Goal: Information Seeking & Learning: Find specific page/section

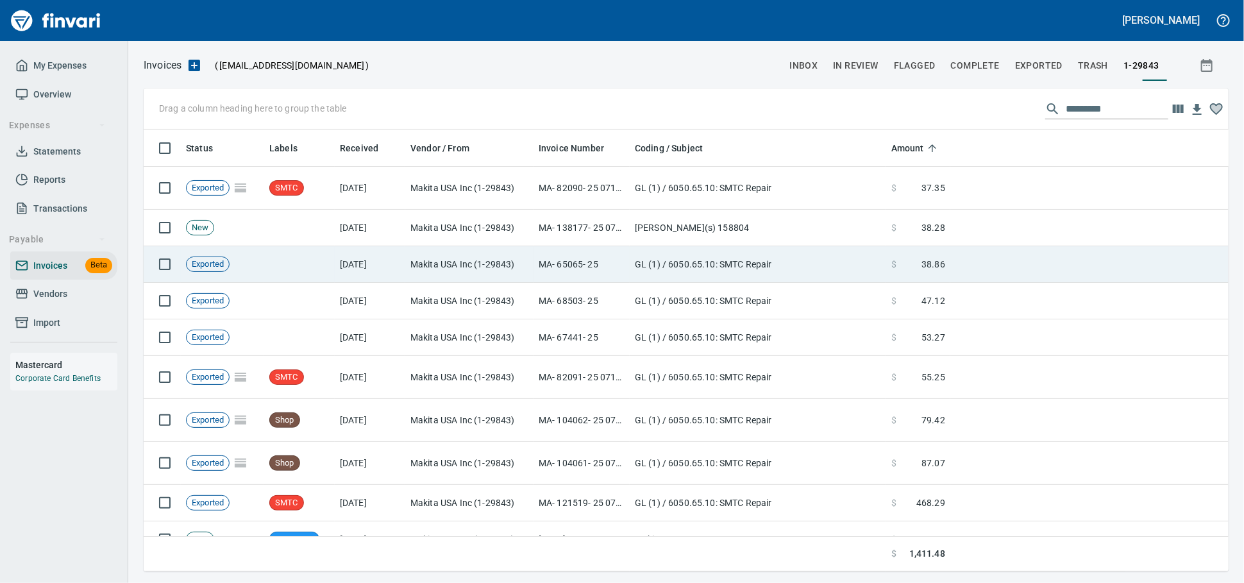
scroll to position [430, 1062]
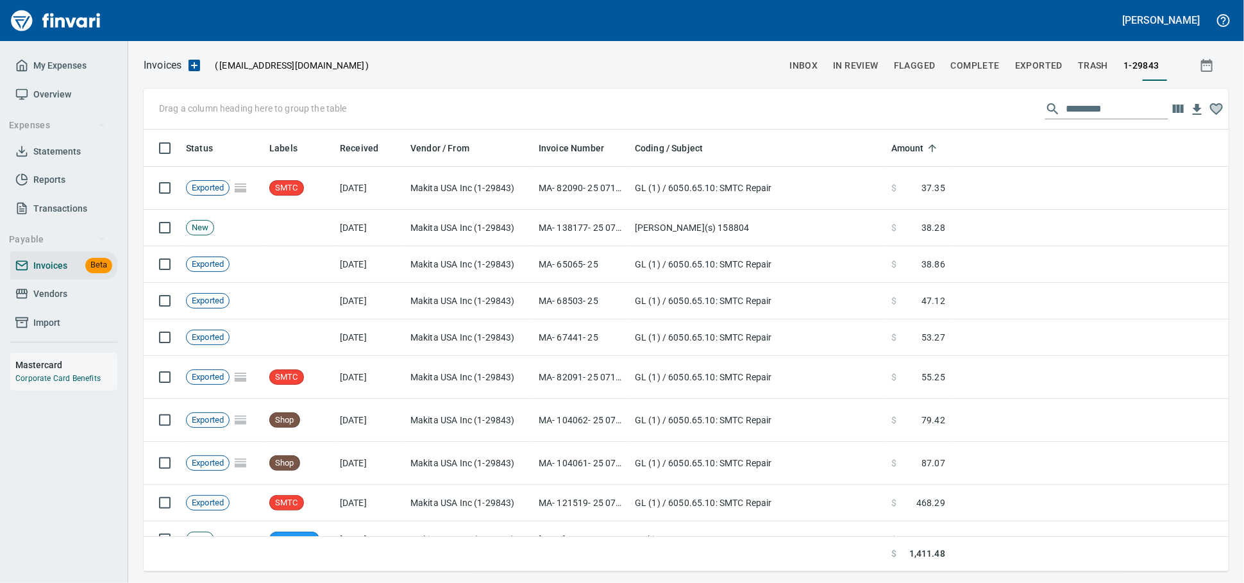
drag, startPoint x: 71, startPoint y: 303, endPoint x: 79, endPoint y: 310, distance: 10.9
click at [71, 302] on span "Vendors" at bounding box center [63, 294] width 97 height 16
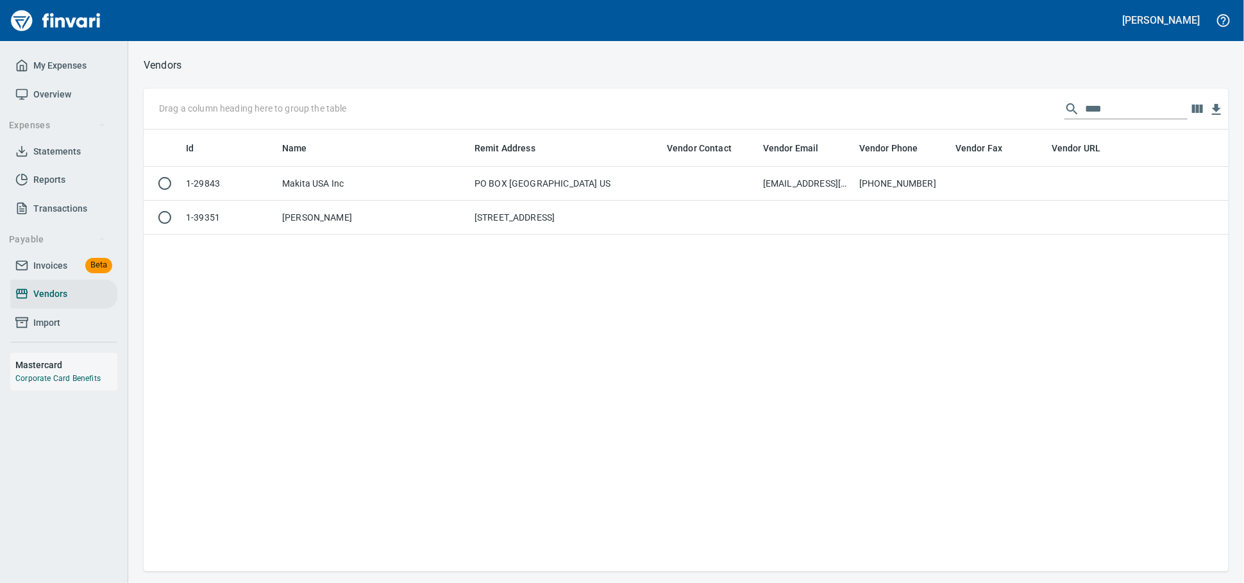
scroll to position [430, 1073]
drag, startPoint x: 1097, startPoint y: 110, endPoint x: 651, endPoint y: 103, distance: 446.9
click at [660, 102] on div "Drag a column heading here to group the table ****" at bounding box center [686, 108] width 1085 height 41
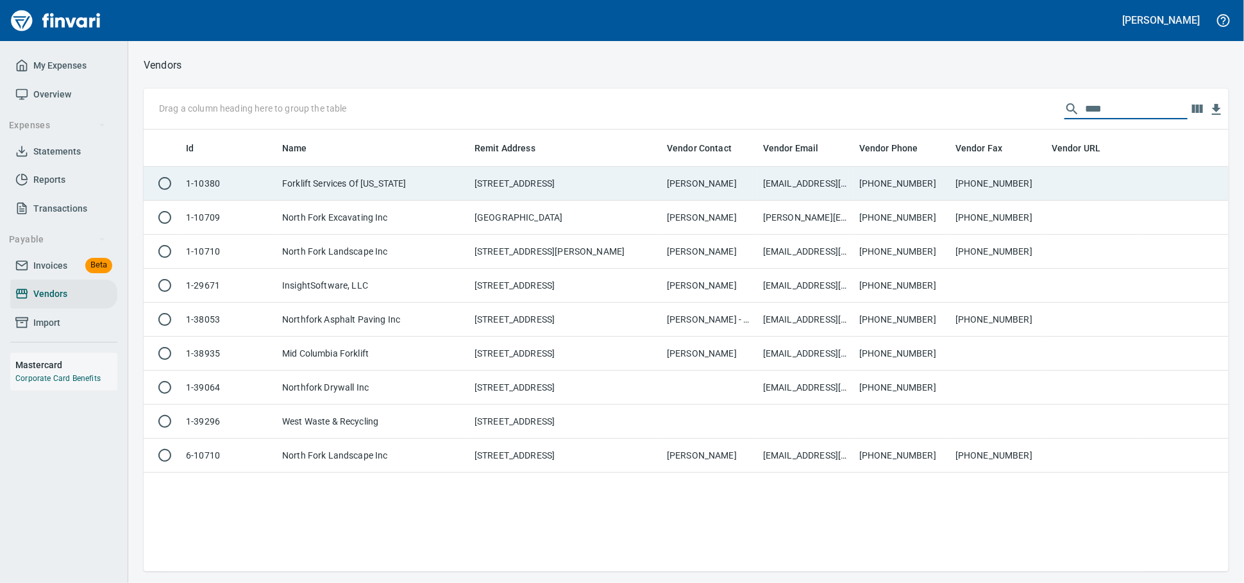
type input "****"
drag, startPoint x: 558, startPoint y: 177, endPoint x: 540, endPoint y: 190, distance: 22.6
click at [558, 178] on td "[STREET_ADDRESS]" at bounding box center [565, 184] width 192 height 34
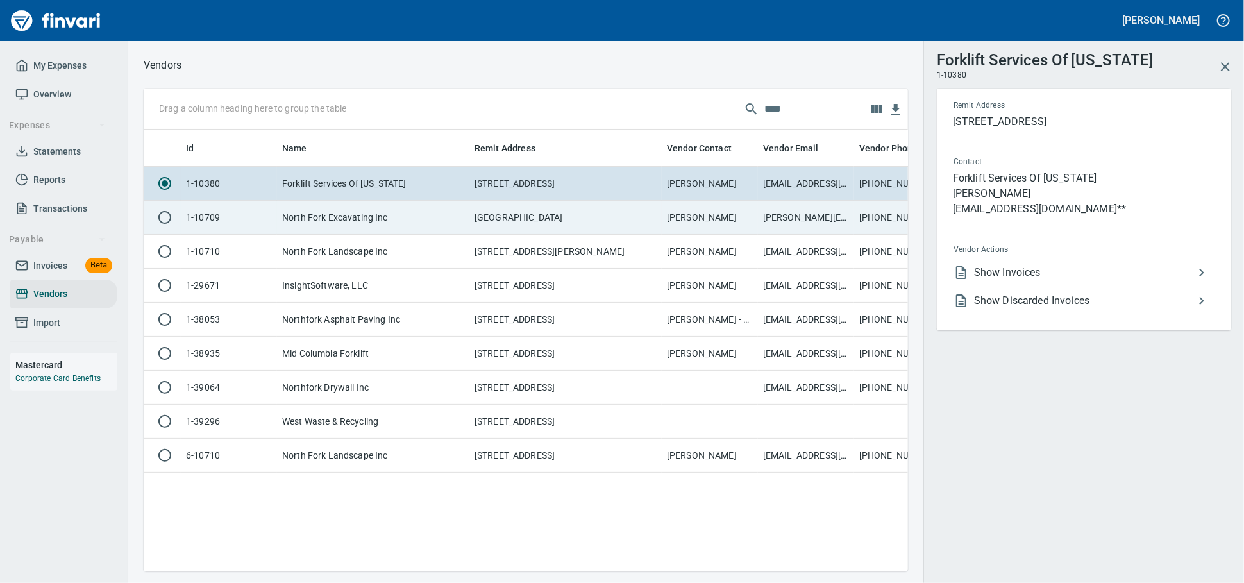
scroll to position [419, 753]
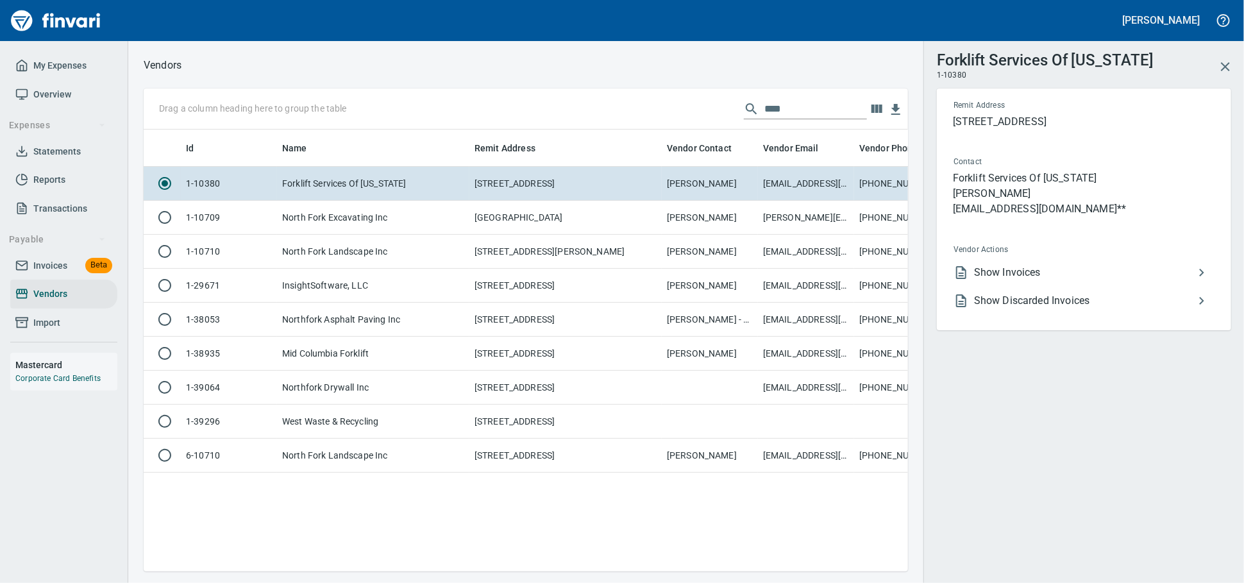
click at [990, 280] on span "Show Invoices" at bounding box center [1084, 272] width 220 height 15
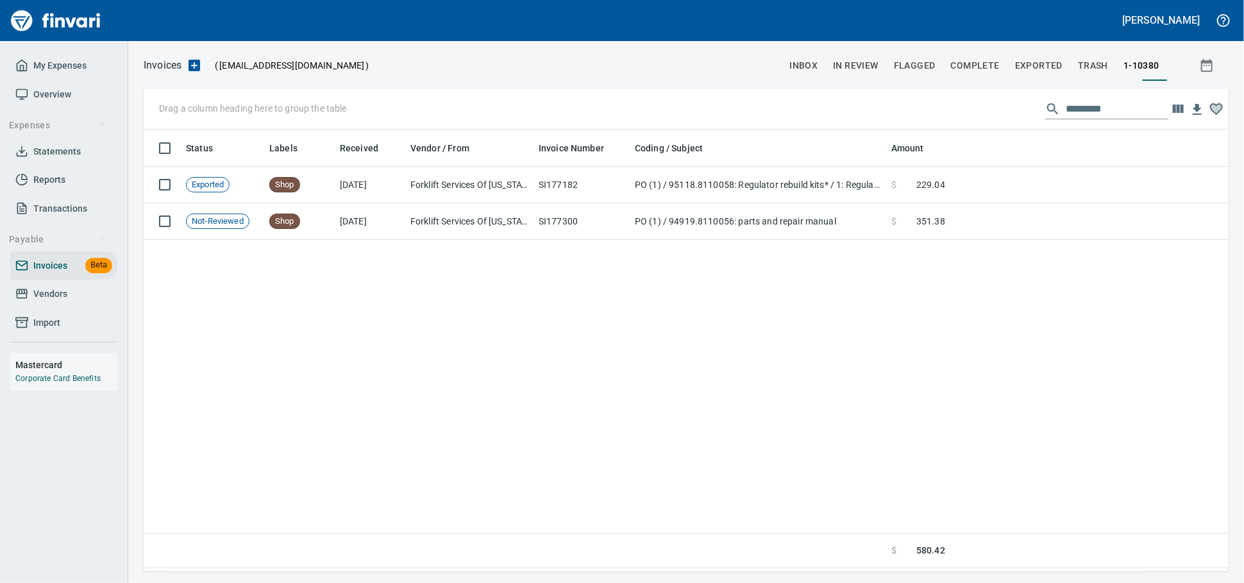
scroll to position [430, 1073]
click at [38, 302] on span "Vendors" at bounding box center [50, 294] width 34 height 16
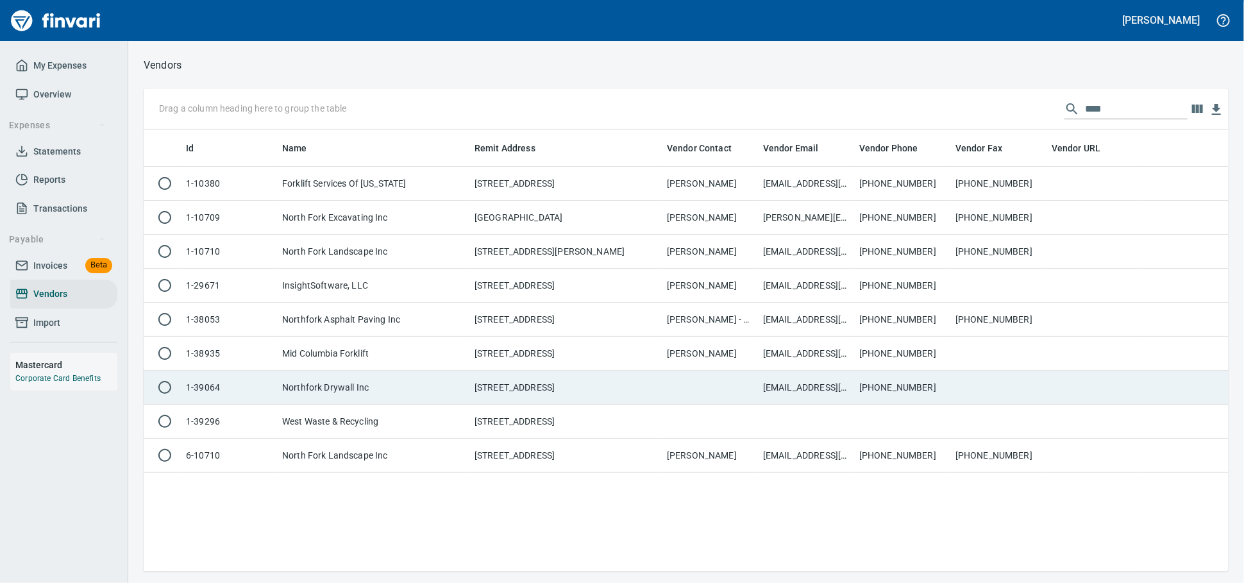
scroll to position [430, 1073]
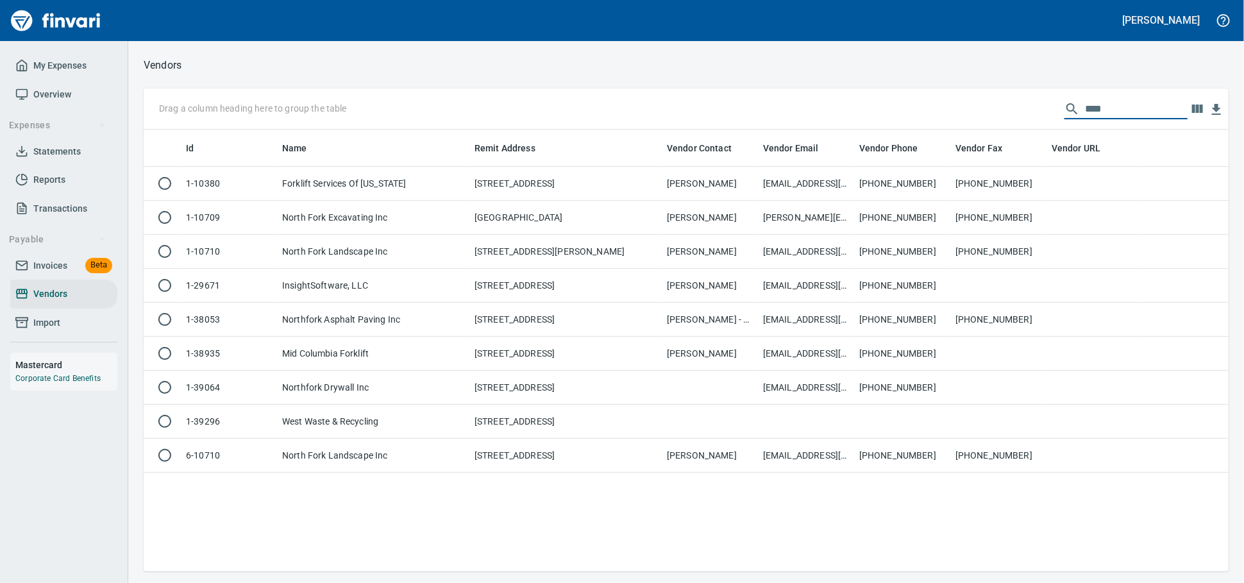
drag, startPoint x: 1095, startPoint y: 113, endPoint x: 600, endPoint y: 89, distance: 495.5
click at [600, 89] on div "Vendors Drag a column heading here to group the table **** Id Name Remit Addres…" at bounding box center [685, 313] width 1115 height 515
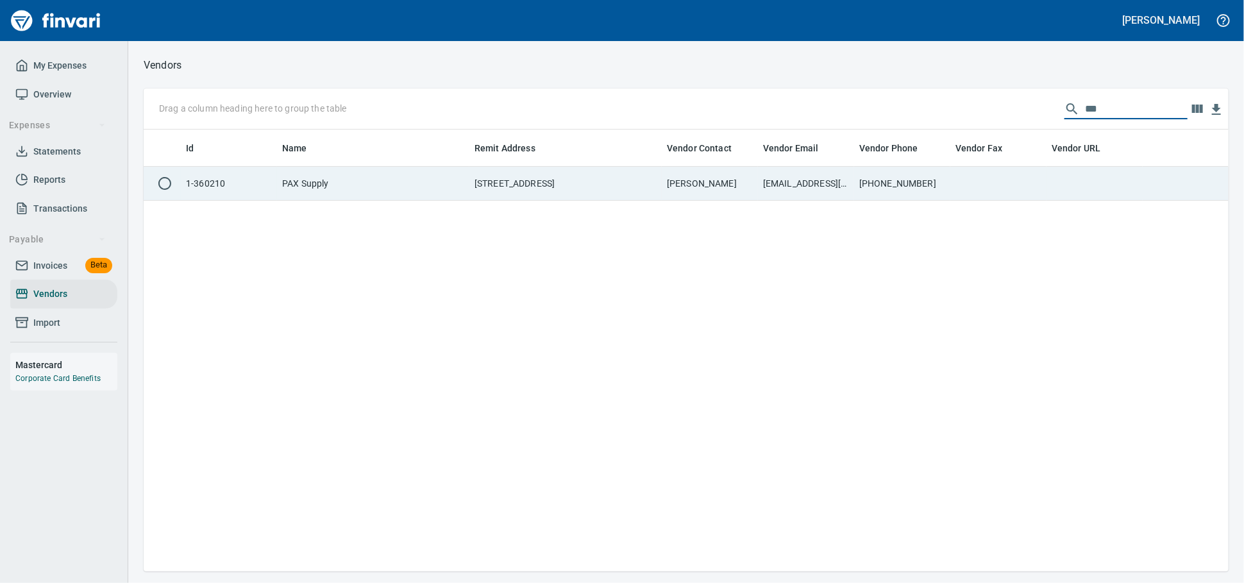
type input "***"
click at [475, 199] on td "[STREET_ADDRESS]" at bounding box center [565, 184] width 192 height 34
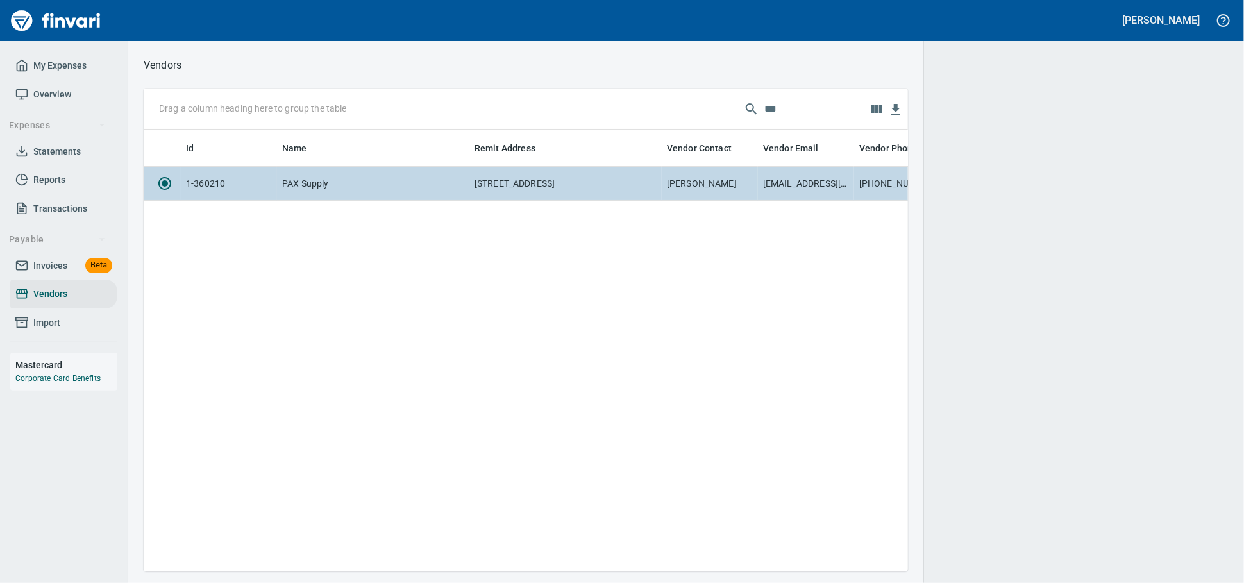
scroll to position [419, 753]
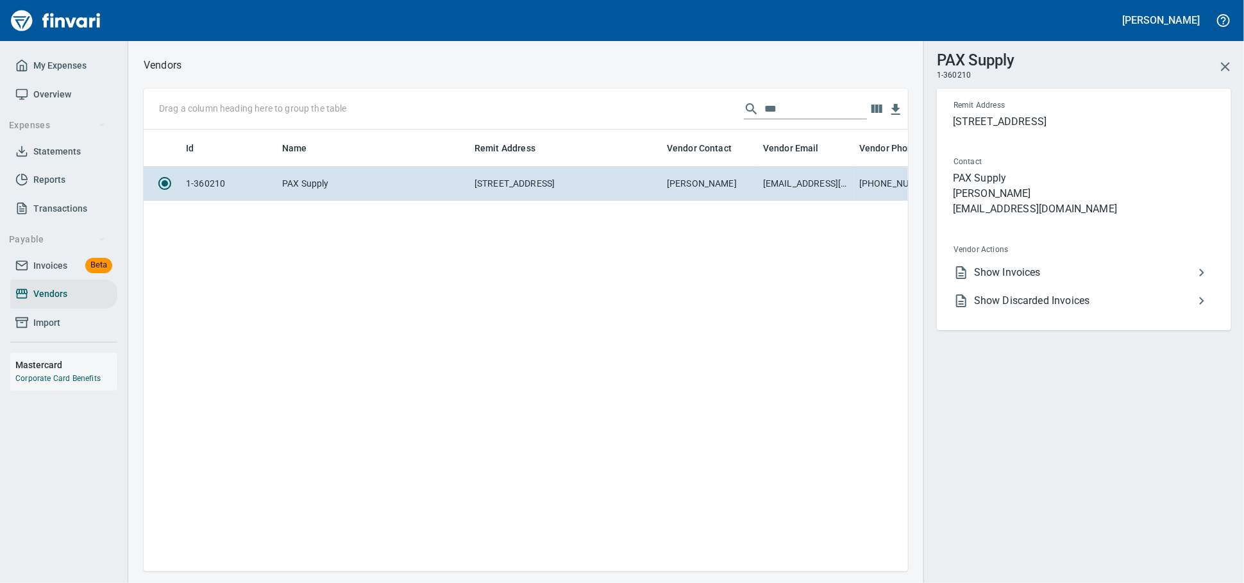
click at [1061, 280] on span "Show Invoices" at bounding box center [1084, 272] width 220 height 15
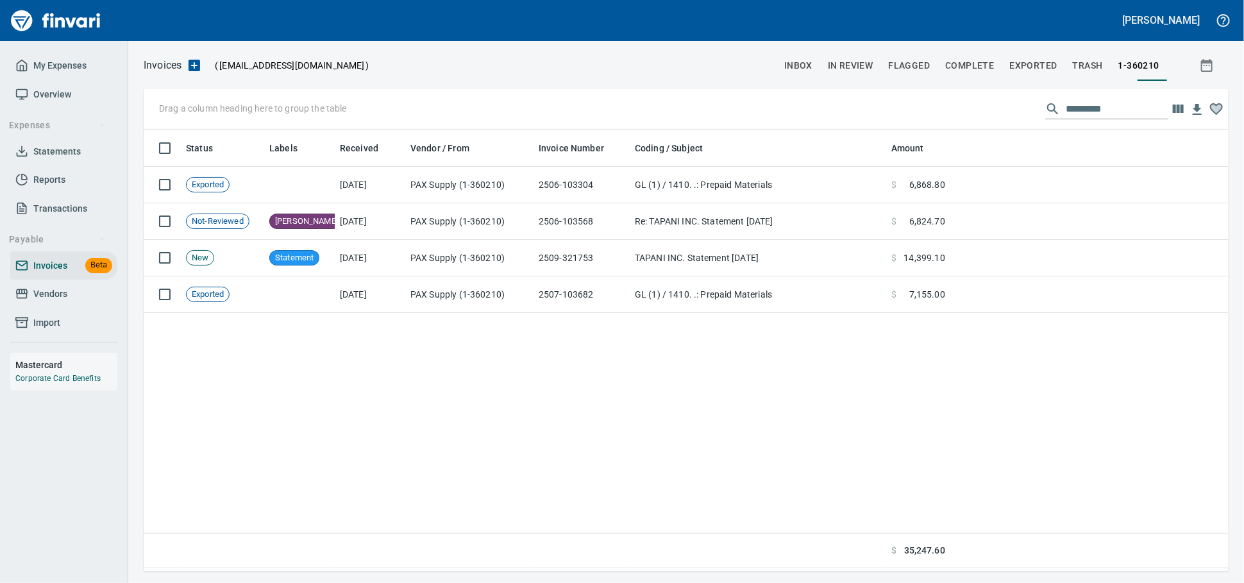
scroll to position [430, 1073]
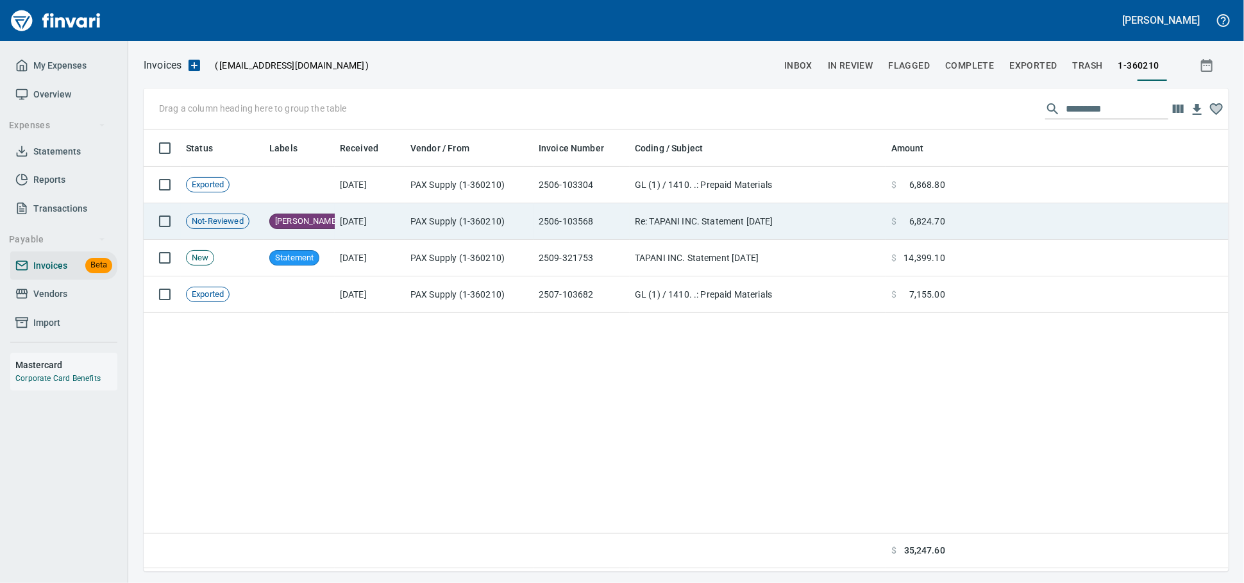
click at [687, 235] on td "Re: TAPANI INC. Statement [DATE]" at bounding box center [757, 221] width 256 height 37
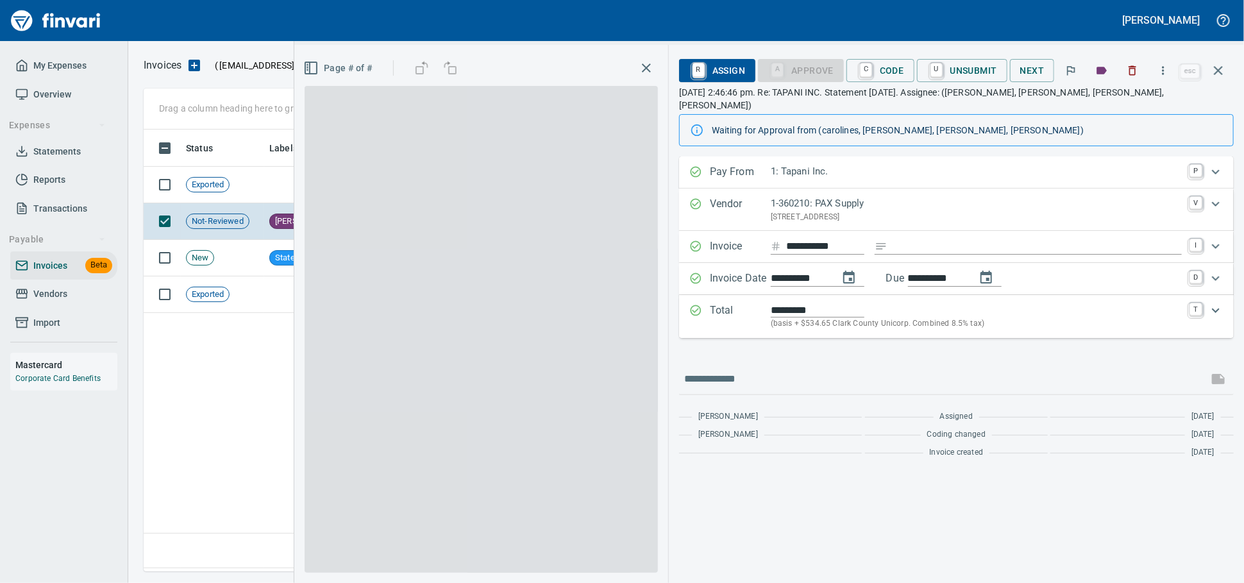
scroll to position [430, 1072]
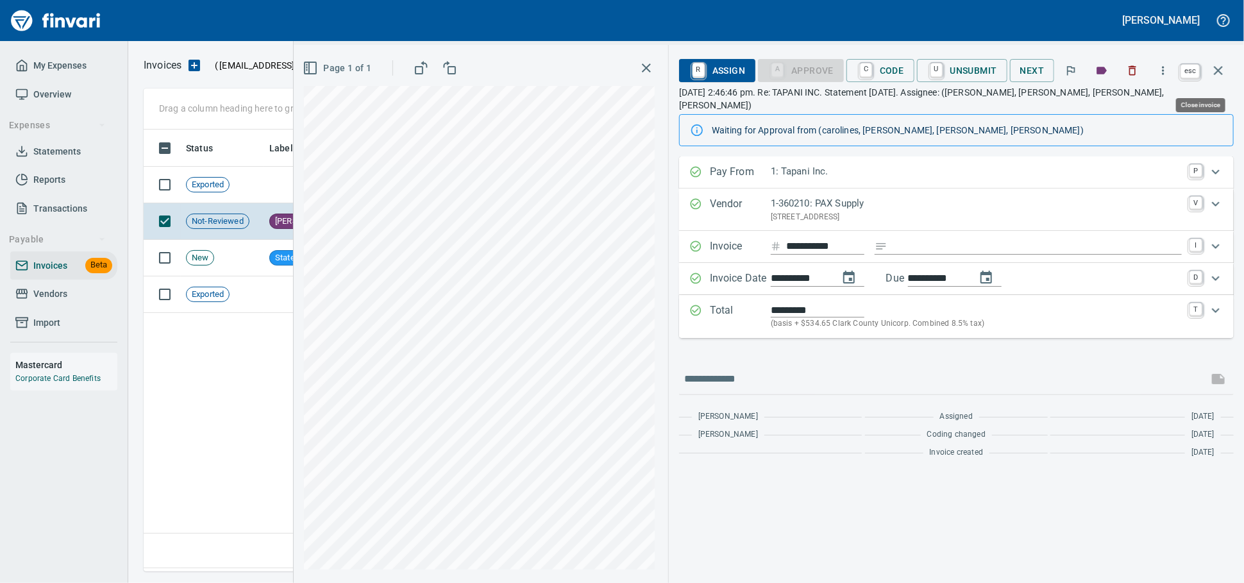
click at [1210, 76] on icon "button" at bounding box center [1217, 70] width 15 height 15
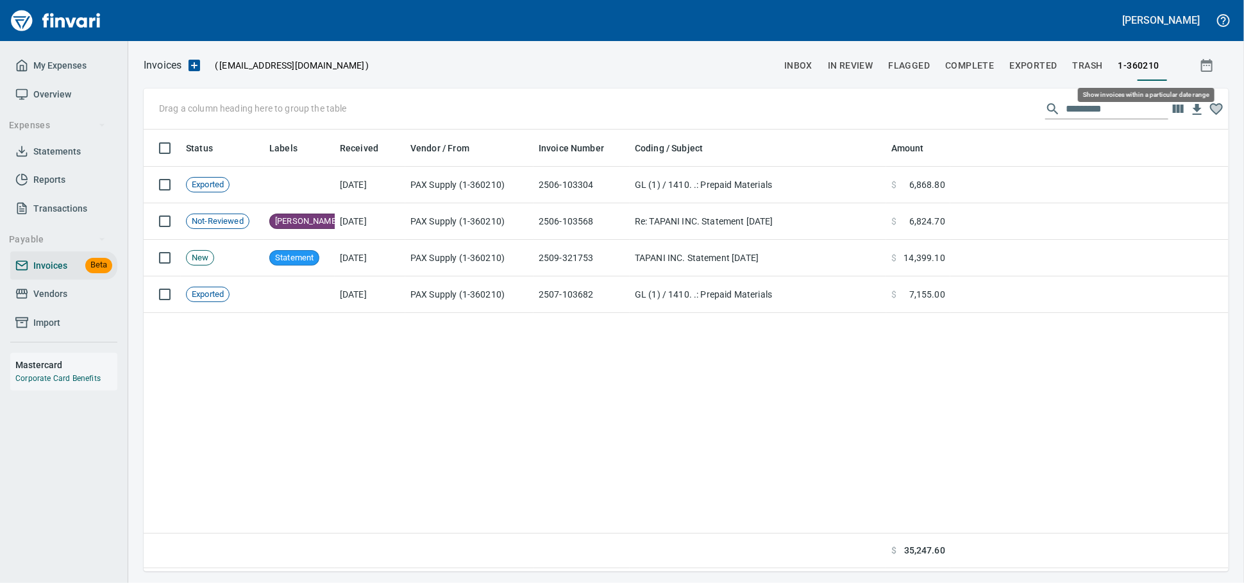
scroll to position [430, 1073]
drag, startPoint x: 54, startPoint y: 319, endPoint x: 62, endPoint y: 315, distance: 8.6
click at [54, 308] on link "Vendors" at bounding box center [63, 293] width 107 height 29
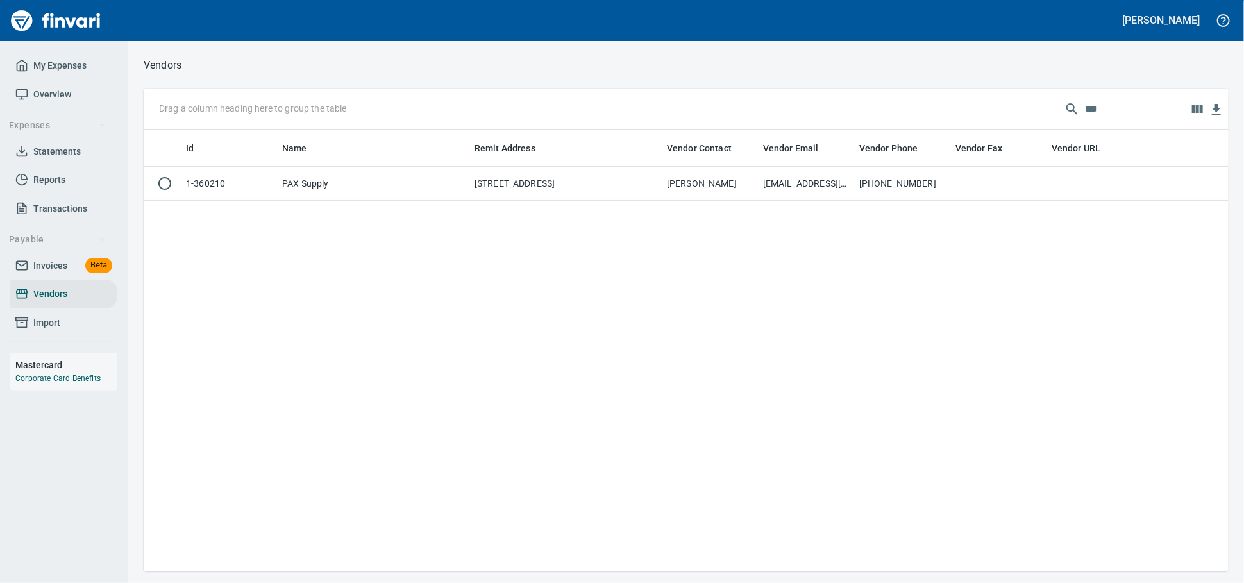
scroll to position [430, 1073]
drag, startPoint x: 1097, startPoint y: 101, endPoint x: 1086, endPoint y: 111, distance: 15.4
click at [1086, 111] on input "***" at bounding box center [1136, 109] width 103 height 21
drag, startPoint x: 1086, startPoint y: 111, endPoint x: 729, endPoint y: 117, distance: 356.5
click at [732, 118] on div "Drag a column heading here to group the table ***" at bounding box center [686, 108] width 1085 height 41
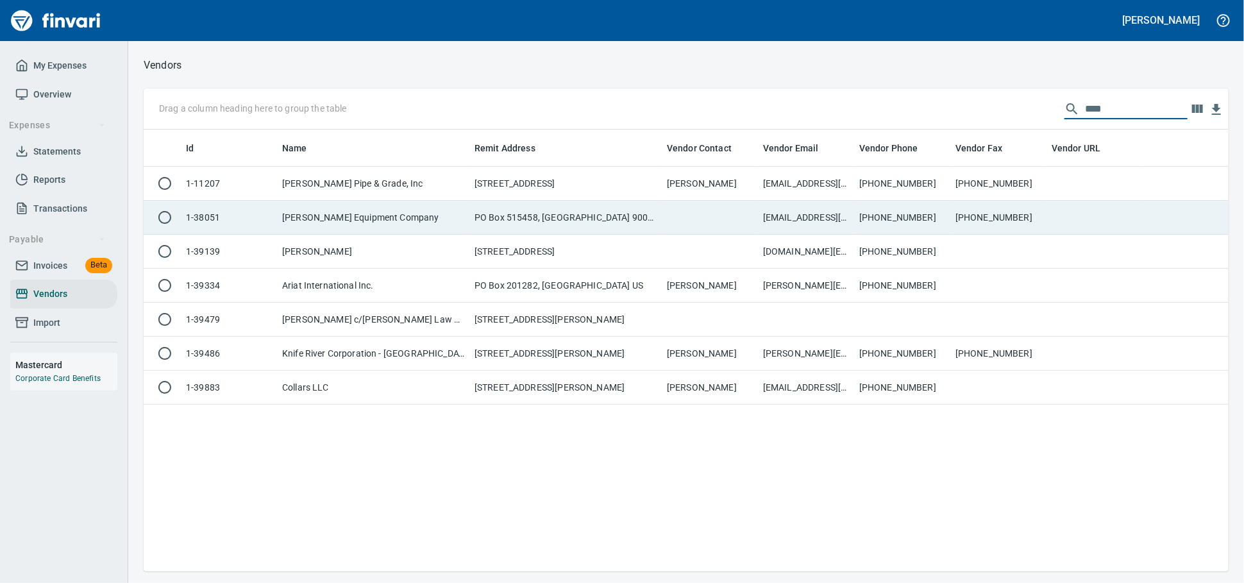
type input "****"
click at [463, 235] on td "[PERSON_NAME] Equipment Company" at bounding box center [373, 218] width 192 height 34
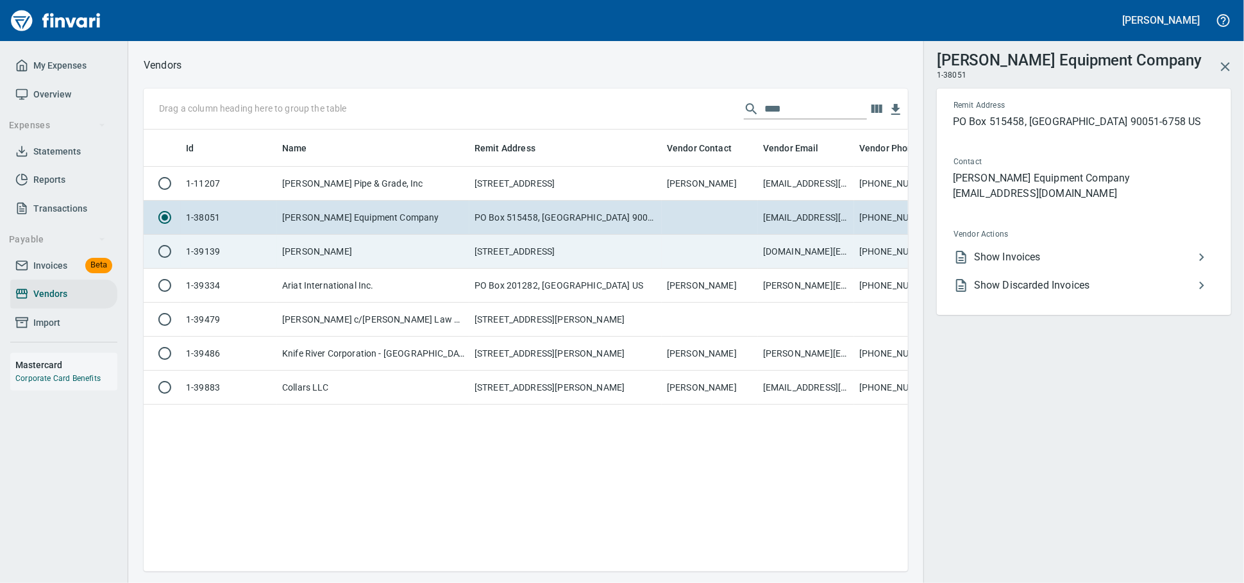
scroll to position [419, 753]
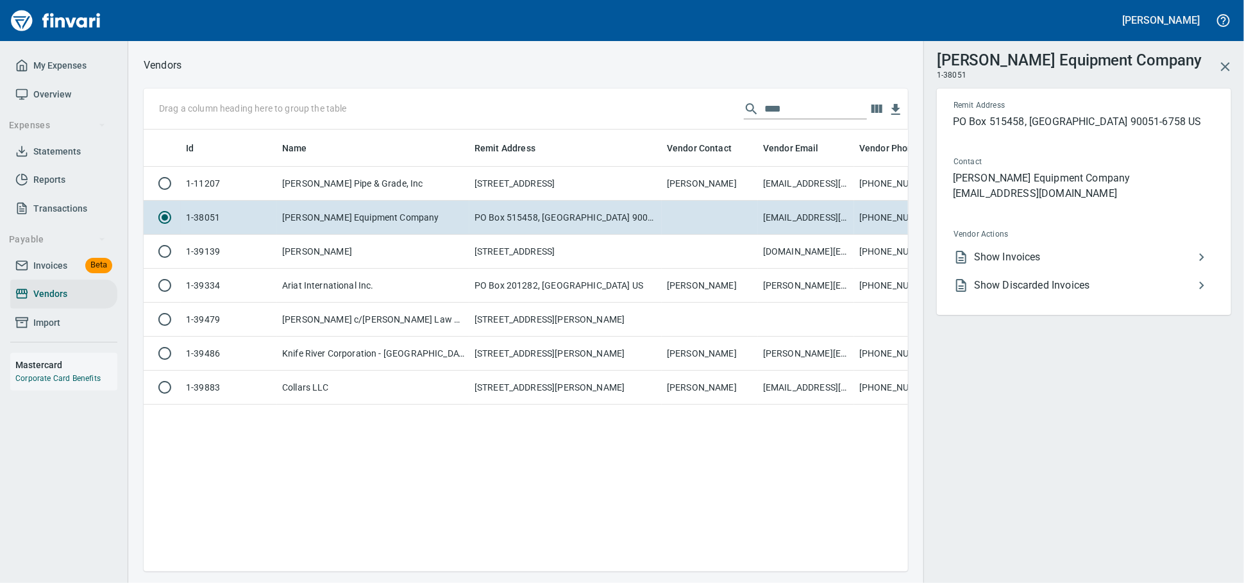
click at [1001, 265] on span "Show Invoices" at bounding box center [1084, 256] width 220 height 15
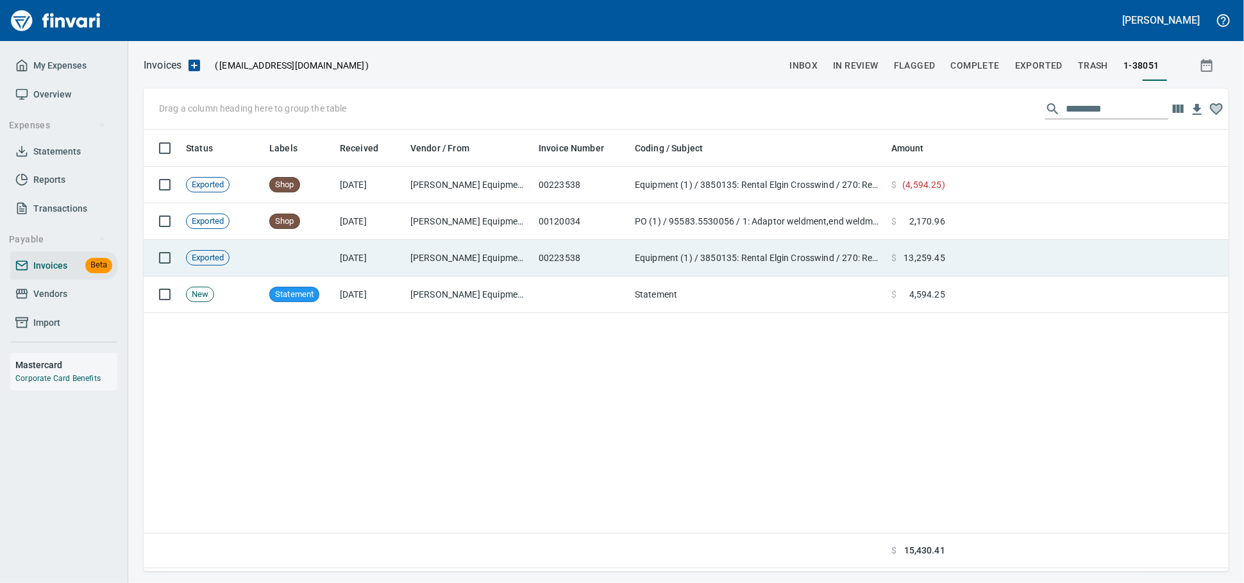
scroll to position [430, 1073]
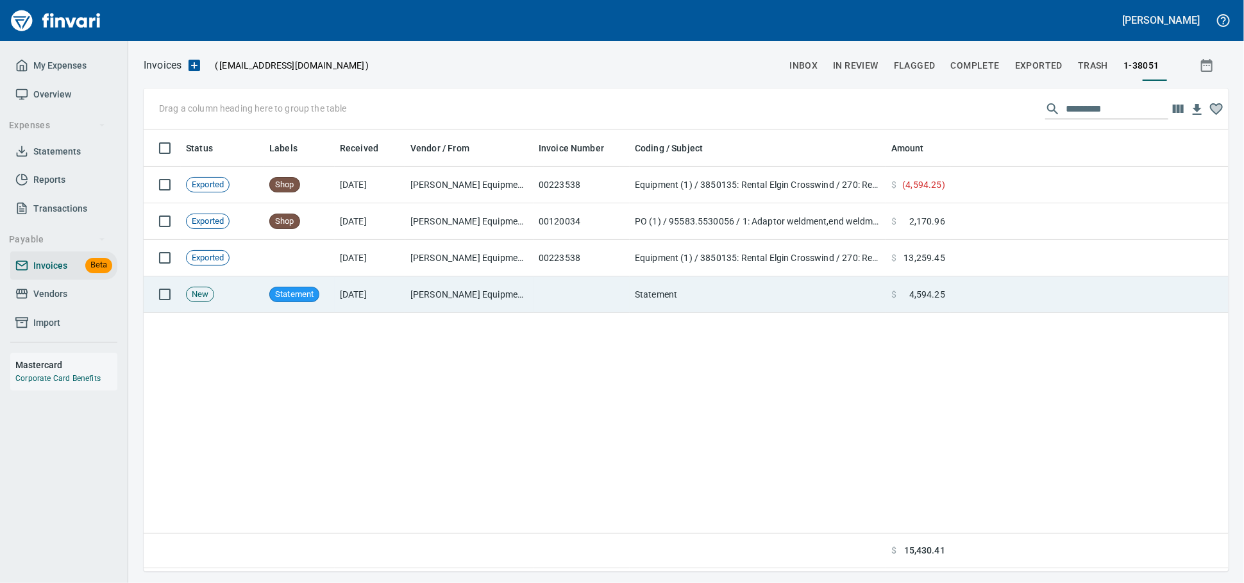
click at [456, 300] on td "[PERSON_NAME] Equipment Company (1-38051)" at bounding box center [469, 294] width 128 height 37
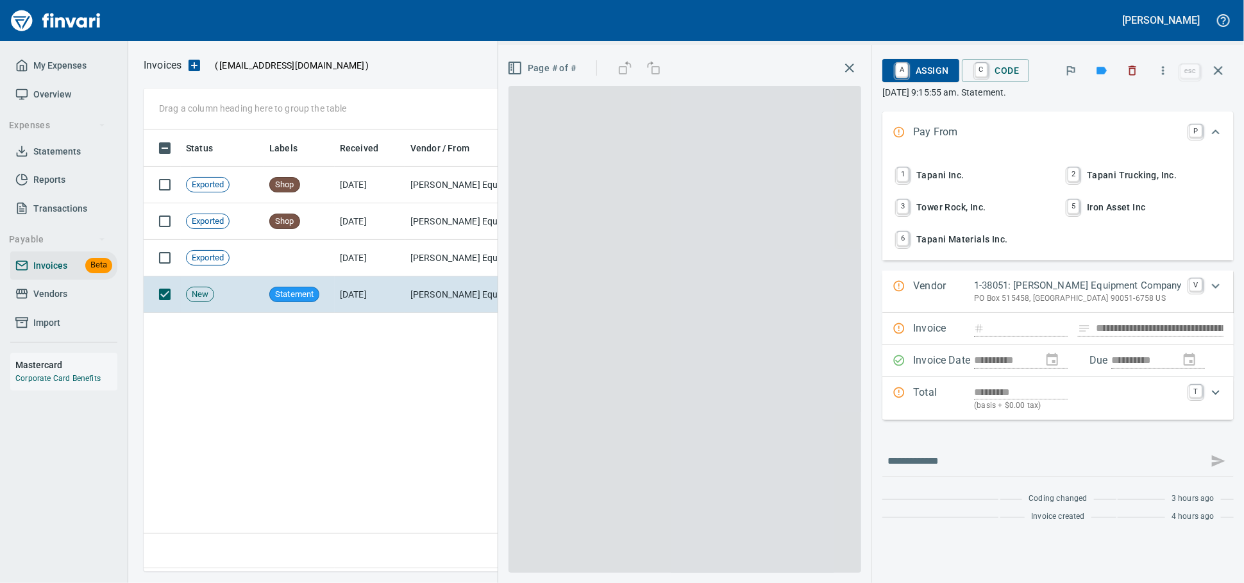
scroll to position [430, 1072]
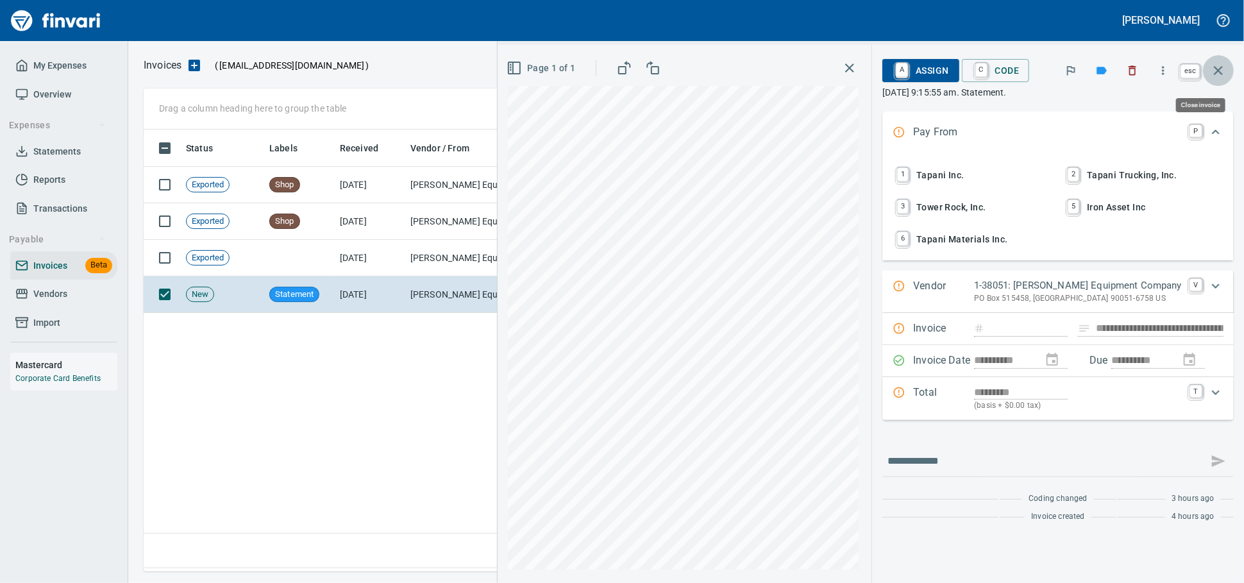
click at [1212, 75] on icon "button" at bounding box center [1217, 70] width 15 height 15
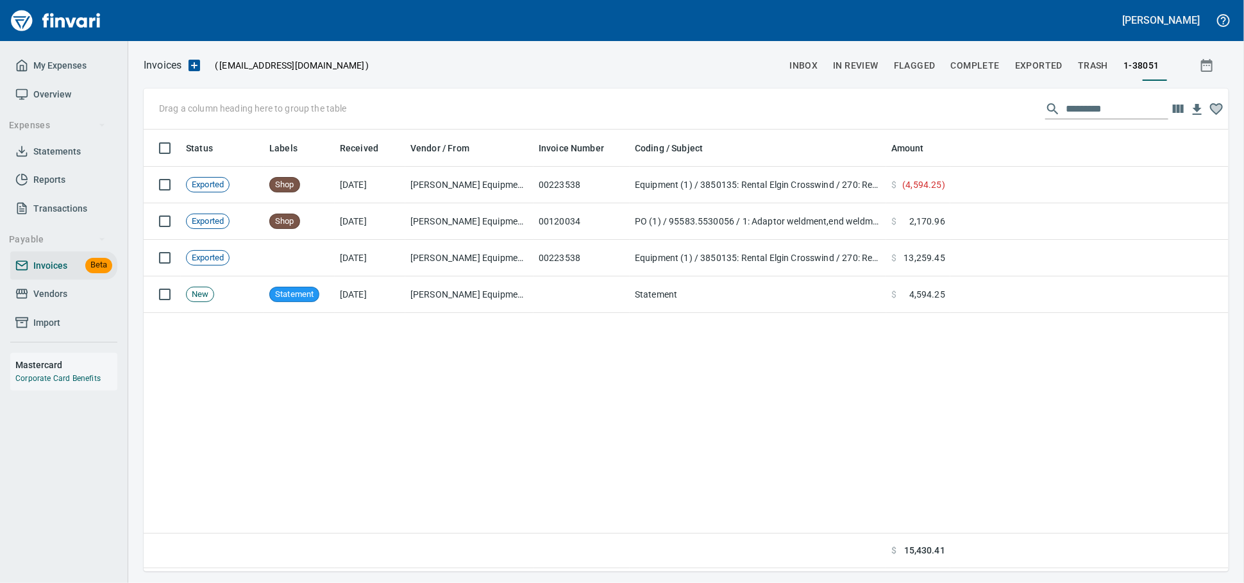
scroll to position [430, 1073]
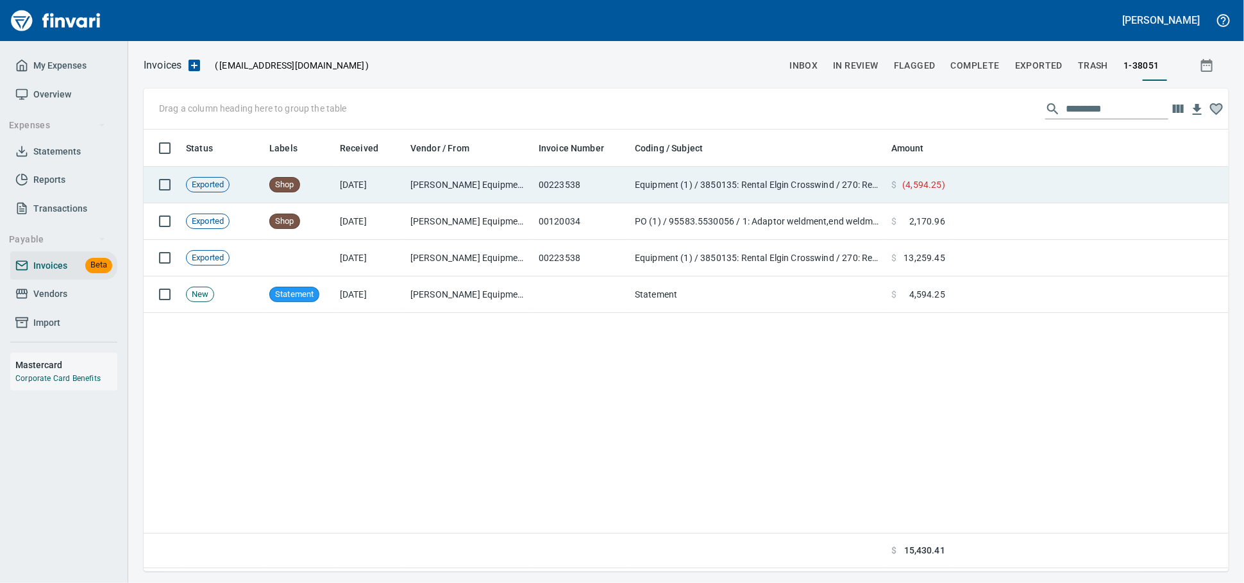
click at [600, 188] on td "00223538" at bounding box center [581, 185] width 96 height 37
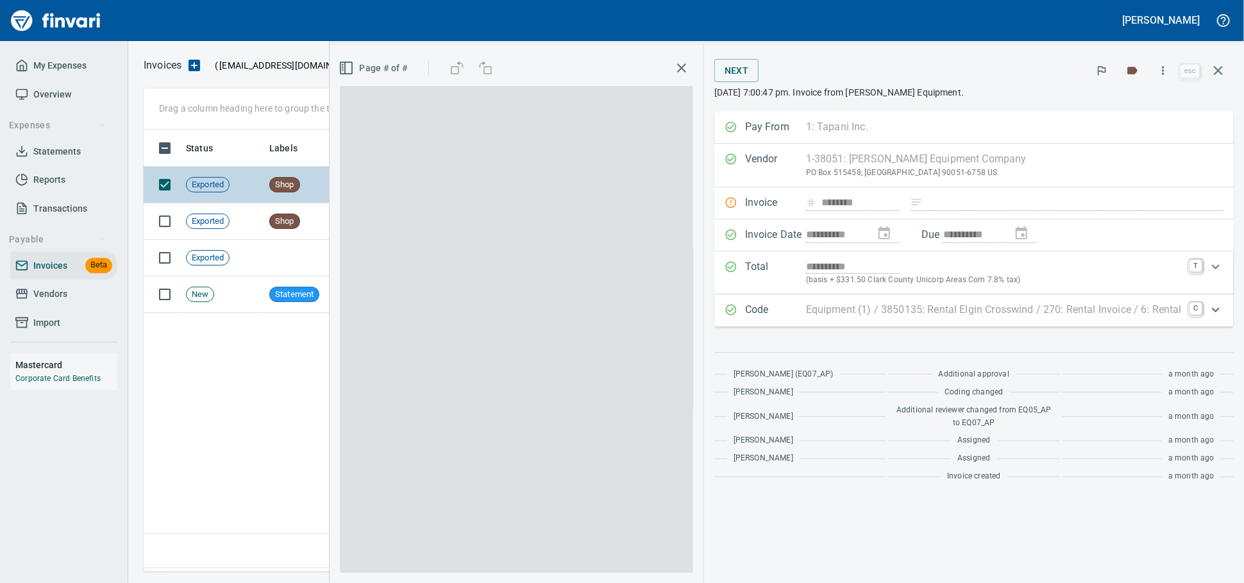
scroll to position [430, 1072]
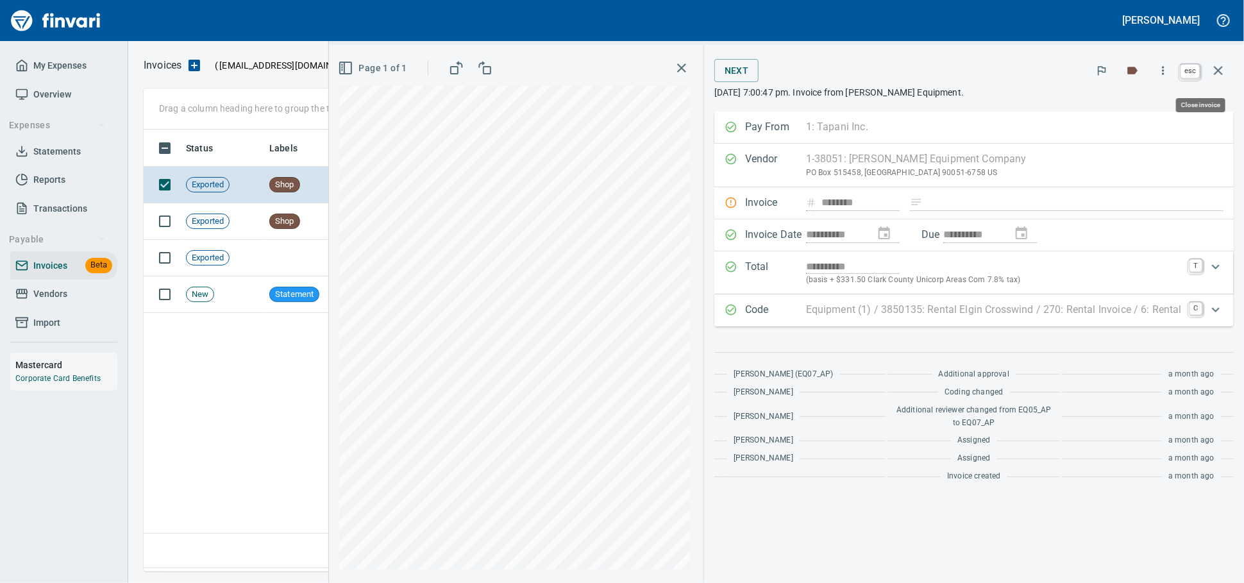
click at [1222, 75] on icon "button" at bounding box center [1217, 70] width 15 height 15
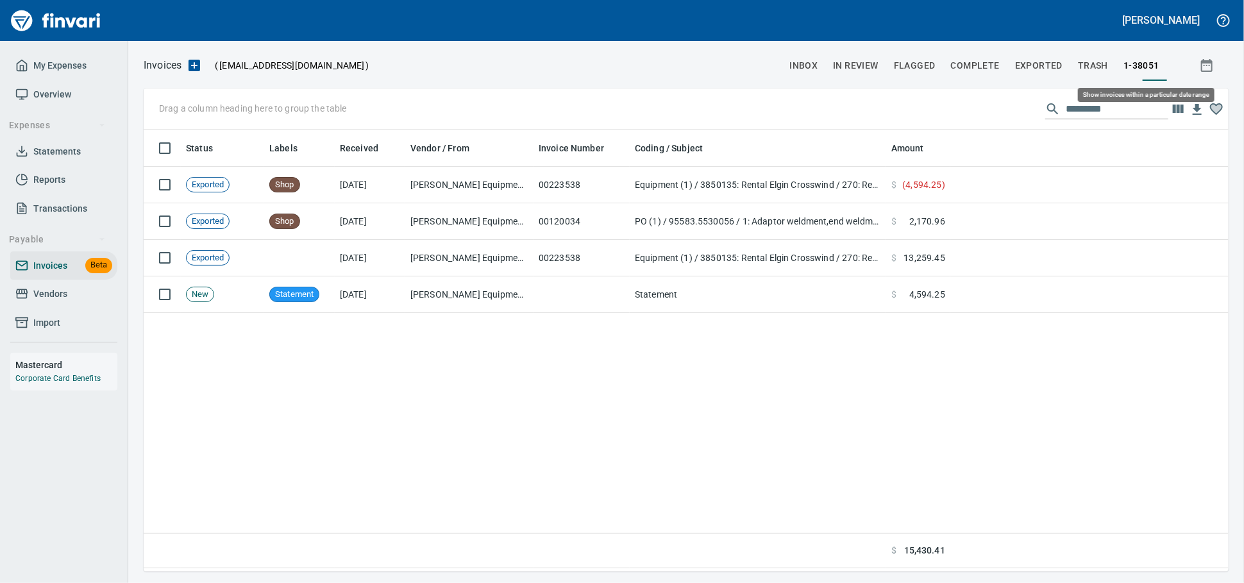
scroll to position [430, 1073]
drag, startPoint x: 37, startPoint y: 304, endPoint x: 44, endPoint y: 300, distance: 7.5
click at [37, 302] on span "Vendors" at bounding box center [50, 294] width 34 height 16
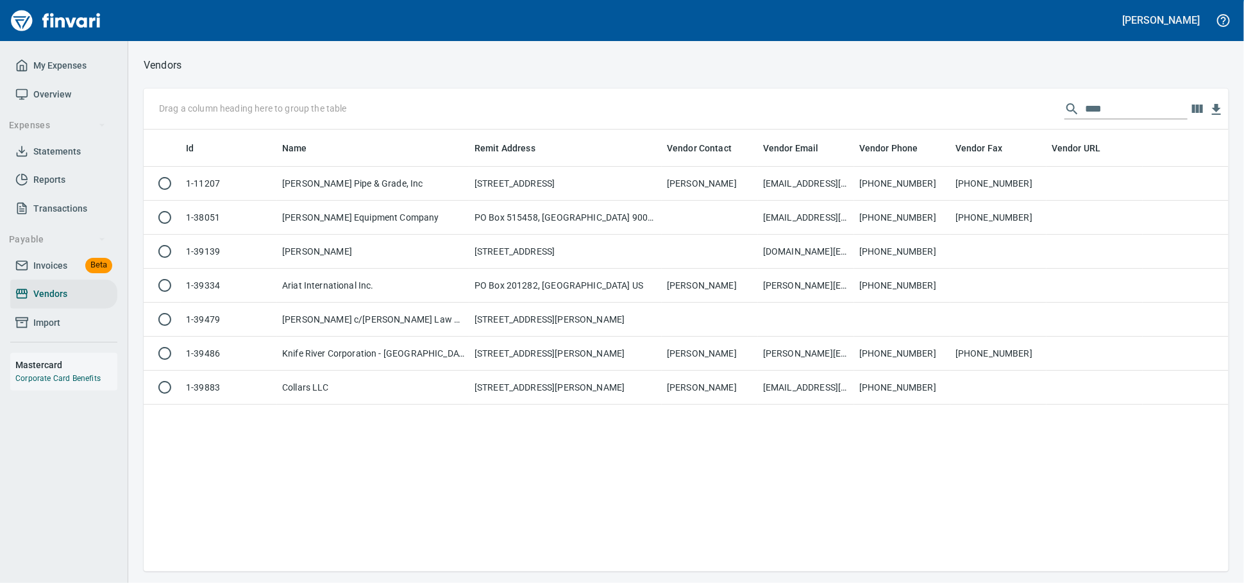
scroll to position [430, 1073]
drag, startPoint x: 1118, startPoint y: 113, endPoint x: 708, endPoint y: 103, distance: 409.7
click at [715, 102] on div "Drag a column heading here to group the table ****" at bounding box center [686, 108] width 1085 height 41
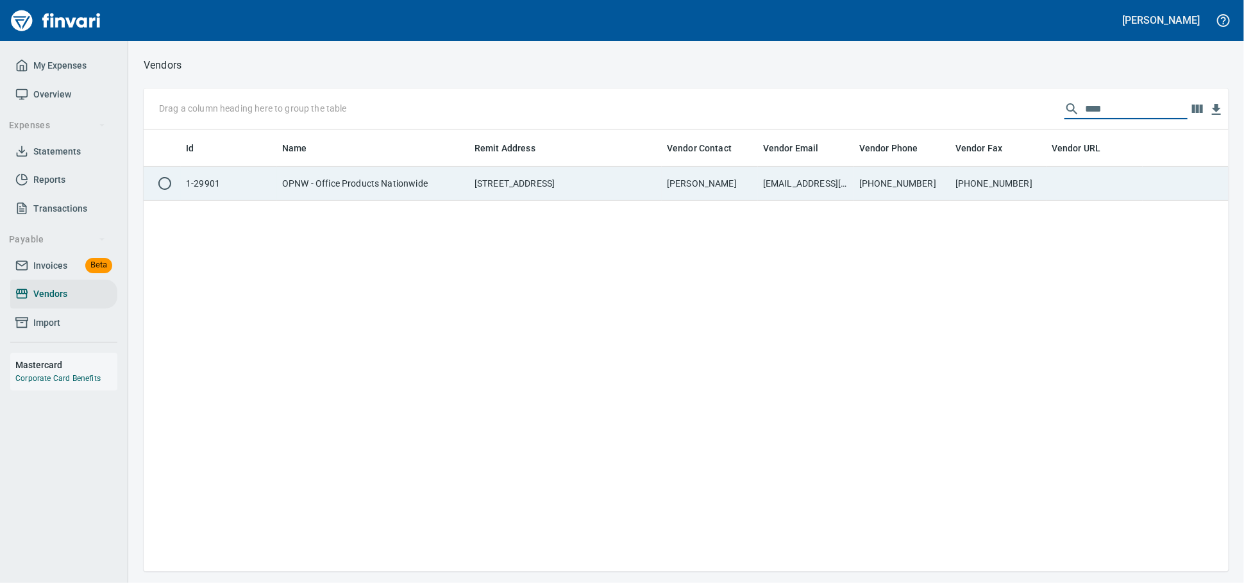
type input "****"
click at [572, 179] on td "[STREET_ADDRESS]" at bounding box center [565, 184] width 192 height 34
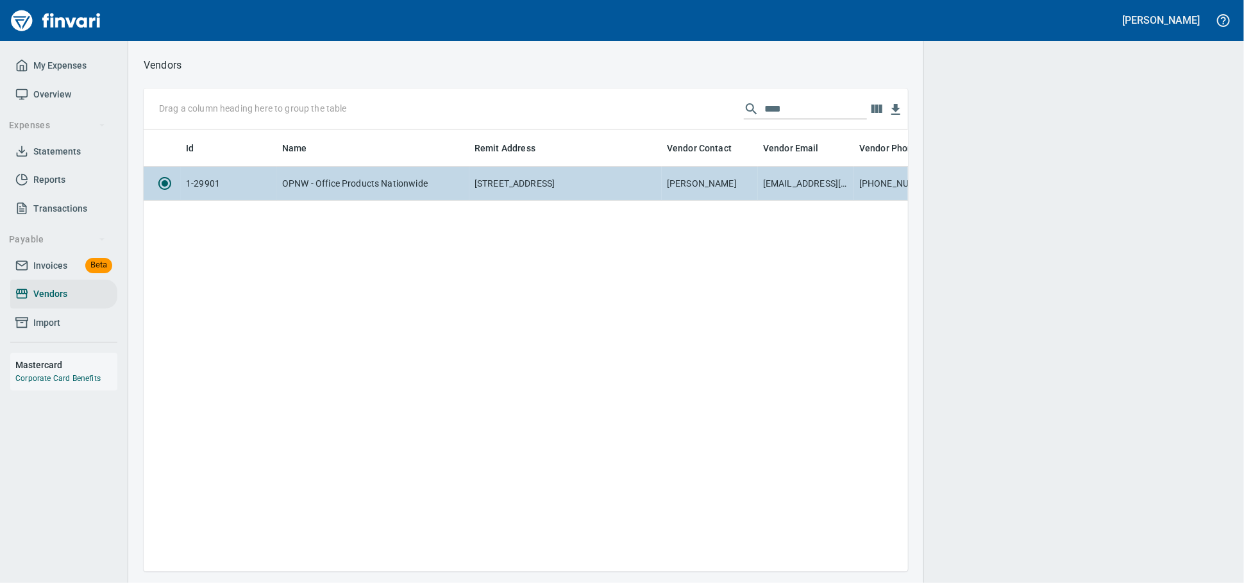
scroll to position [419, 753]
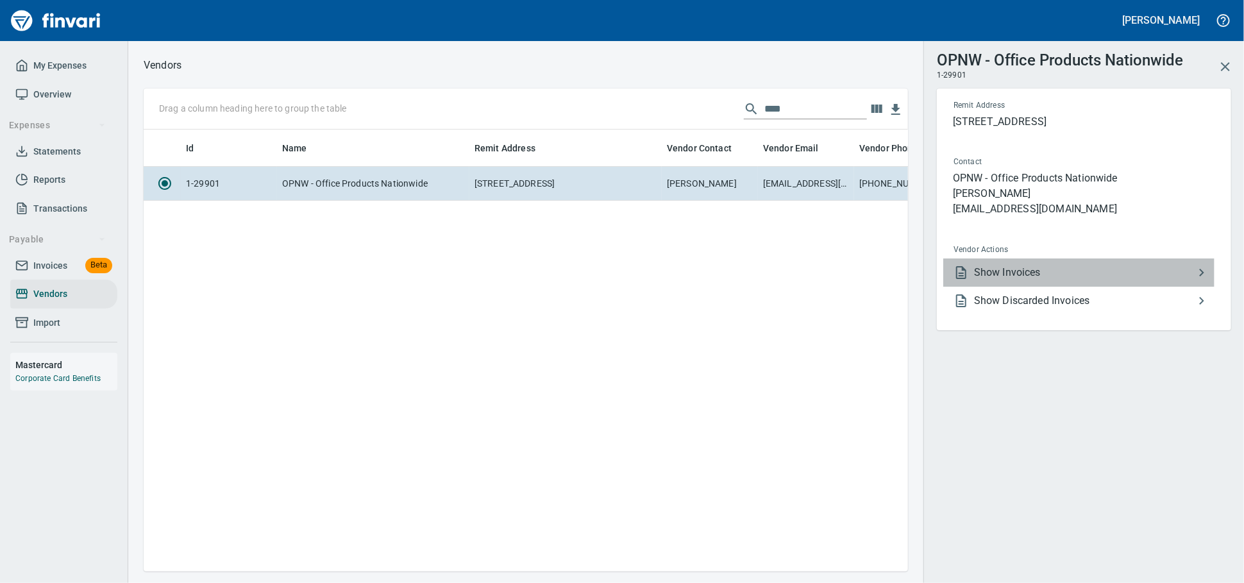
click at [1061, 280] on span "Show Invoices" at bounding box center [1084, 272] width 220 height 15
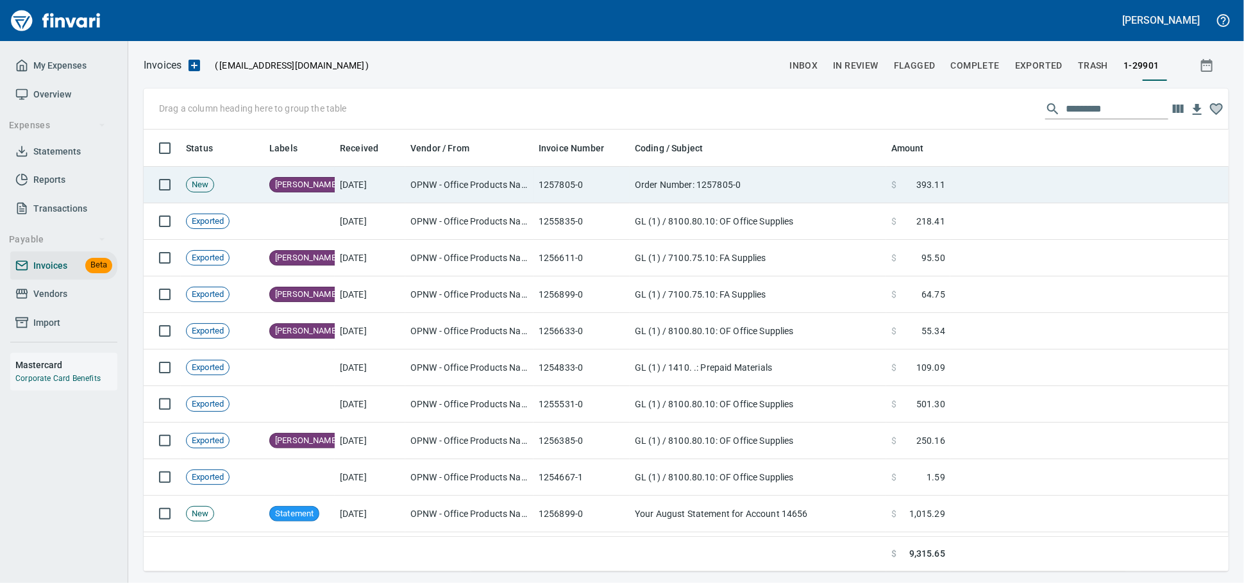
scroll to position [430, 1062]
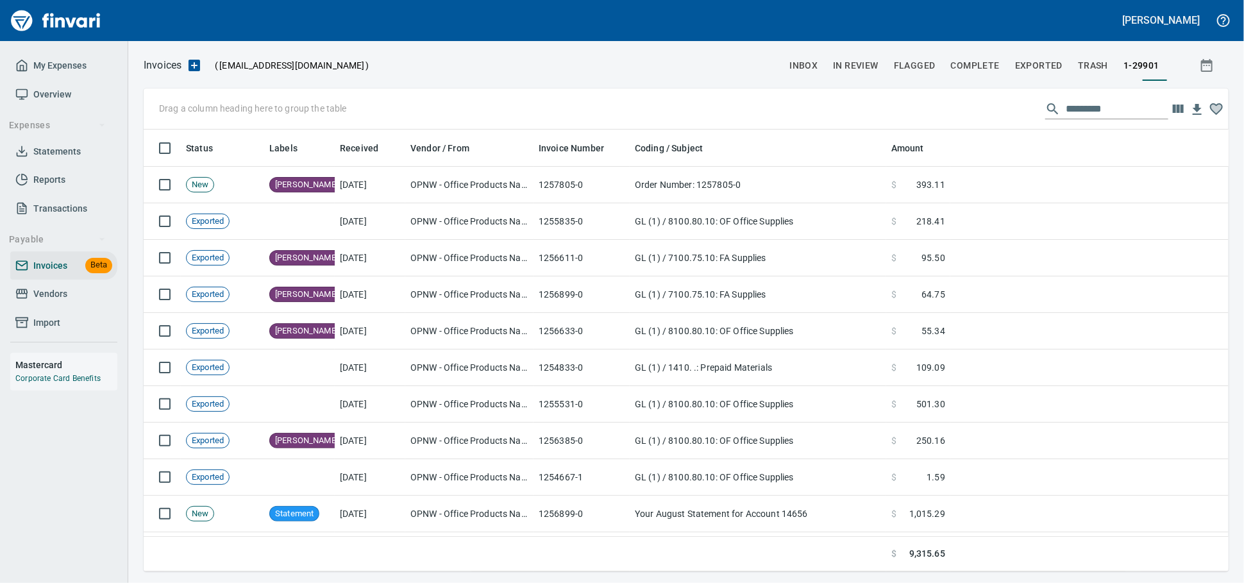
drag, startPoint x: 57, startPoint y: 303, endPoint x: 79, endPoint y: 294, distance: 23.9
click at [57, 302] on span "Vendors" at bounding box center [50, 294] width 34 height 16
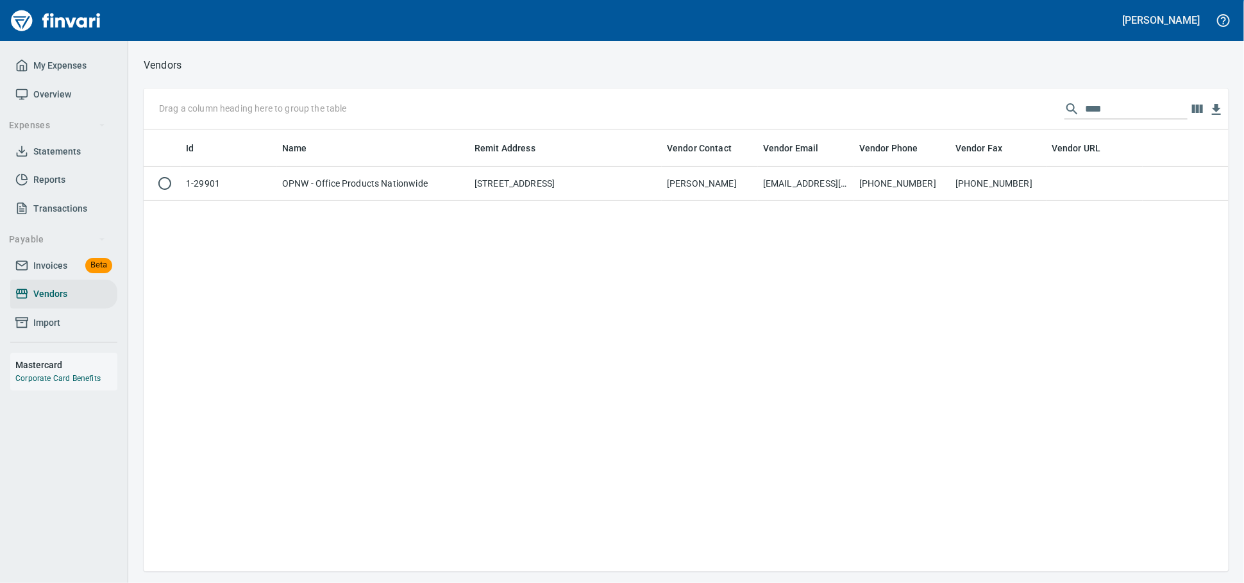
scroll to position [430, 1073]
drag, startPoint x: 1100, startPoint y: 105, endPoint x: 690, endPoint y: 104, distance: 410.3
click at [717, 102] on div "Drag a column heading here to group the table ****" at bounding box center [686, 108] width 1085 height 41
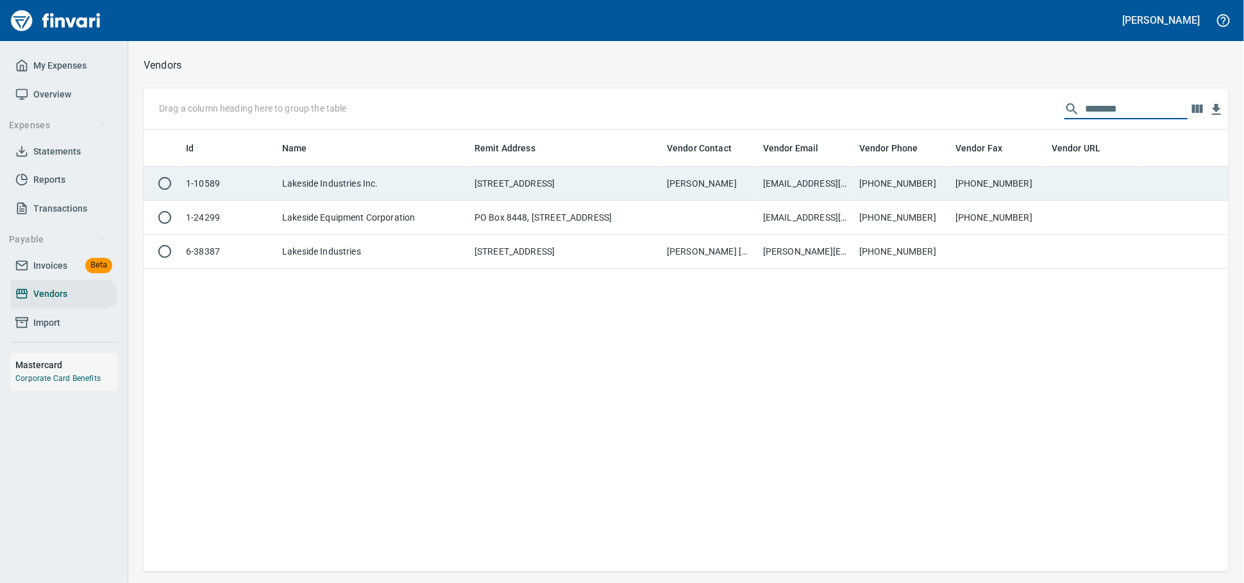
type input "********"
click at [597, 177] on td "[STREET_ADDRESS]" at bounding box center [565, 184] width 192 height 34
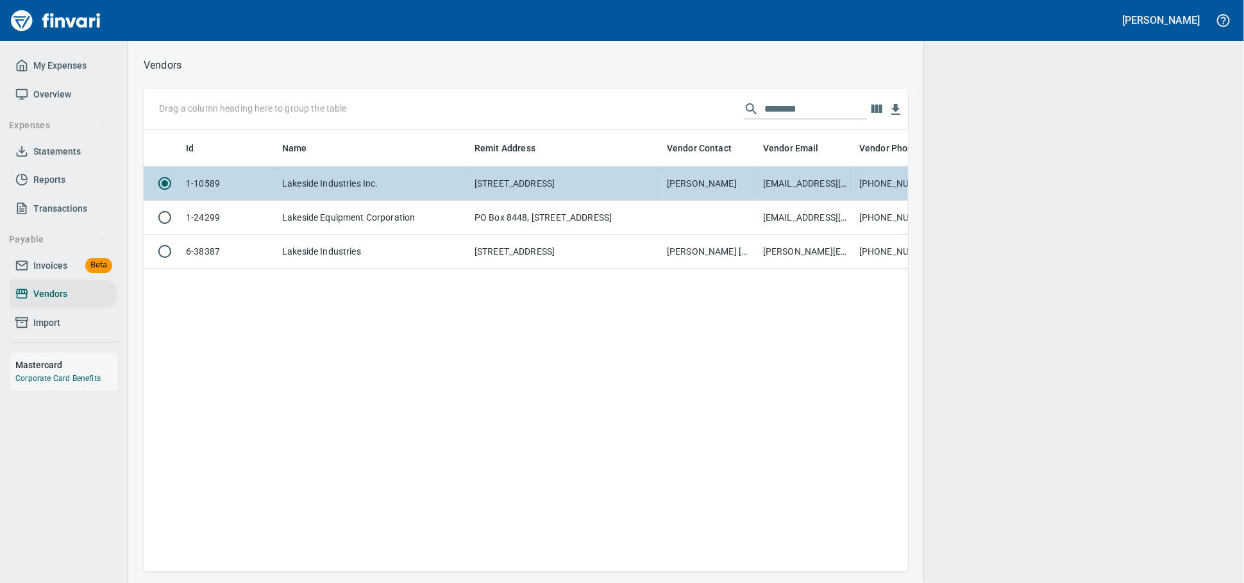
scroll to position [419, 753]
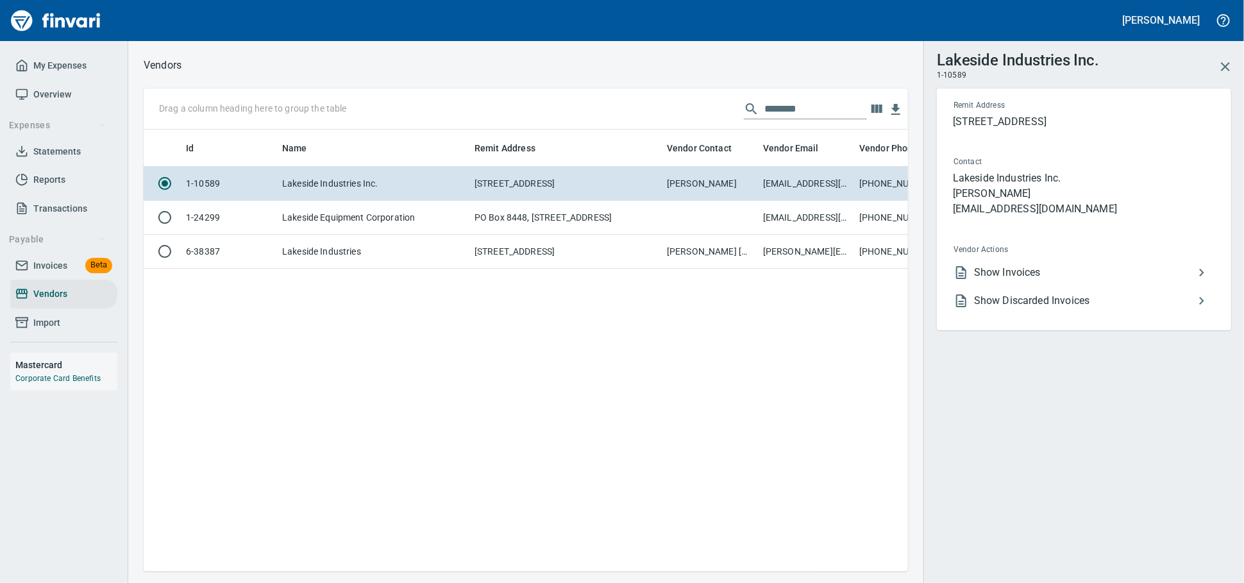
click at [983, 280] on span "Show Invoices" at bounding box center [1084, 272] width 220 height 15
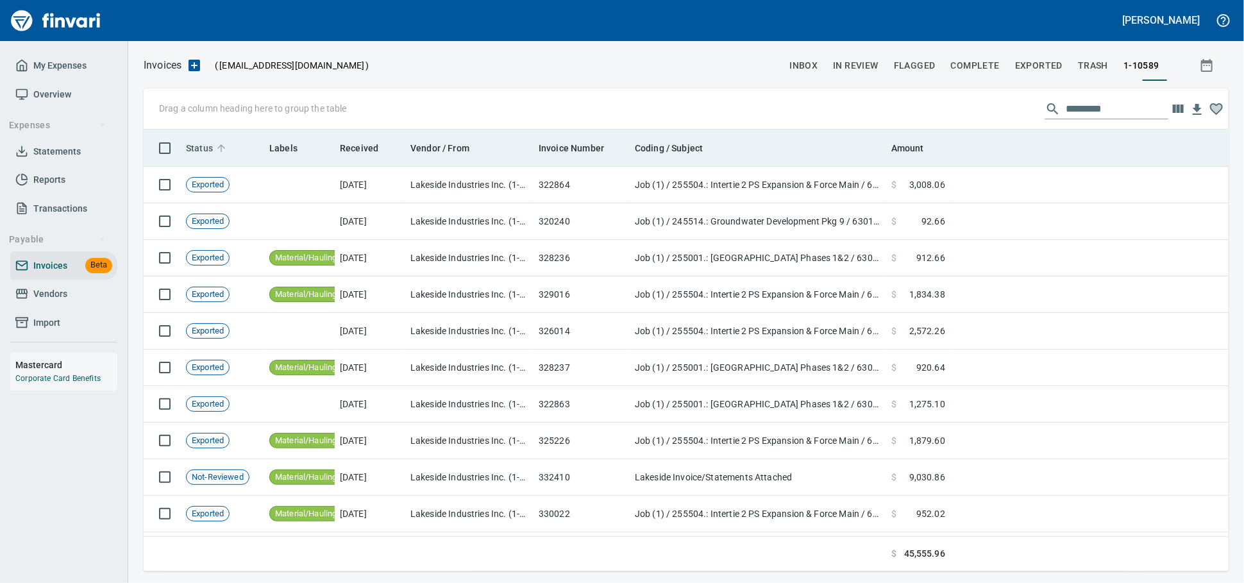
scroll to position [430, 1062]
click at [190, 144] on span "Status" at bounding box center [199, 147] width 27 height 15
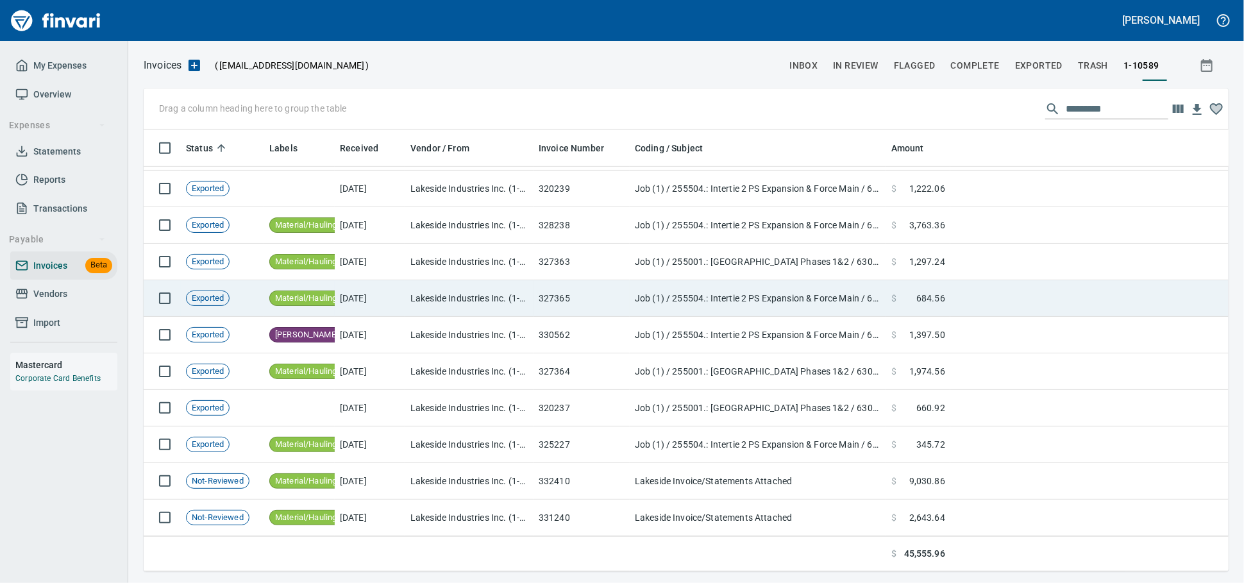
scroll to position [437, 0]
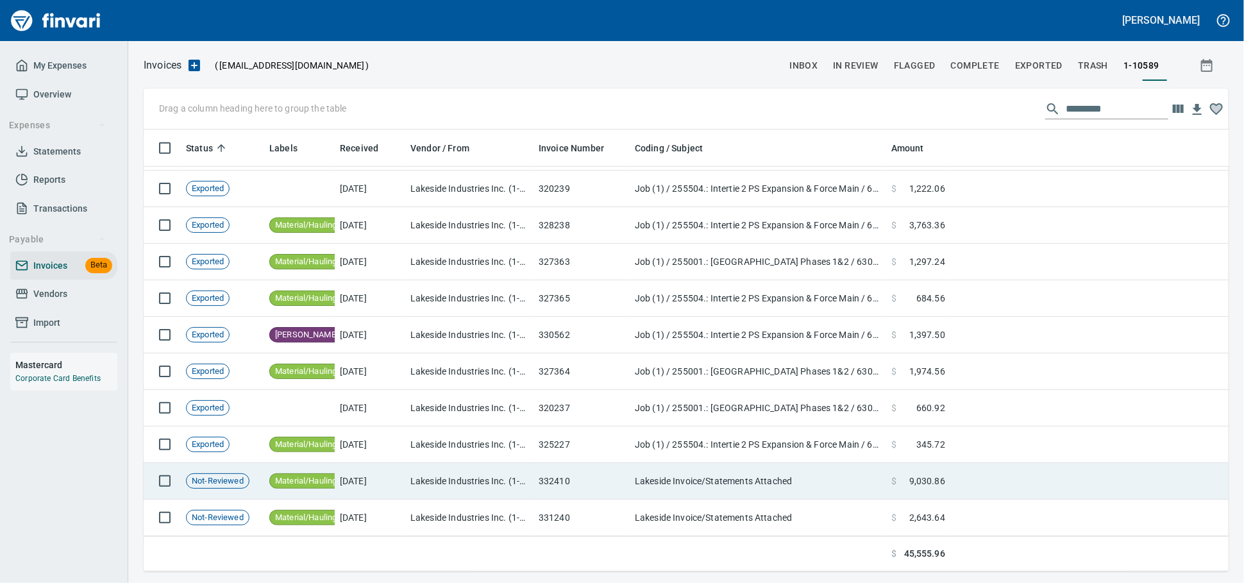
click at [430, 474] on td "Lakeside Industries Inc. (1-10589)" at bounding box center [469, 481] width 128 height 37
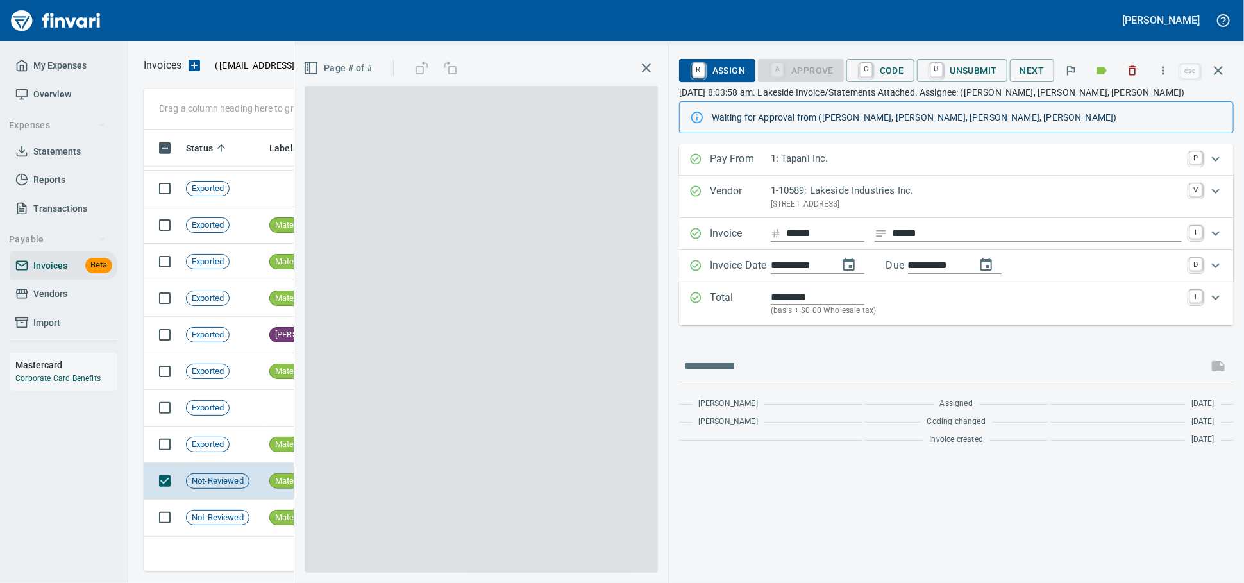
scroll to position [430, 1062]
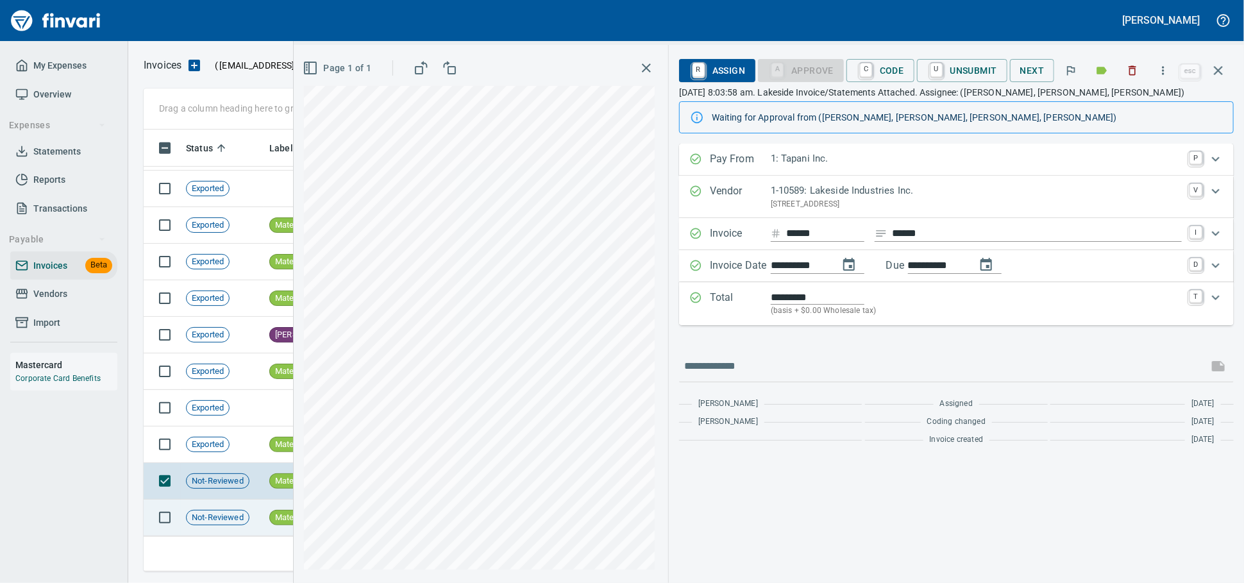
click at [222, 518] on span "Not-Reviewed" at bounding box center [218, 518] width 62 height 12
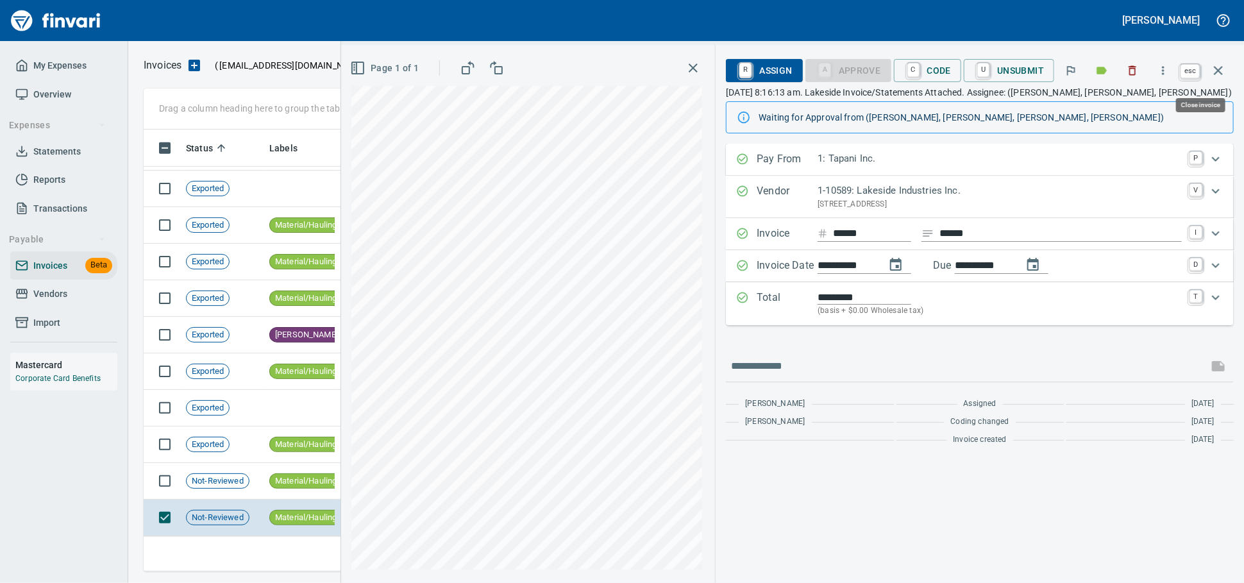
click at [1213, 68] on icon "button" at bounding box center [1217, 70] width 9 height 9
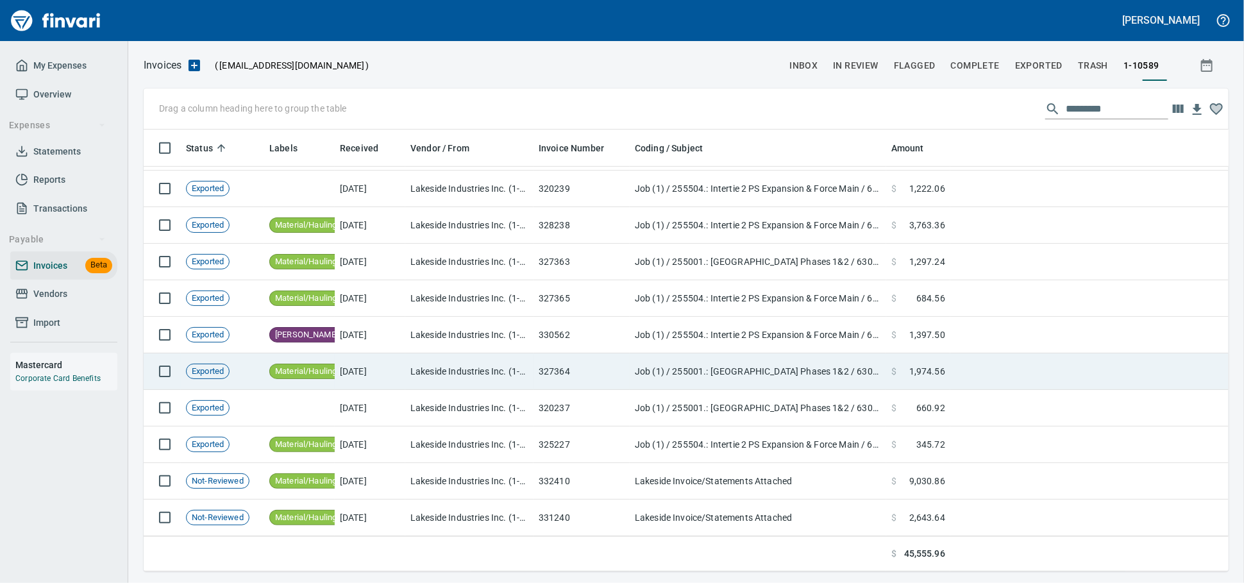
scroll to position [430, 1062]
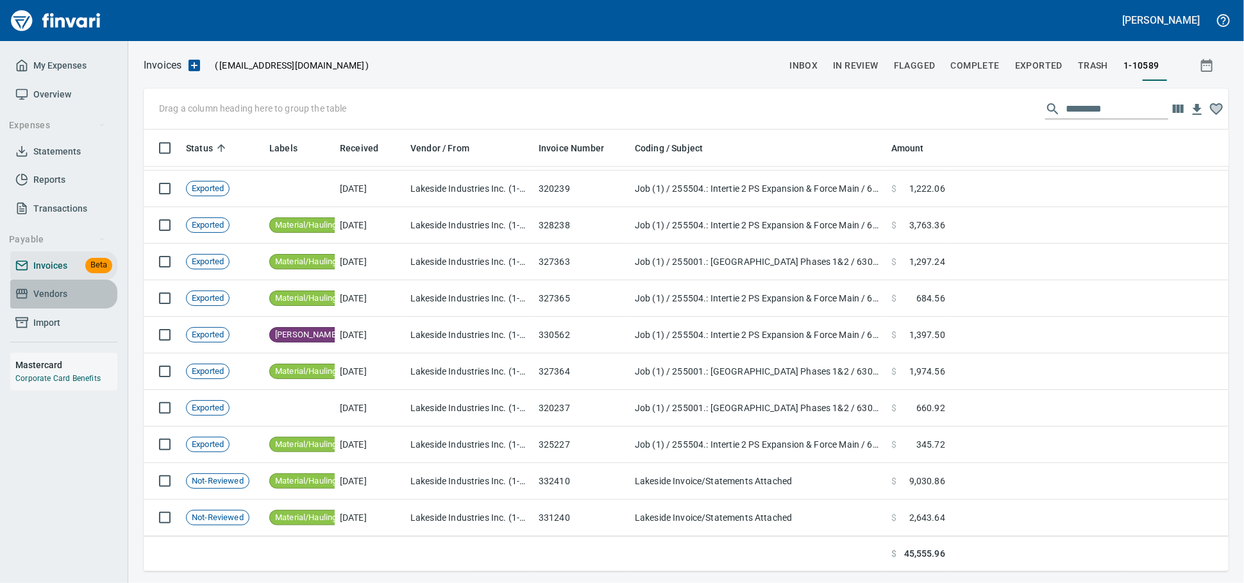
click at [47, 302] on span "Vendors" at bounding box center [50, 294] width 34 height 16
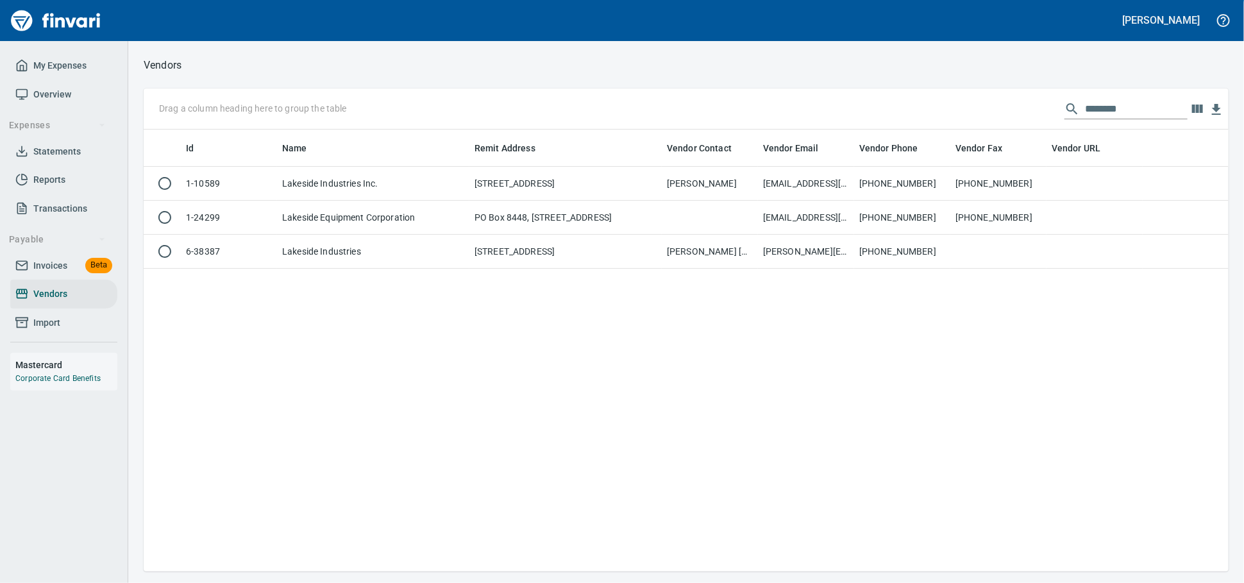
scroll to position [430, 1073]
drag, startPoint x: 1109, startPoint y: 109, endPoint x: 494, endPoint y: 95, distance: 614.9
click at [495, 95] on div "Drag a column heading here to group the table ********" at bounding box center [686, 108] width 1085 height 41
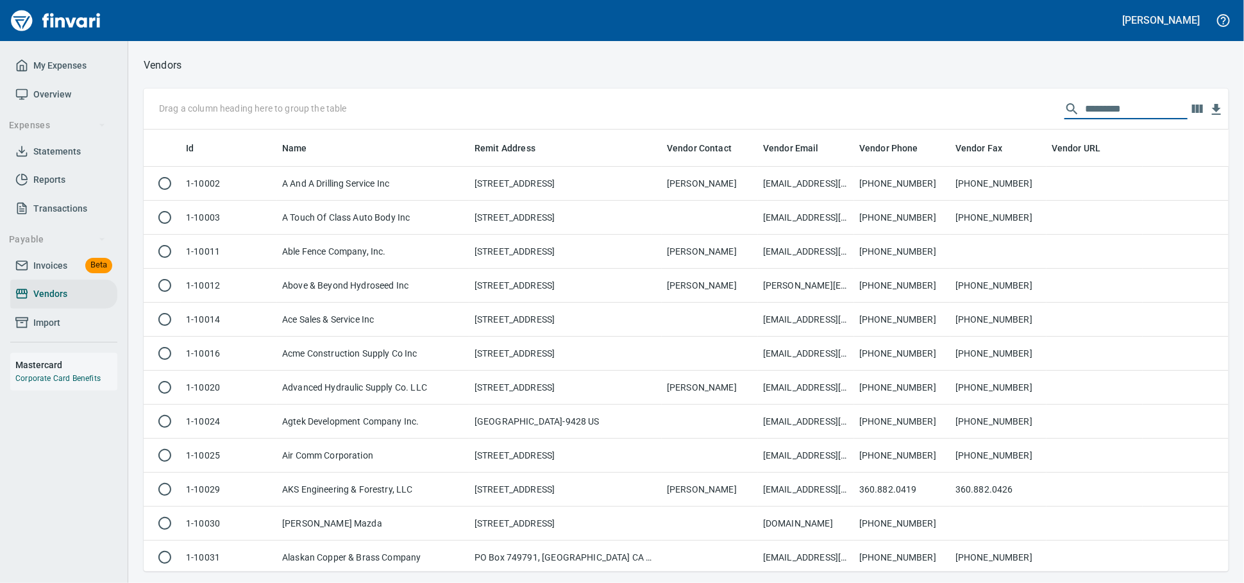
scroll to position [430, 1062]
click at [1121, 111] on input "text" at bounding box center [1136, 109] width 103 height 21
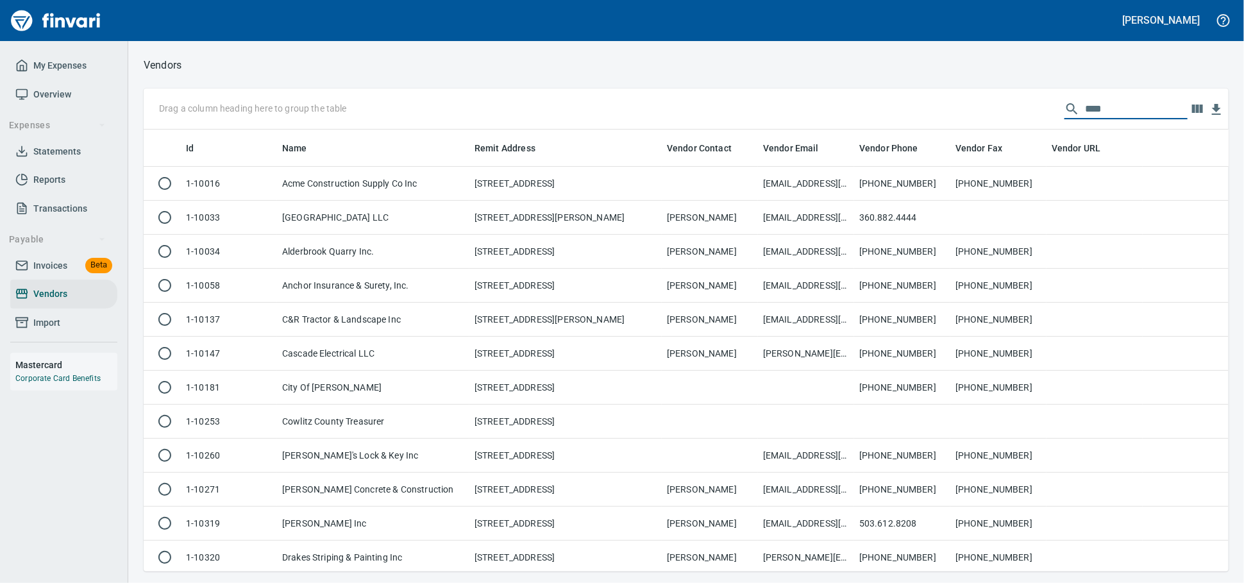
scroll to position [430, 1073]
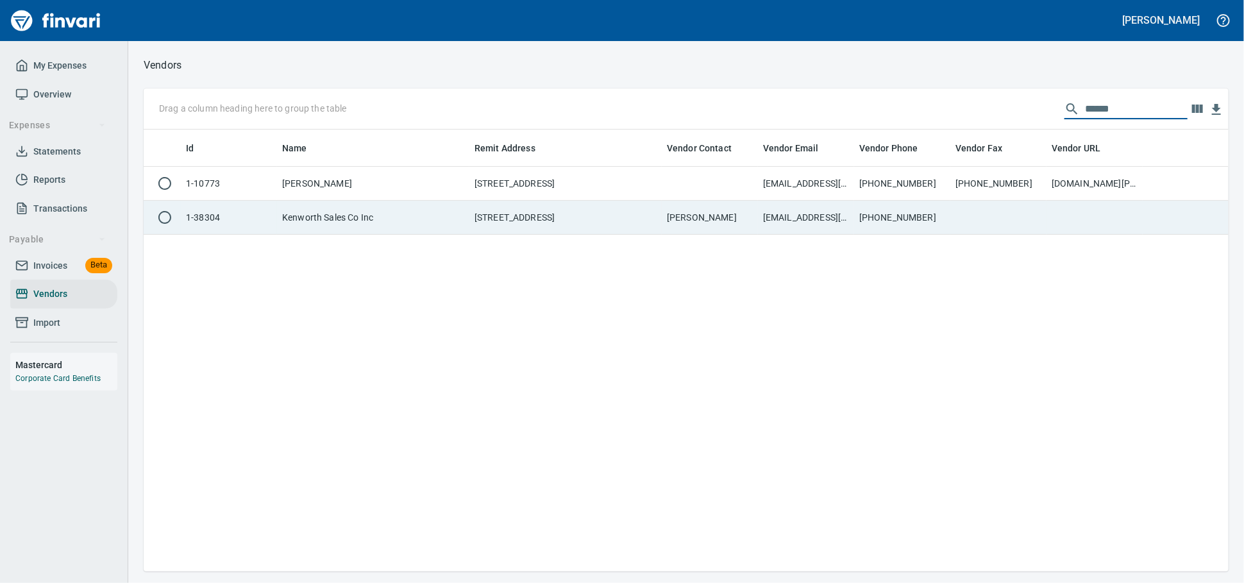
type input "******"
click at [859, 216] on td "[PHONE_NUMBER]" at bounding box center [902, 218] width 96 height 34
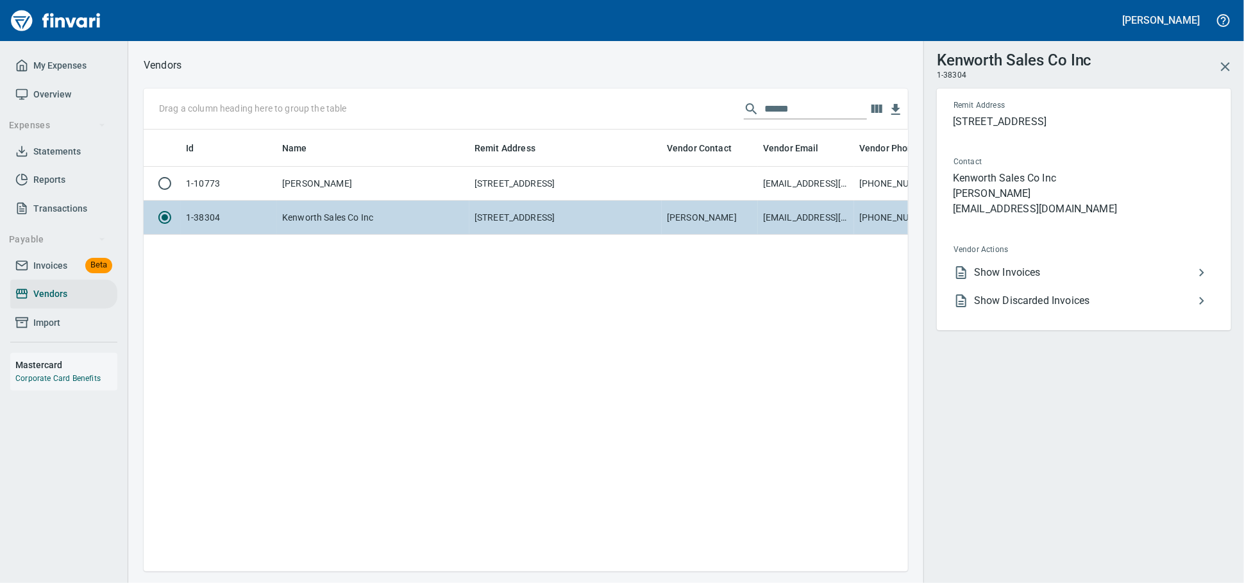
scroll to position [419, 753]
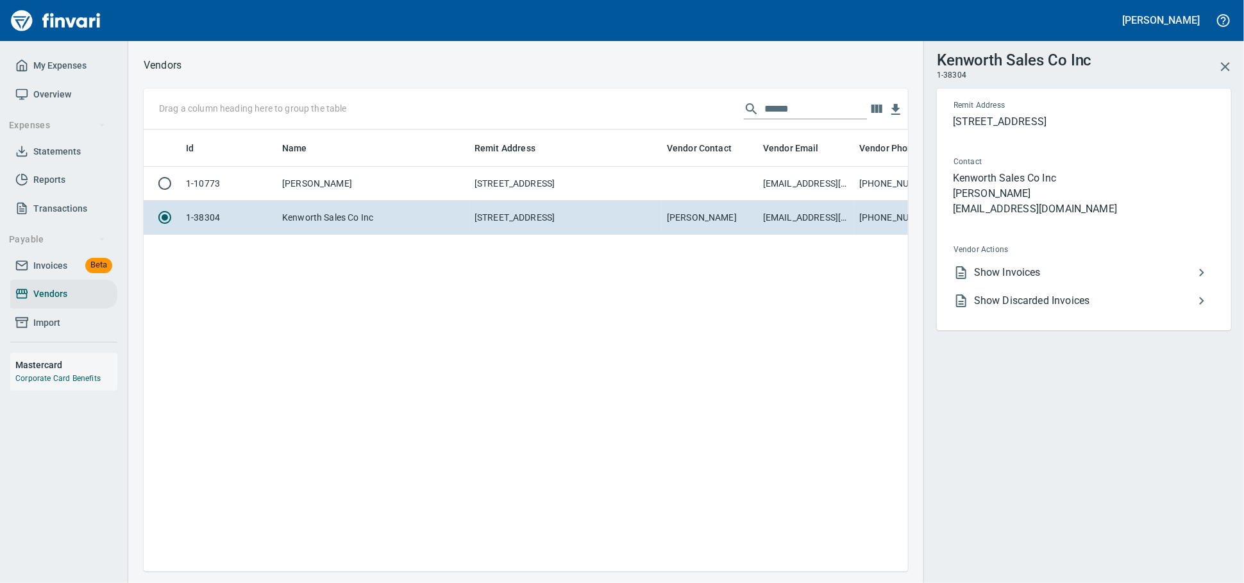
click at [1012, 280] on span "Show Invoices" at bounding box center [1084, 272] width 220 height 15
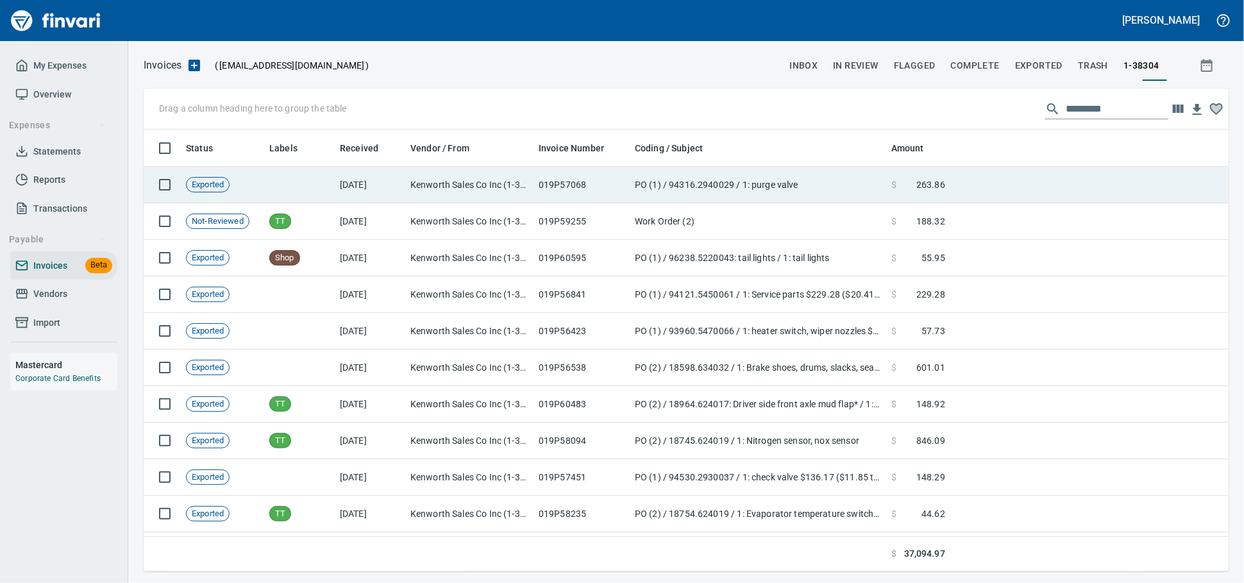
scroll to position [430, 1062]
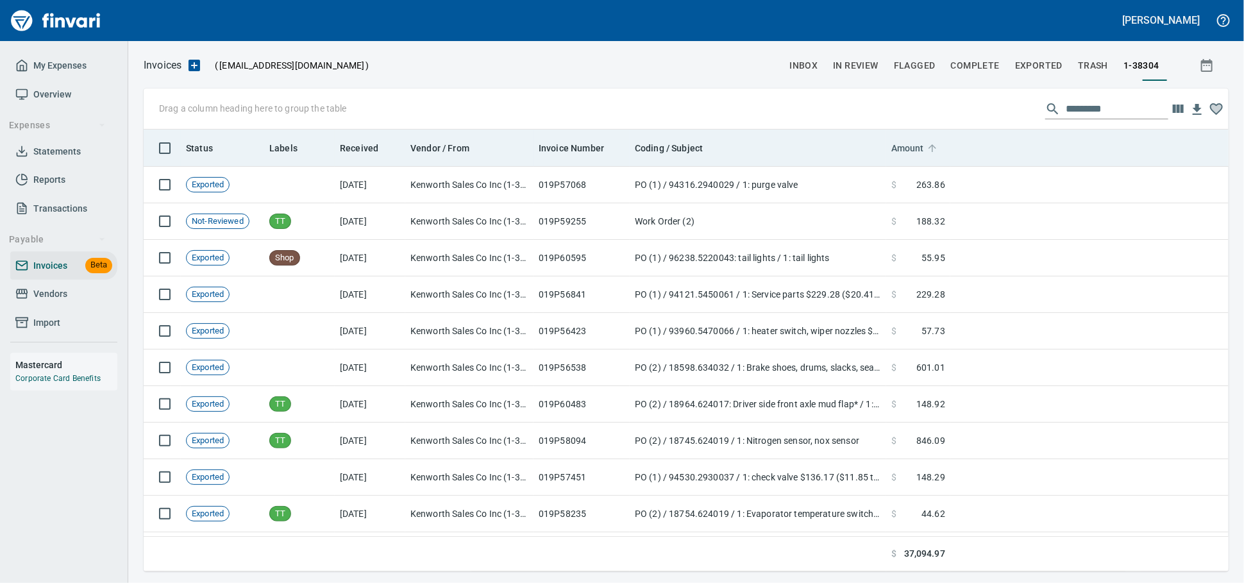
click at [913, 155] on span "Amount" at bounding box center [907, 147] width 33 height 15
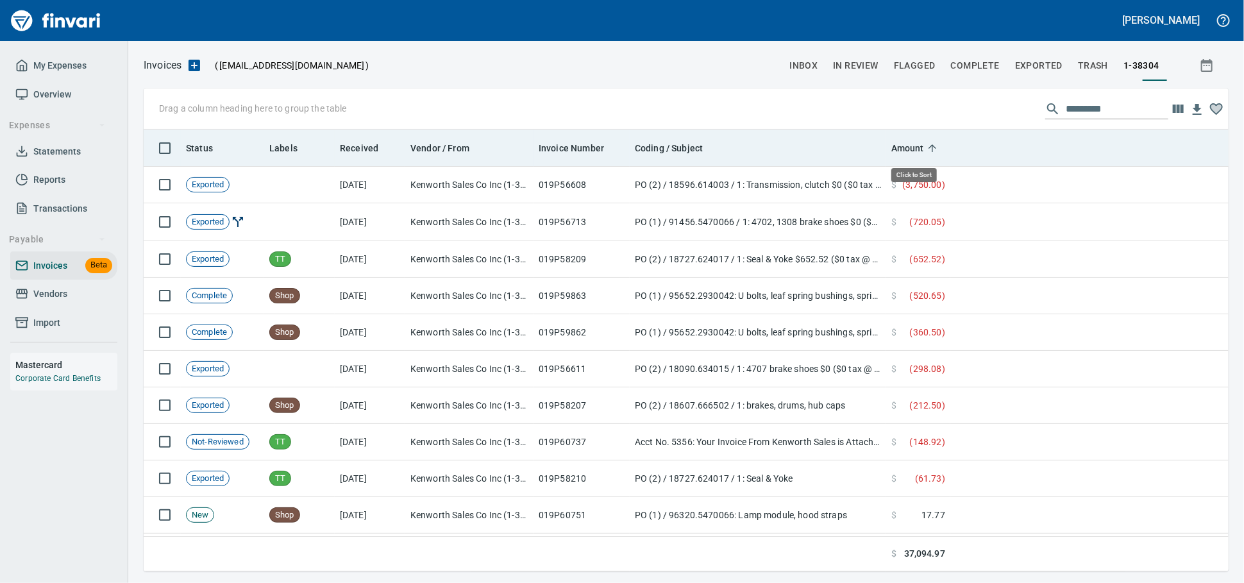
click at [916, 151] on span "Amount" at bounding box center [907, 147] width 33 height 15
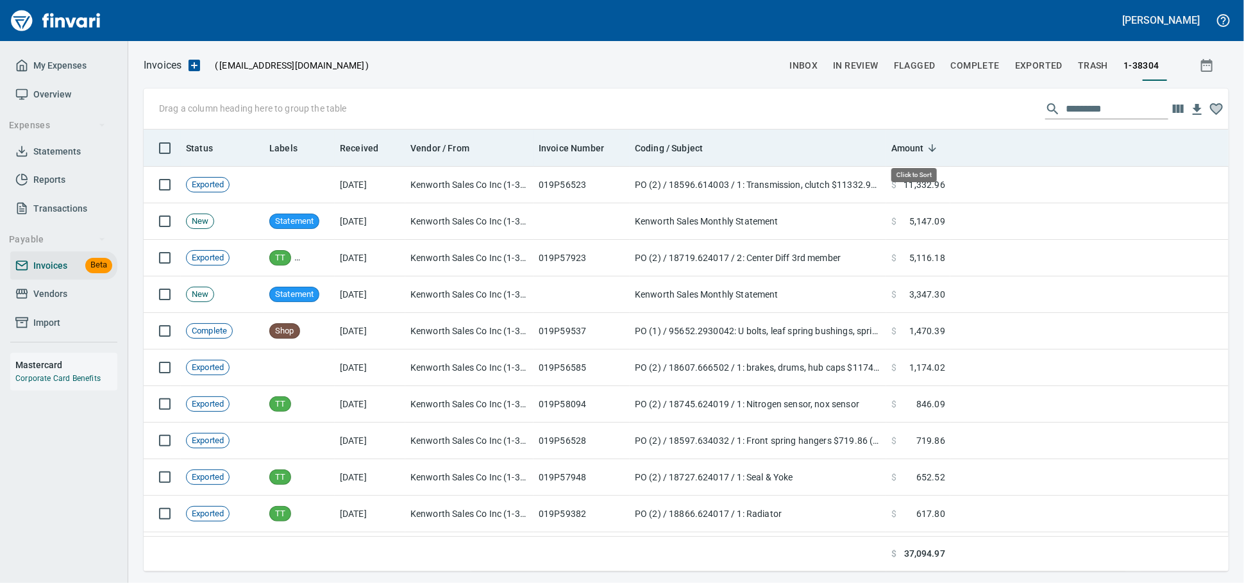
click at [907, 144] on span "Amount" at bounding box center [907, 147] width 33 height 15
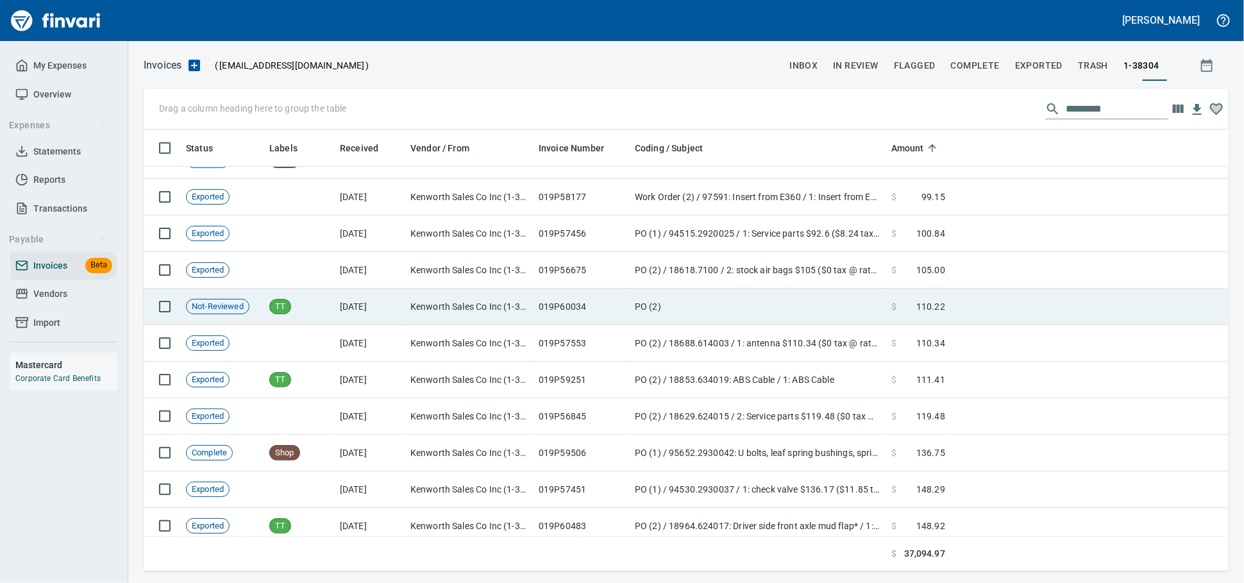
scroll to position [926, 0]
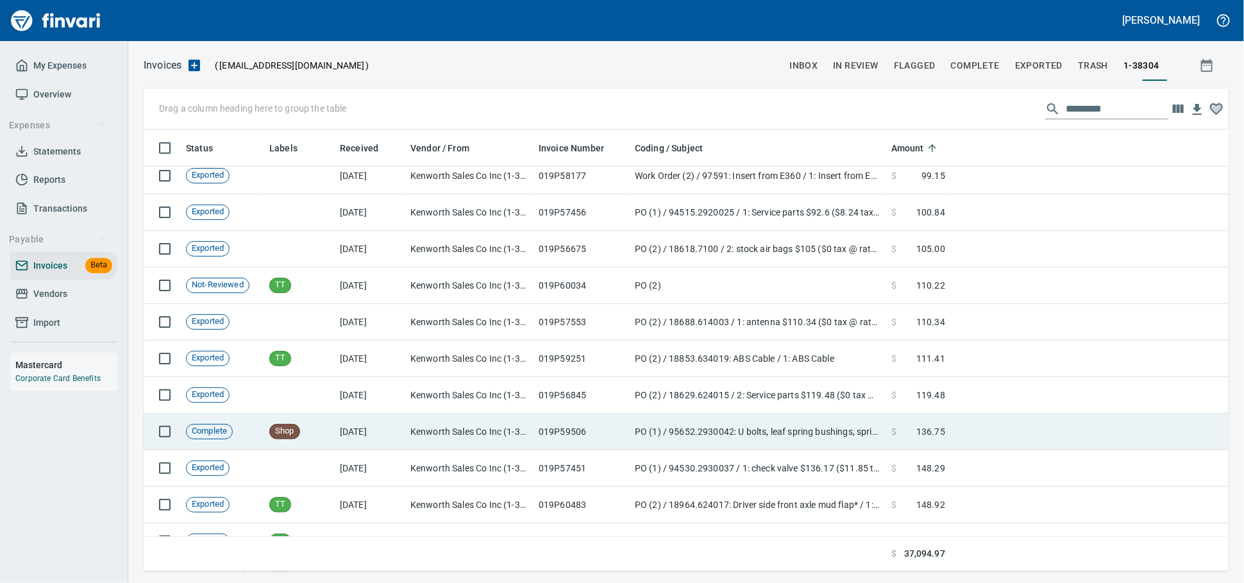
click at [937, 433] on span "136.75" at bounding box center [930, 431] width 29 height 13
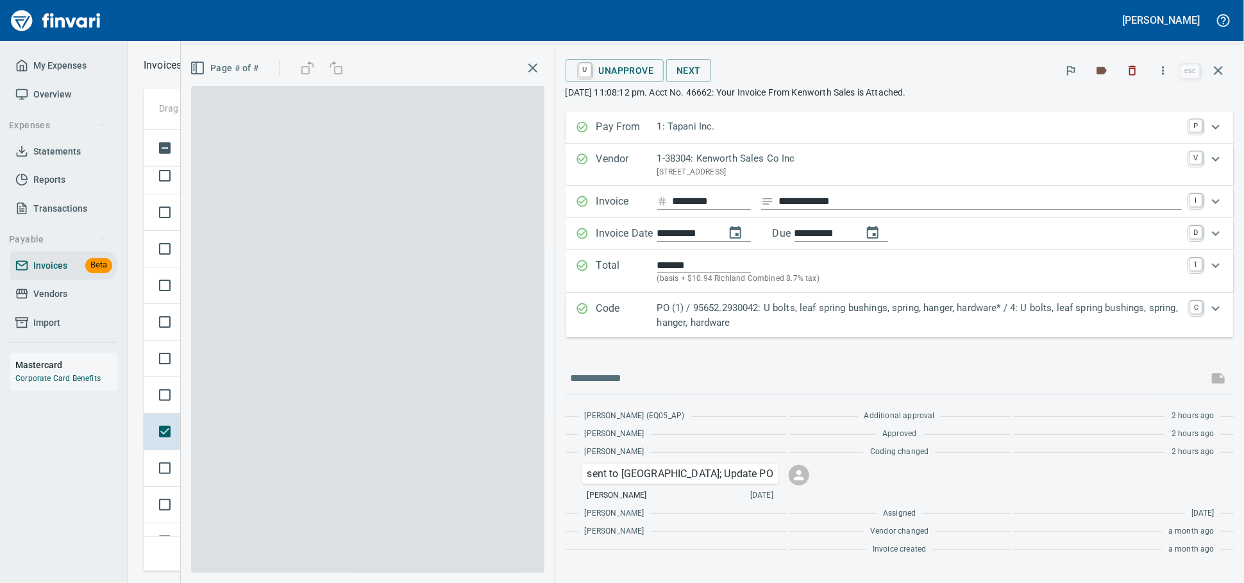
scroll to position [430, 1062]
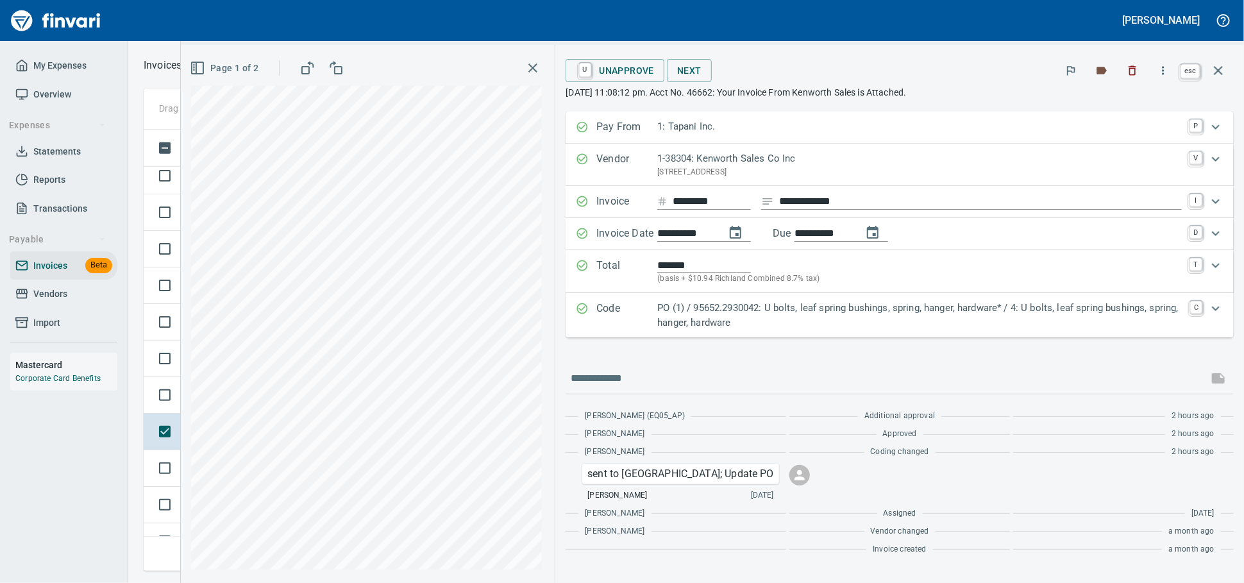
drag, startPoint x: 1229, startPoint y: 67, endPoint x: 1122, endPoint y: 51, distance: 107.5
click at [1229, 67] on button "button" at bounding box center [1218, 70] width 31 height 31
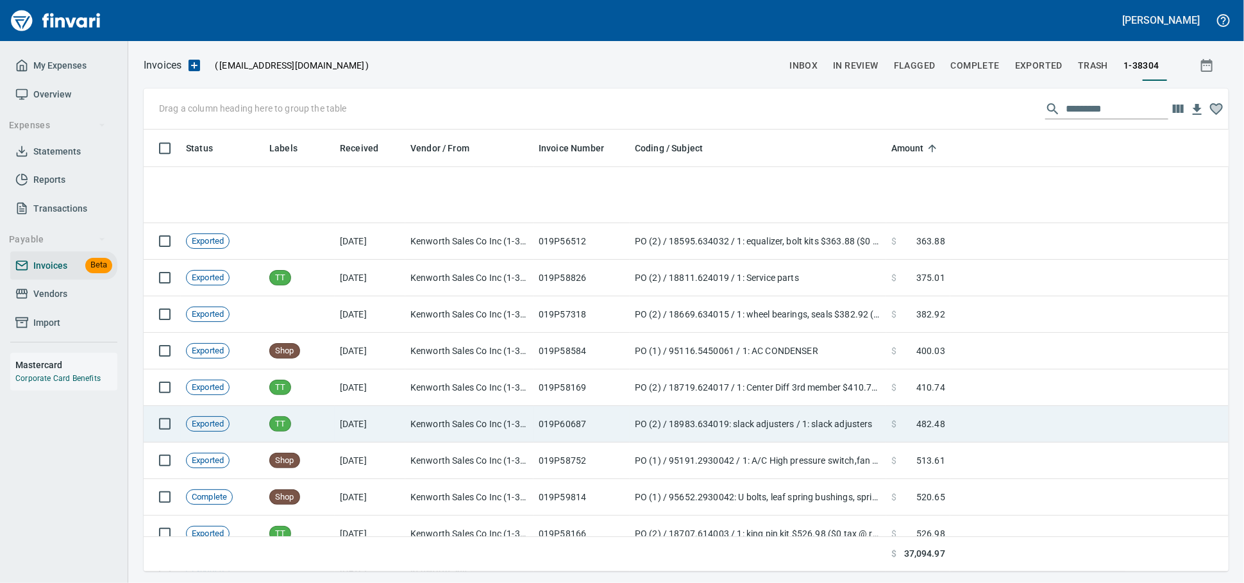
scroll to position [2558, 0]
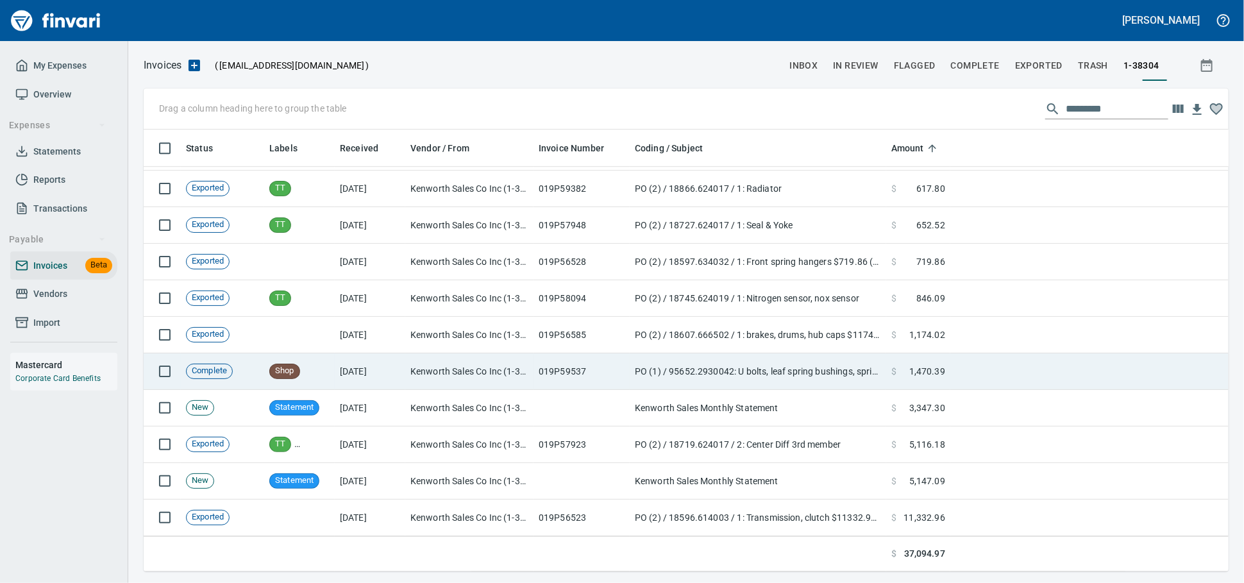
click at [751, 359] on td "PO (1) / 95652.2930042: U bolts, leaf spring bushings, spring, hanger, hardware…" at bounding box center [757, 371] width 256 height 37
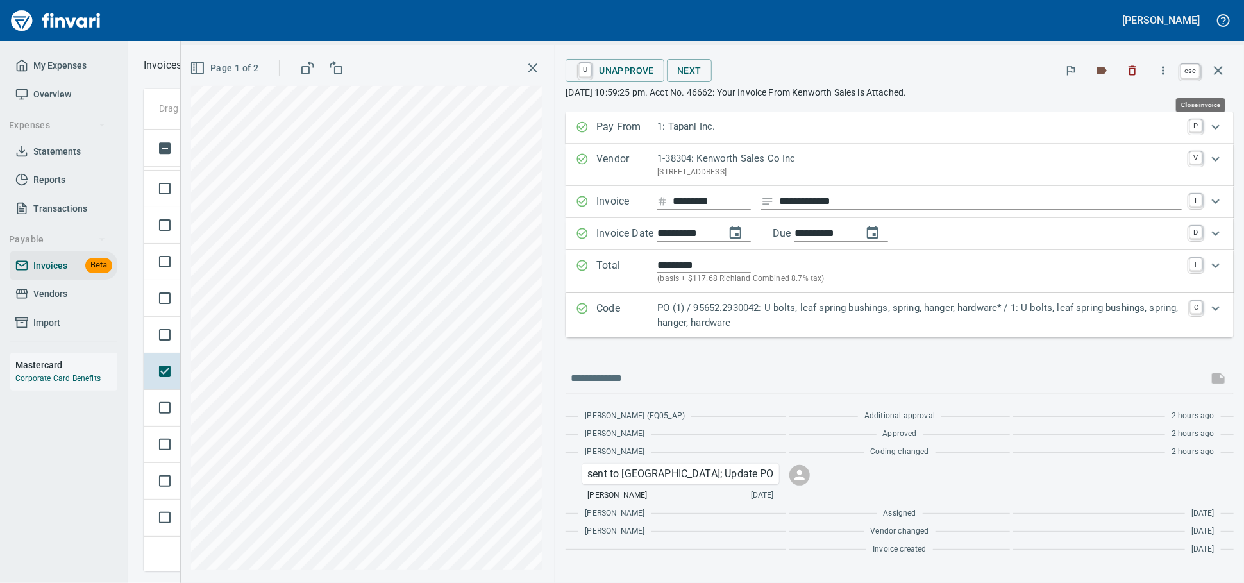
click at [1222, 73] on icon "button" at bounding box center [1217, 70] width 15 height 15
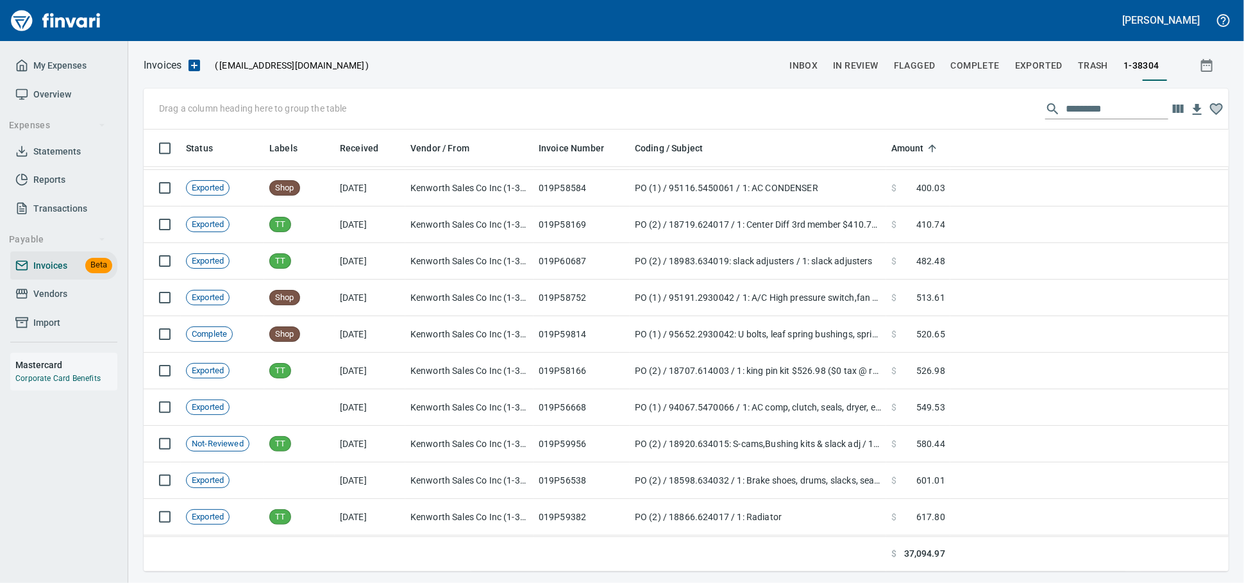
scroll to position [2203, 0]
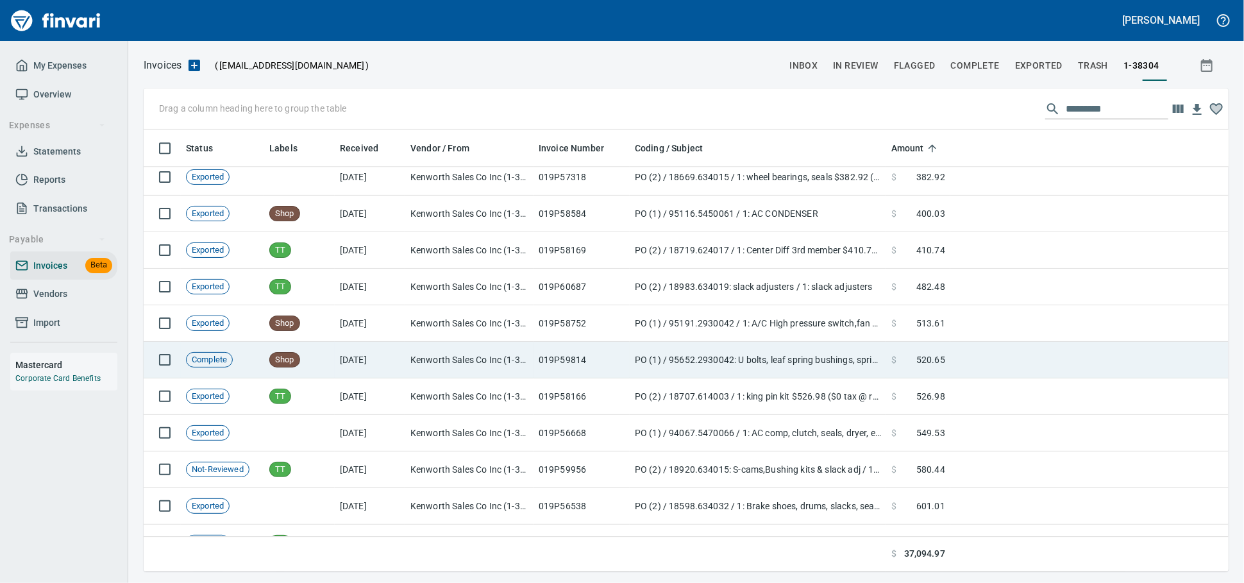
click at [668, 366] on td "PO (1) / 95652.2930042: U bolts, leaf spring bushings, spring, hanger, hardware…" at bounding box center [757, 360] width 256 height 37
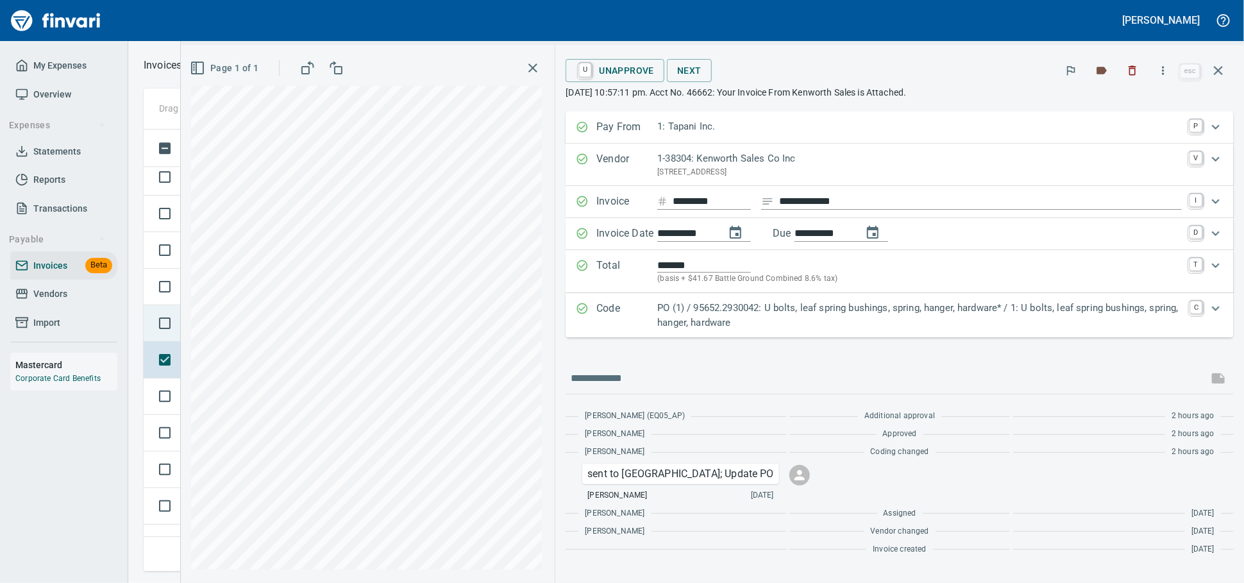
drag, startPoint x: 1222, startPoint y: 68, endPoint x: 575, endPoint y: 326, distance: 696.8
click at [1222, 68] on icon "button" at bounding box center [1217, 70] width 15 height 15
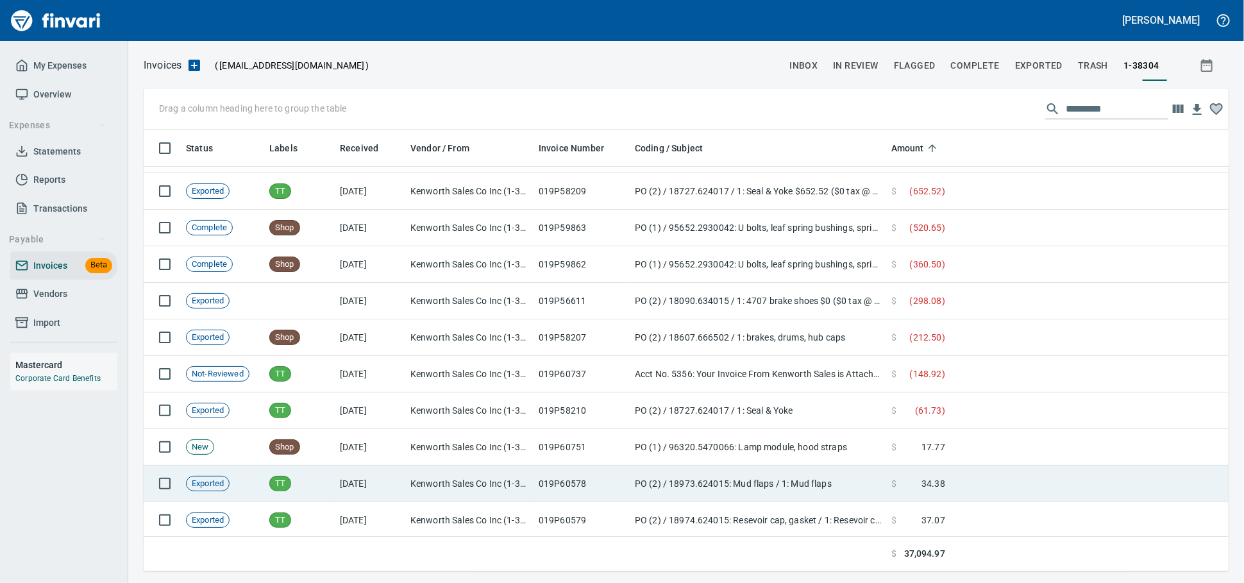
scroll to position [66, 0]
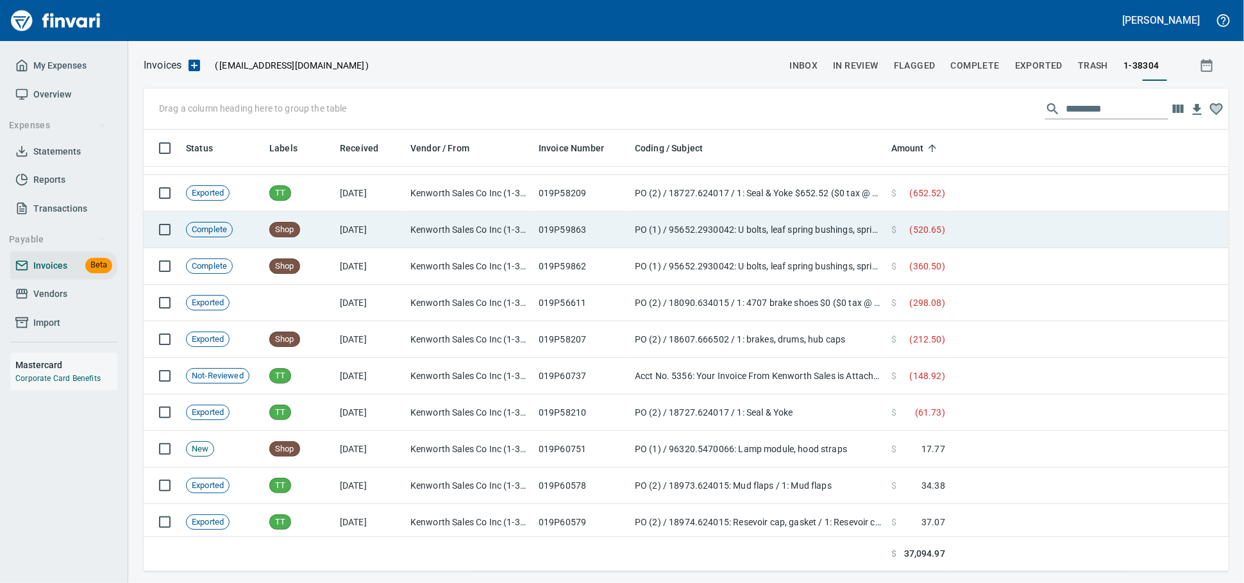
click at [635, 242] on td "PO (1) / 95652.2930042: U bolts, leaf spring bushings, spring, hanger, hardware…" at bounding box center [757, 230] width 256 height 37
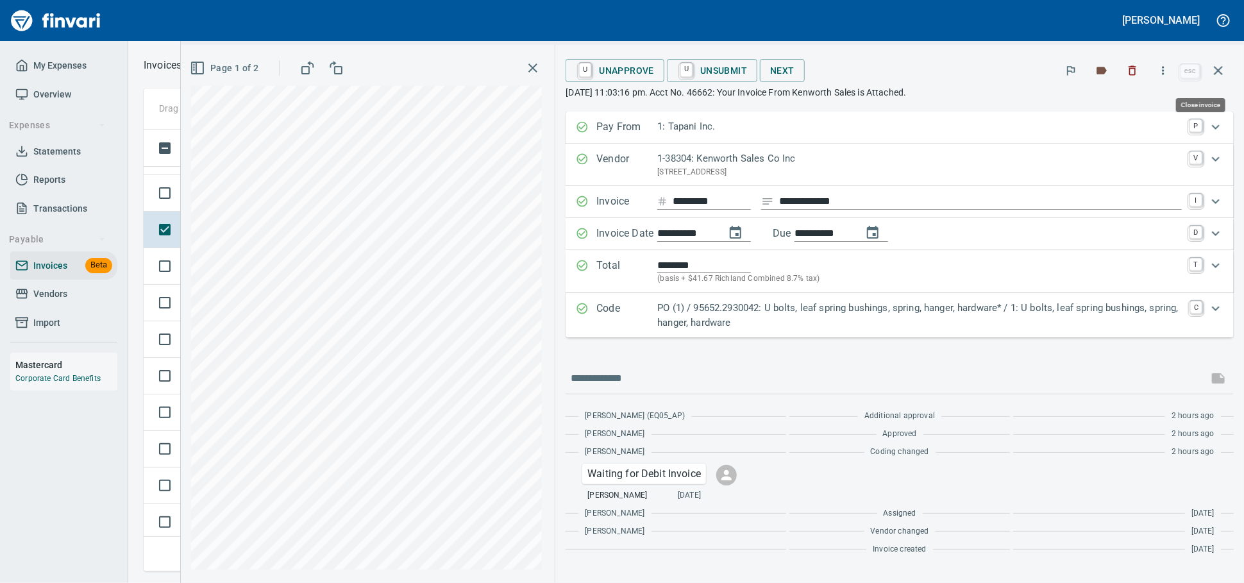
click at [1217, 70] on icon "button" at bounding box center [1217, 70] width 9 height 9
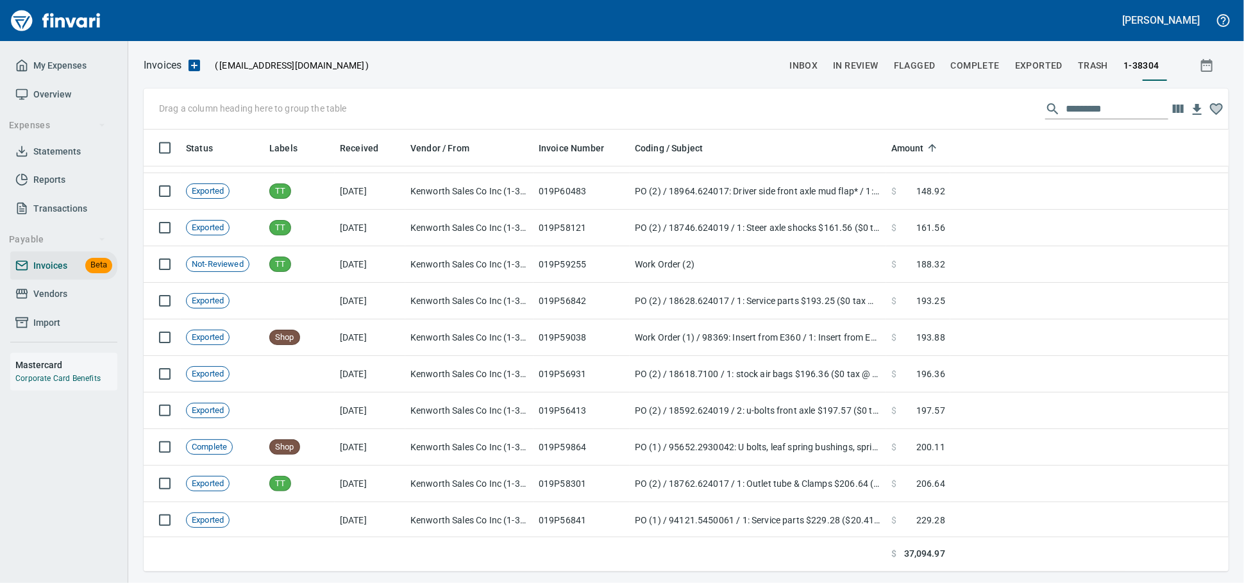
scroll to position [1348, 0]
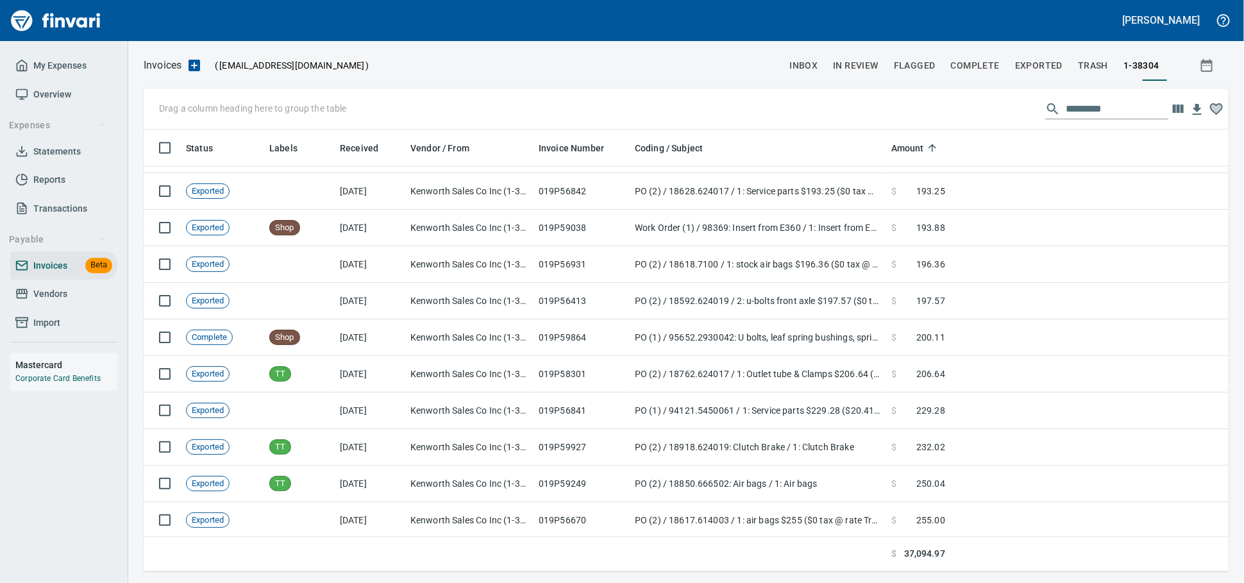
click at [42, 302] on span "Vendors" at bounding box center [50, 294] width 34 height 16
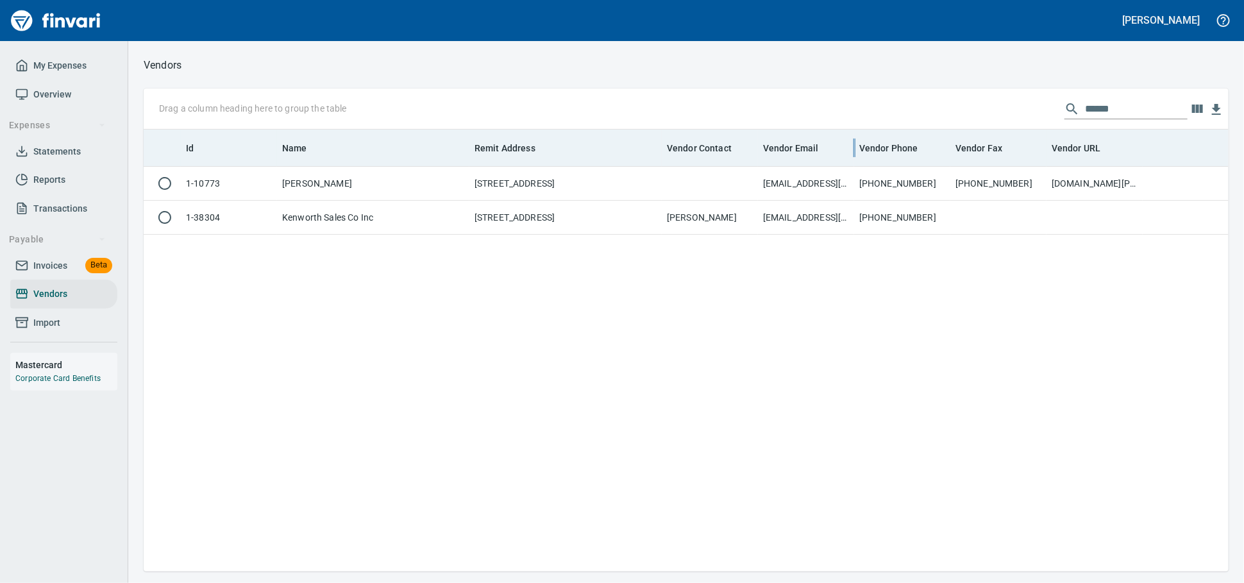
scroll to position [430, 1073]
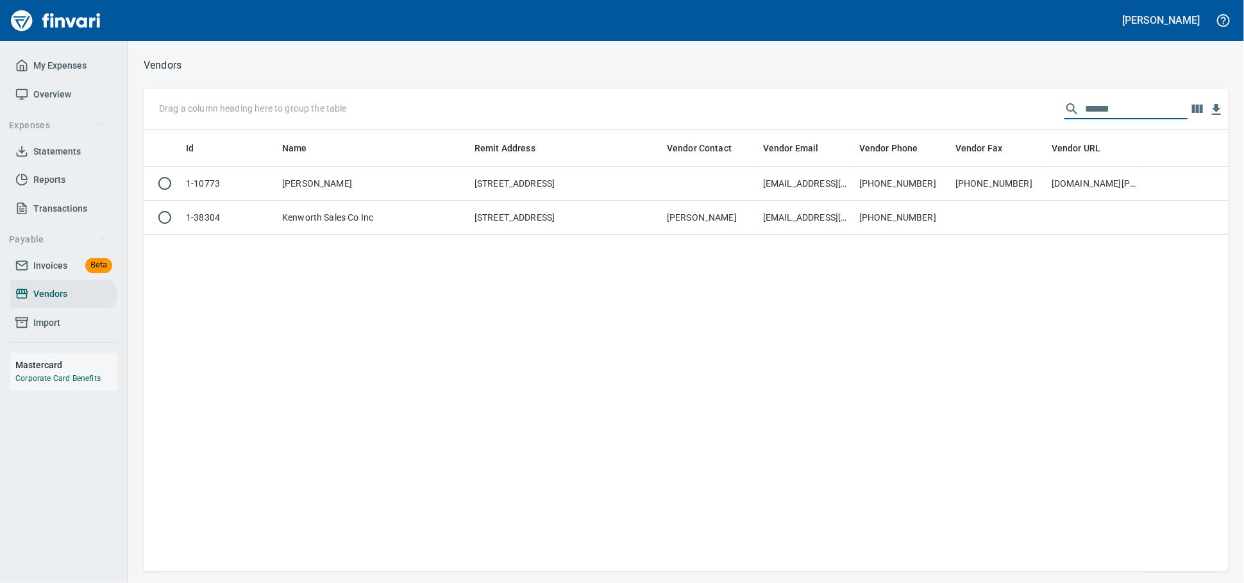
drag, startPoint x: 1096, startPoint y: 109, endPoint x: 726, endPoint y: 99, distance: 370.0
click at [726, 99] on div "Drag a column heading here to group the table ******" at bounding box center [686, 108] width 1085 height 41
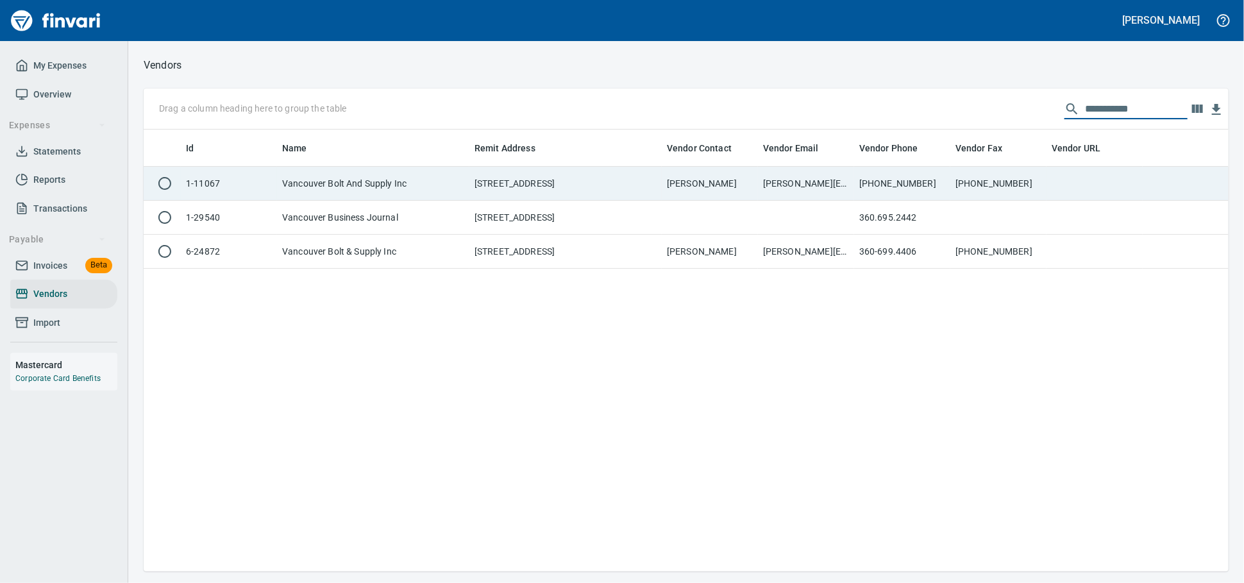
type input "**********"
click at [643, 192] on td "[STREET_ADDRESS]" at bounding box center [565, 184] width 192 height 34
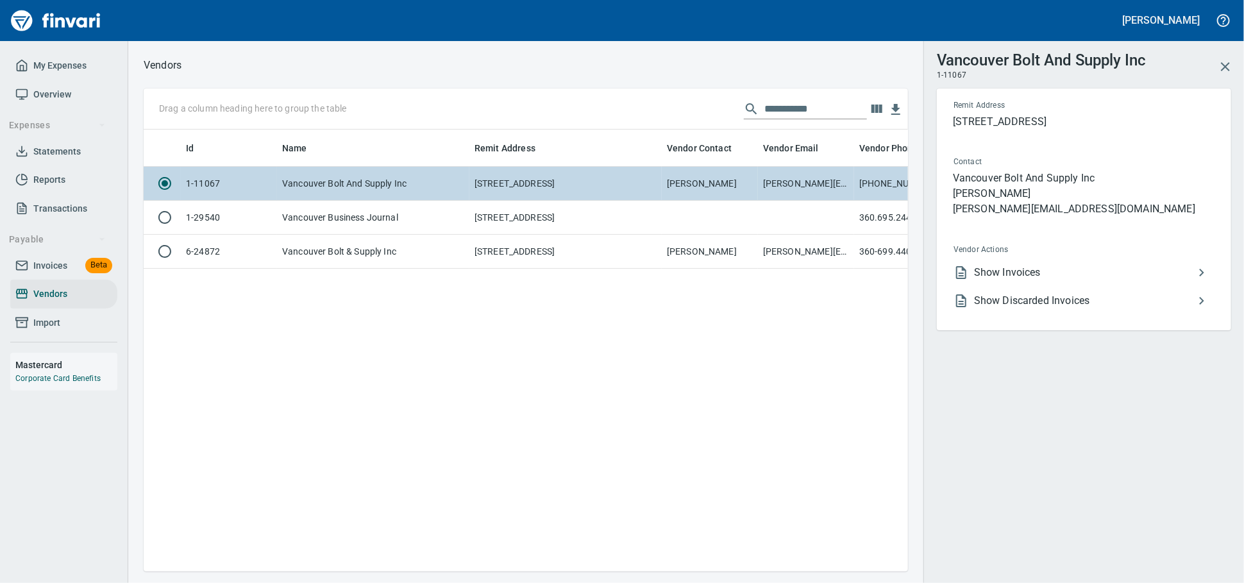
scroll to position [419, 753]
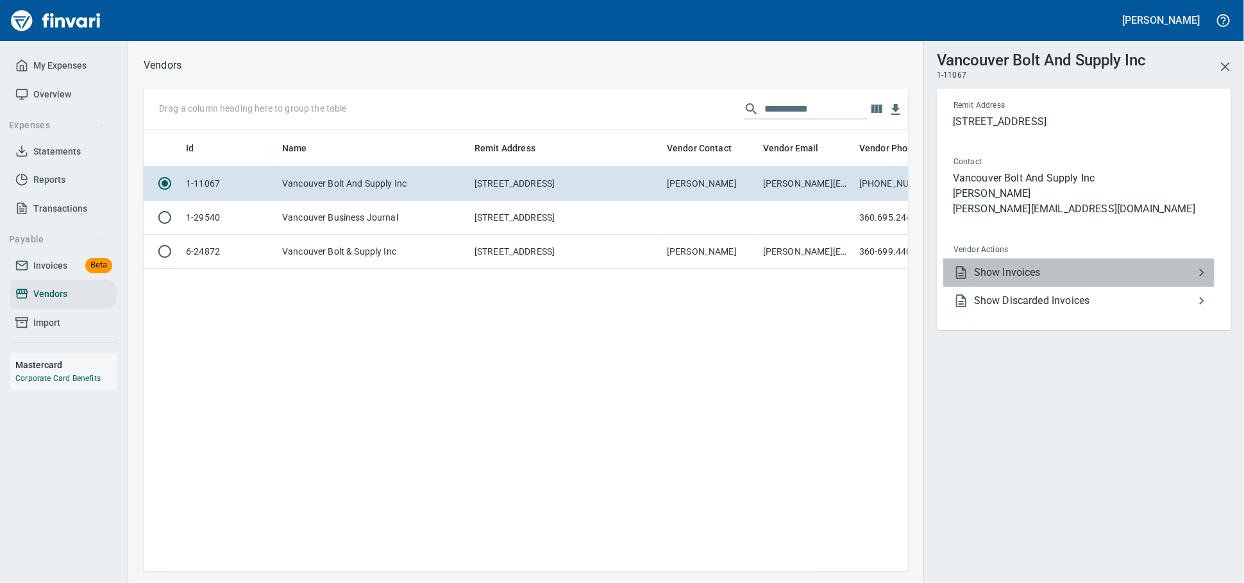
click at [1010, 280] on span "Show Invoices" at bounding box center [1084, 272] width 220 height 15
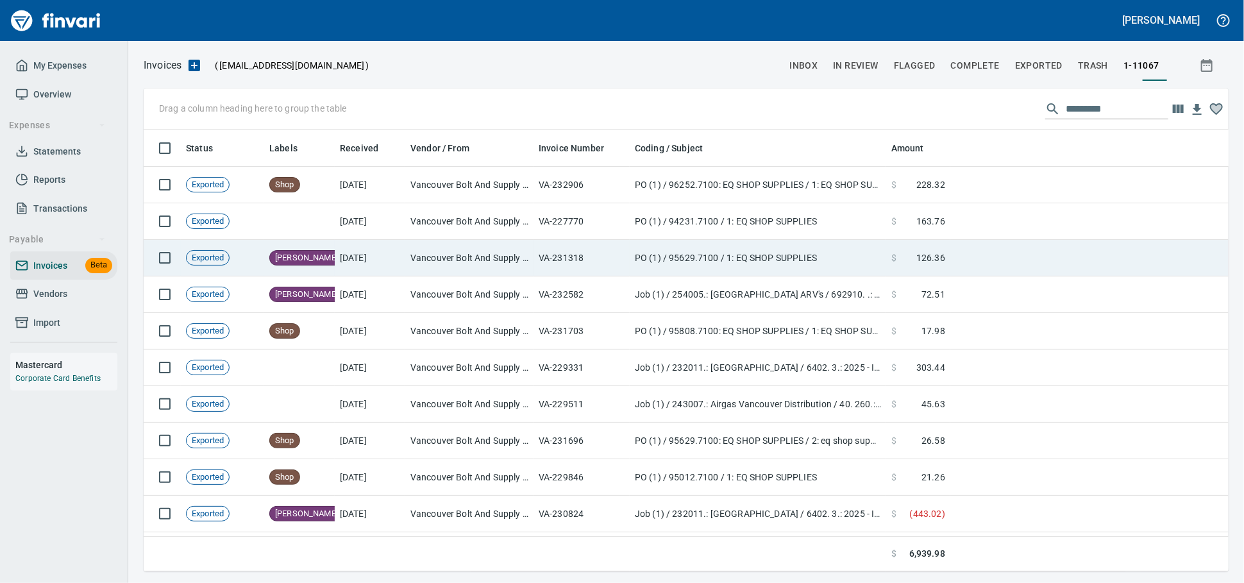
scroll to position [430, 1062]
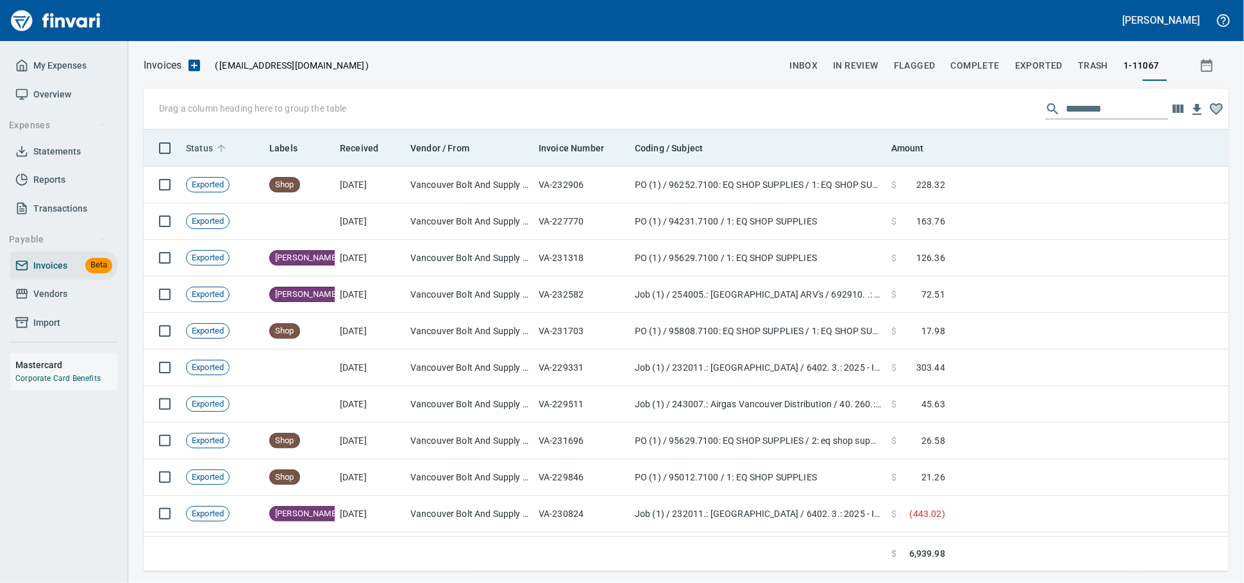
click at [217, 147] on span "Status" at bounding box center [208, 147] width 44 height 15
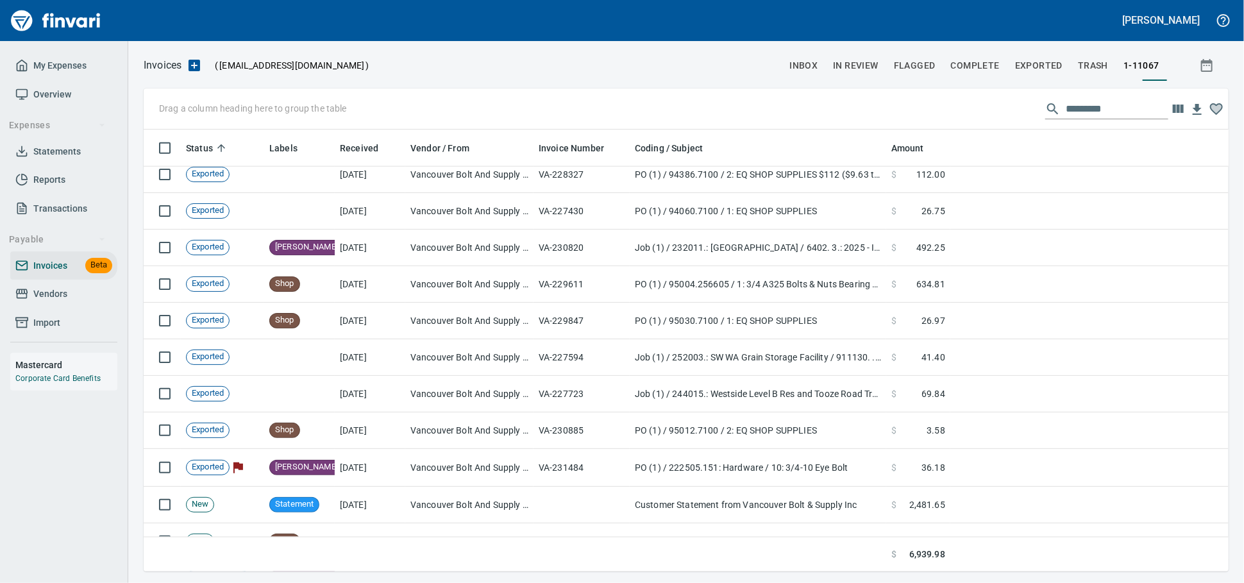
scroll to position [1062, 0]
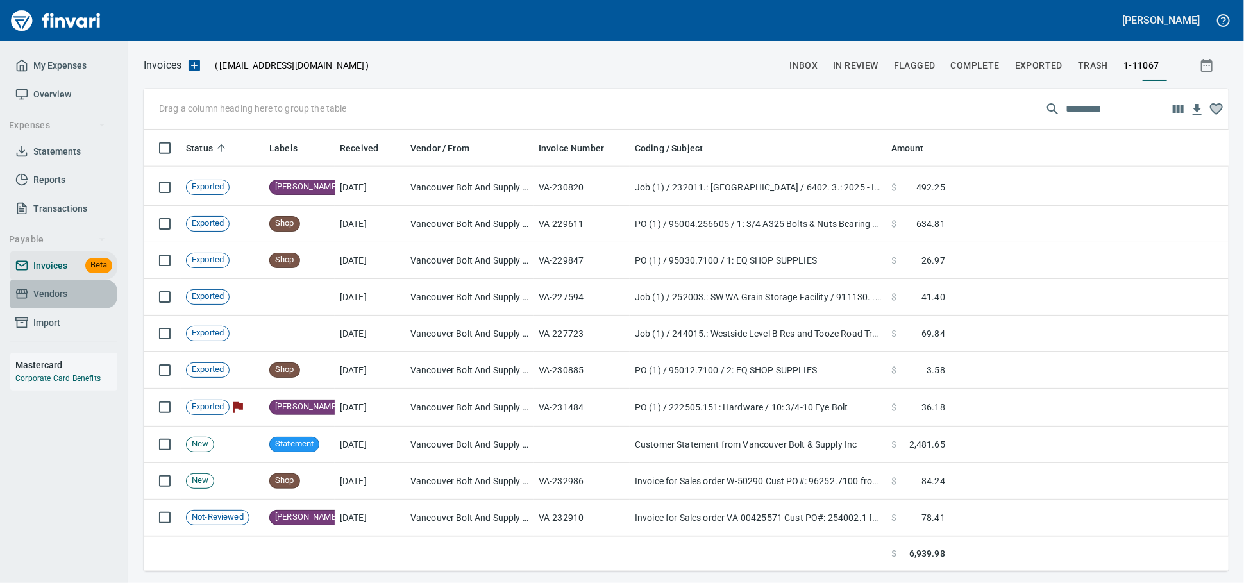
click at [66, 302] on span "Vendors" at bounding box center [50, 294] width 34 height 16
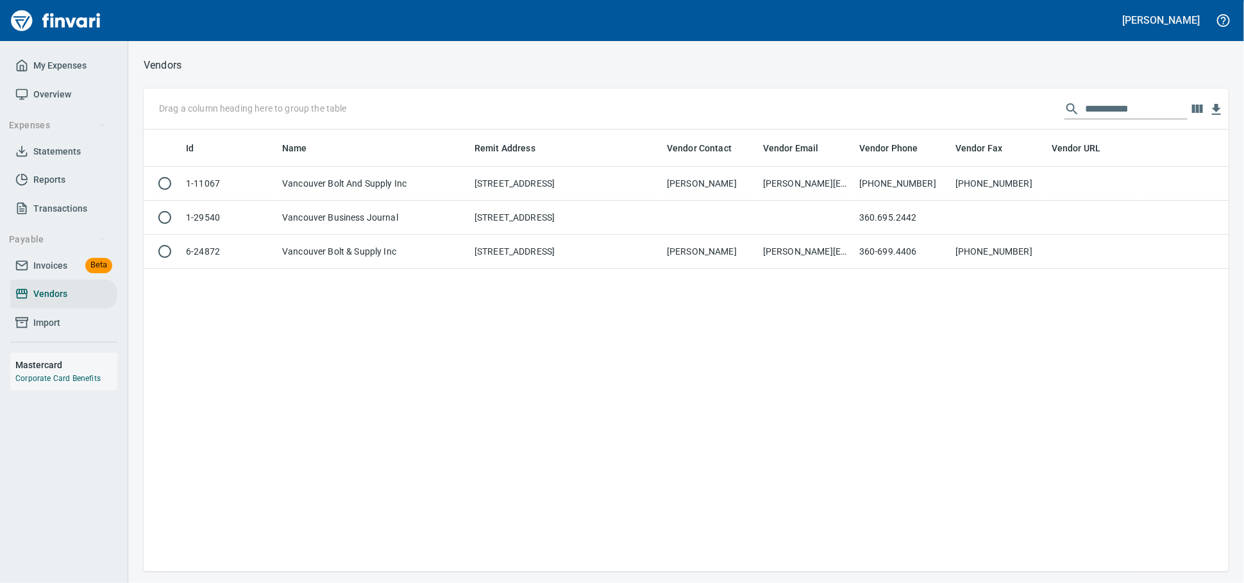
scroll to position [430, 1073]
drag, startPoint x: 944, startPoint y: 94, endPoint x: 787, endPoint y: 101, distance: 157.2
click at [790, 101] on div "**********" at bounding box center [686, 108] width 1085 height 41
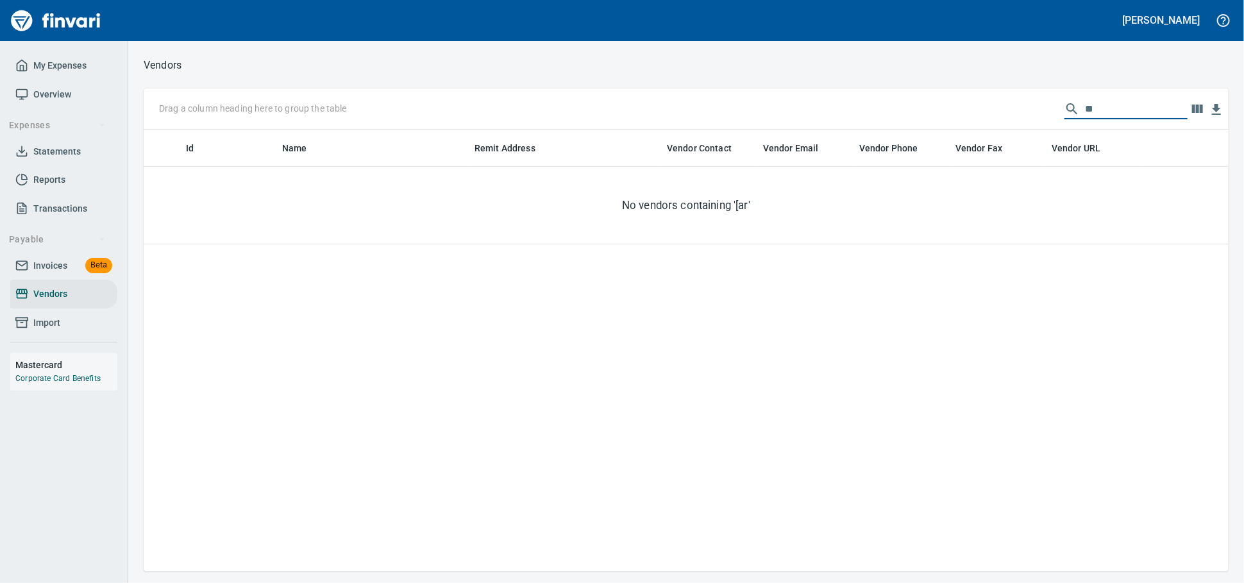
type input "*"
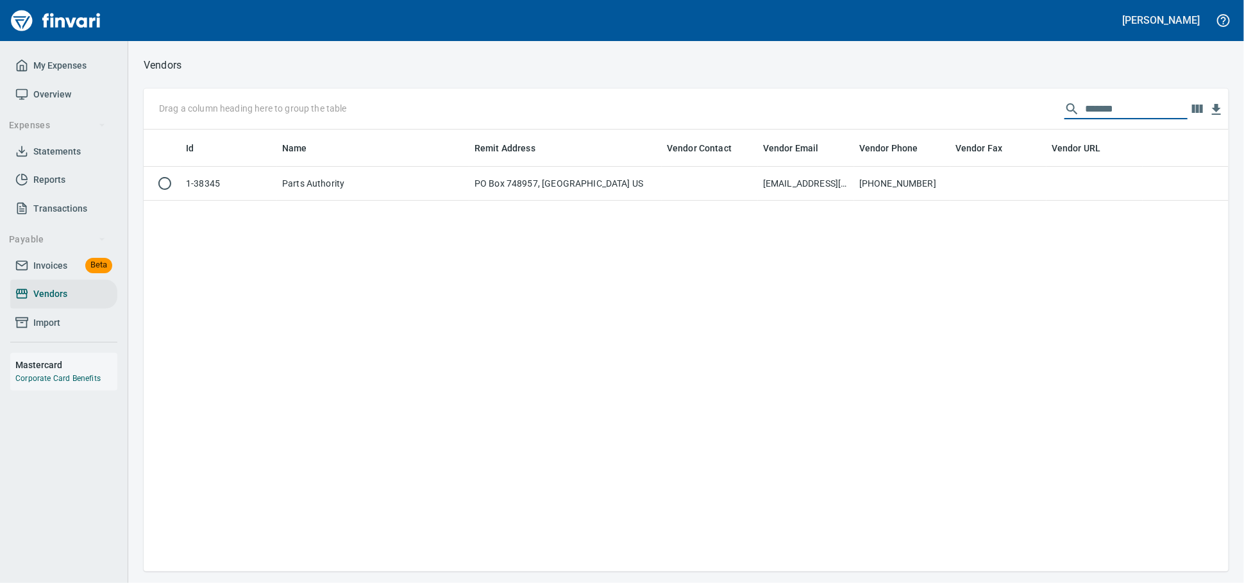
scroll to position [1, 1]
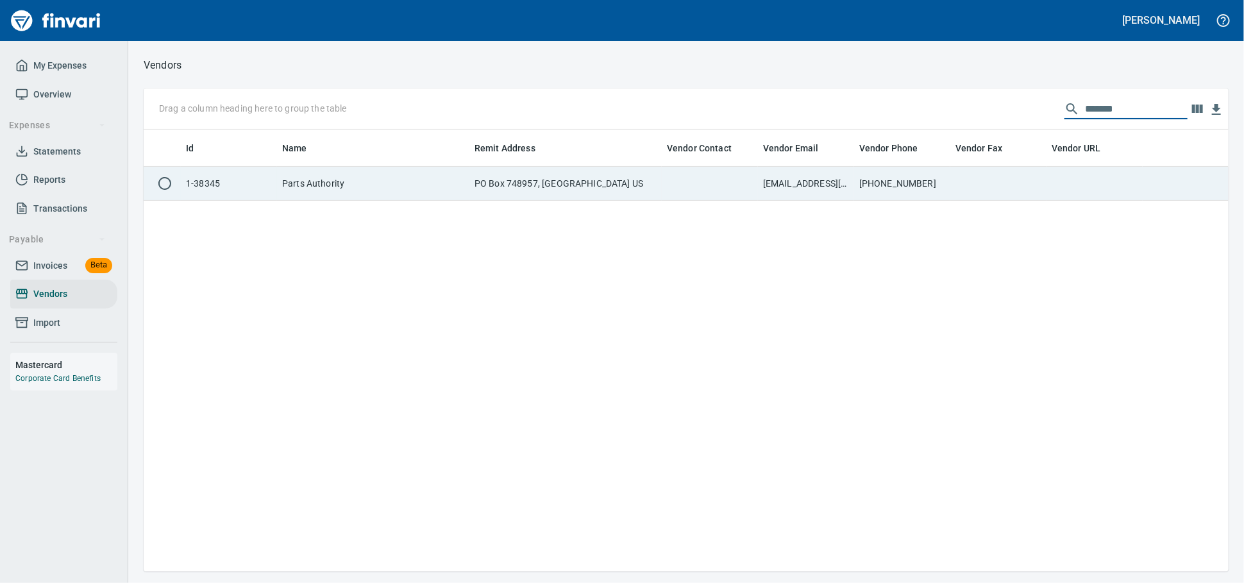
type input "*******"
click at [333, 196] on td "Parts Authority" at bounding box center [373, 184] width 192 height 34
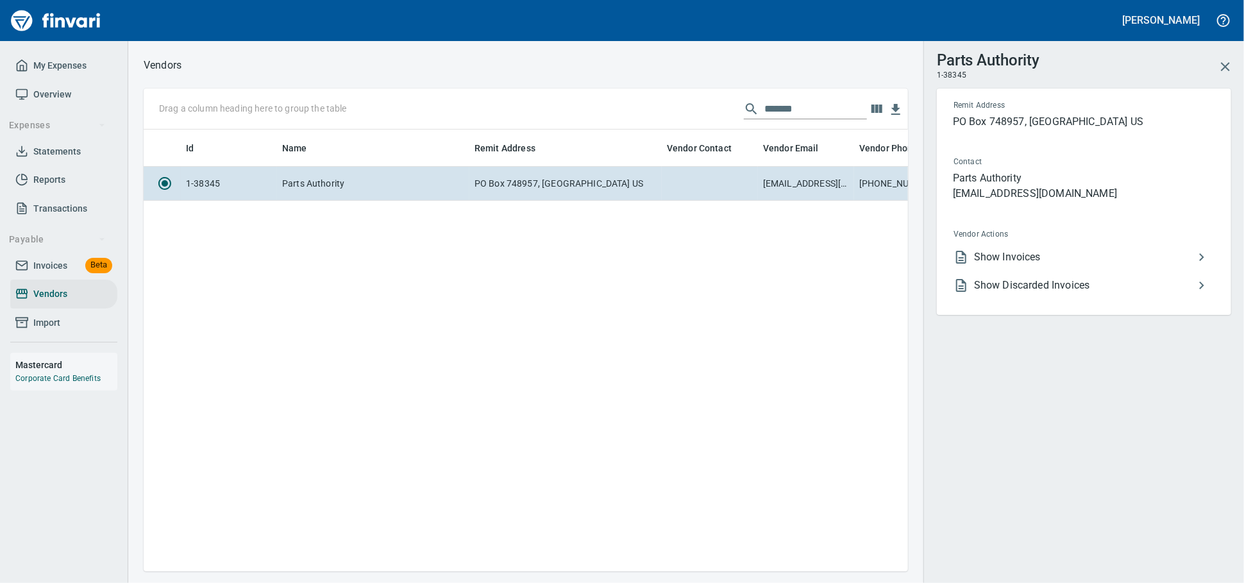
scroll to position [419, 753]
click at [1083, 265] on span "Show Invoices" at bounding box center [1084, 256] width 220 height 15
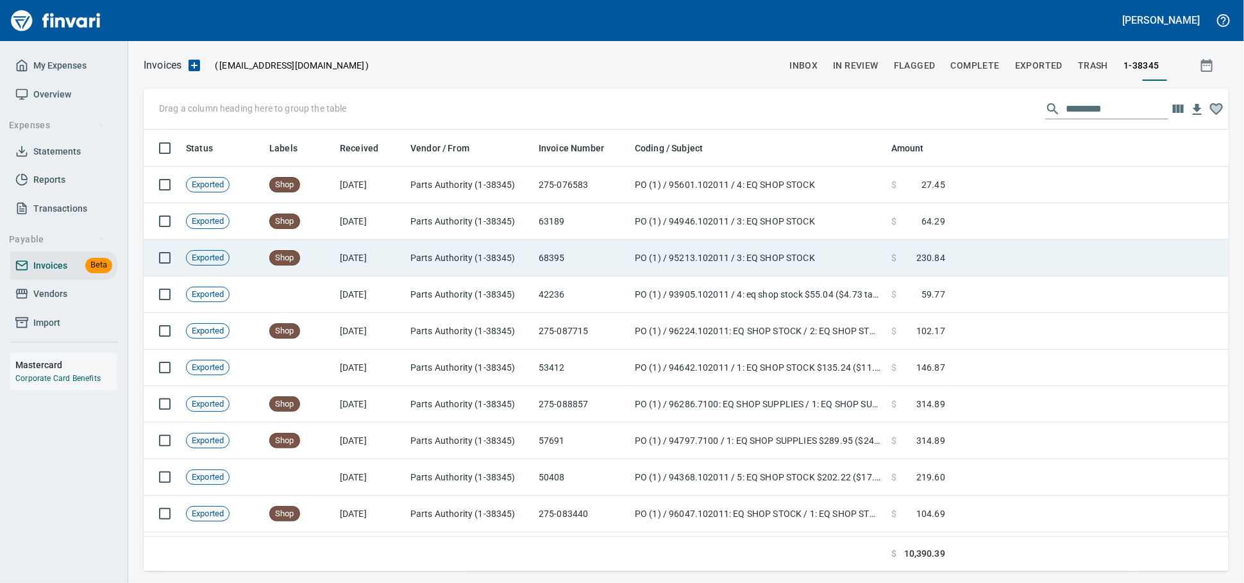
scroll to position [430, 1062]
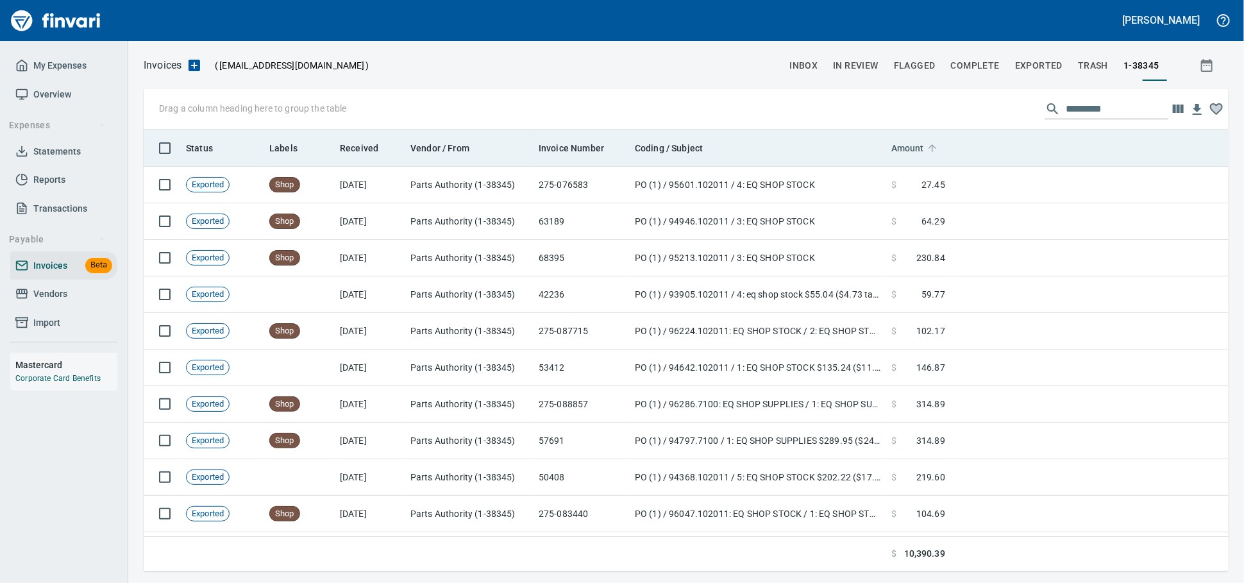
click at [922, 154] on span "Amount" at bounding box center [907, 147] width 33 height 15
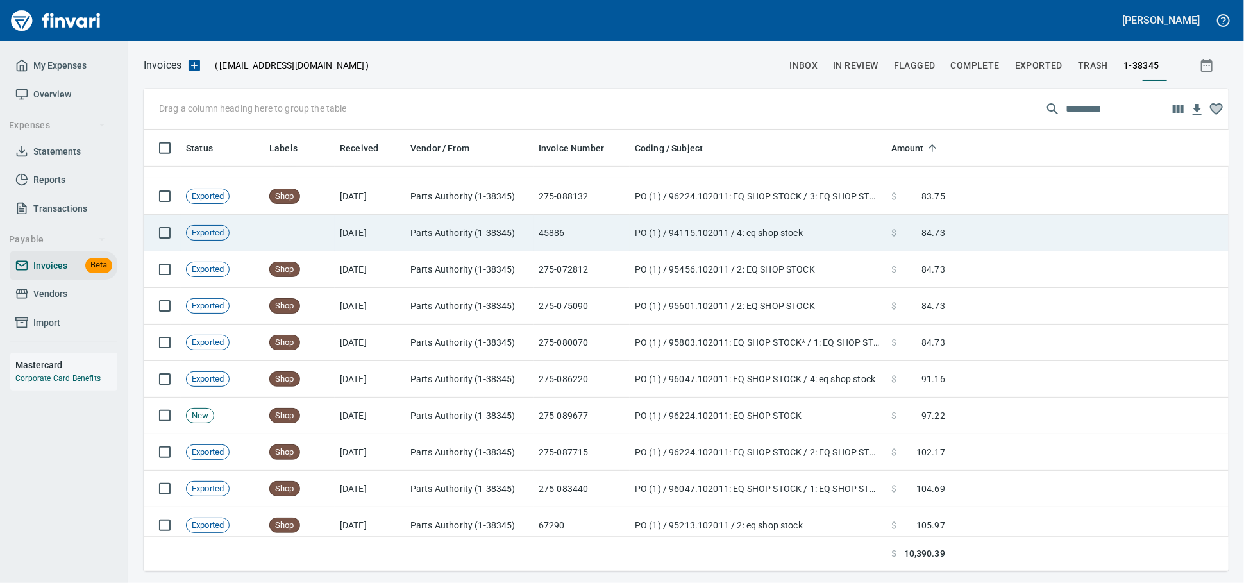
scroll to position [498, 0]
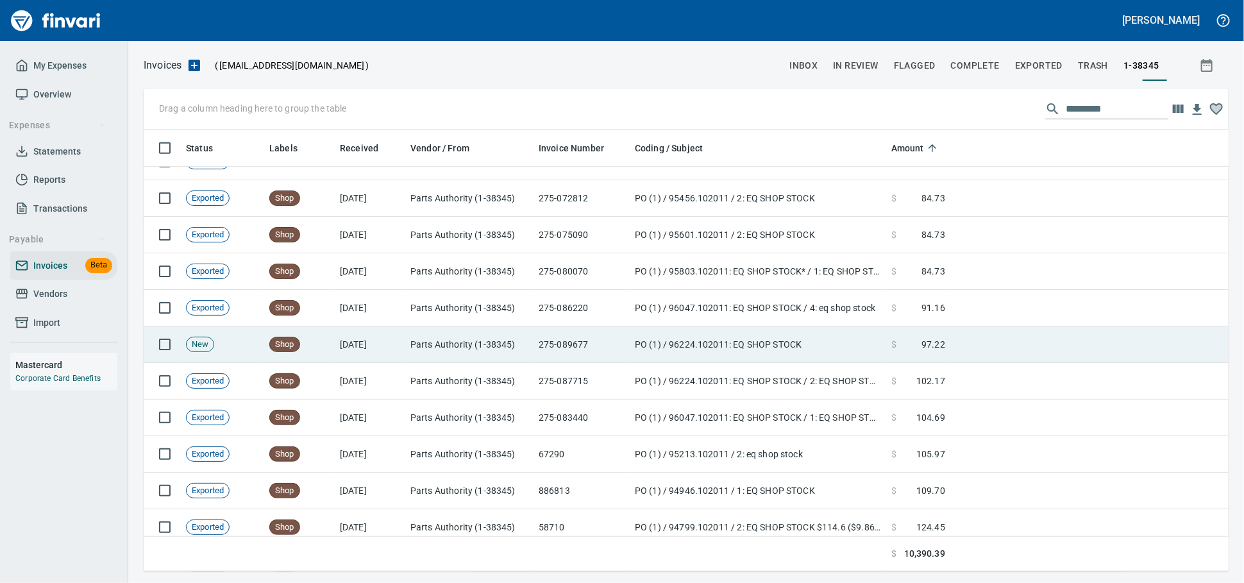
click at [397, 352] on td "[DATE]" at bounding box center [370, 344] width 71 height 37
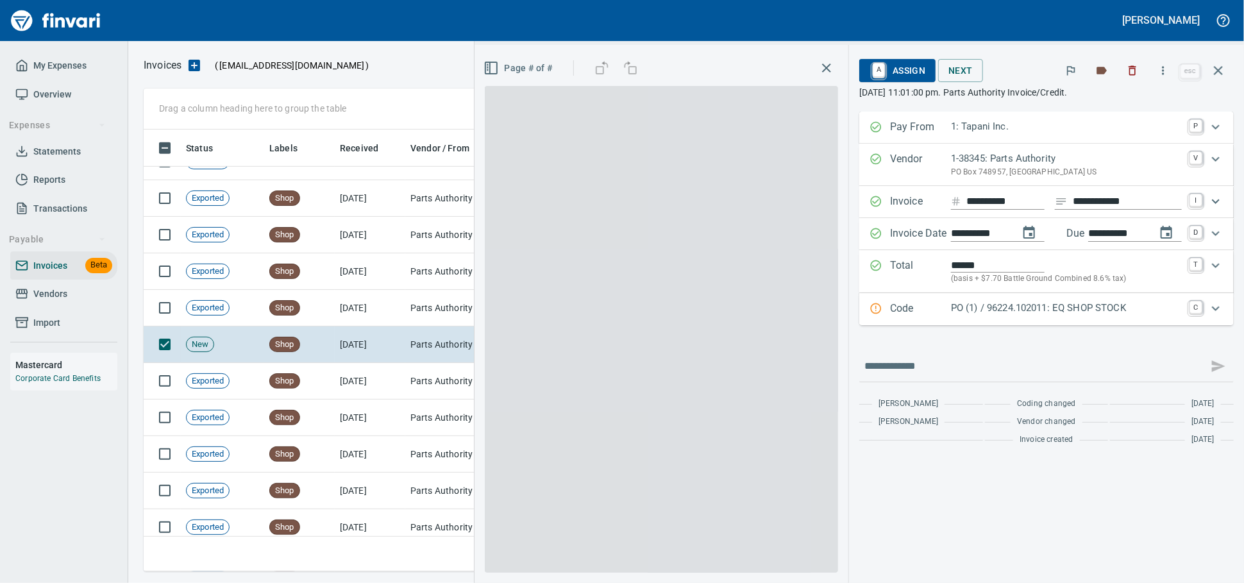
scroll to position [430, 1062]
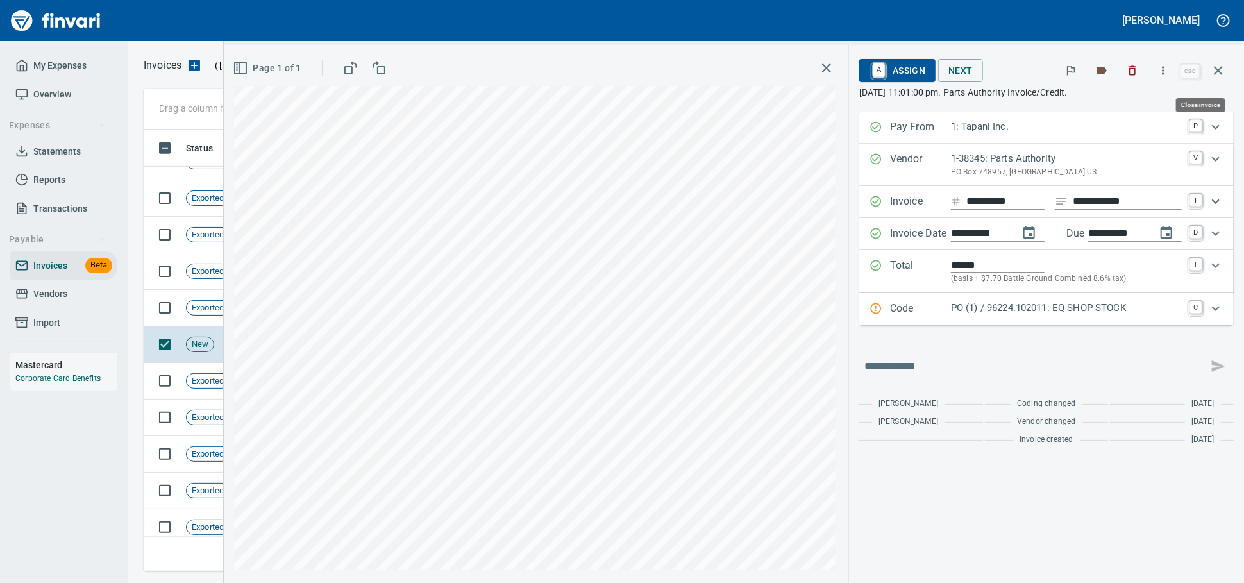
drag, startPoint x: 1206, startPoint y: 65, endPoint x: 1195, endPoint y: 70, distance: 11.8
click at [1206, 65] on button "button" at bounding box center [1218, 70] width 31 height 31
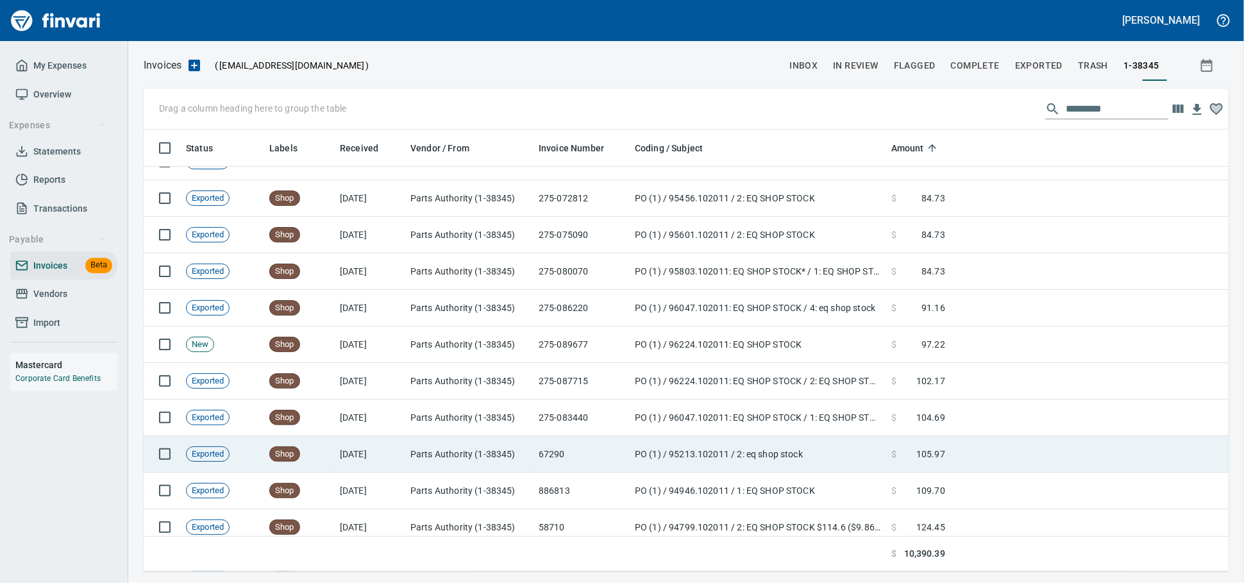
scroll to position [430, 1062]
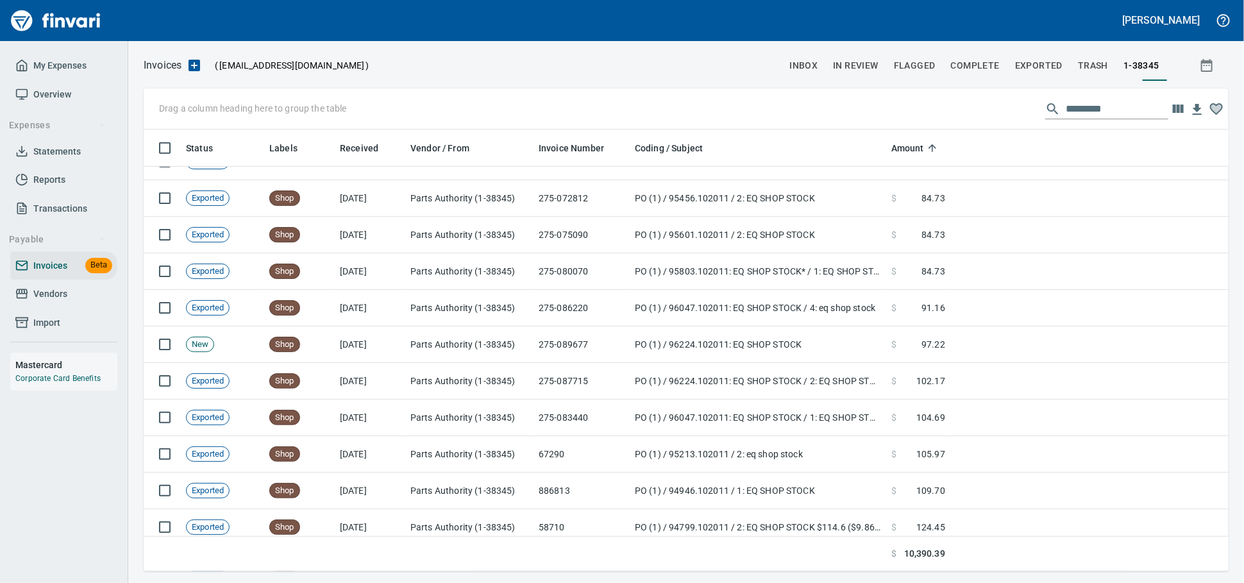
click at [42, 302] on span "Vendors" at bounding box center [50, 294] width 34 height 16
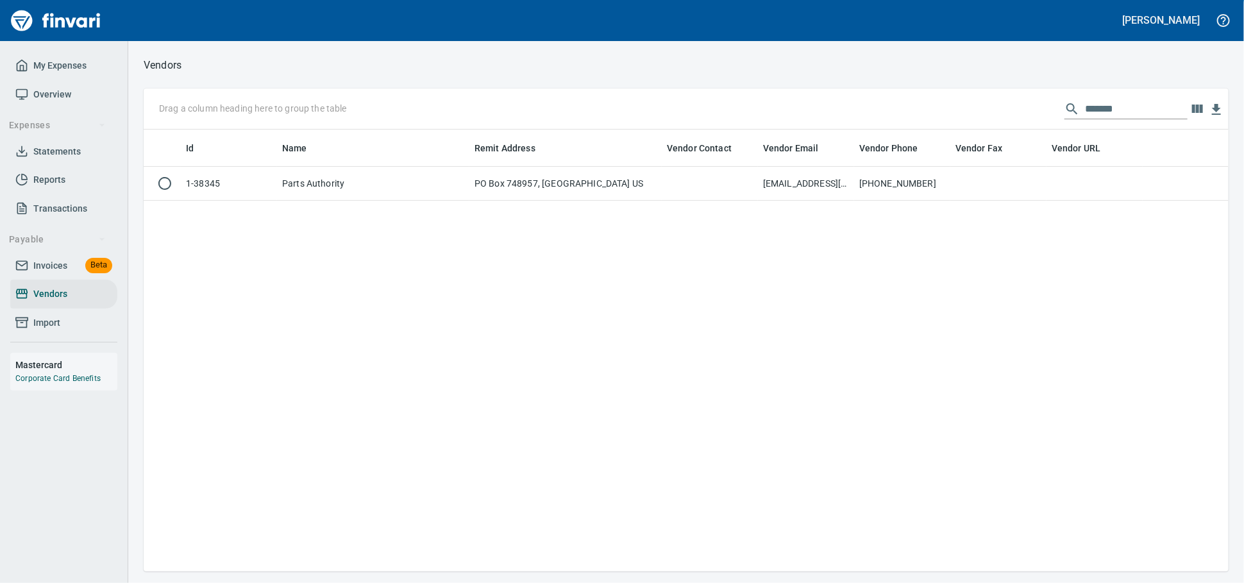
scroll to position [430, 1073]
drag, startPoint x: 1106, startPoint y: 113, endPoint x: 771, endPoint y: 103, distance: 336.1
click at [808, 103] on div "Drag a column heading here to group the table *******" at bounding box center [686, 108] width 1085 height 41
type input "*****"
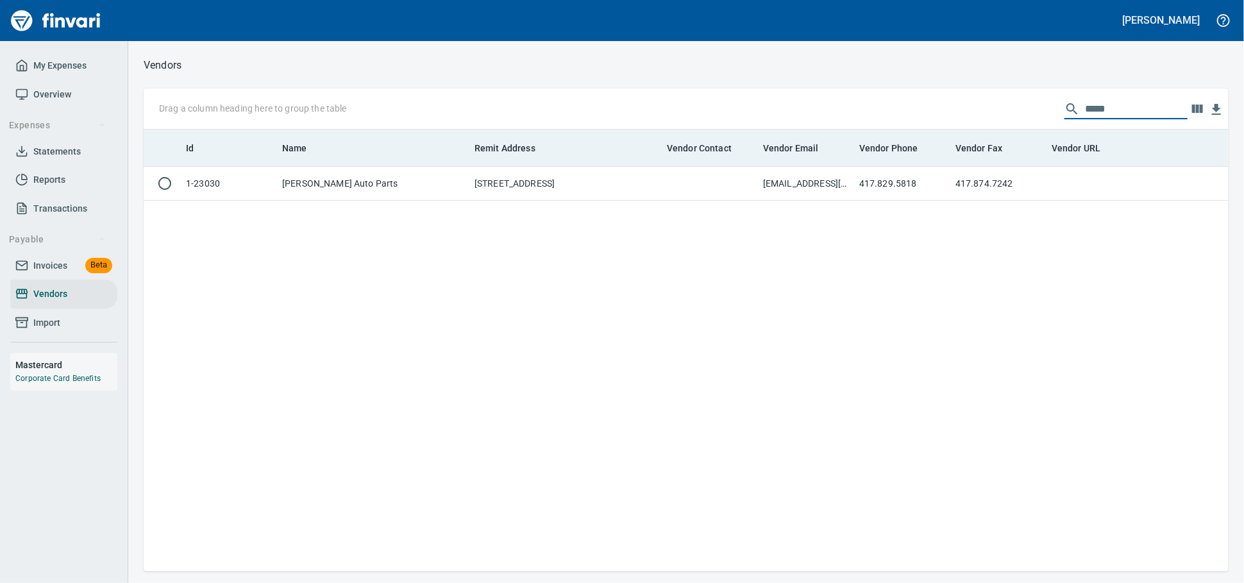
click at [678, 165] on th "Vendor Contact" at bounding box center [710, 147] width 96 height 37
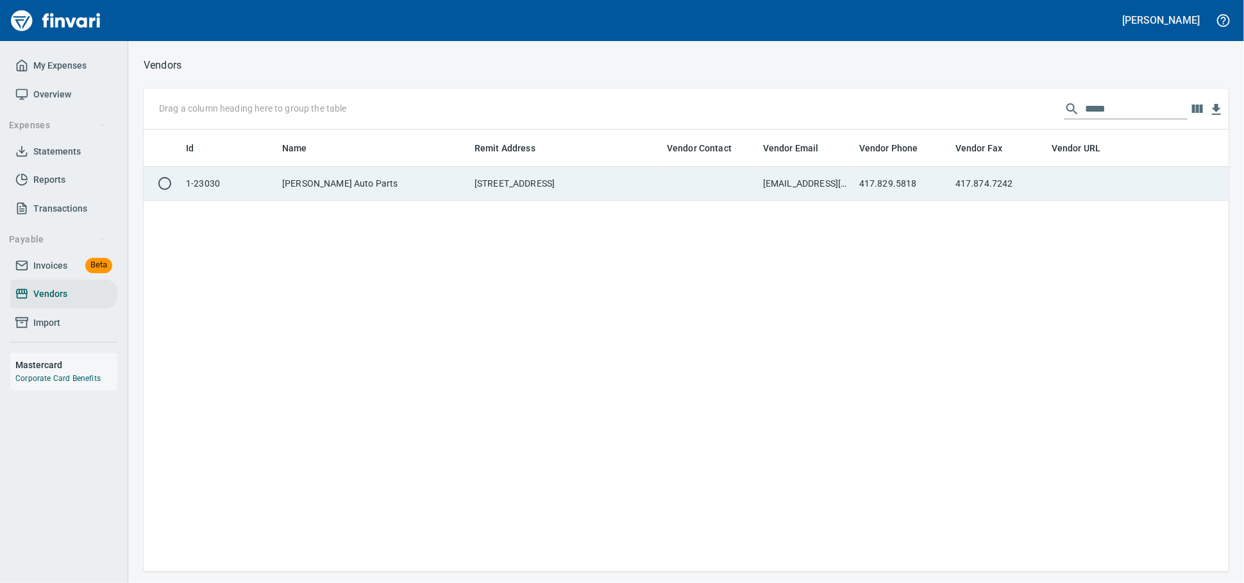
click at [657, 182] on td "[STREET_ADDRESS]" at bounding box center [565, 184] width 192 height 34
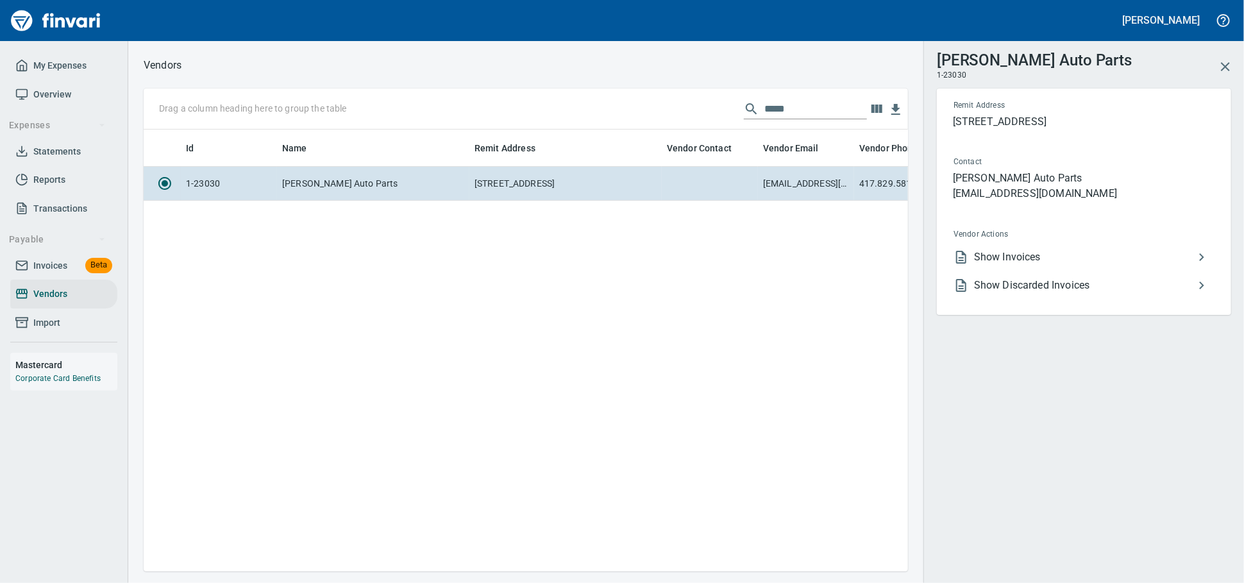
scroll to position [419, 753]
click at [1022, 265] on span "Show Invoices" at bounding box center [1084, 256] width 220 height 15
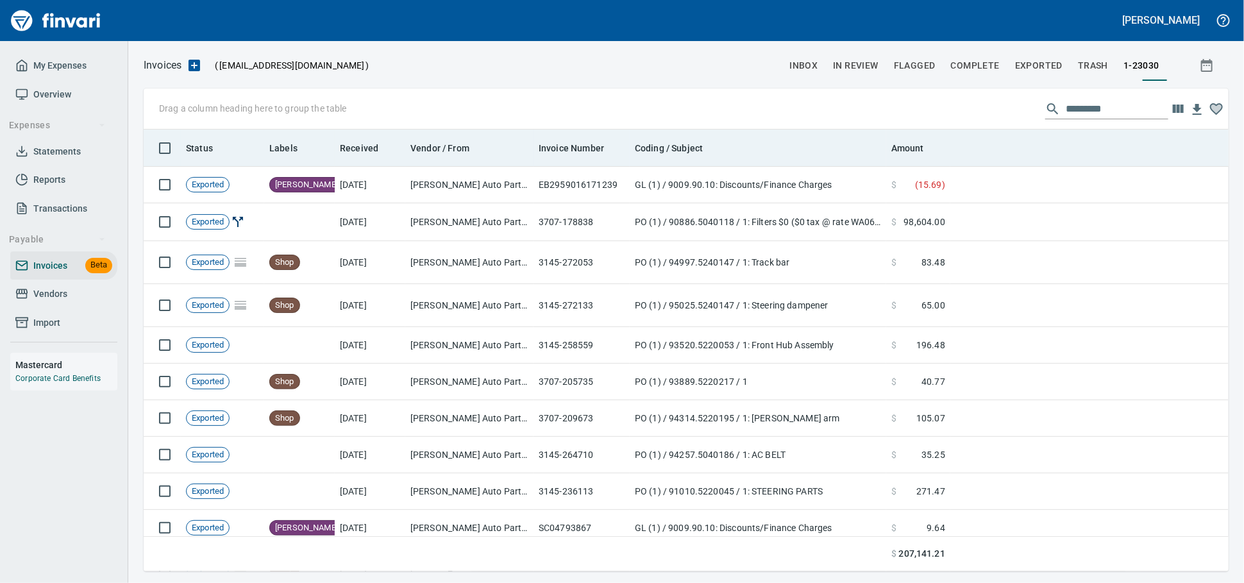
scroll to position [1, 1]
click at [903, 153] on span "Amount" at bounding box center [907, 147] width 33 height 15
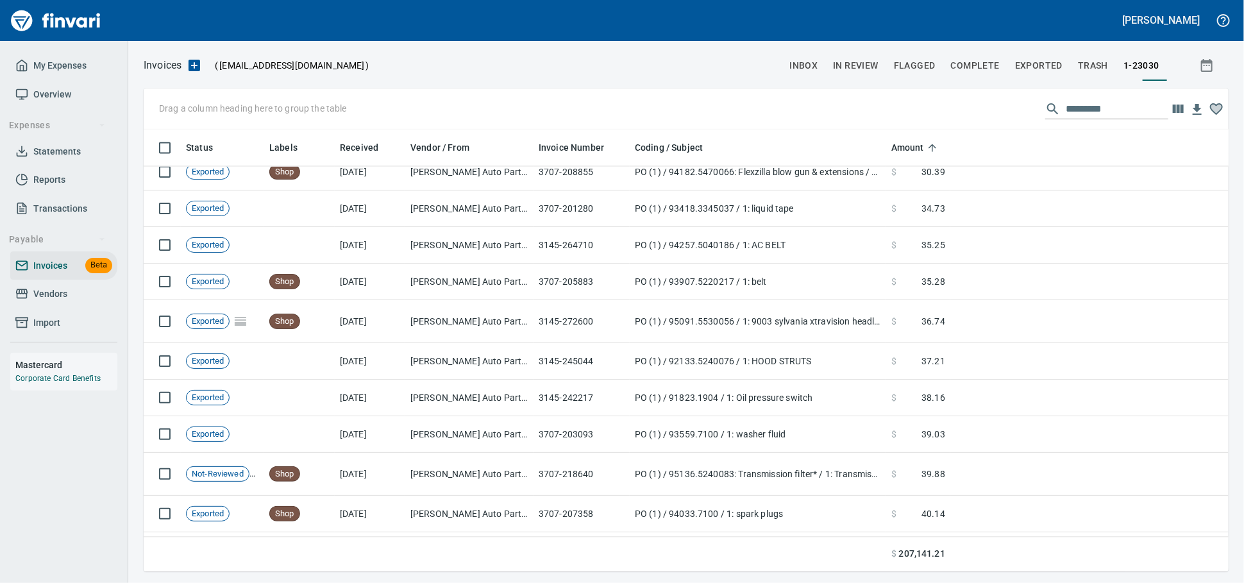
scroll to position [1638, 0]
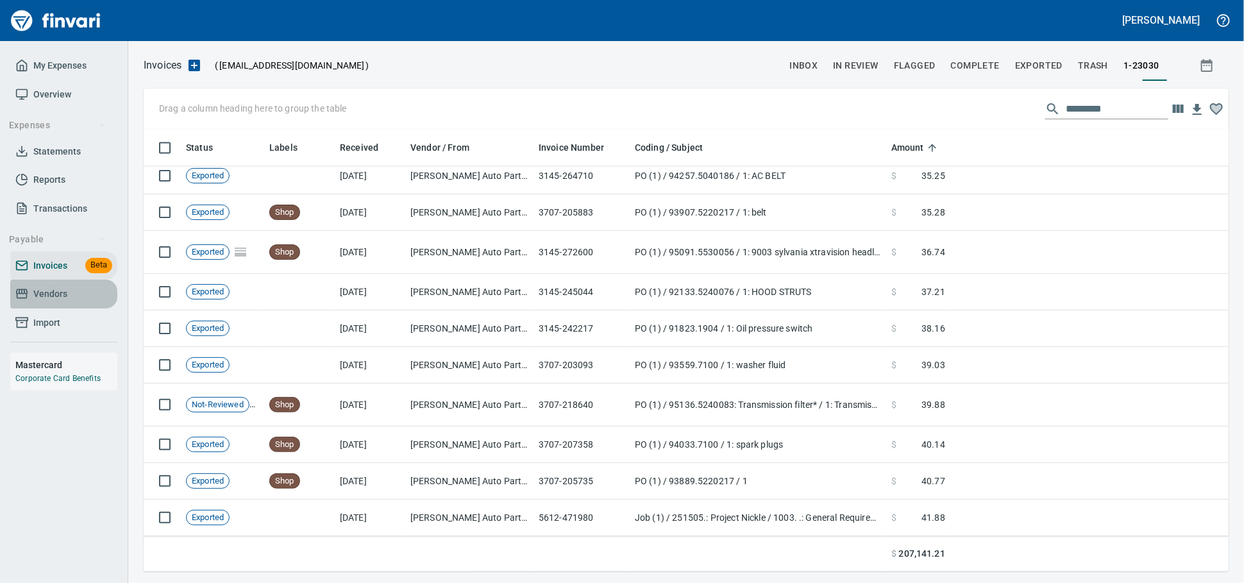
click at [74, 302] on span "Vendors" at bounding box center [63, 294] width 97 height 16
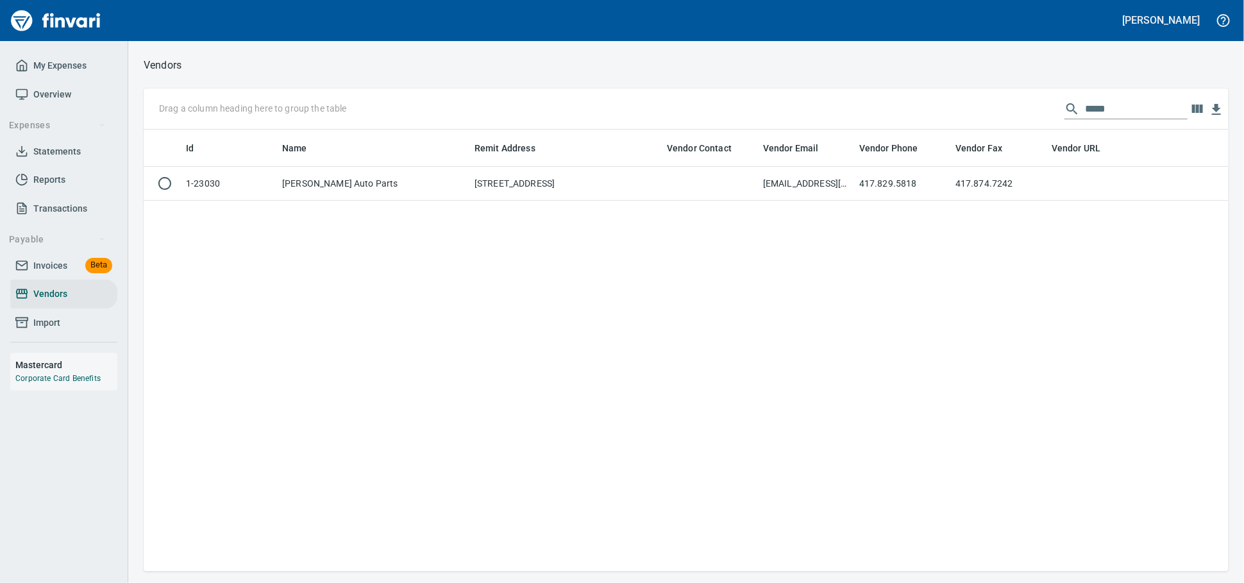
scroll to position [430, 1073]
drag, startPoint x: 1029, startPoint y: 111, endPoint x: 762, endPoint y: 82, distance: 268.2
click at [765, 86] on div "Vendors Drag a column heading here to group the table ***** Id Name Remit Addre…" at bounding box center [685, 313] width 1115 height 515
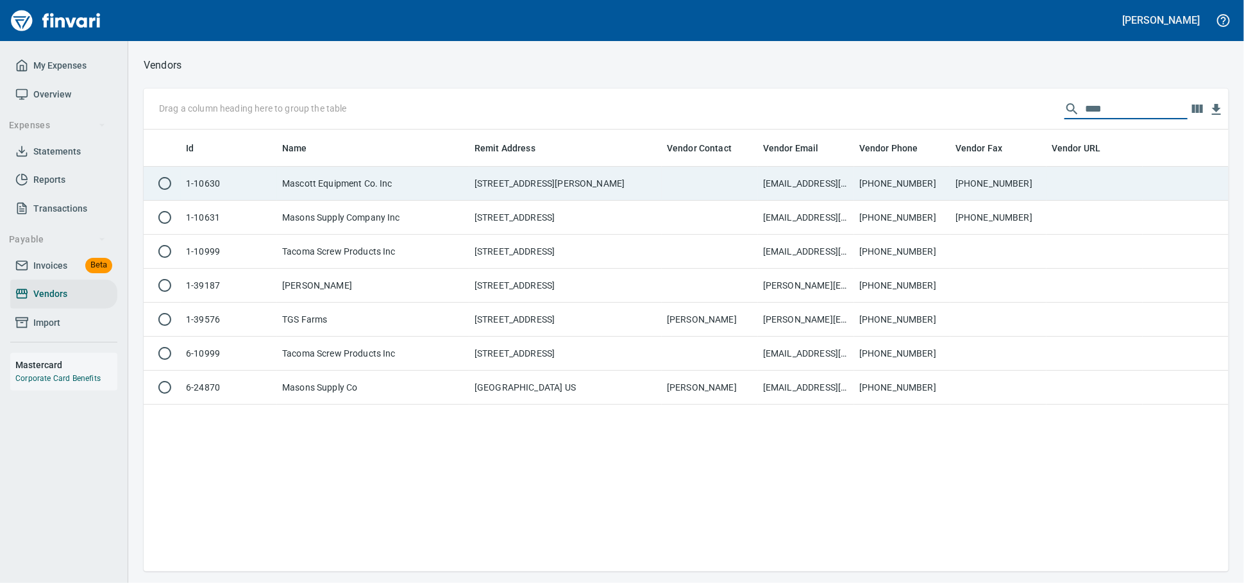
type input "****"
click at [319, 185] on td "Mascott Equipment Co. Inc" at bounding box center [373, 184] width 192 height 34
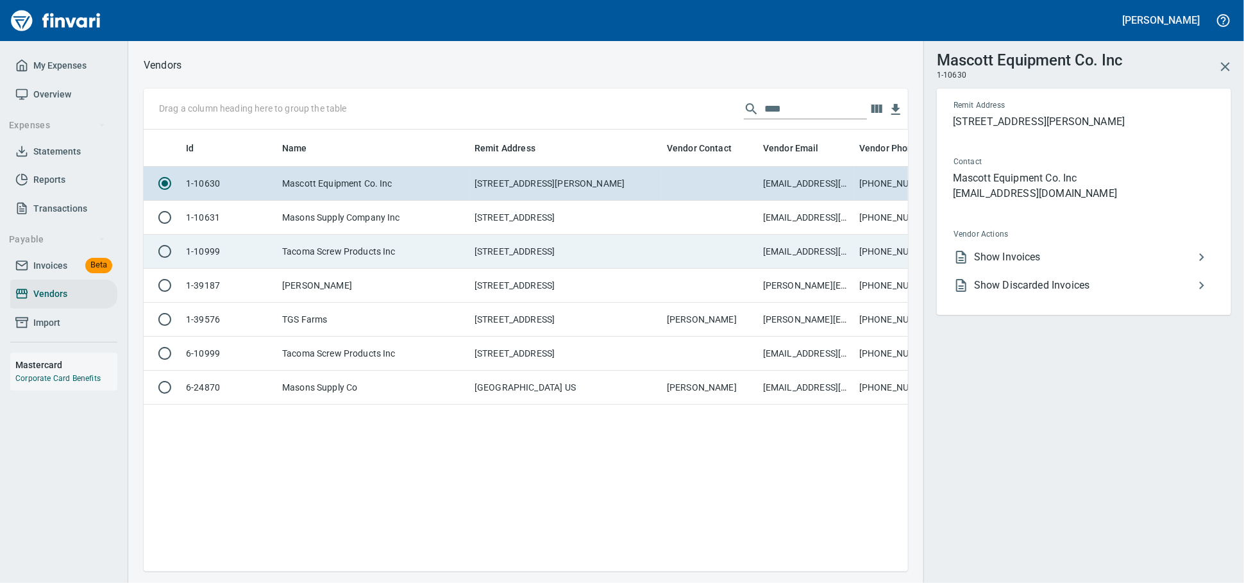
scroll to position [419, 753]
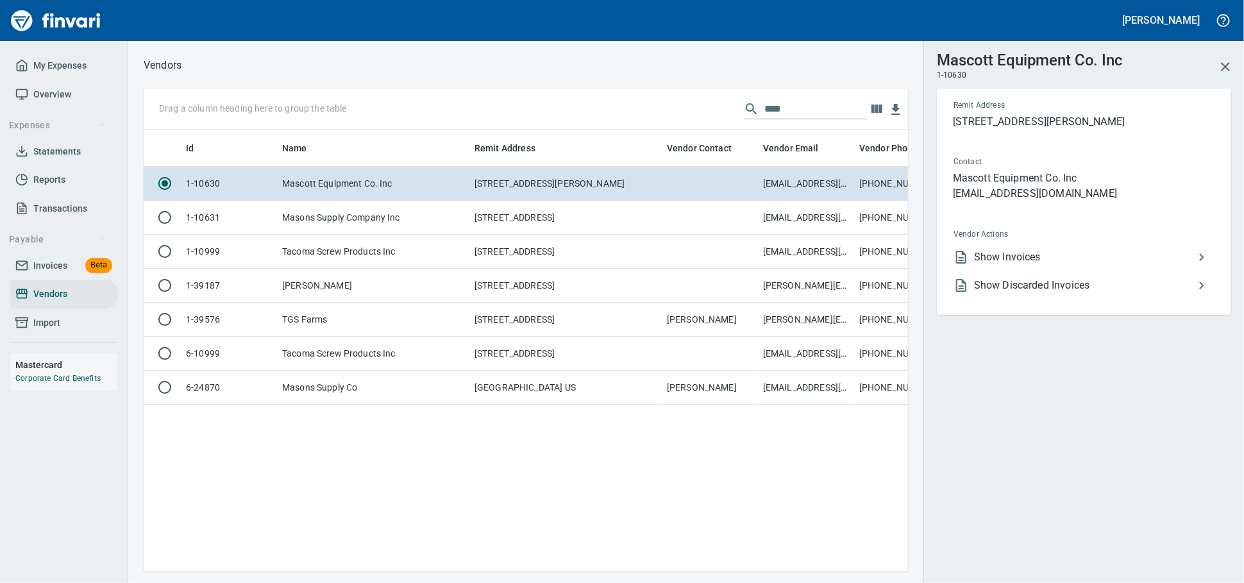
click at [1048, 271] on li "Show Invoices" at bounding box center [1078, 257] width 271 height 28
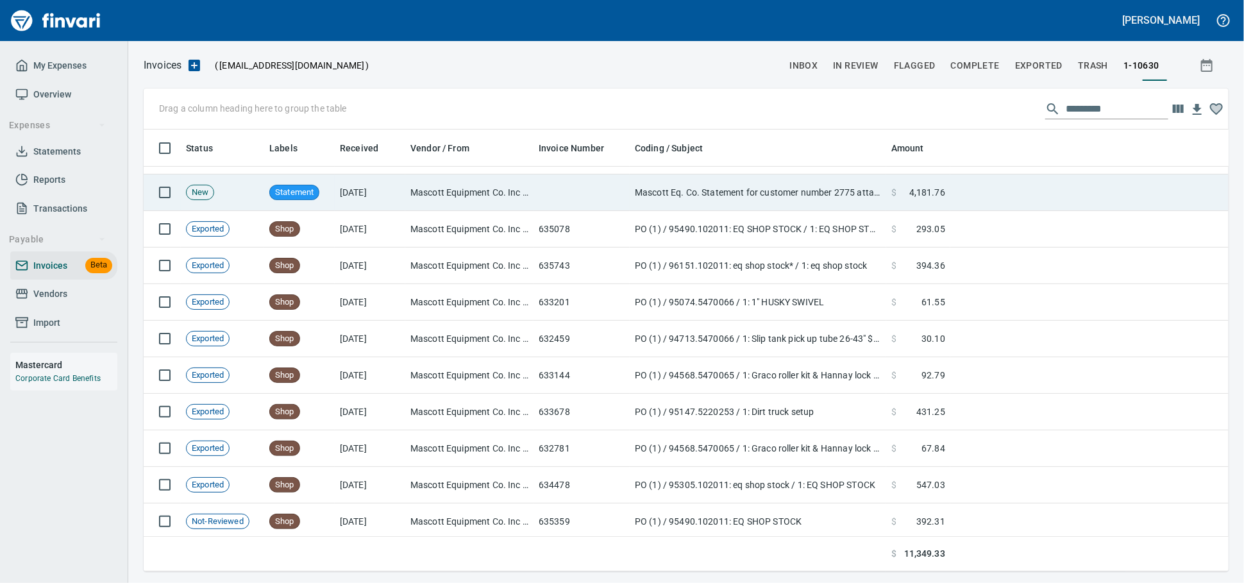
scroll to position [364, 0]
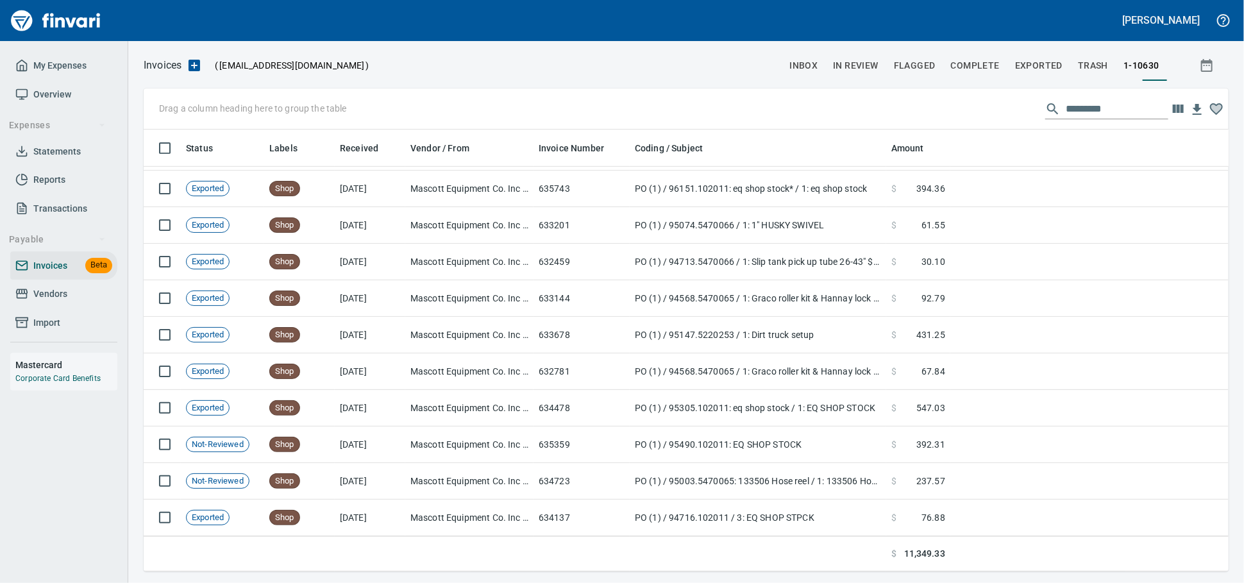
click at [79, 302] on span "Vendors" at bounding box center [63, 294] width 97 height 16
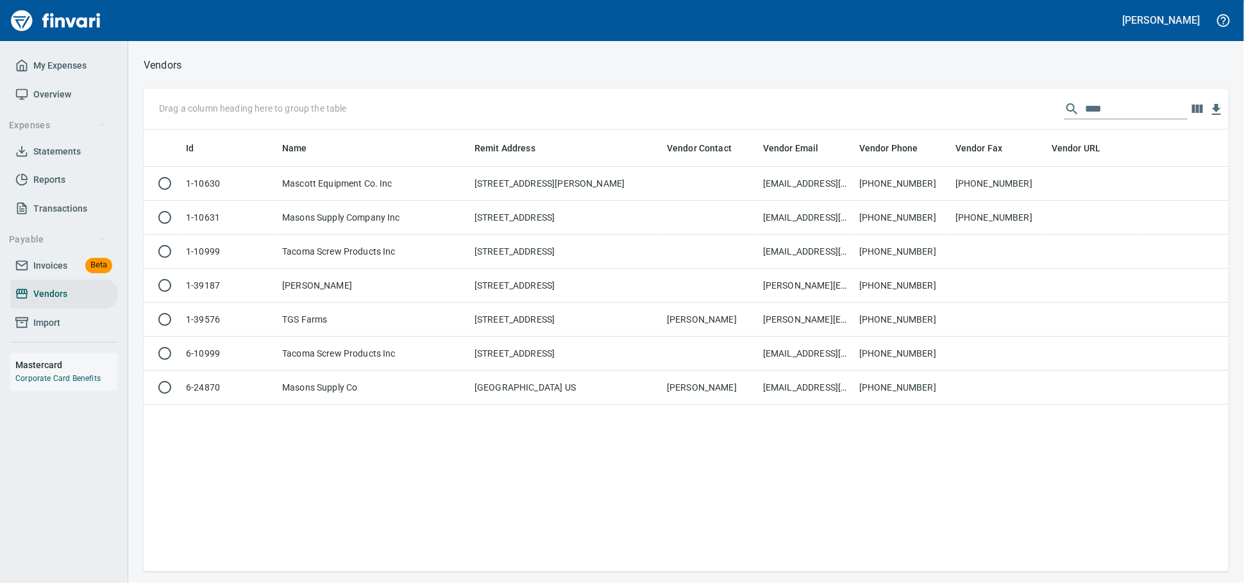
scroll to position [430, 1073]
drag, startPoint x: 1110, startPoint y: 108, endPoint x: 444, endPoint y: 99, distance: 665.4
click at [444, 99] on div "Drag a column heading here to group the table ****" at bounding box center [686, 108] width 1085 height 41
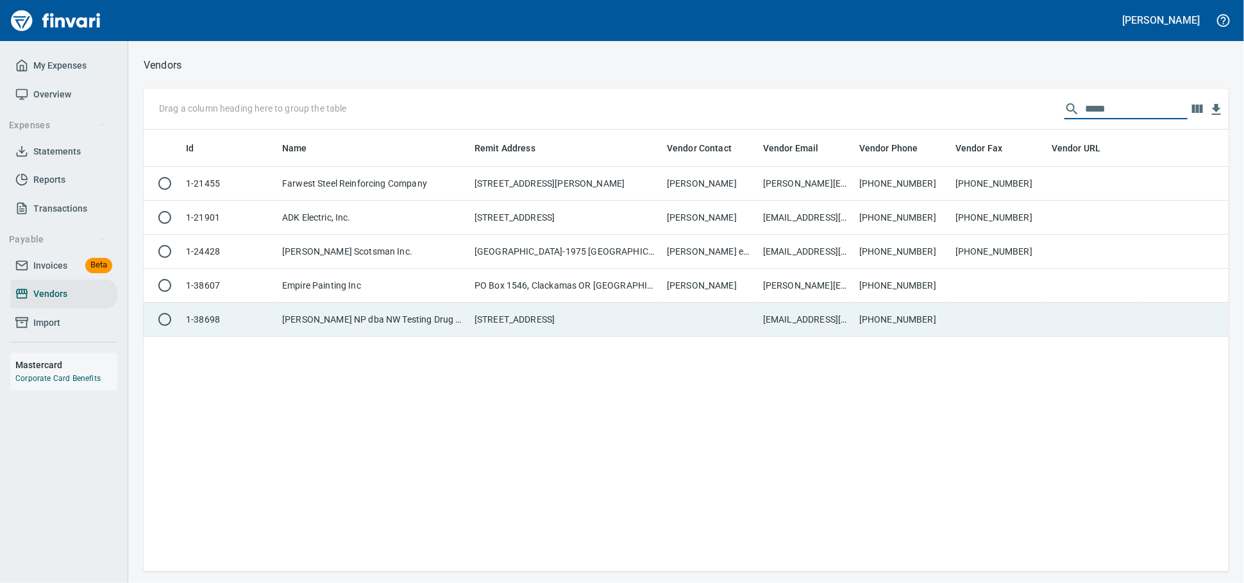
type input "*****"
click at [412, 331] on td "[PERSON_NAME] NP dba NW Testing Drug Screens & Physical" at bounding box center [373, 320] width 192 height 34
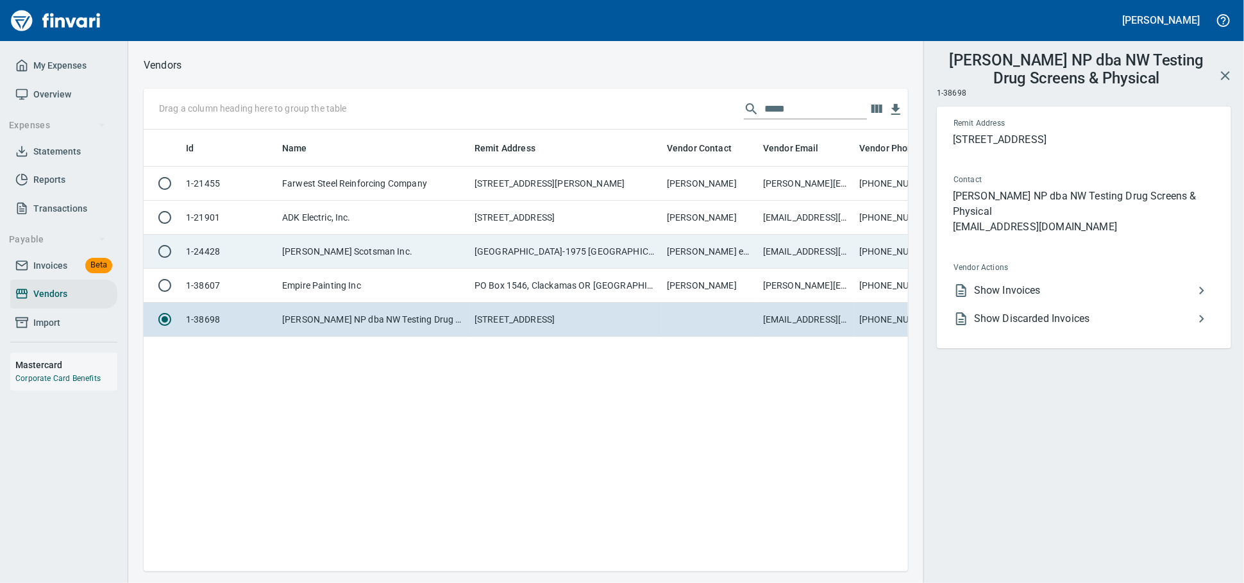
scroll to position [419, 753]
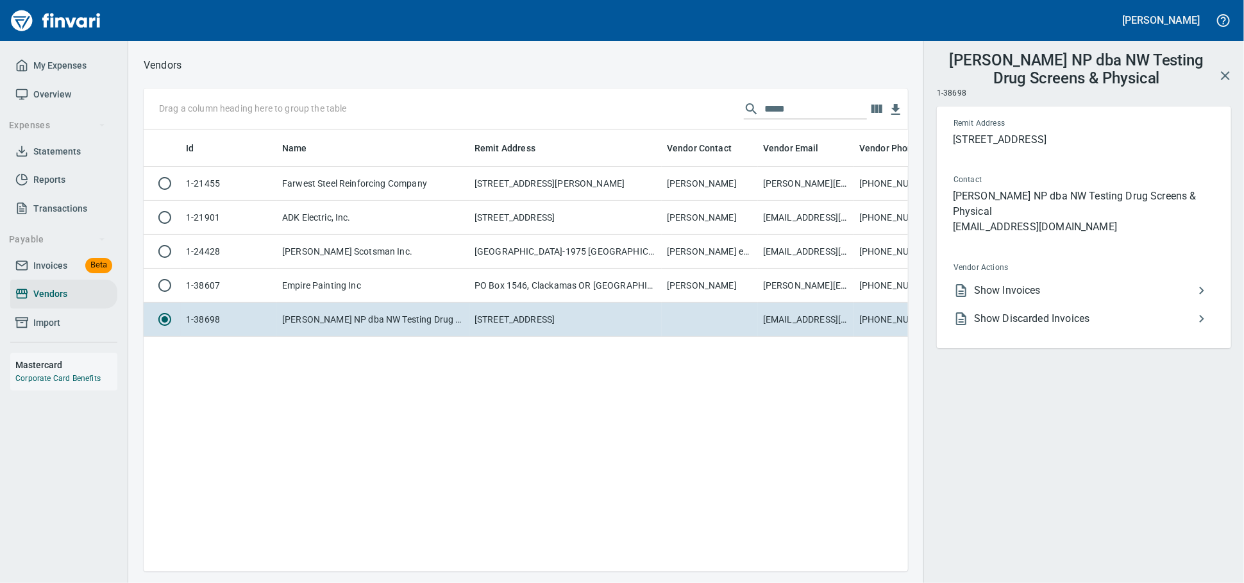
click at [1011, 298] on span "Show Invoices" at bounding box center [1084, 290] width 220 height 15
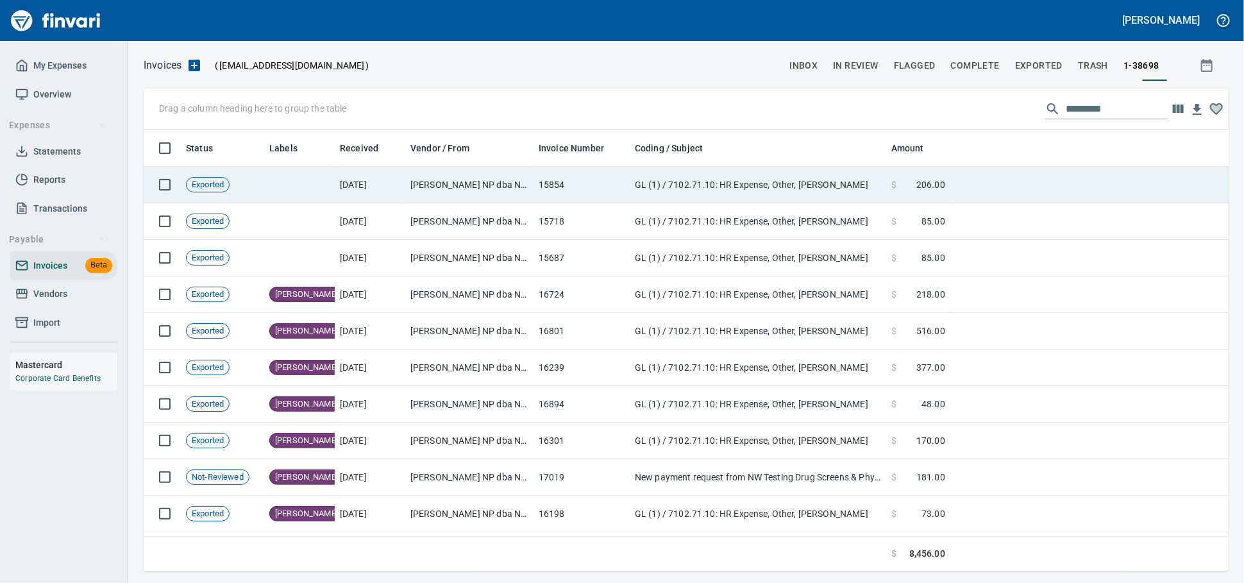
scroll to position [430, 1062]
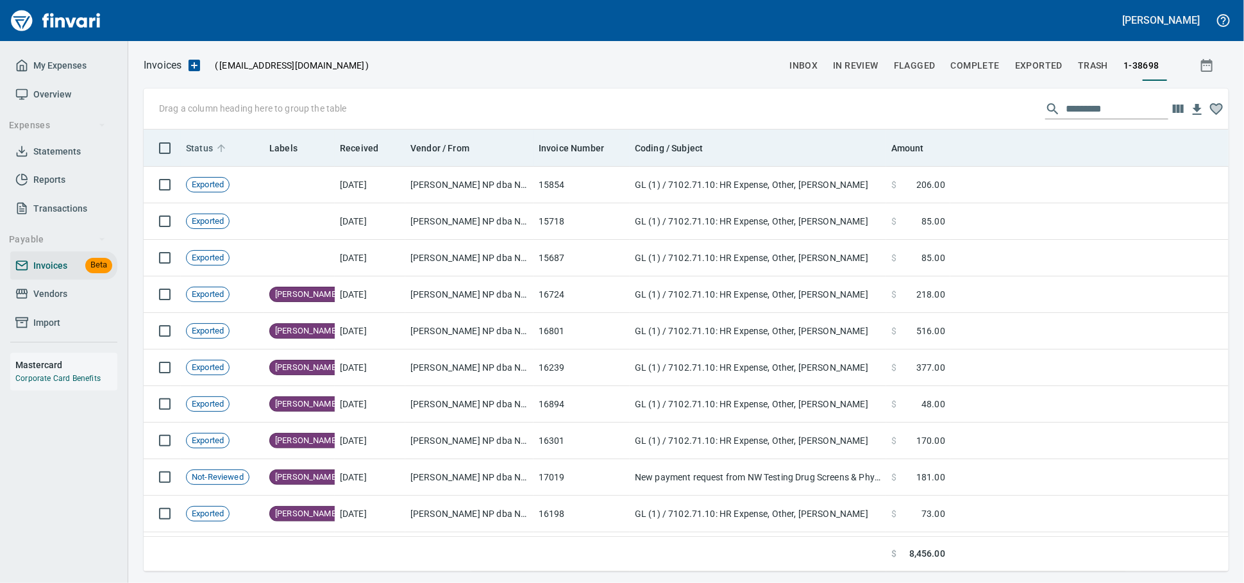
click at [203, 146] on span "Status" at bounding box center [199, 147] width 27 height 15
click at [203, 145] on span "Status" at bounding box center [199, 147] width 27 height 15
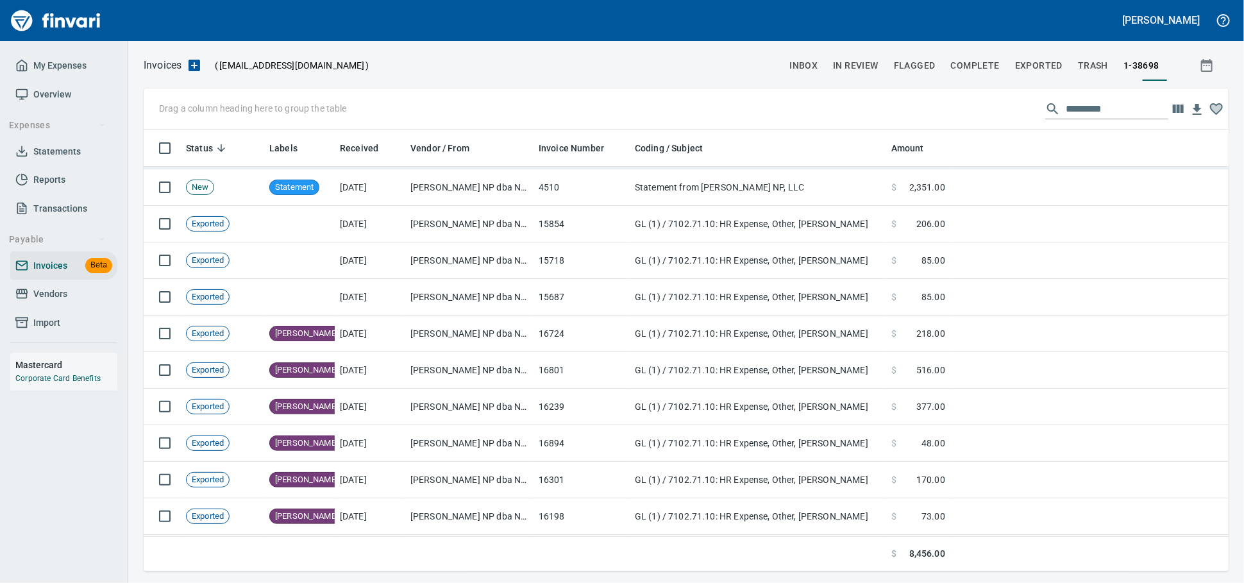
scroll to position [0, 0]
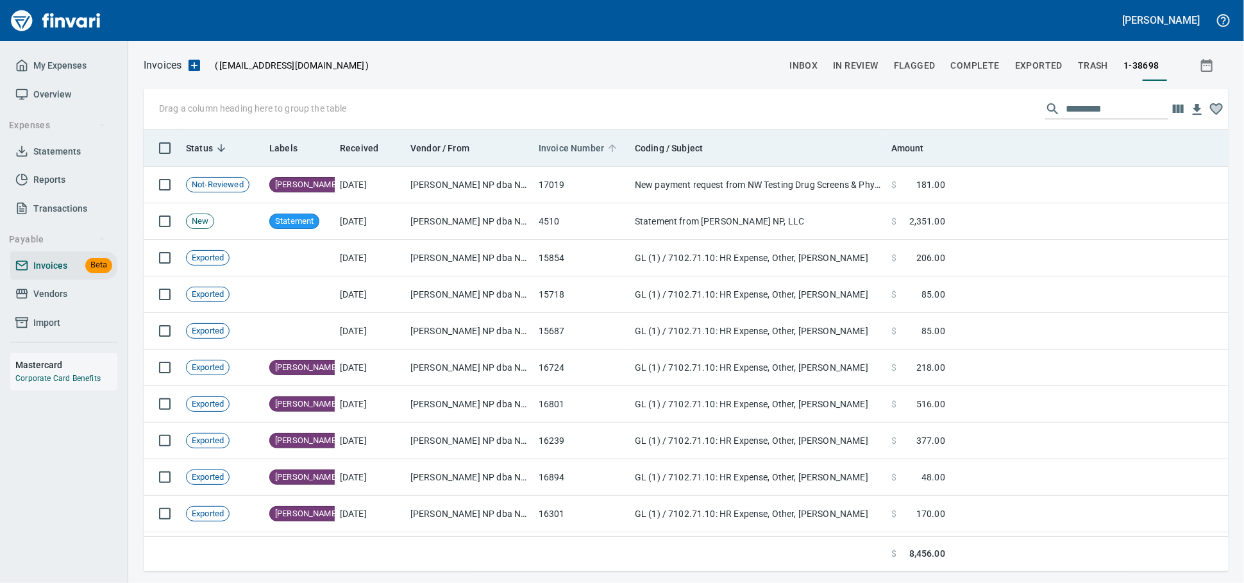
click at [599, 154] on span "Invoice Number" at bounding box center [570, 147] width 65 height 15
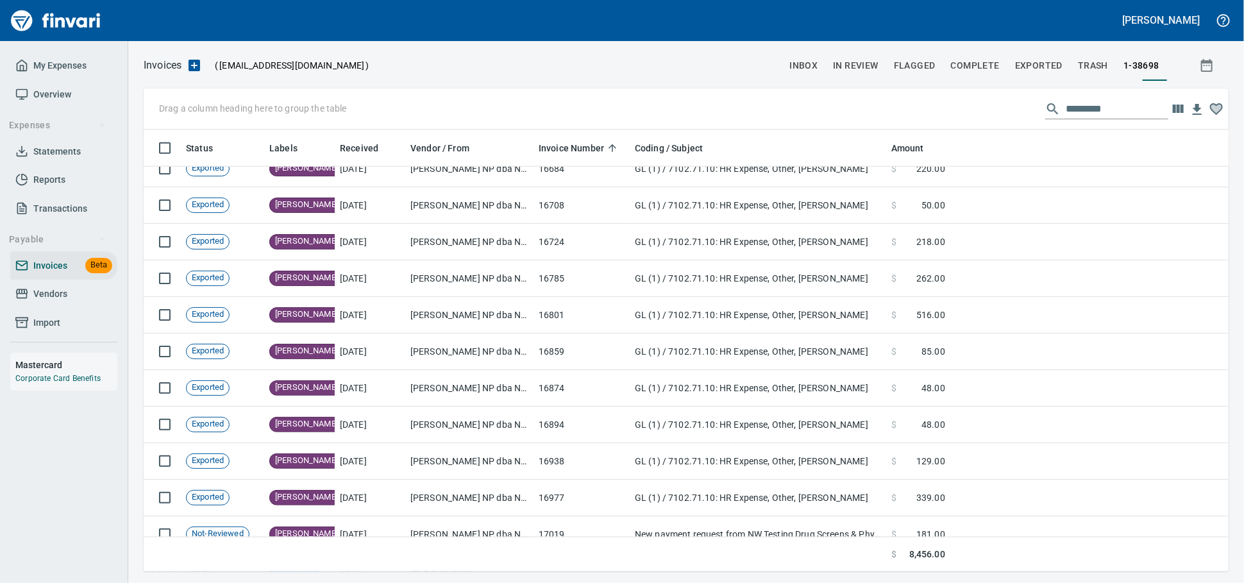
scroll to position [997, 0]
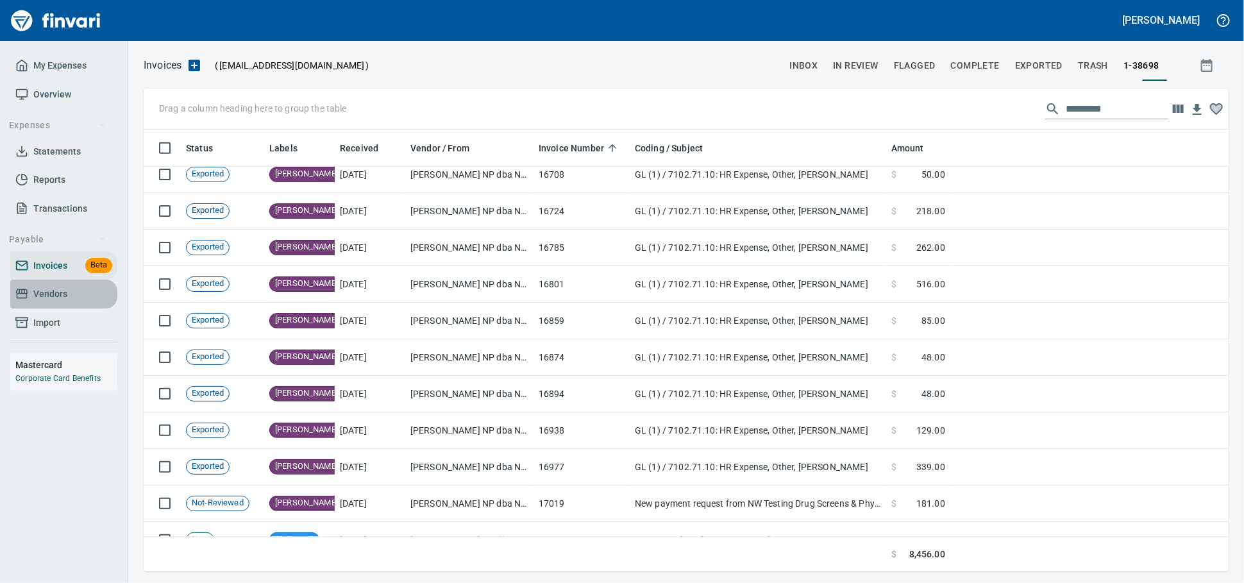
drag, startPoint x: 62, startPoint y: 306, endPoint x: 92, endPoint y: 302, distance: 31.0
click at [62, 302] on span "Vendors" at bounding box center [50, 294] width 34 height 16
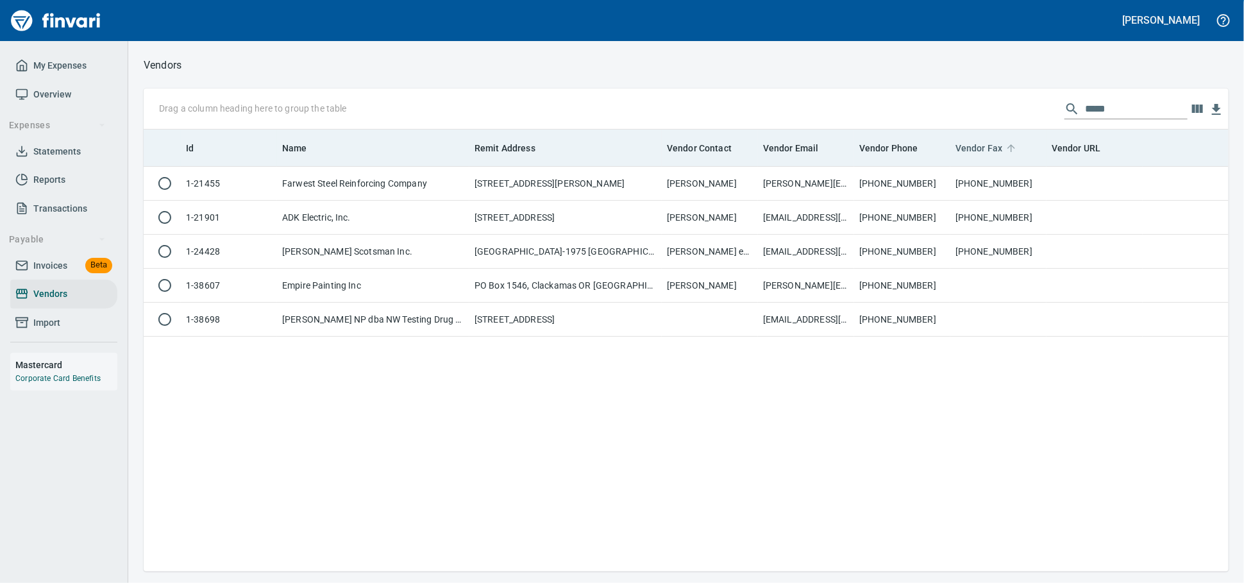
scroll to position [1, 1]
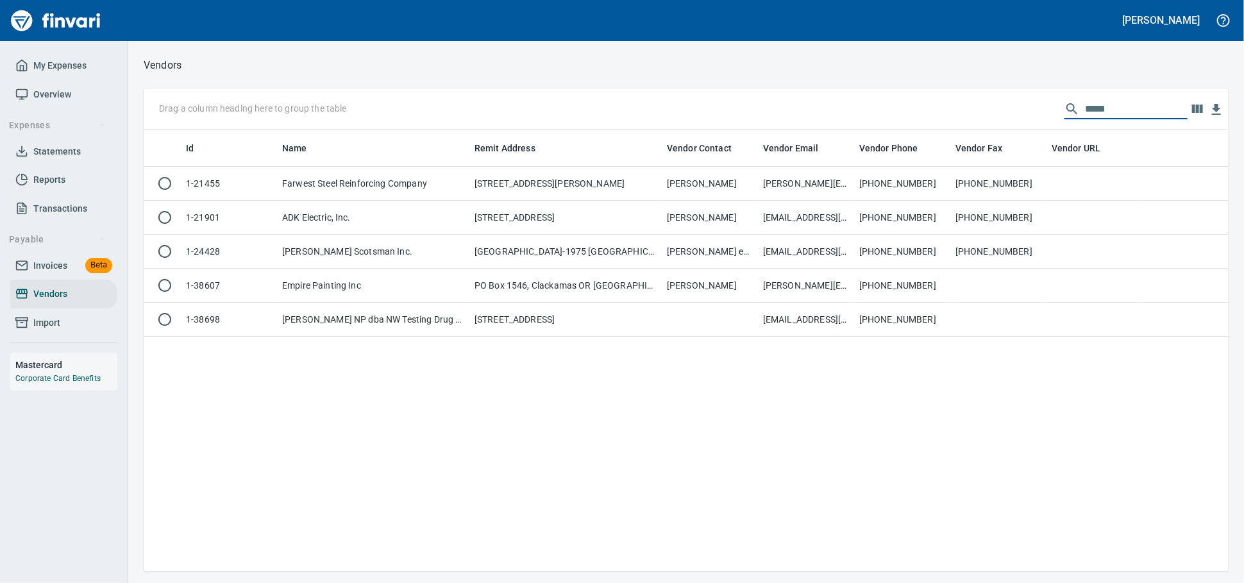
drag, startPoint x: 1110, startPoint y: 107, endPoint x: 890, endPoint y: 119, distance: 220.2
click at [890, 119] on div "Drag a column heading here to group the table *****" at bounding box center [686, 108] width 1085 height 41
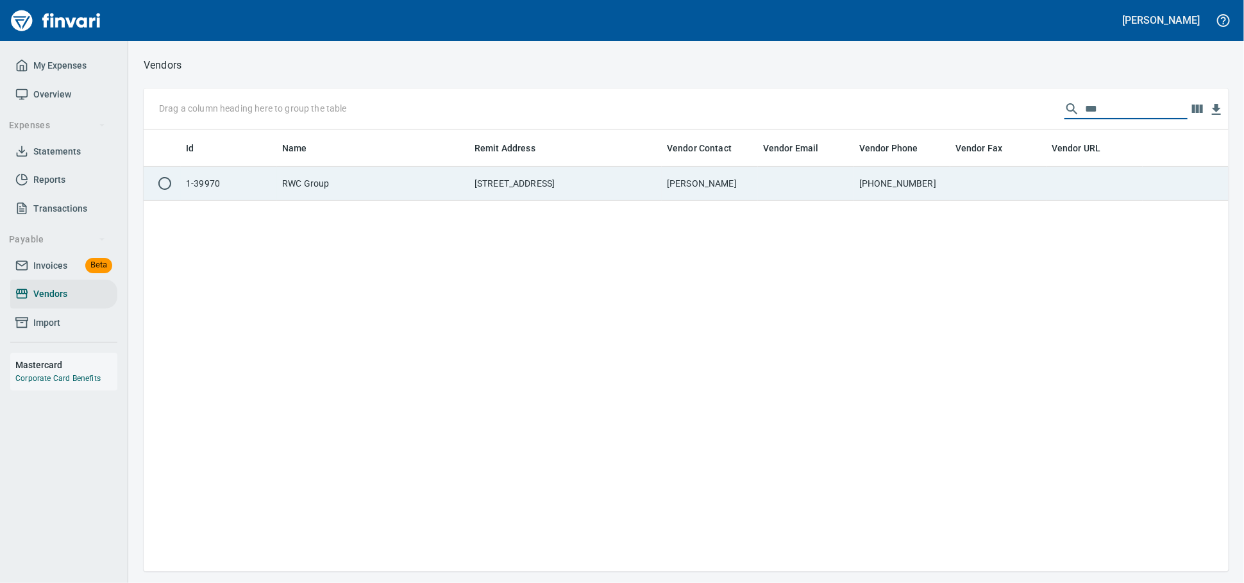
type input "***"
click at [521, 184] on td "[STREET_ADDRESS]" at bounding box center [565, 184] width 192 height 34
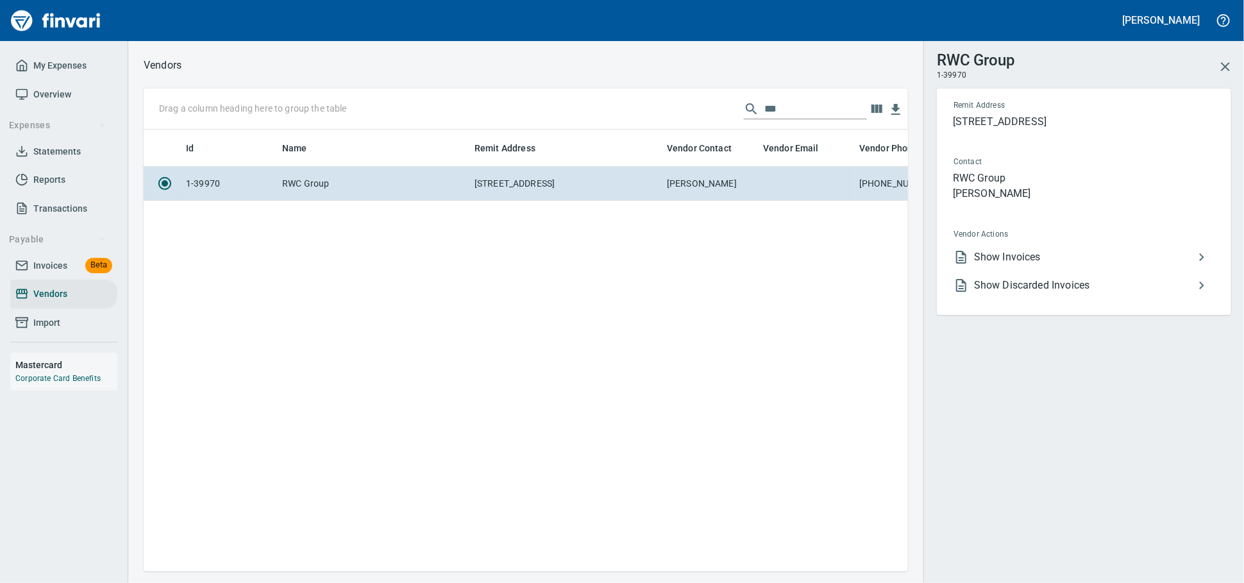
scroll to position [419, 753]
click at [1021, 265] on span "Show Invoices" at bounding box center [1084, 256] width 220 height 15
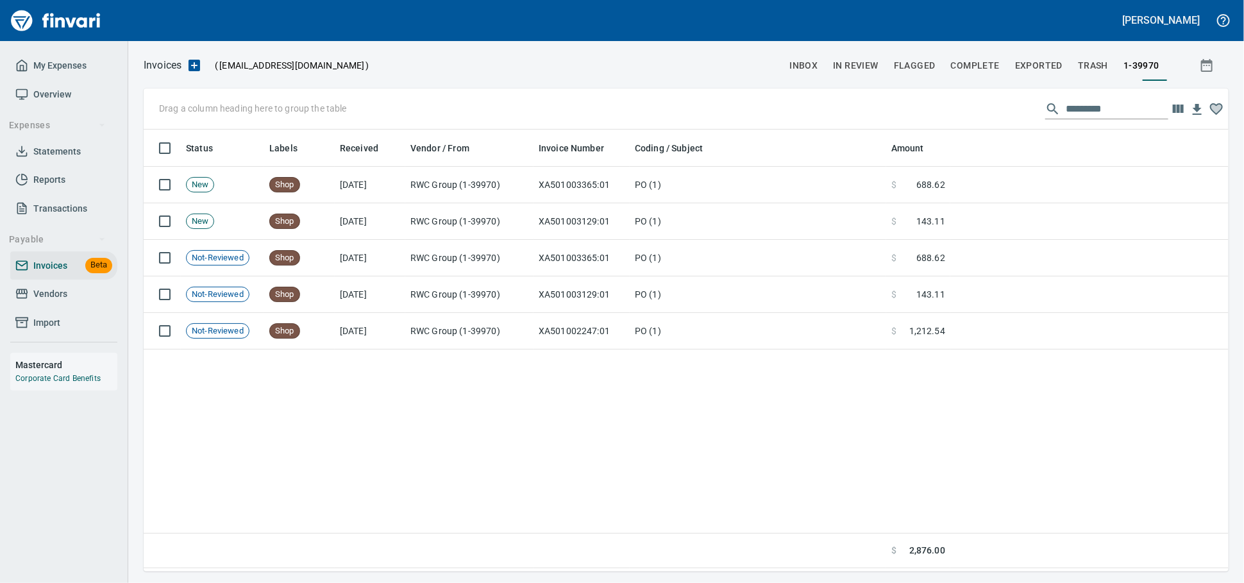
scroll to position [430, 1073]
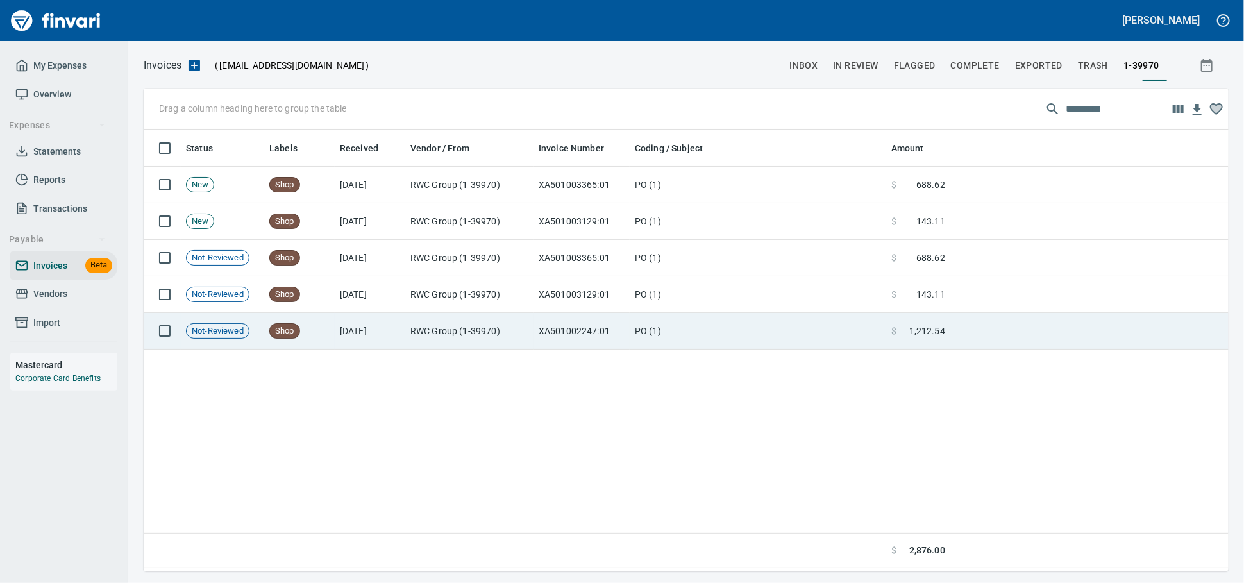
click at [318, 335] on td "Shop" at bounding box center [299, 331] width 71 height 37
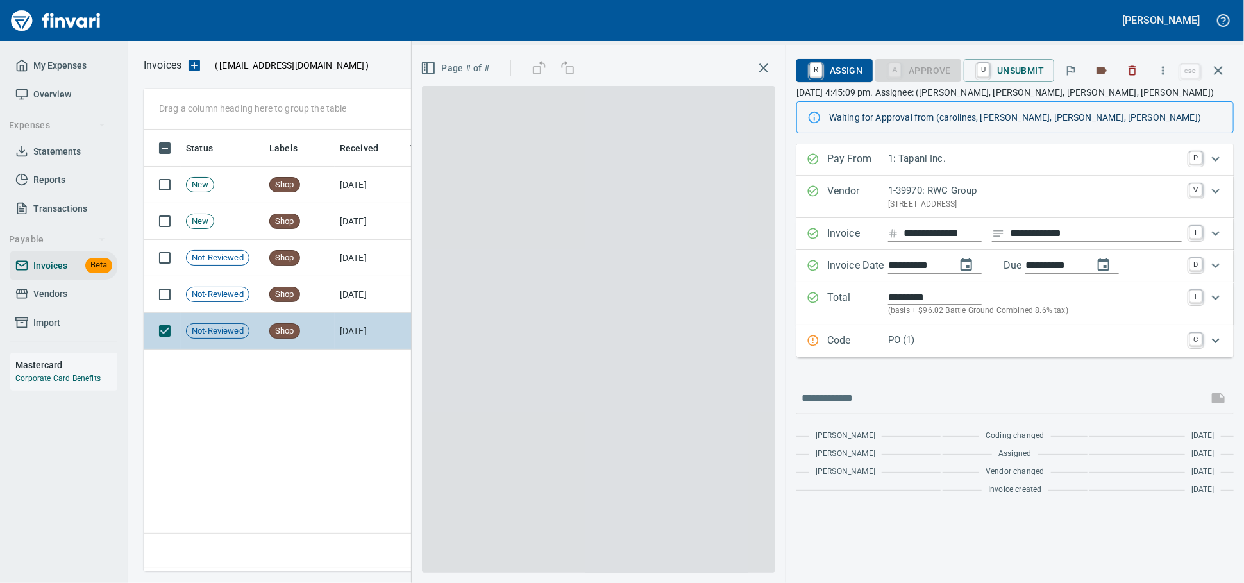
scroll to position [430, 1072]
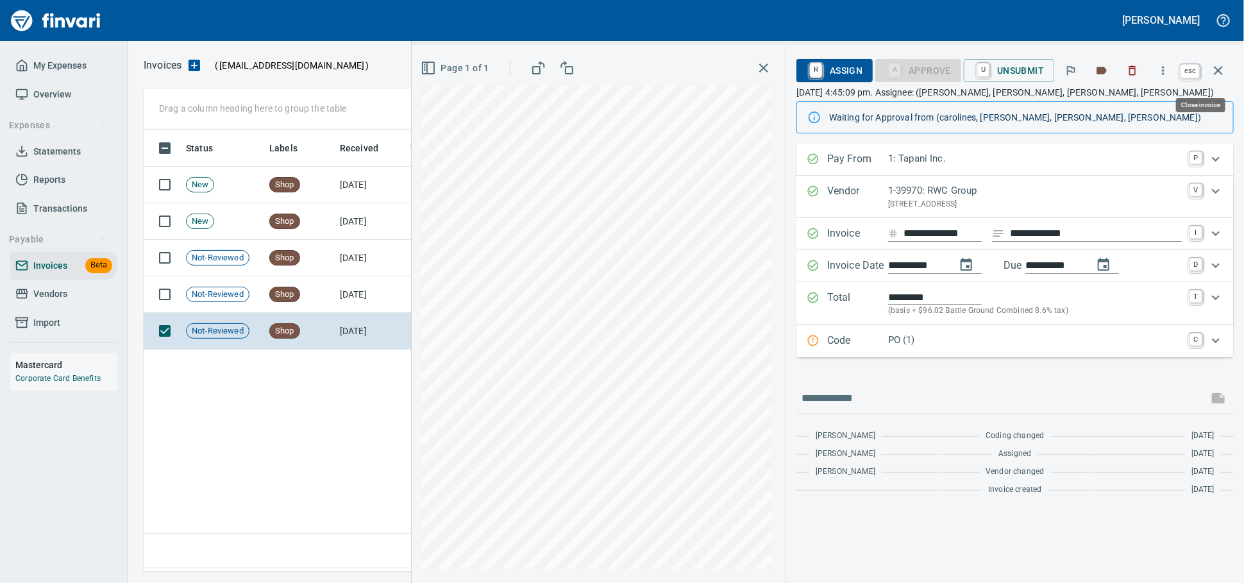
drag, startPoint x: 1217, startPoint y: 69, endPoint x: 899, endPoint y: 86, distance: 318.4
click at [1217, 69] on icon "button" at bounding box center [1217, 70] width 15 height 15
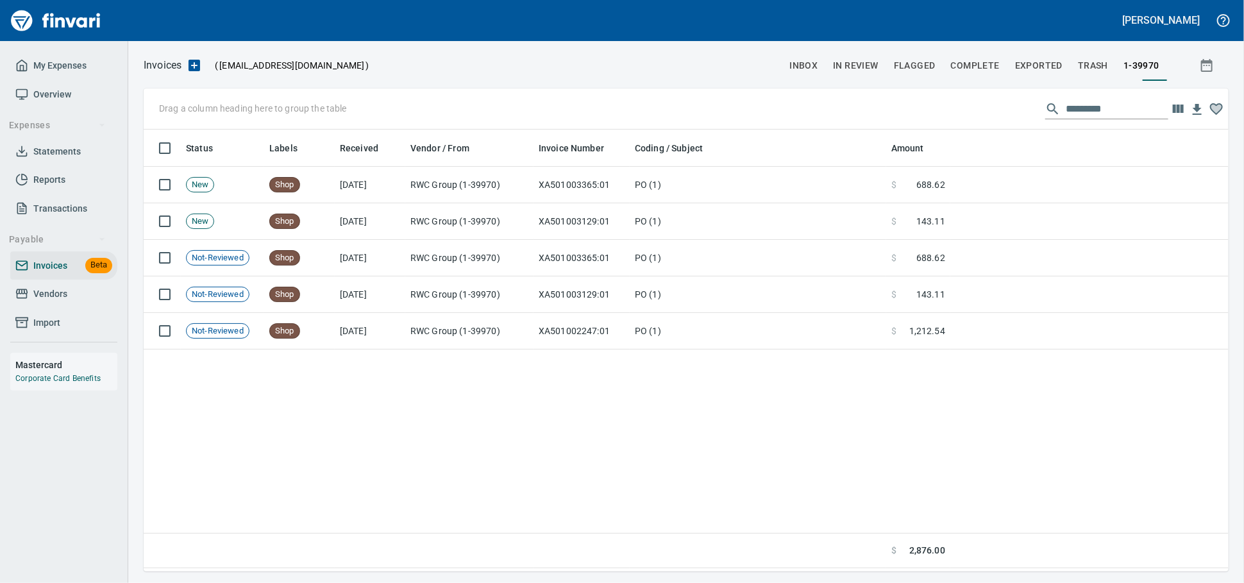
scroll to position [430, 1072]
click at [48, 302] on span "Vendors" at bounding box center [50, 294] width 34 height 16
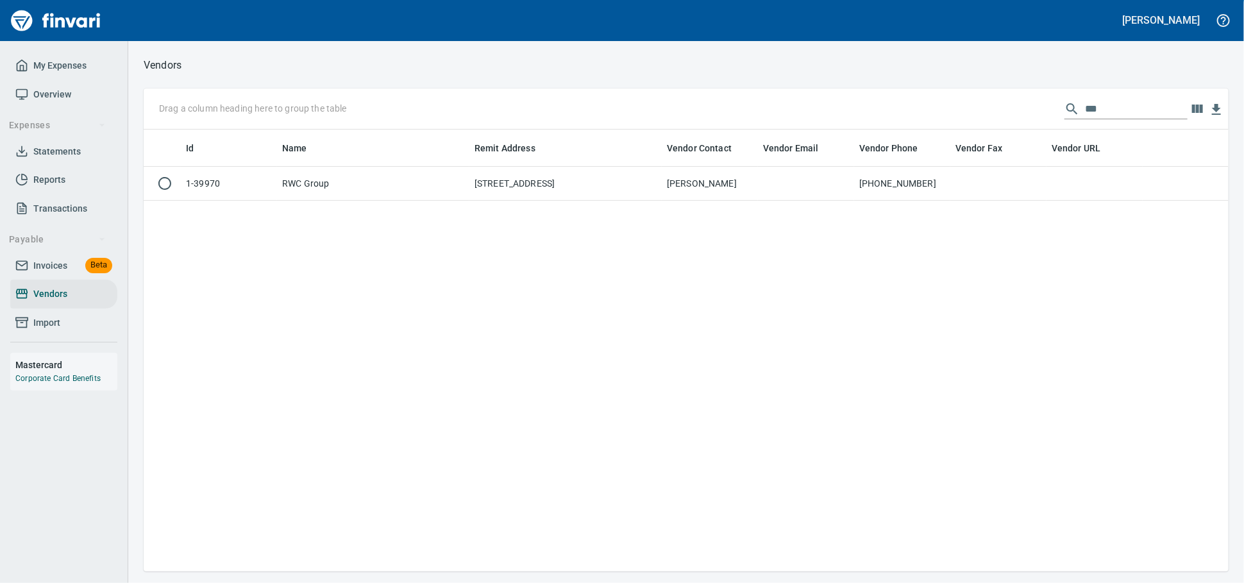
scroll to position [1, 1]
drag, startPoint x: 1083, startPoint y: 113, endPoint x: 799, endPoint y: 123, distance: 284.8
click at [799, 122] on div "Drag a column heading here to group the table ***" at bounding box center [686, 108] width 1085 height 41
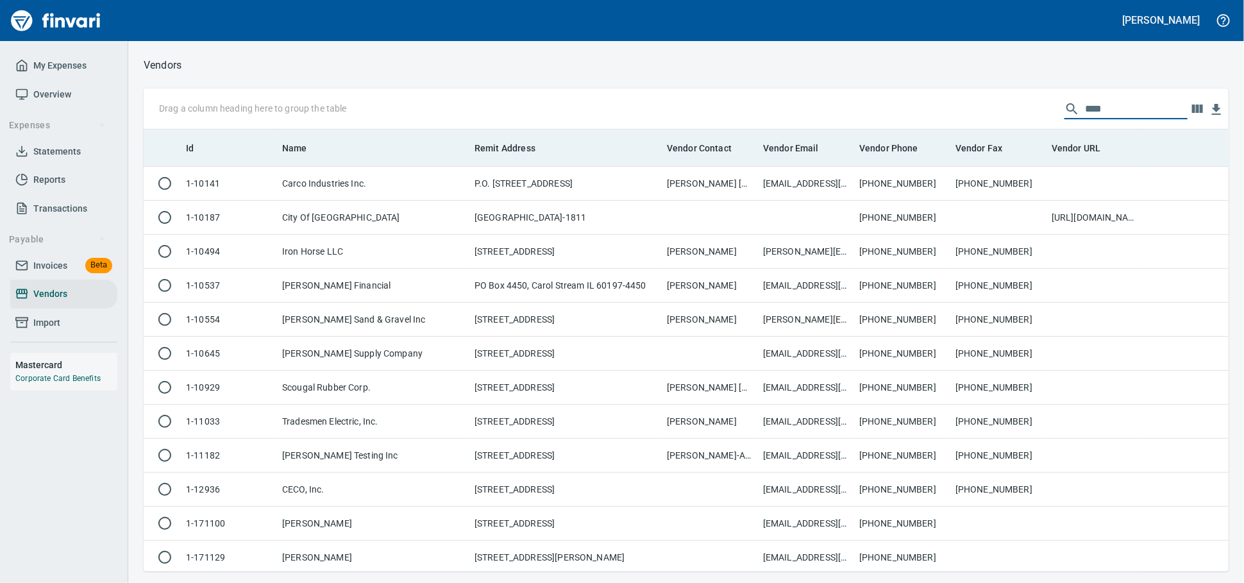
scroll to position [430, 1073]
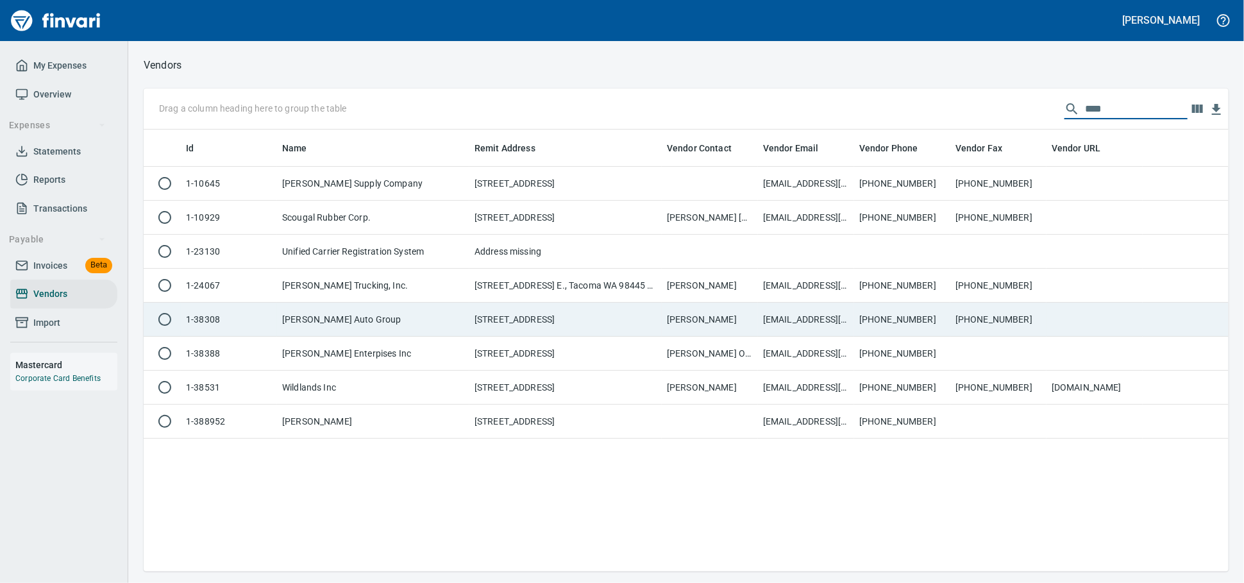
type input "****"
drag, startPoint x: 371, startPoint y: 328, endPoint x: 365, endPoint y: 323, distance: 6.8
click at [369, 328] on td "[PERSON_NAME] Auto Group" at bounding box center [373, 320] width 192 height 34
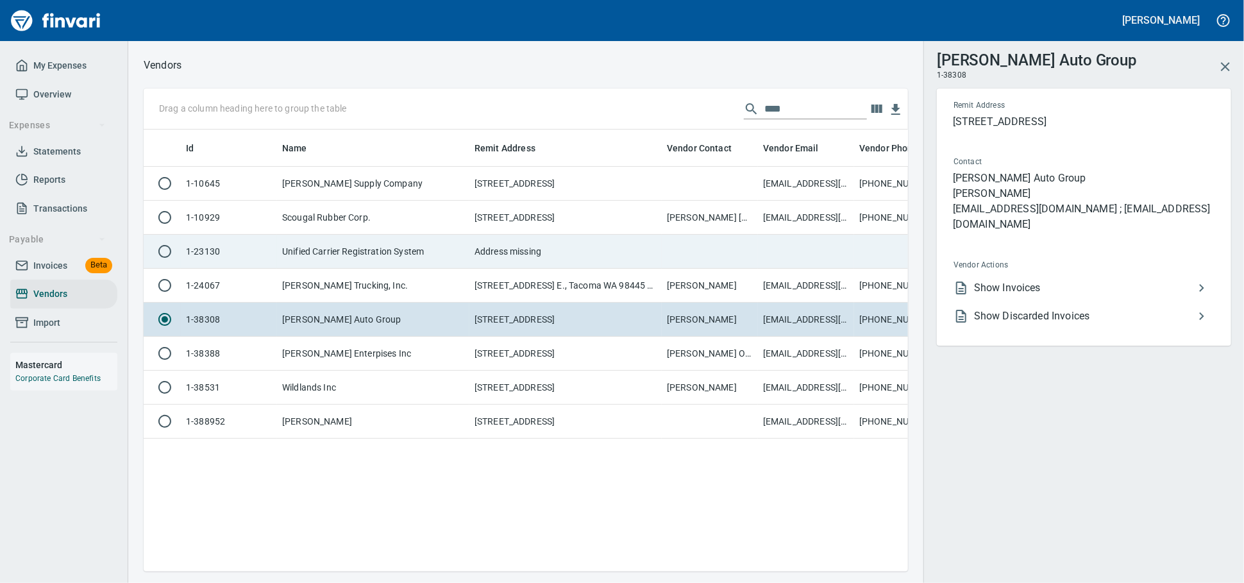
scroll to position [419, 753]
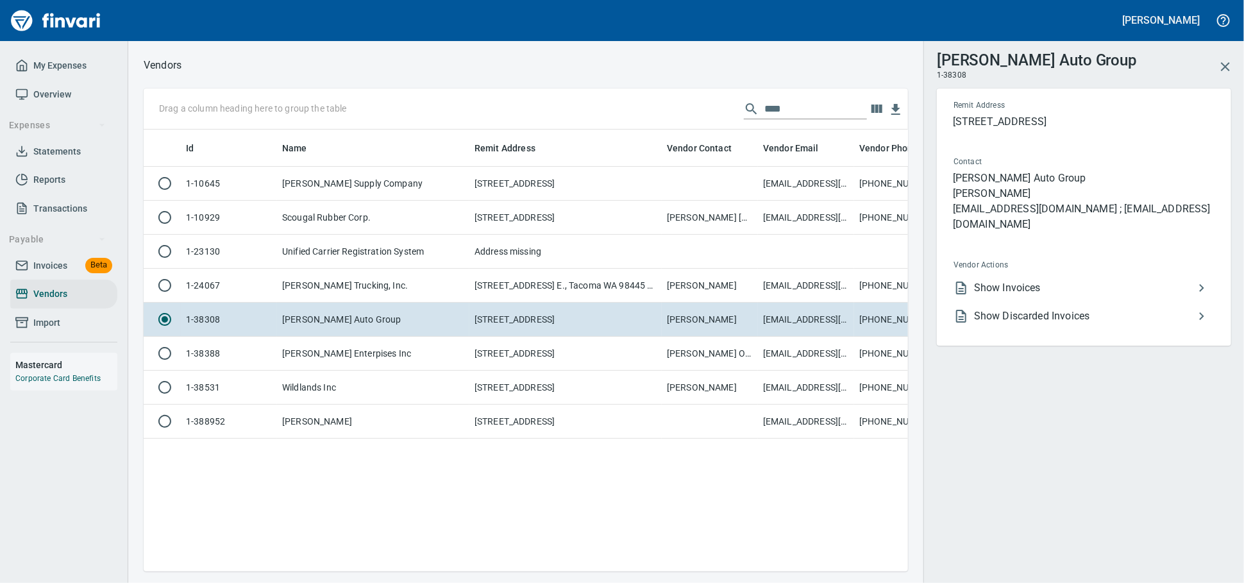
click at [993, 284] on span "Show Invoices" at bounding box center [1084, 287] width 220 height 15
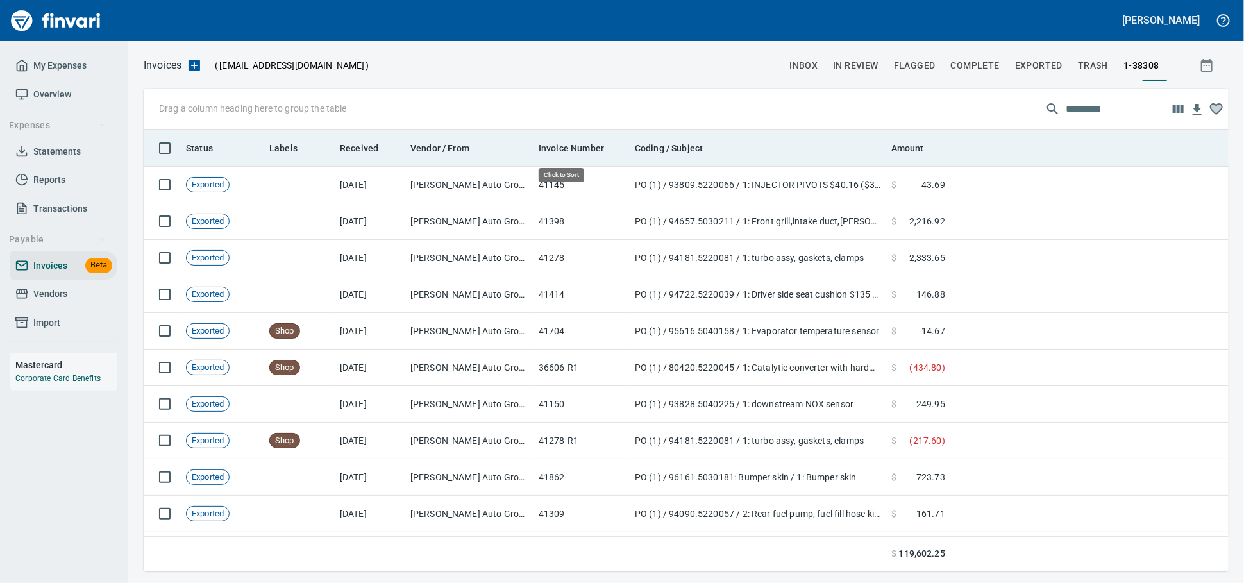
scroll to position [430, 1062]
click at [890, 142] on div at bounding box center [886, 147] width 10 height 37
click at [922, 153] on span "Amount" at bounding box center [907, 147] width 33 height 15
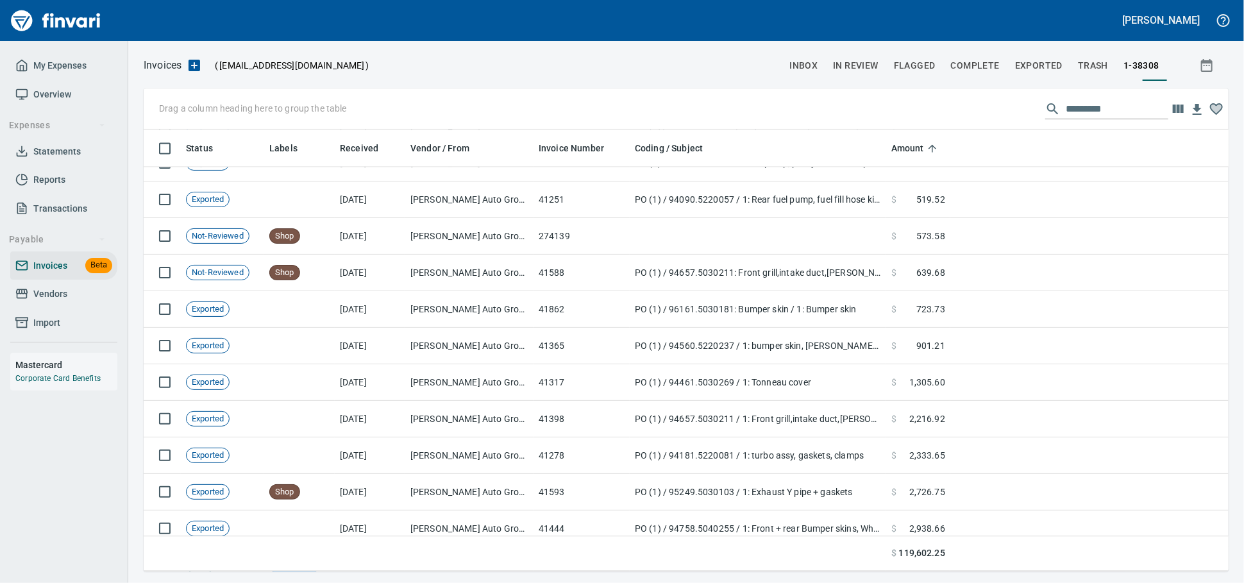
scroll to position [1675, 0]
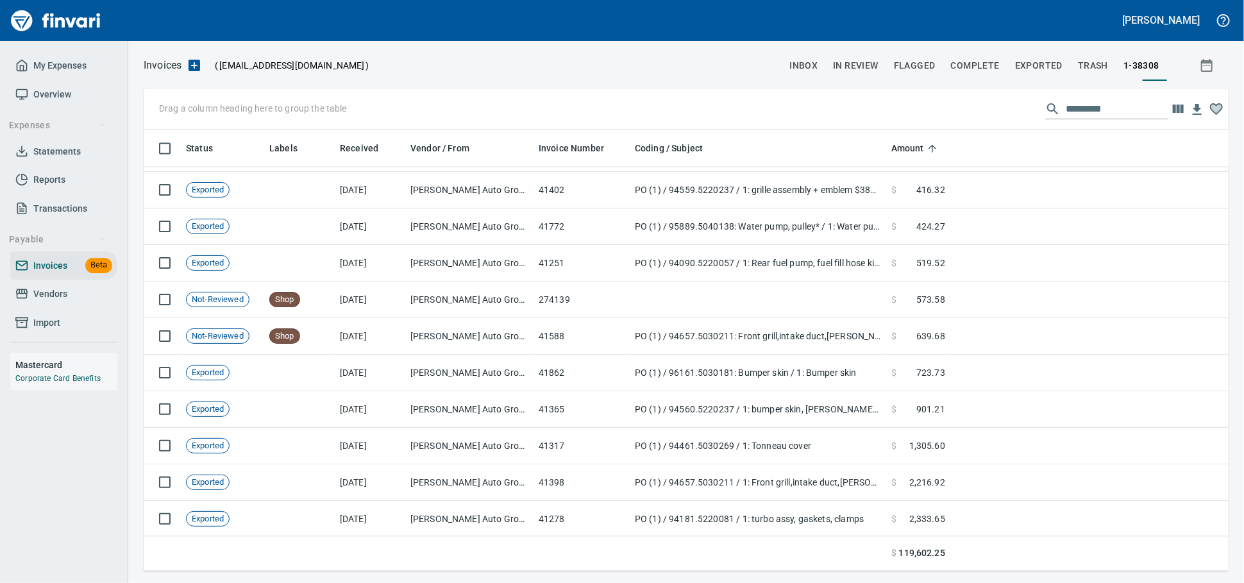
click at [63, 302] on span "Vendors" at bounding box center [50, 294] width 34 height 16
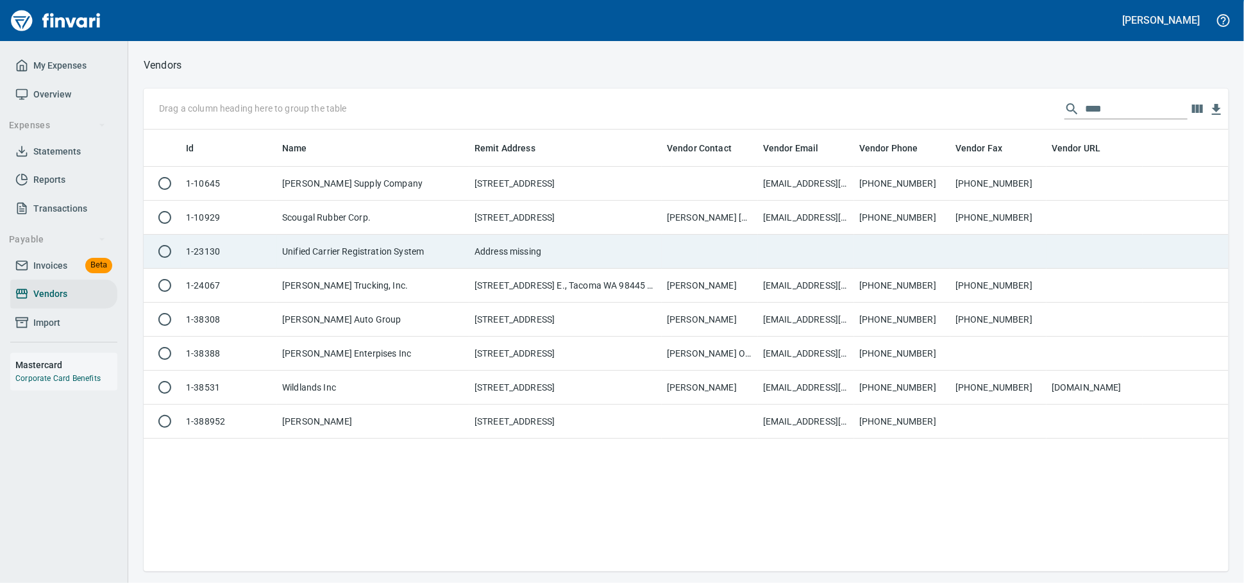
scroll to position [430, 1073]
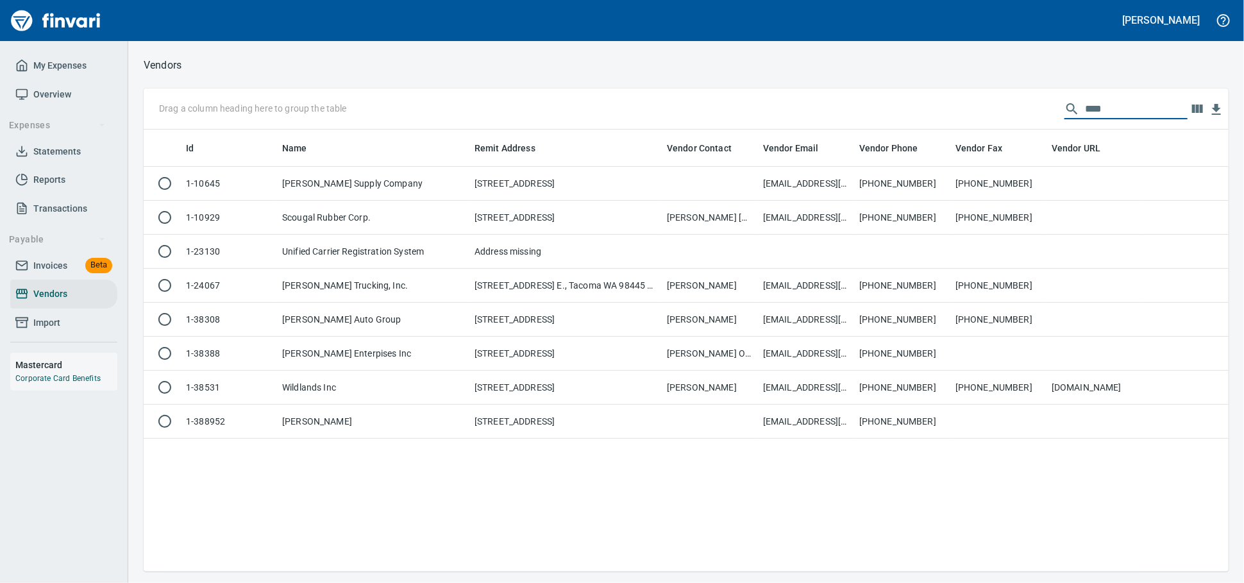
drag, startPoint x: 1101, startPoint y: 112, endPoint x: 694, endPoint y: 49, distance: 412.5
click at [716, 81] on div "Vendors Drag a column heading here to group the table **** Id Name Remit Addres…" at bounding box center [685, 313] width 1115 height 515
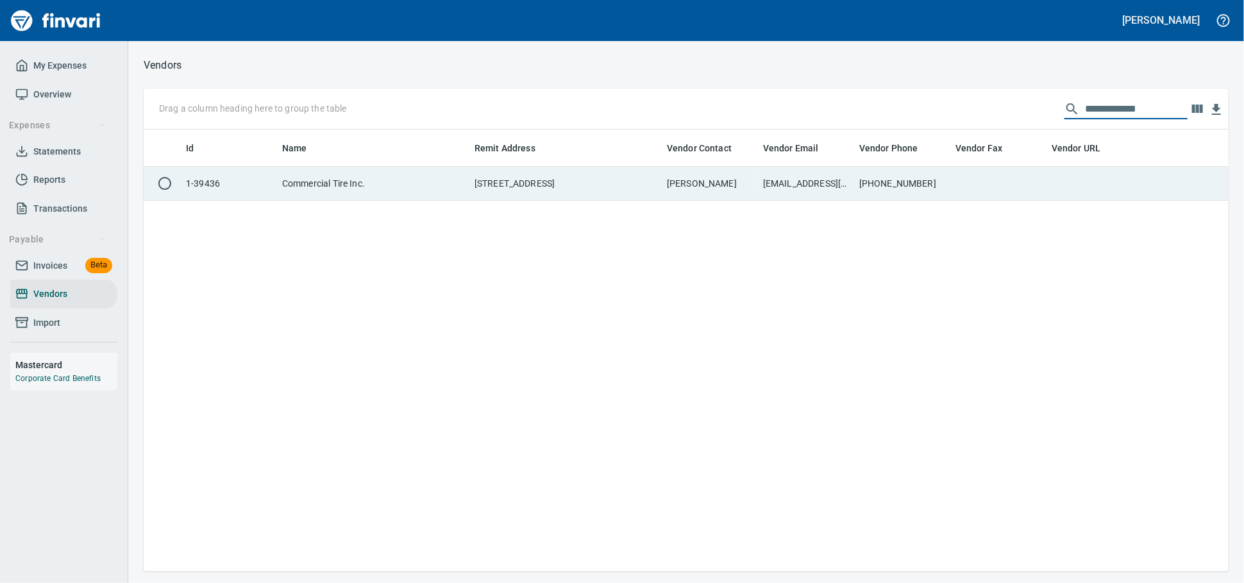
type input "**********"
click at [642, 176] on td "[STREET_ADDRESS]" at bounding box center [565, 184] width 192 height 34
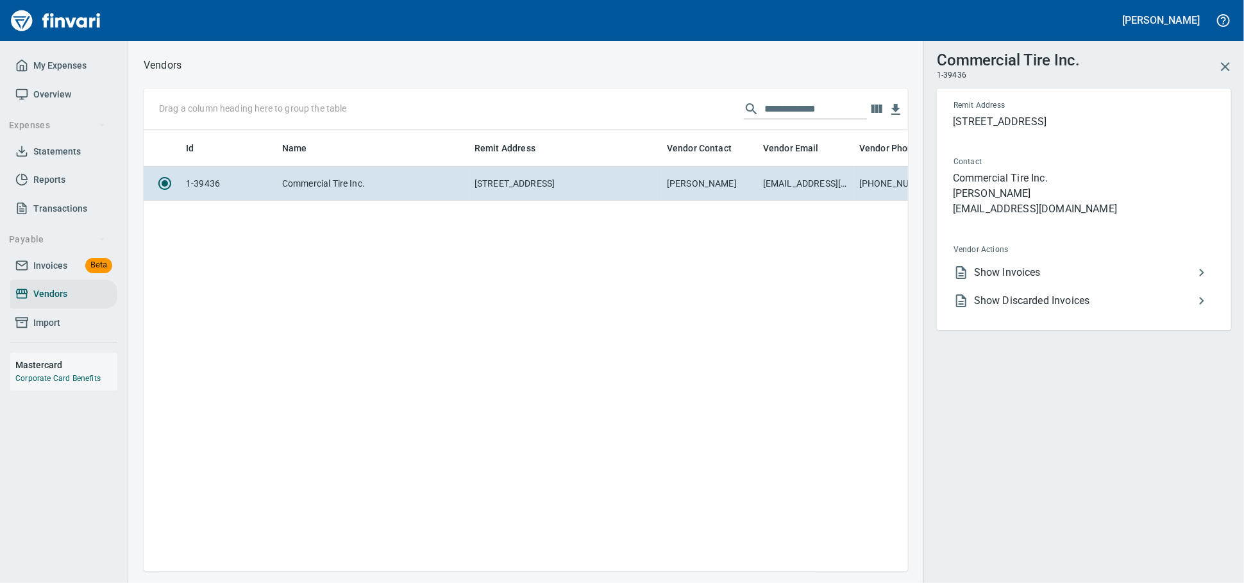
scroll to position [419, 753]
click at [1010, 280] on span "Show Invoices" at bounding box center [1084, 272] width 220 height 15
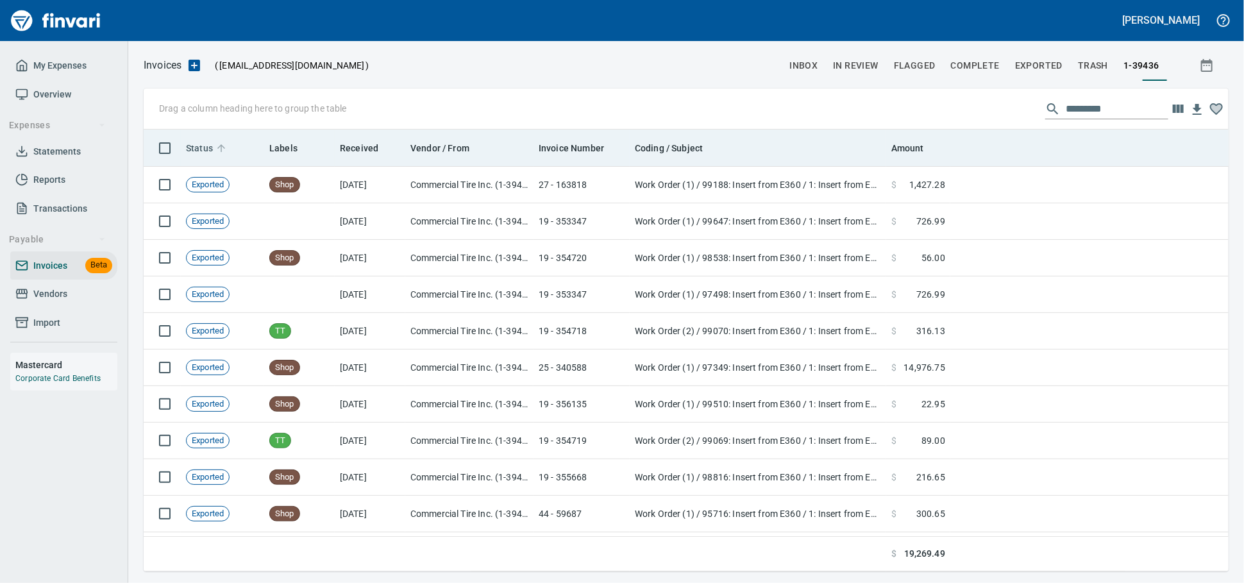
click at [209, 143] on span "Status" at bounding box center [199, 147] width 27 height 15
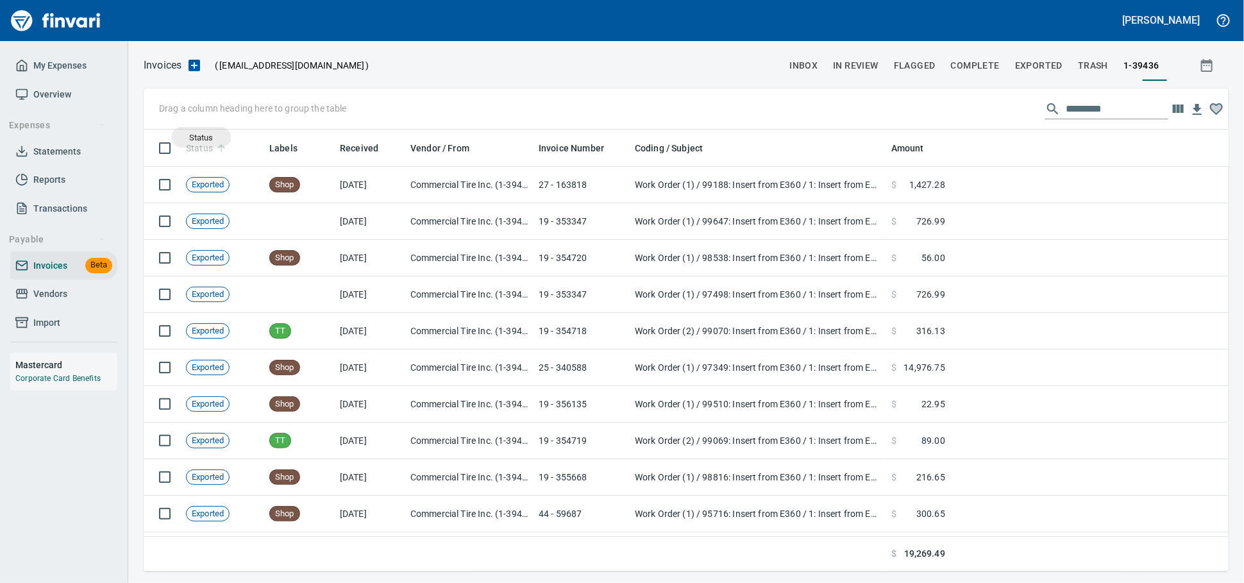
scroll to position [430, 1062]
drag, startPoint x: 203, startPoint y: 146, endPoint x: 204, endPoint y: 108, distance: 37.8
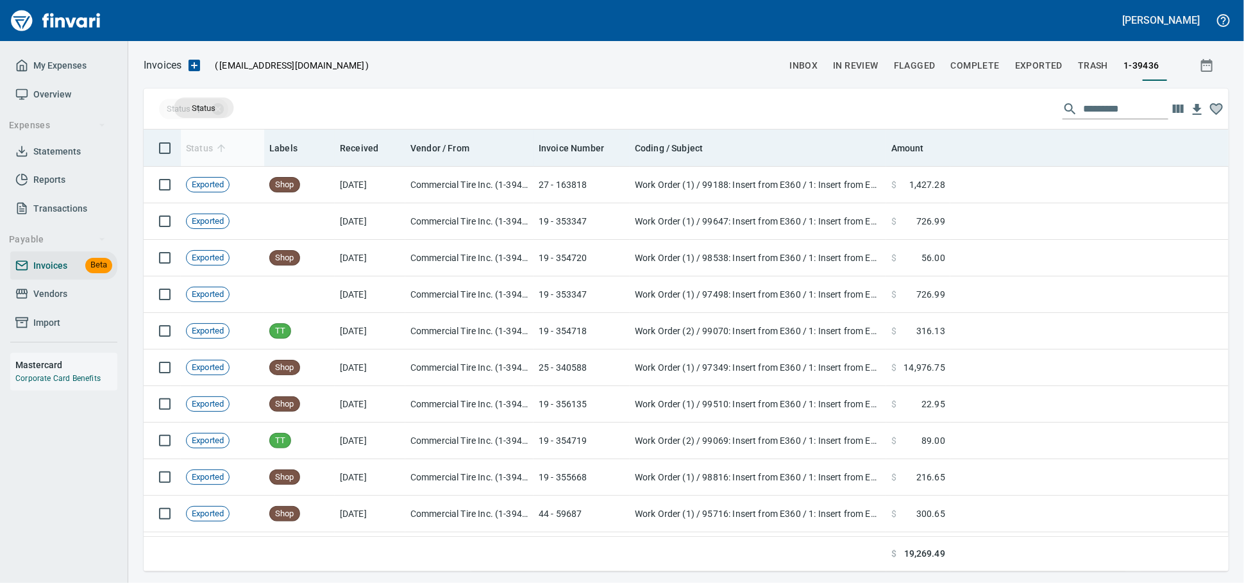
scroll to position [1, 1]
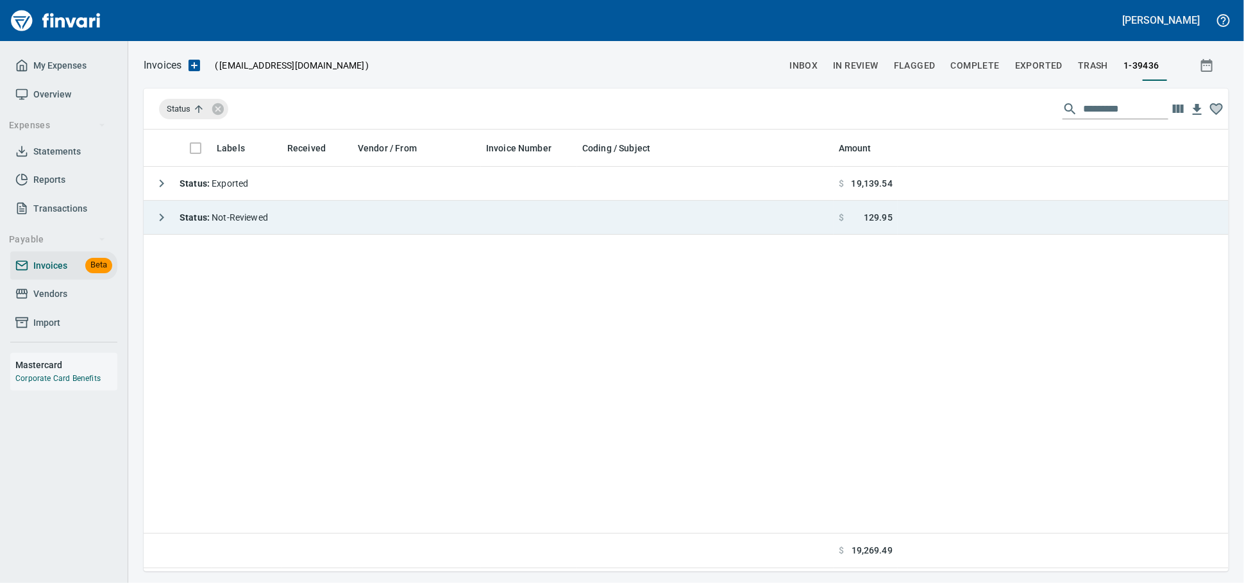
drag, startPoint x: 251, startPoint y: 218, endPoint x: 501, endPoint y: 231, distance: 250.3
click at [251, 217] on span "Status : Not-Reviewed" at bounding box center [223, 217] width 88 height 10
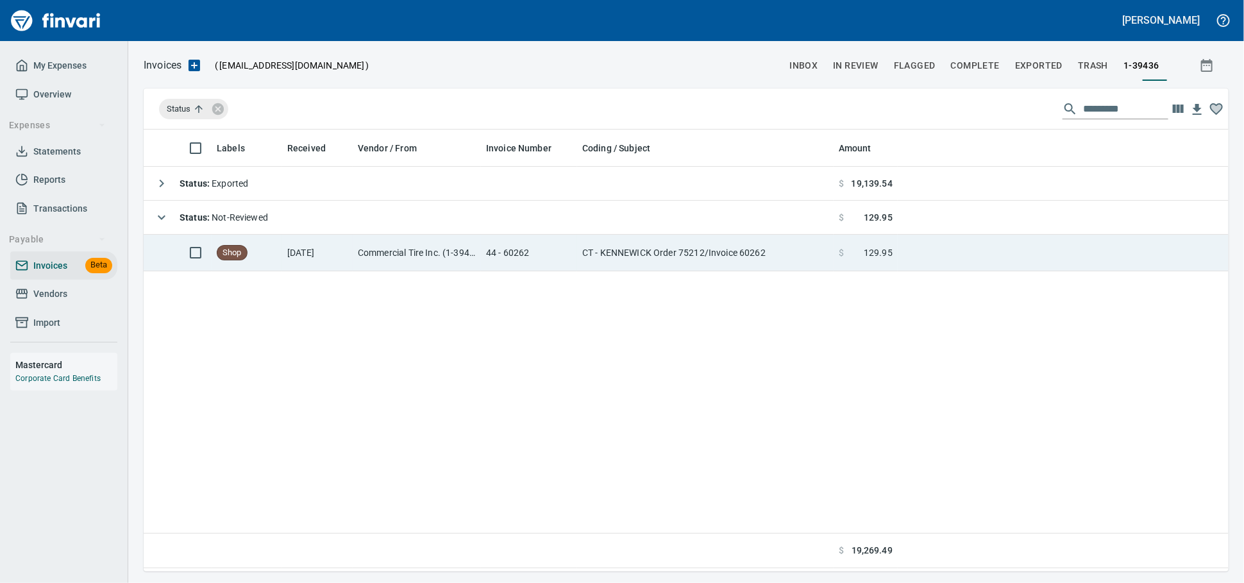
scroll to position [430, 1073]
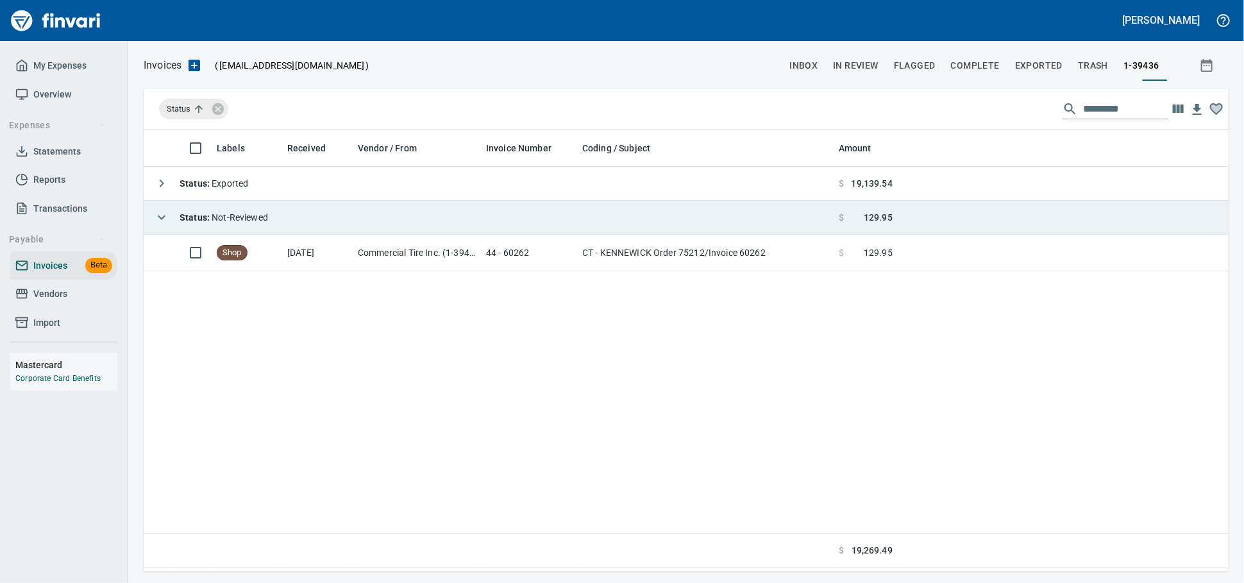
click at [237, 222] on span "Status : Not-Reviewed" at bounding box center [223, 217] width 88 height 10
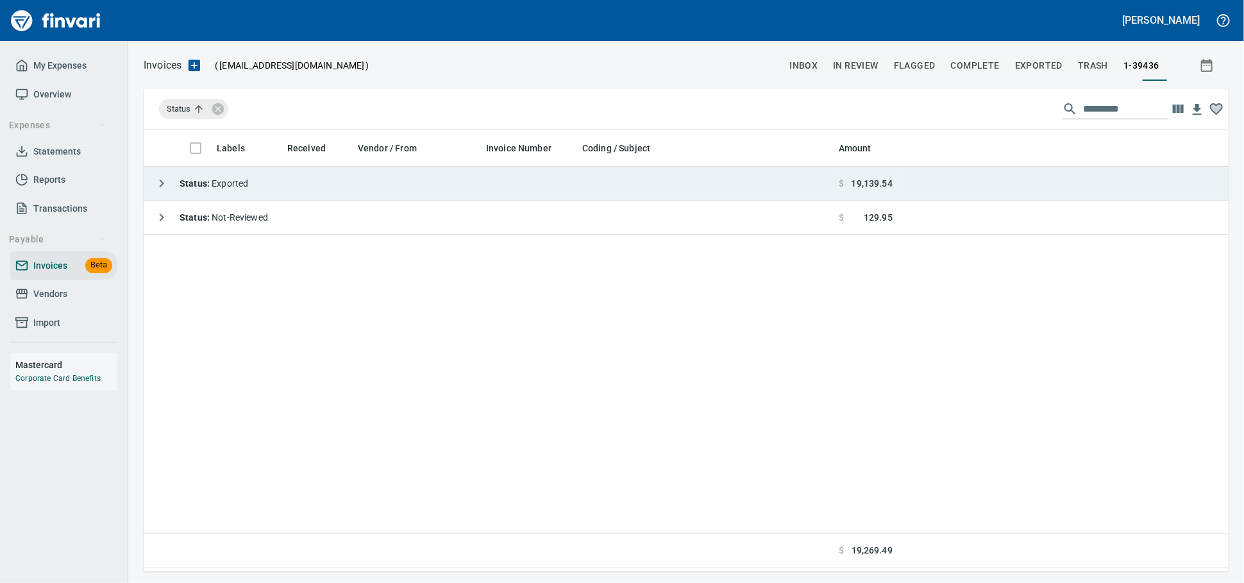
click at [265, 179] on td "Status : Exported" at bounding box center [489, 184] width 690 height 34
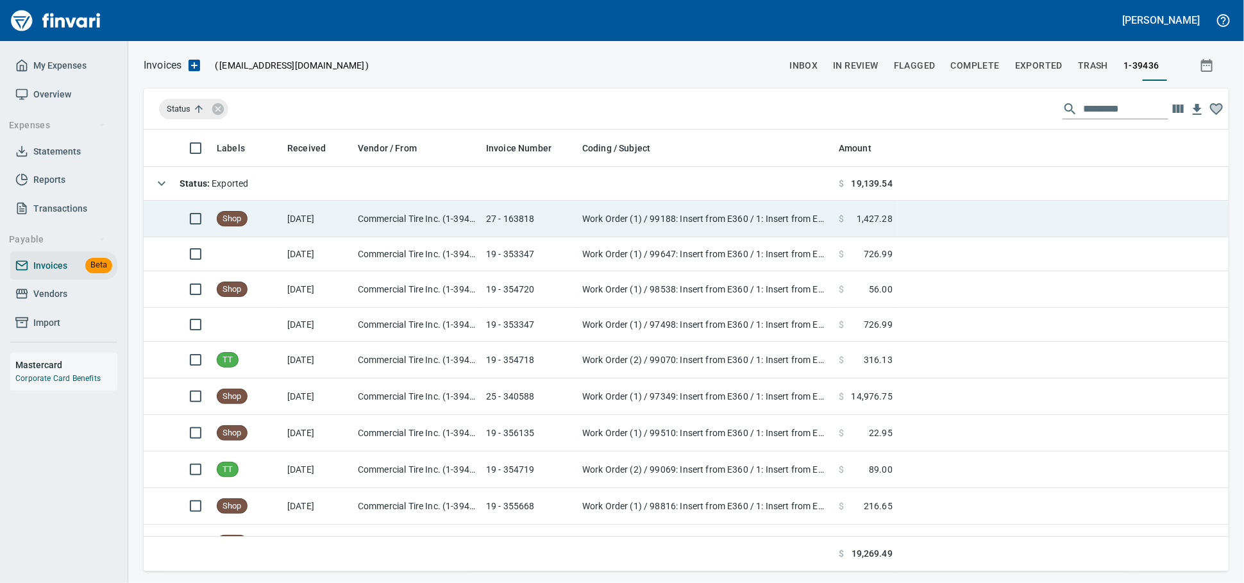
scroll to position [430, 1062]
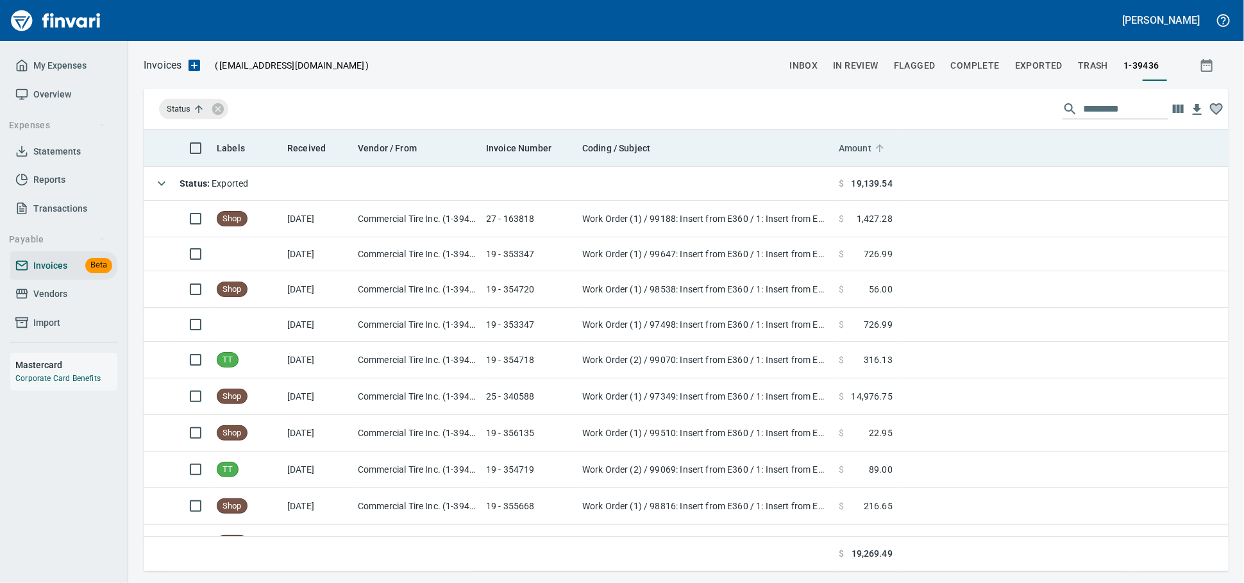
click at [839, 151] on span "Amount" at bounding box center [854, 147] width 33 height 15
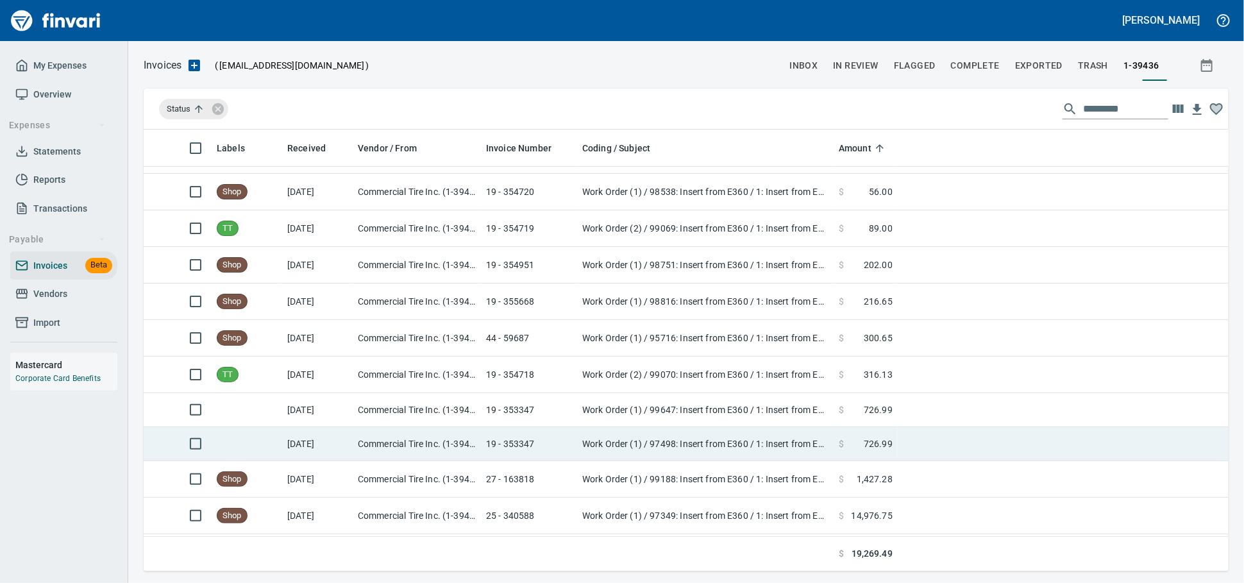
scroll to position [212, 0]
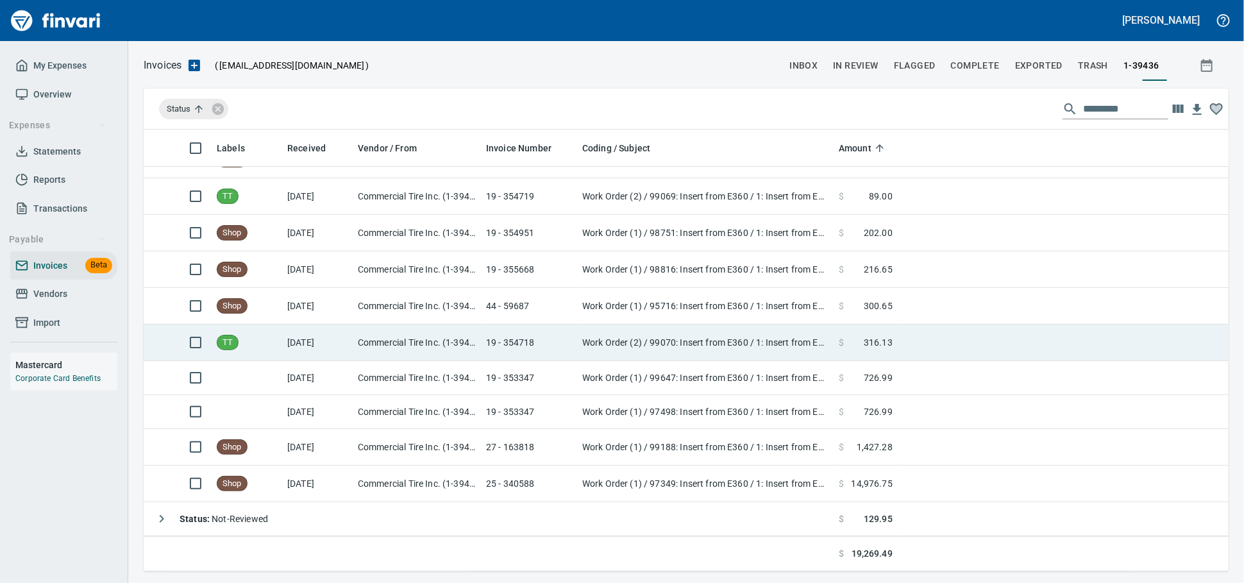
click at [908, 334] on td at bounding box center [1062, 342] width 331 height 37
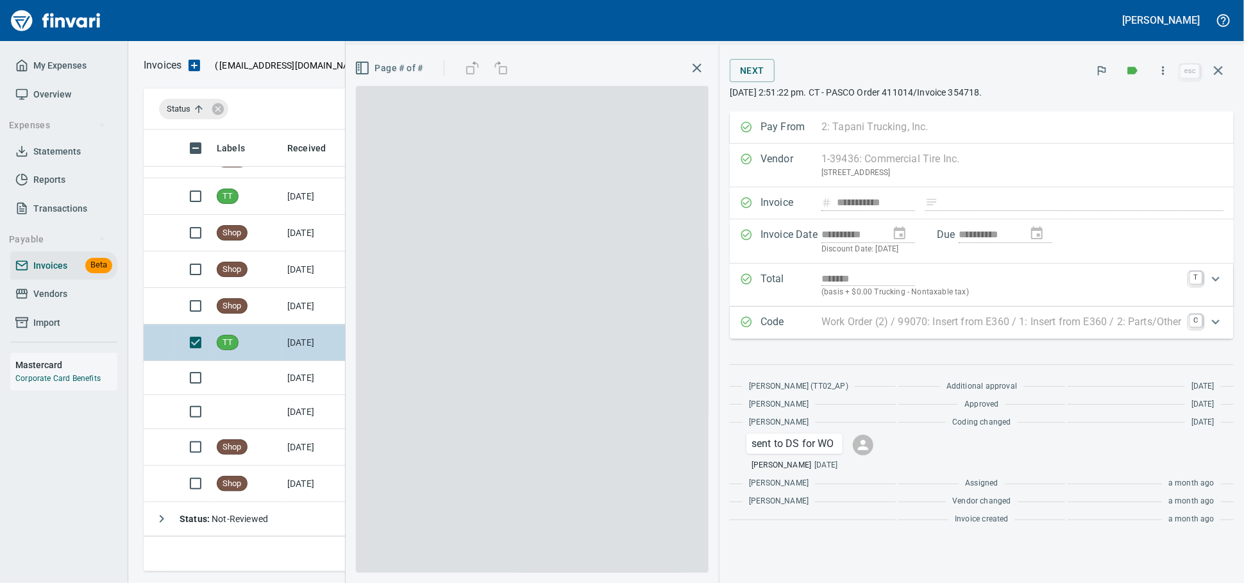
scroll to position [430, 1062]
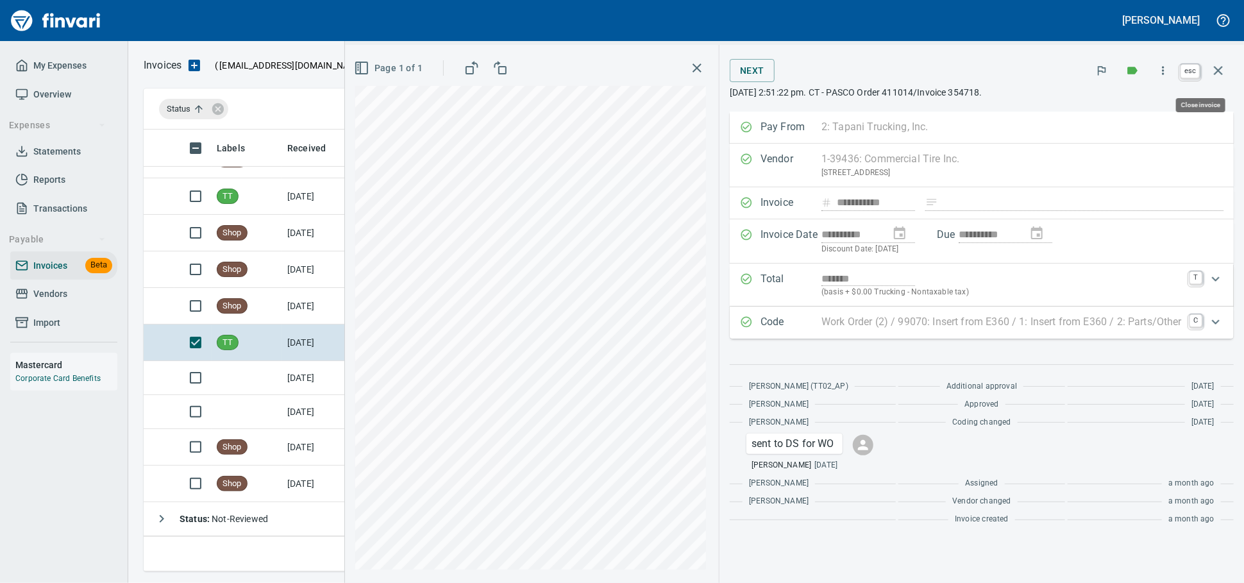
click at [1210, 71] on icon "button" at bounding box center [1217, 70] width 15 height 15
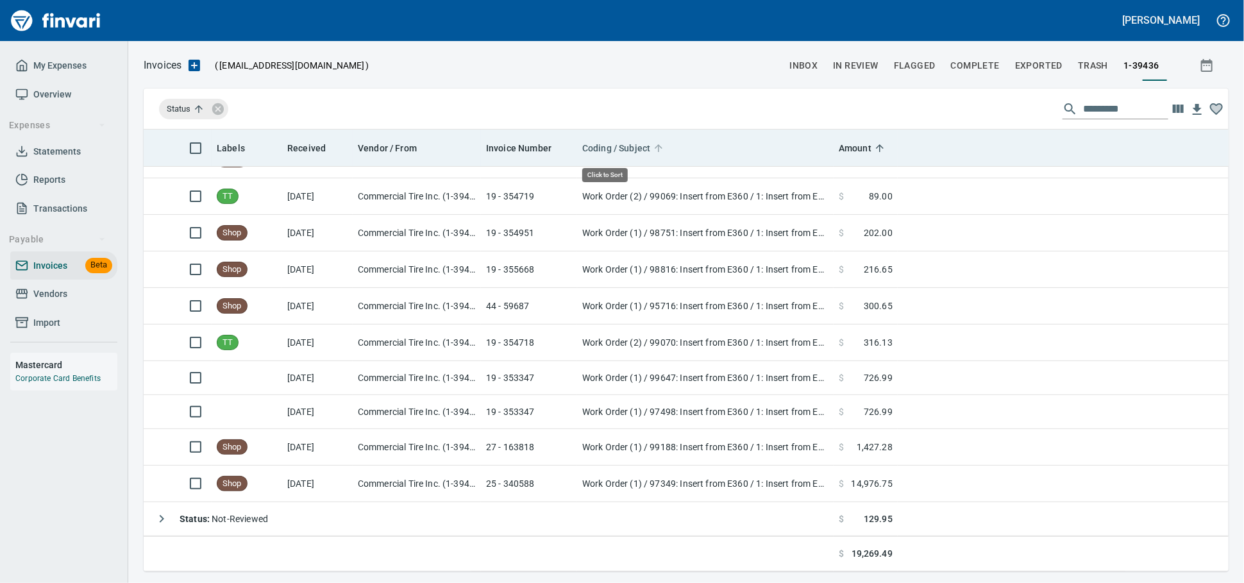
scroll to position [430, 1062]
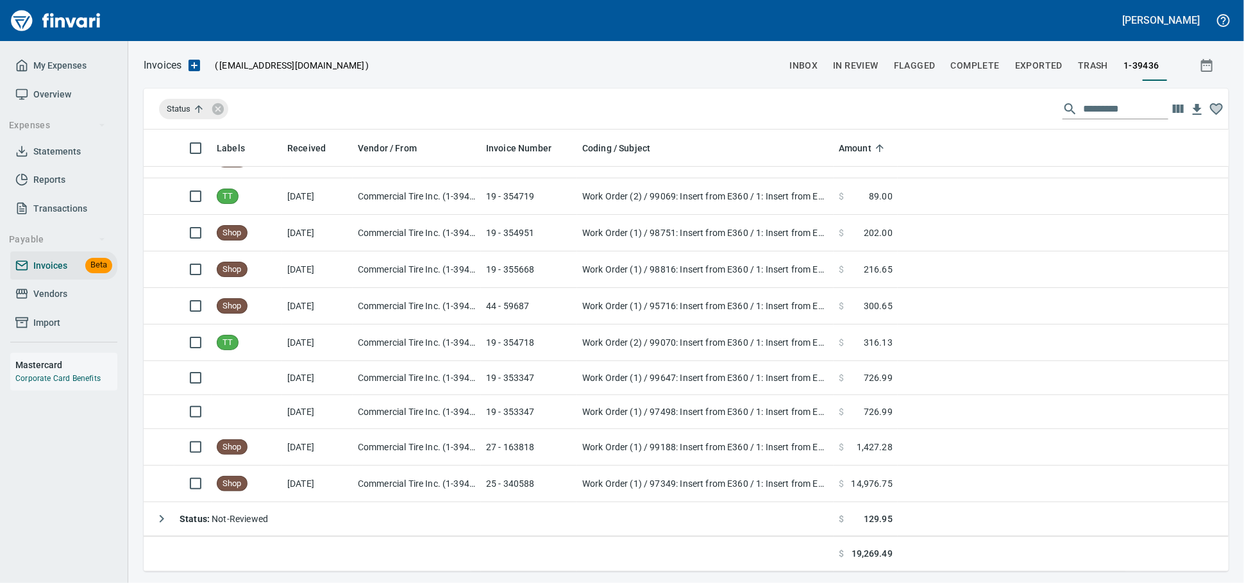
click at [51, 302] on span "Vendors" at bounding box center [50, 294] width 34 height 16
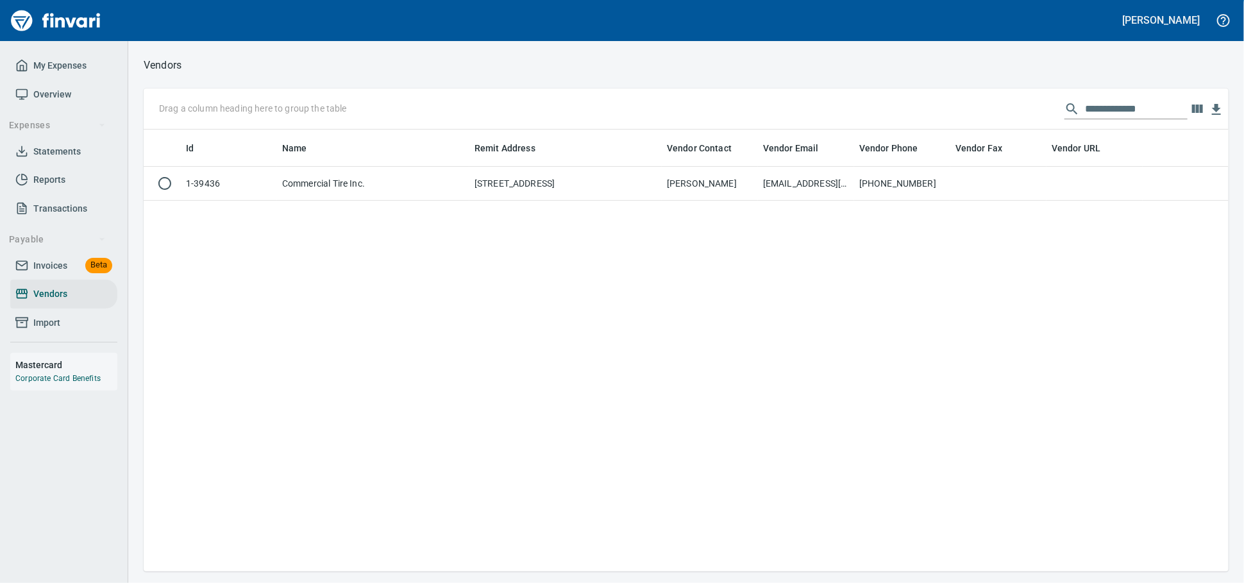
scroll to position [430, 1073]
drag, startPoint x: 1137, startPoint y: 112, endPoint x: 545, endPoint y: 103, distance: 591.7
click at [620, 111] on div "**********" at bounding box center [686, 108] width 1085 height 41
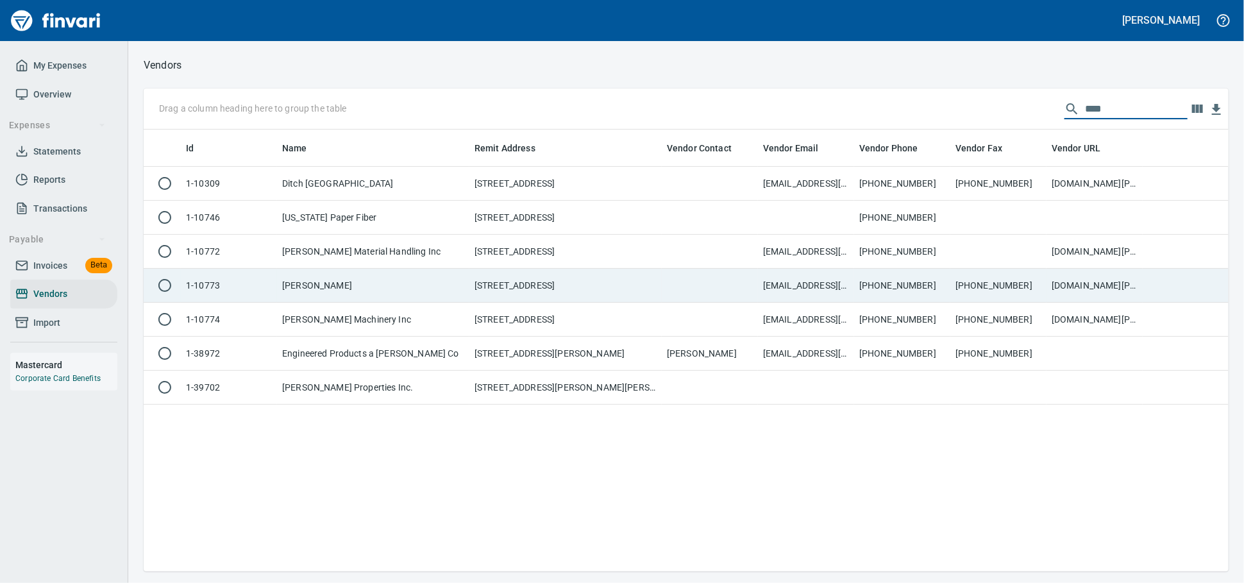
type input "****"
click at [371, 297] on td "[PERSON_NAME]" at bounding box center [373, 286] width 192 height 34
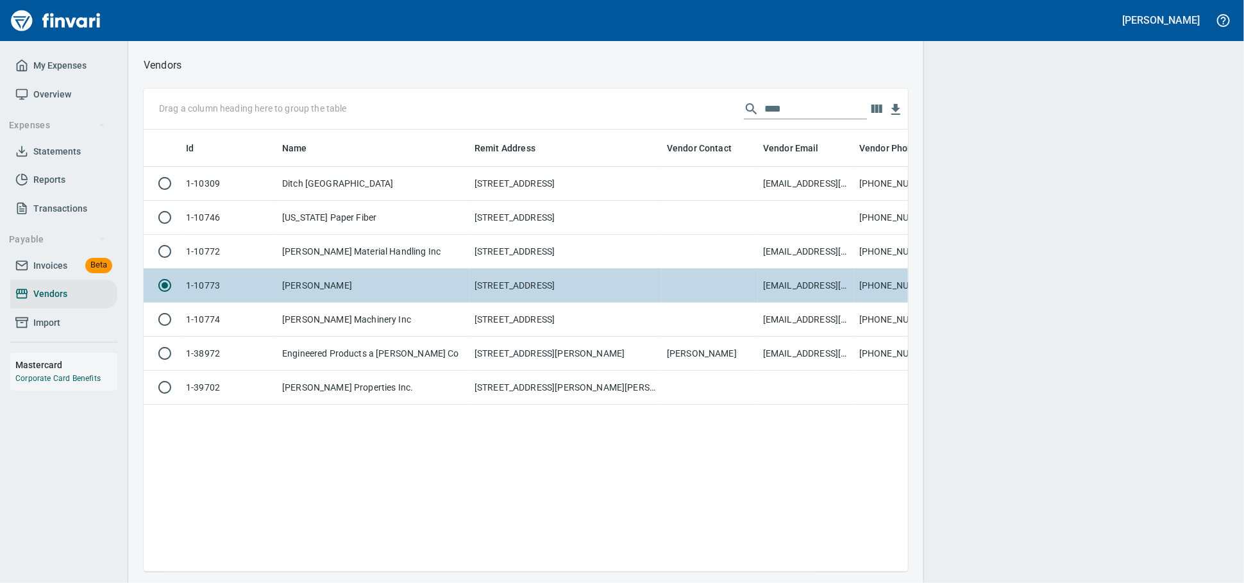
scroll to position [419, 753]
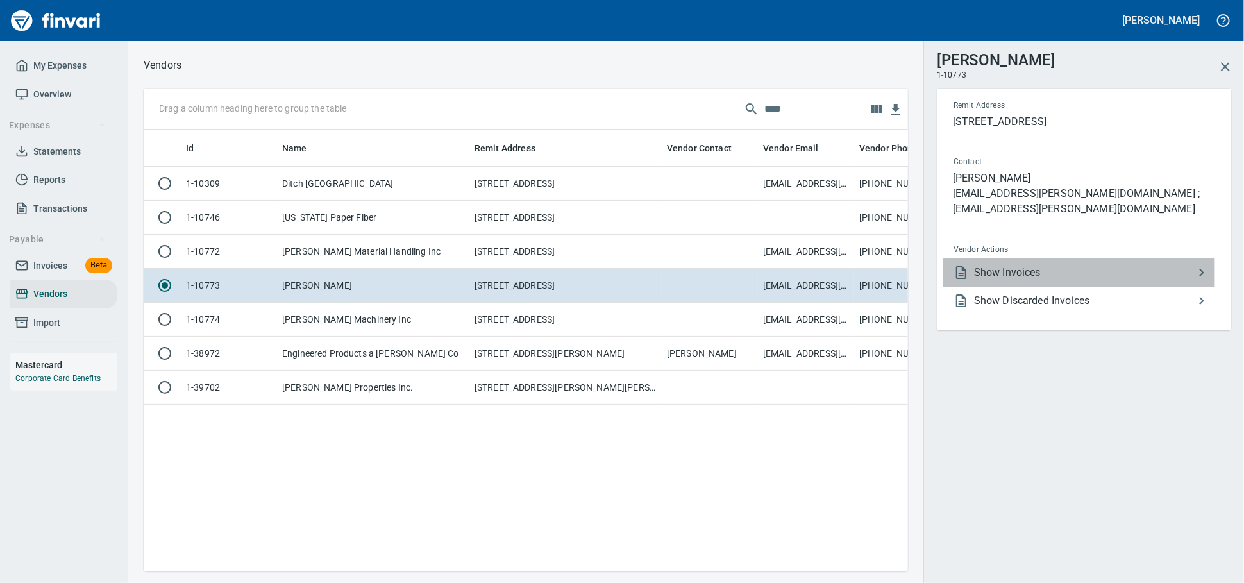
click at [996, 267] on span "Show Invoices" at bounding box center [1084, 272] width 220 height 15
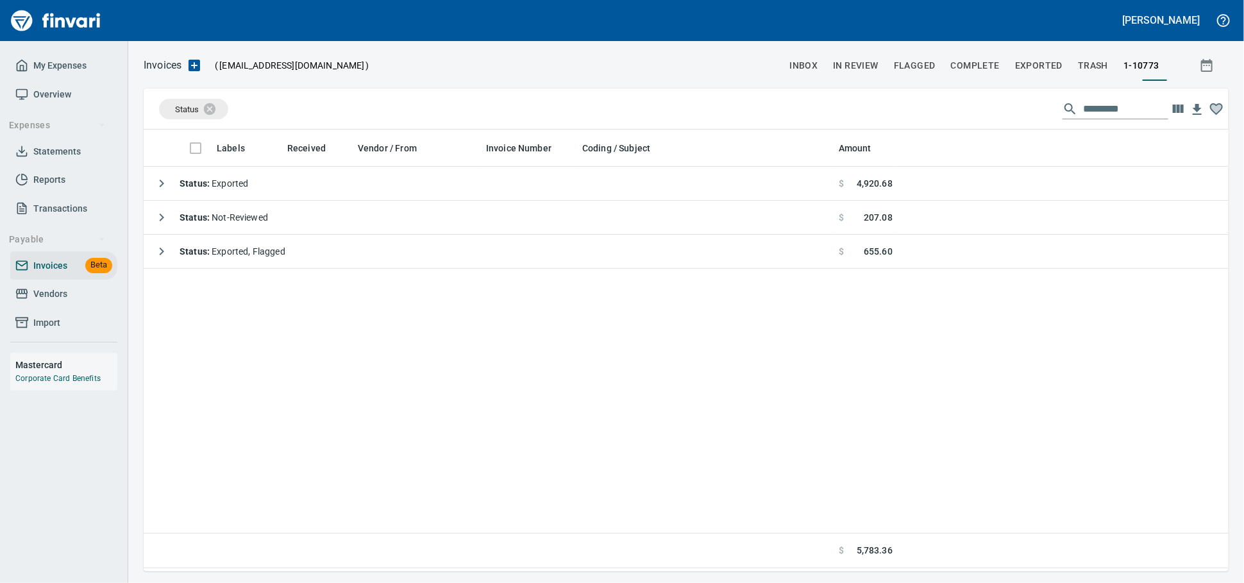
scroll to position [430, 1073]
click at [219, 106] on icon at bounding box center [218, 109] width 12 height 12
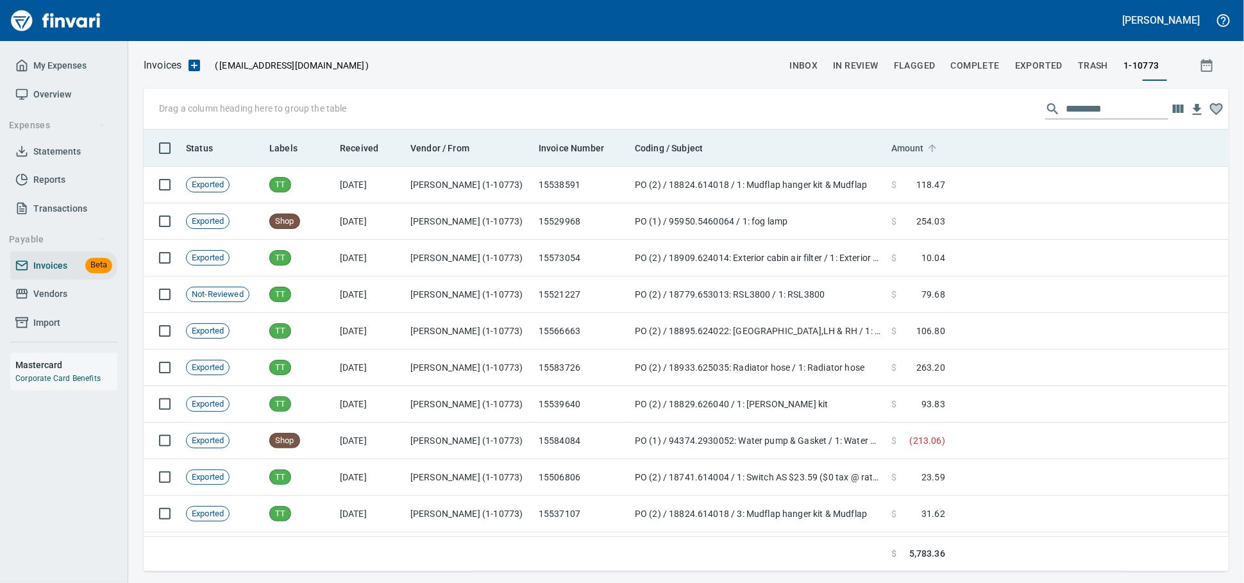
click at [924, 150] on span "Amount" at bounding box center [907, 147] width 33 height 15
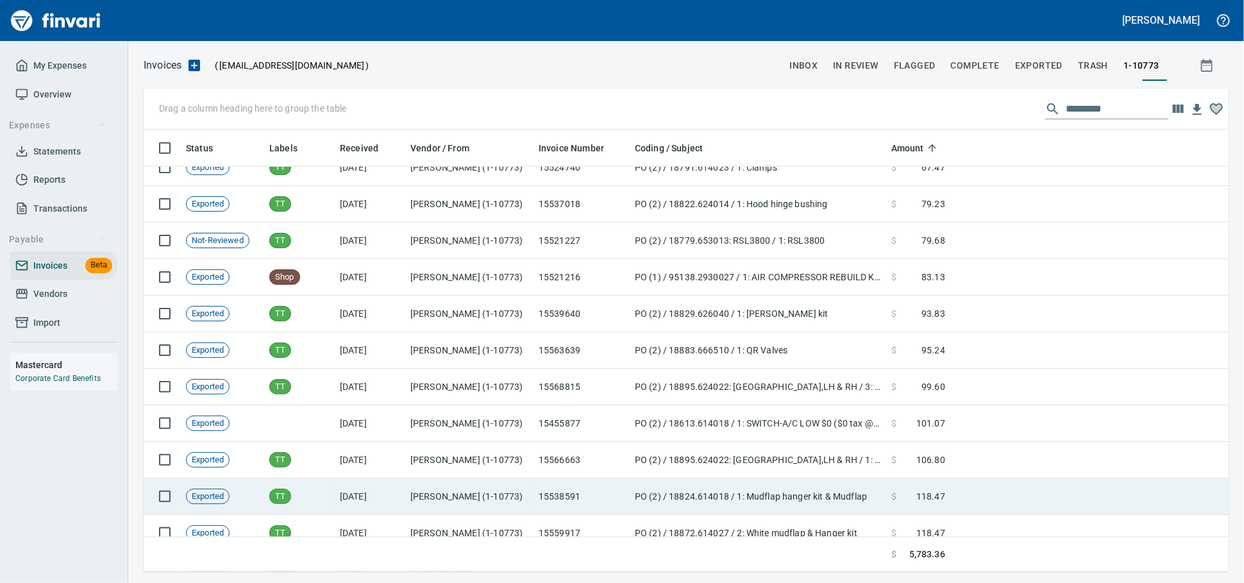
scroll to position [854, 0]
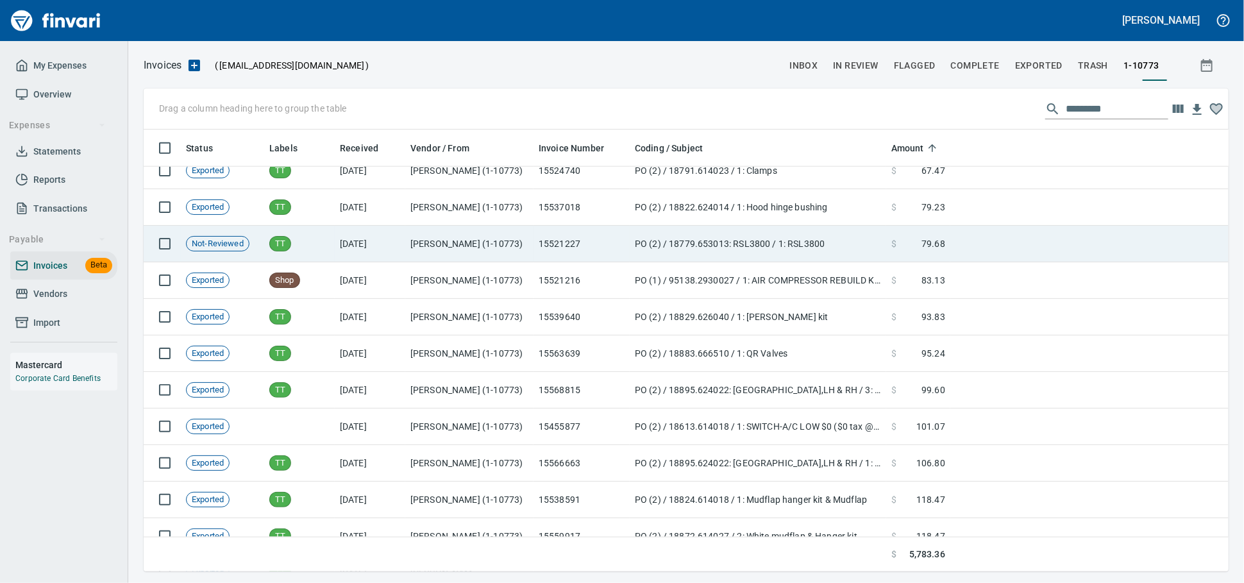
click at [943, 239] on span "79.68" at bounding box center [933, 243] width 24 height 13
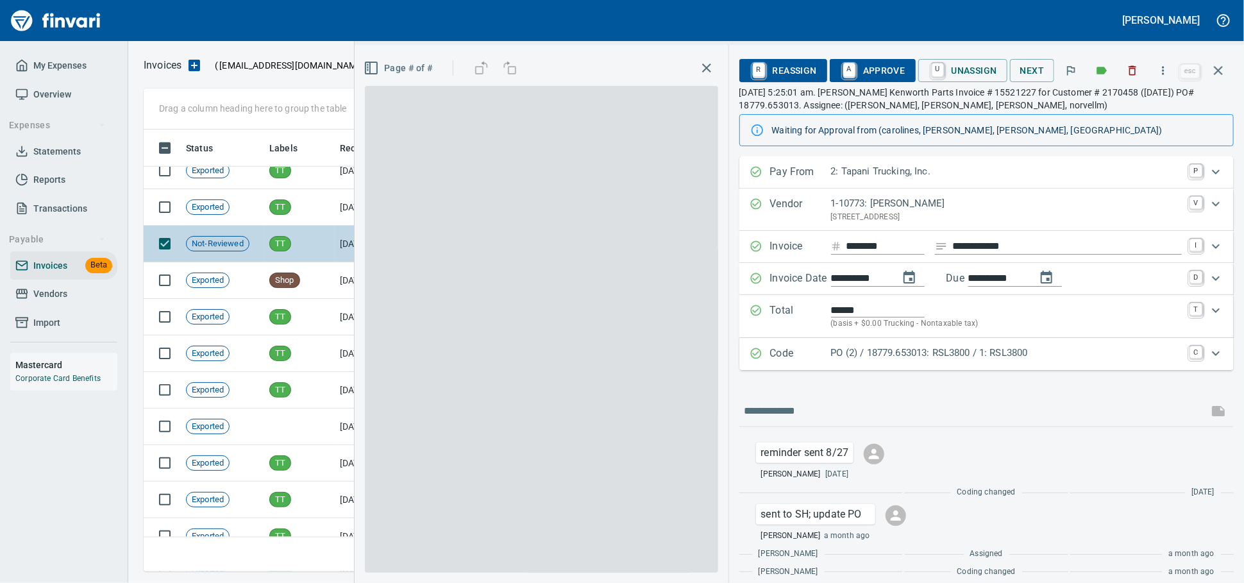
scroll to position [430, 1062]
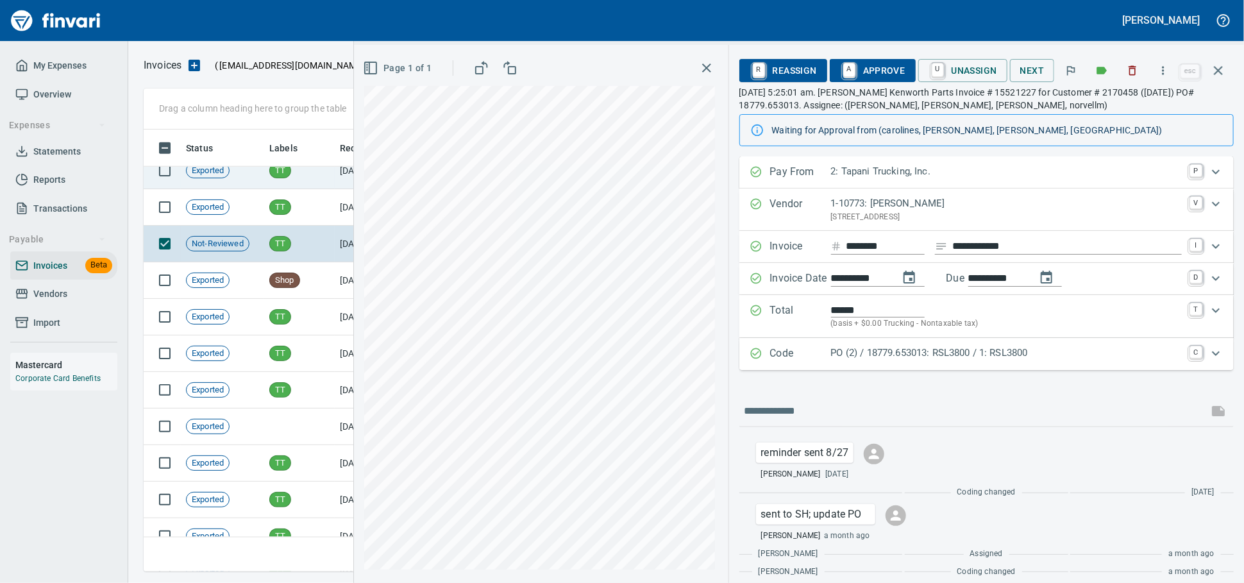
click at [1216, 77] on icon "button" at bounding box center [1217, 70] width 15 height 15
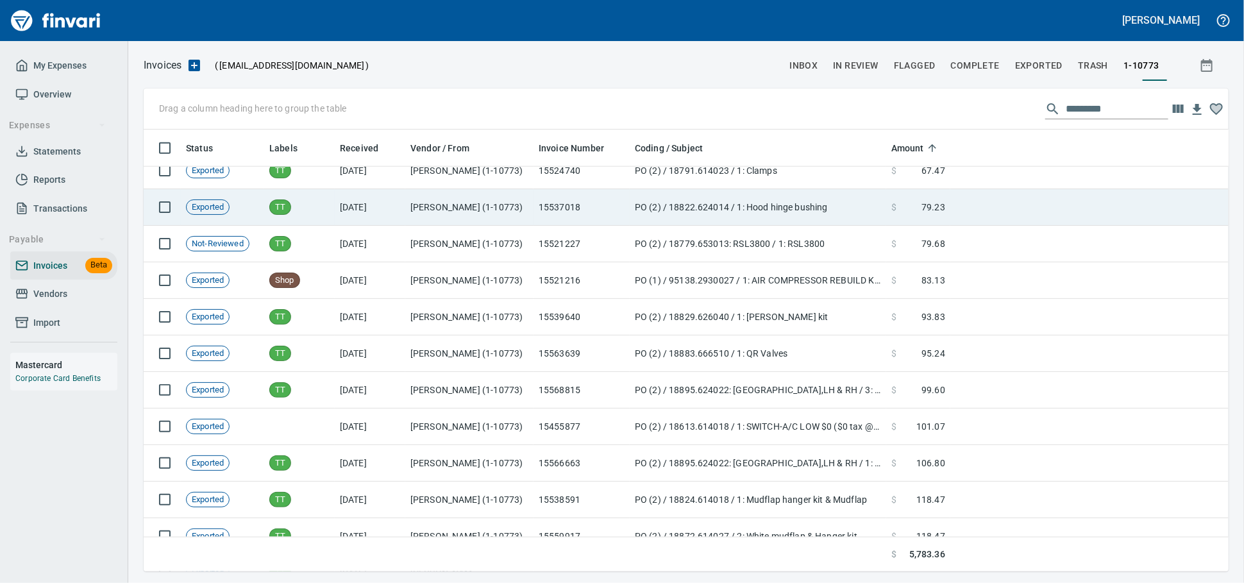
scroll to position [430, 1062]
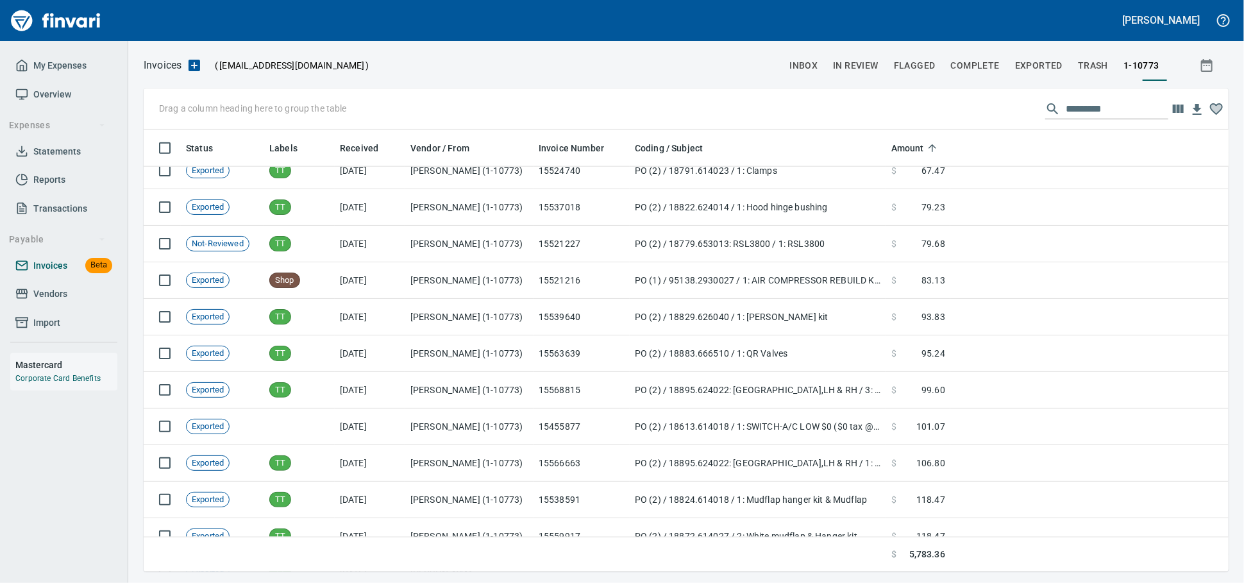
drag, startPoint x: 15, startPoint y: 294, endPoint x: 25, endPoint y: 290, distance: 10.6
click at [15, 294] on ul "Invoices Beta Vendors Import" at bounding box center [63, 294] width 107 height 86
click at [65, 302] on span "Vendors" at bounding box center [50, 294] width 34 height 16
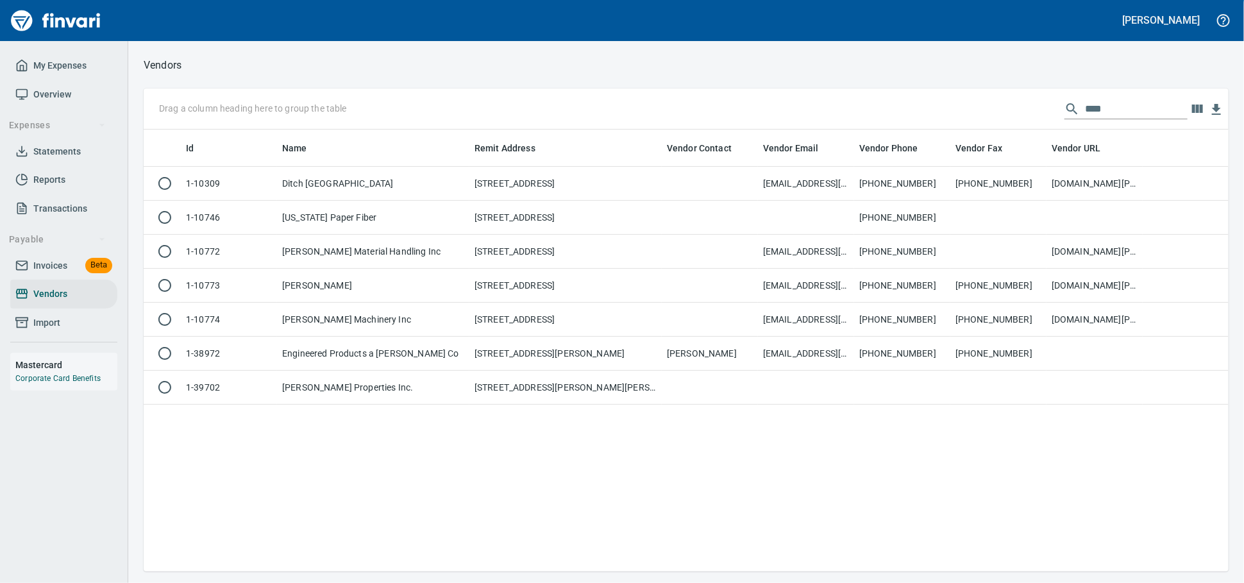
scroll to position [1, 1]
drag, startPoint x: 1075, startPoint y: 112, endPoint x: 617, endPoint y: 87, distance: 458.4
click at [618, 88] on div "Vendors Drag a column heading here to group the table **** Id Name Remit Addres…" at bounding box center [685, 313] width 1115 height 515
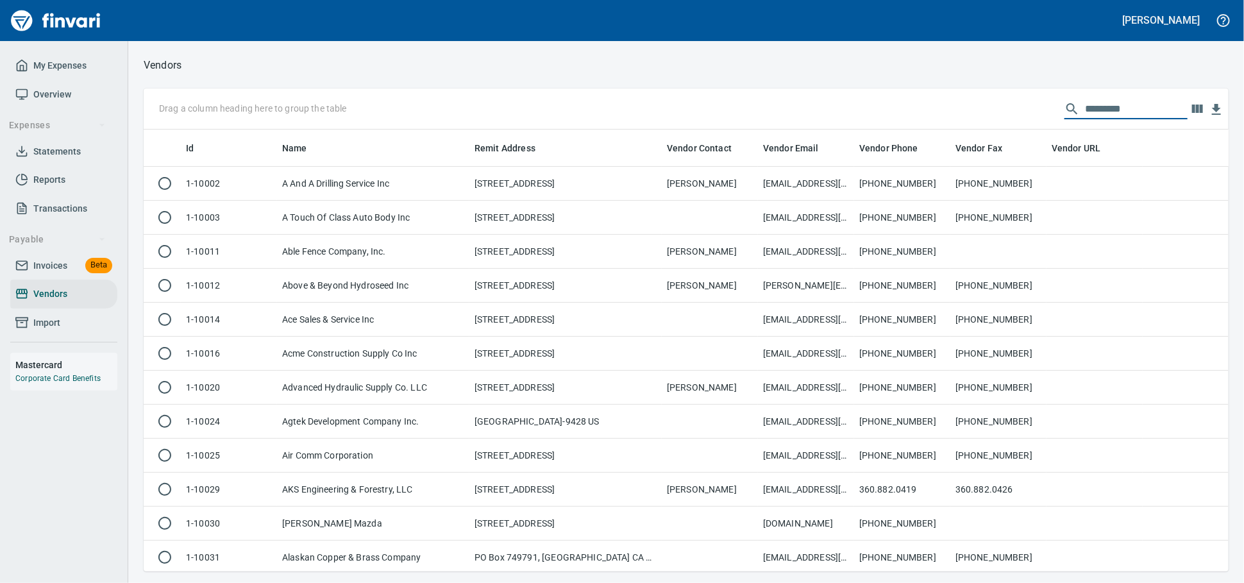
scroll to position [430, 1062]
click at [61, 274] on span "Invoices" at bounding box center [50, 266] width 34 height 16
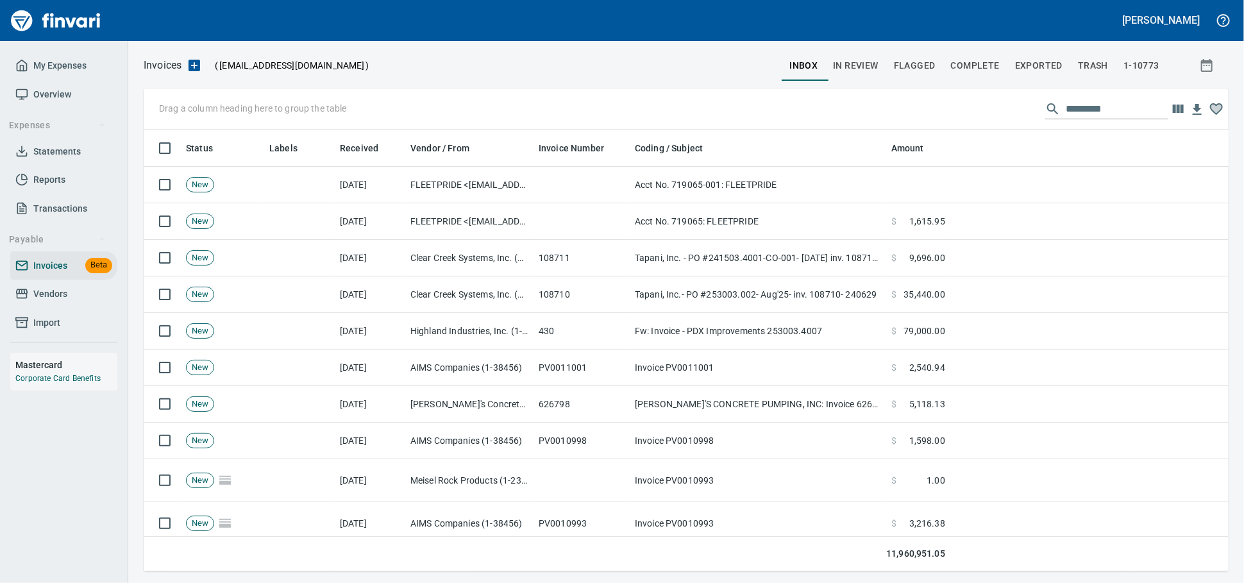
scroll to position [430, 1062]
drag, startPoint x: 286, startPoint y: 149, endPoint x: 236, endPoint y: 117, distance: 59.4
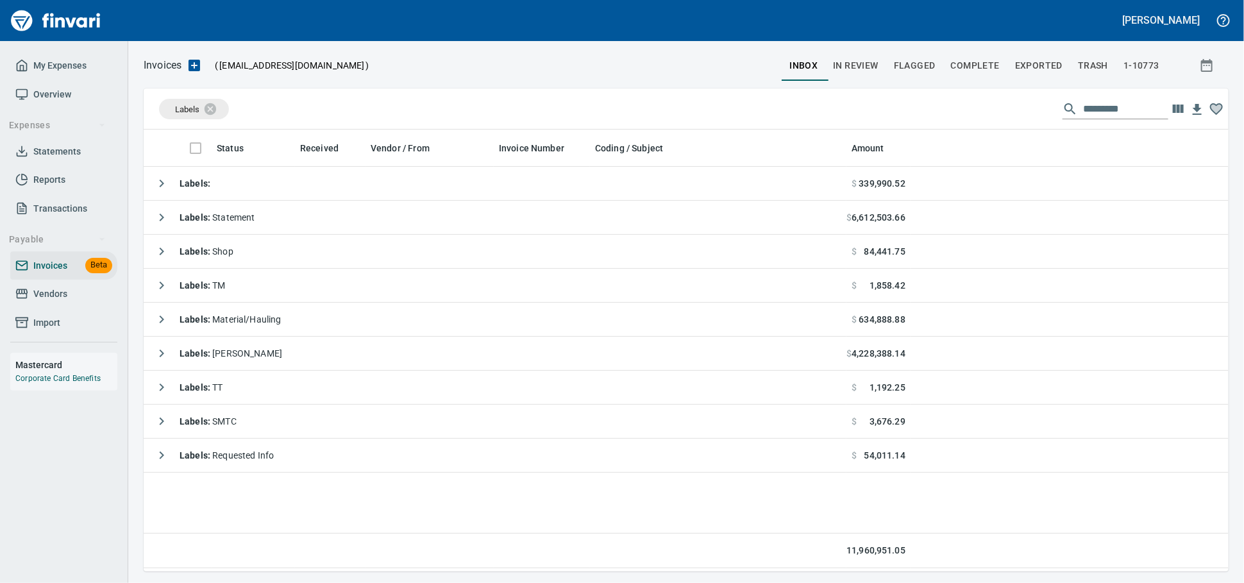
scroll to position [430, 1073]
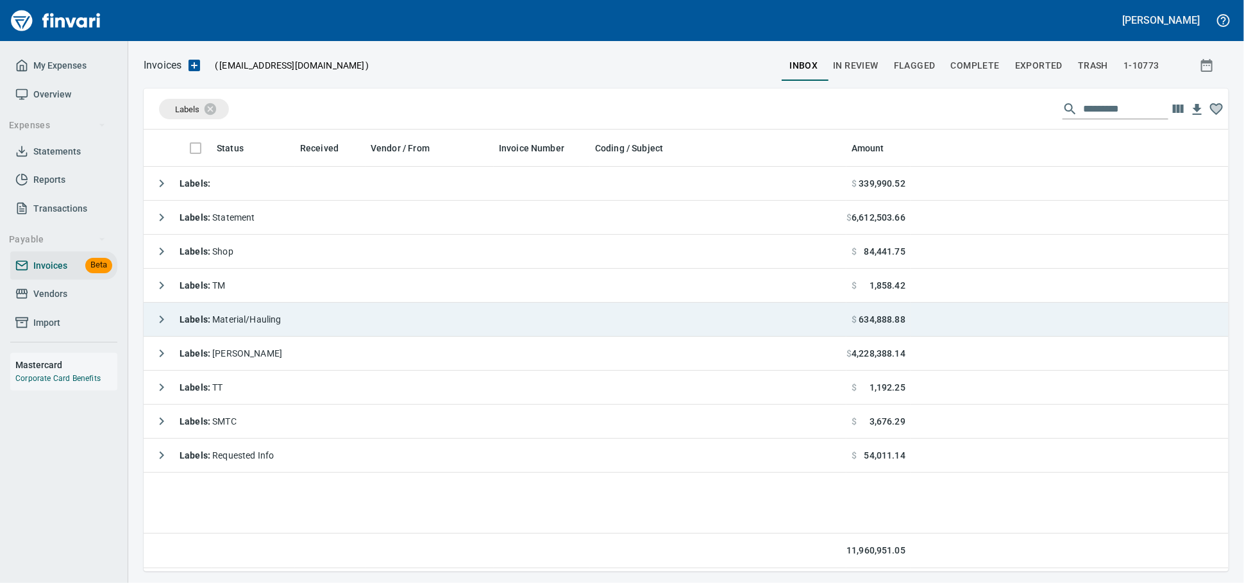
drag, startPoint x: 287, startPoint y: 319, endPoint x: 328, endPoint y: 333, distance: 43.6
click at [281, 319] on span "Labels : Material/Hauling" at bounding box center [230, 319] width 102 height 10
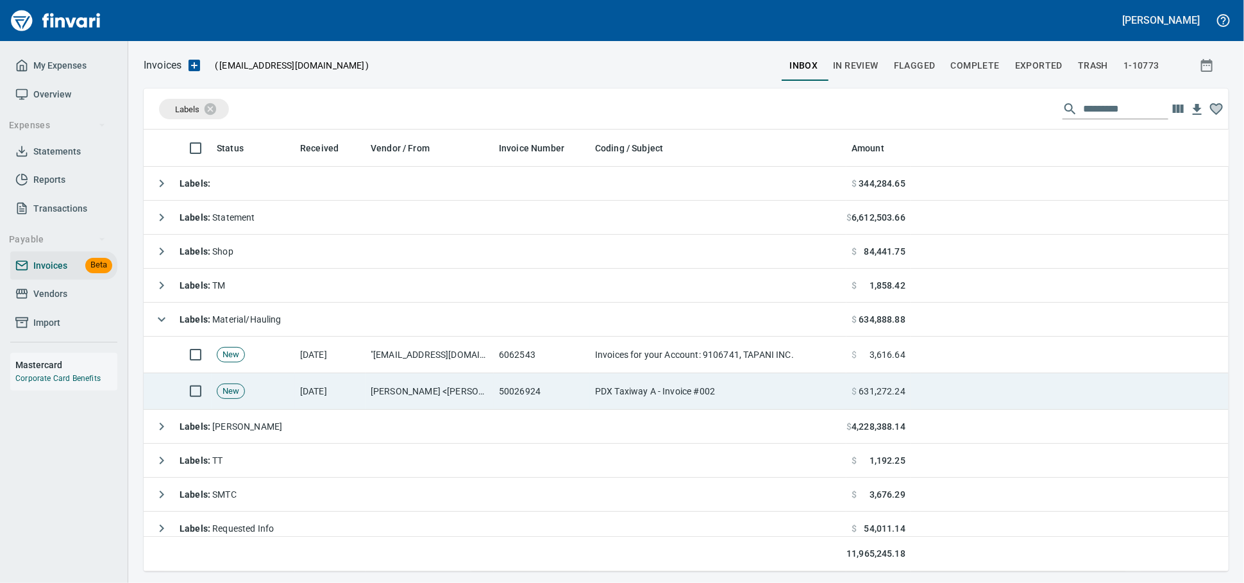
click at [442, 381] on td "[PERSON_NAME] <[PERSON_NAME][DOMAIN_NAME][EMAIL_ADDRESS][DOMAIN_NAME]>" at bounding box center [429, 391] width 128 height 37
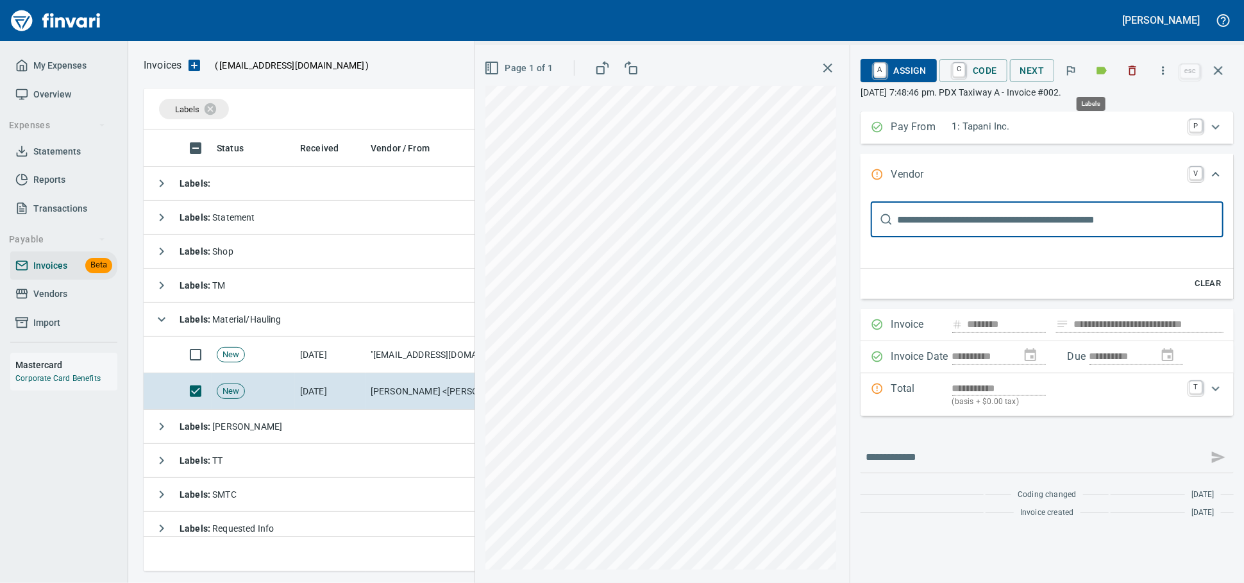
click at [1097, 72] on icon "button" at bounding box center [1102, 71] width 10 height 8
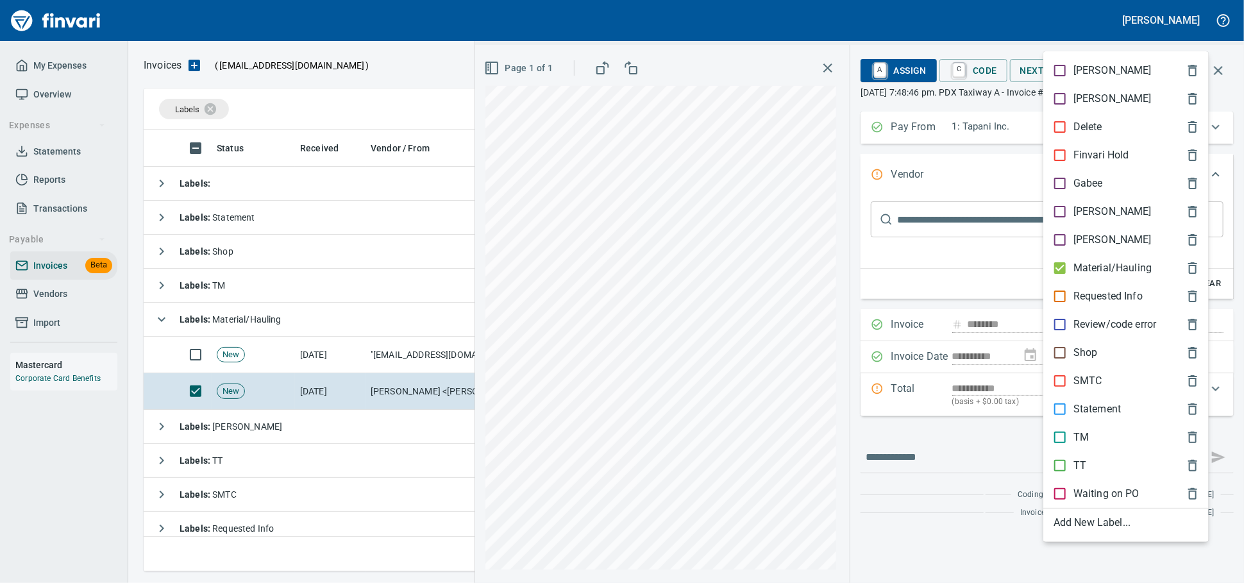
scroll to position [430, 1062]
click at [1076, 276] on p "Material/Hauling" at bounding box center [1112, 267] width 78 height 15
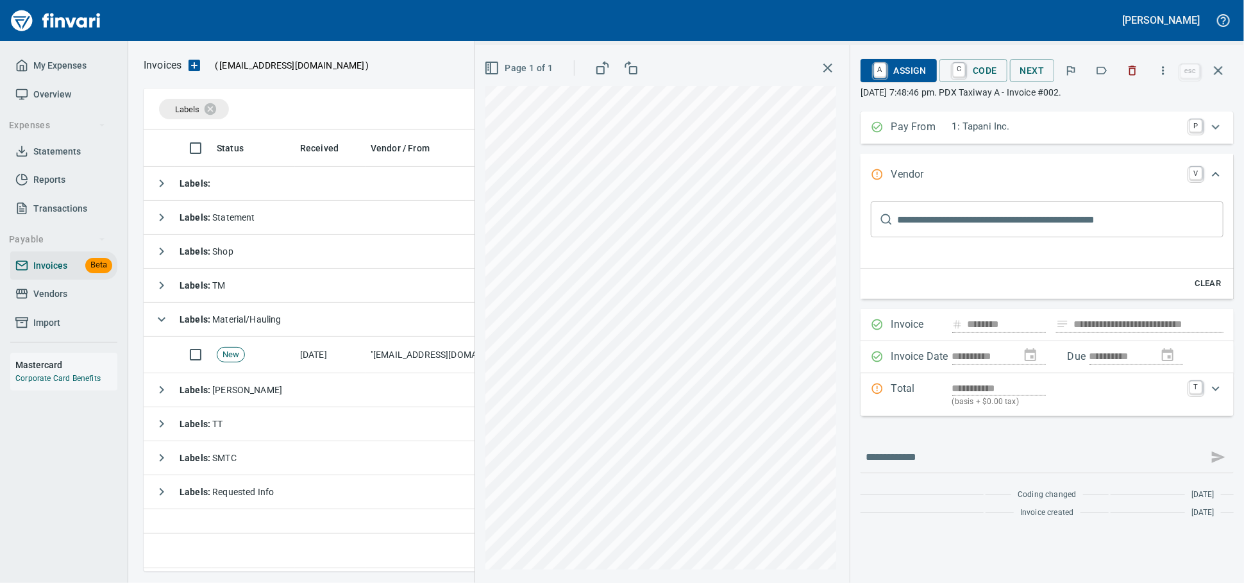
scroll to position [430, 1072]
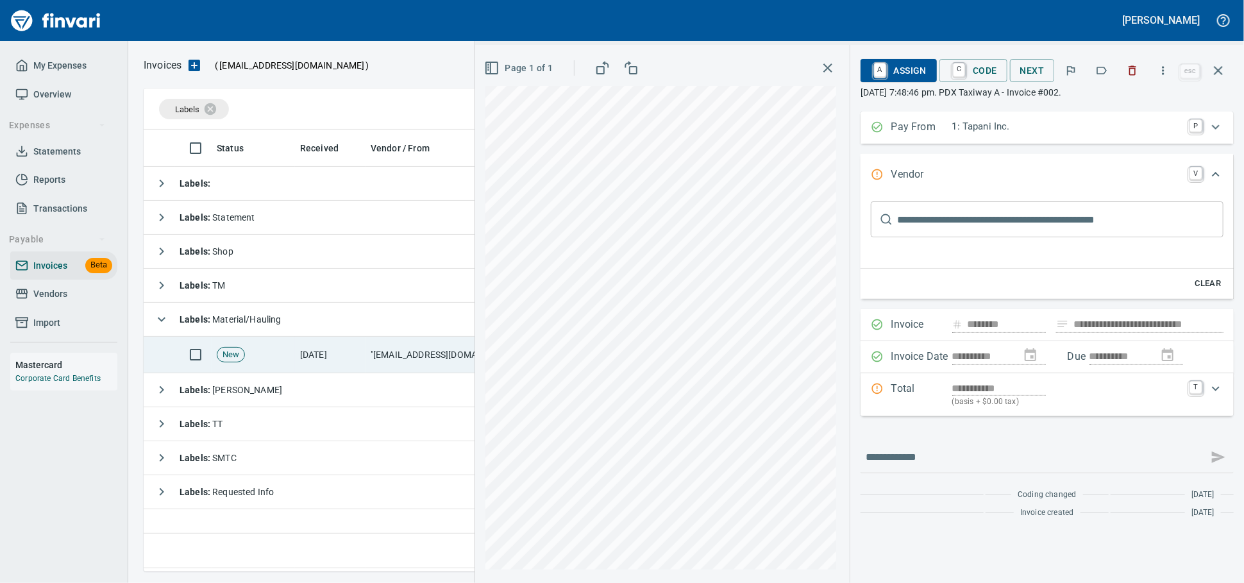
click at [393, 350] on td ""[EMAIL_ADDRESS][DOMAIN_NAME]" <[DOMAIN_NAME][EMAIL_ADDRESS][DOMAIN_NAME]>" at bounding box center [429, 355] width 128 height 37
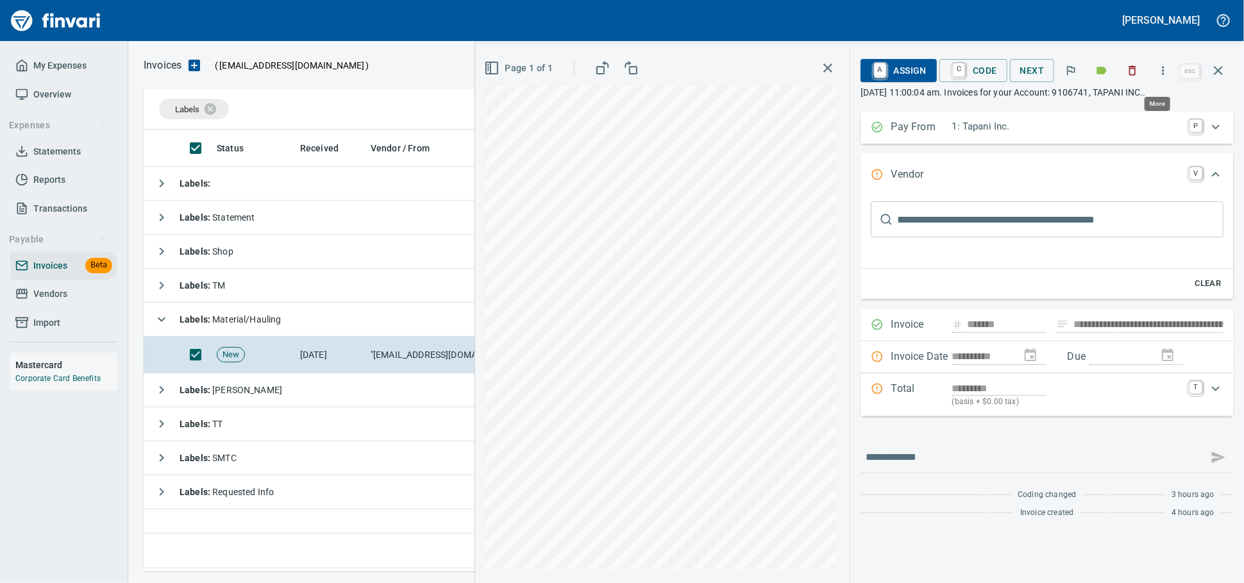
scroll to position [430, 1072]
click at [1126, 77] on icon "button" at bounding box center [1132, 70] width 13 height 13
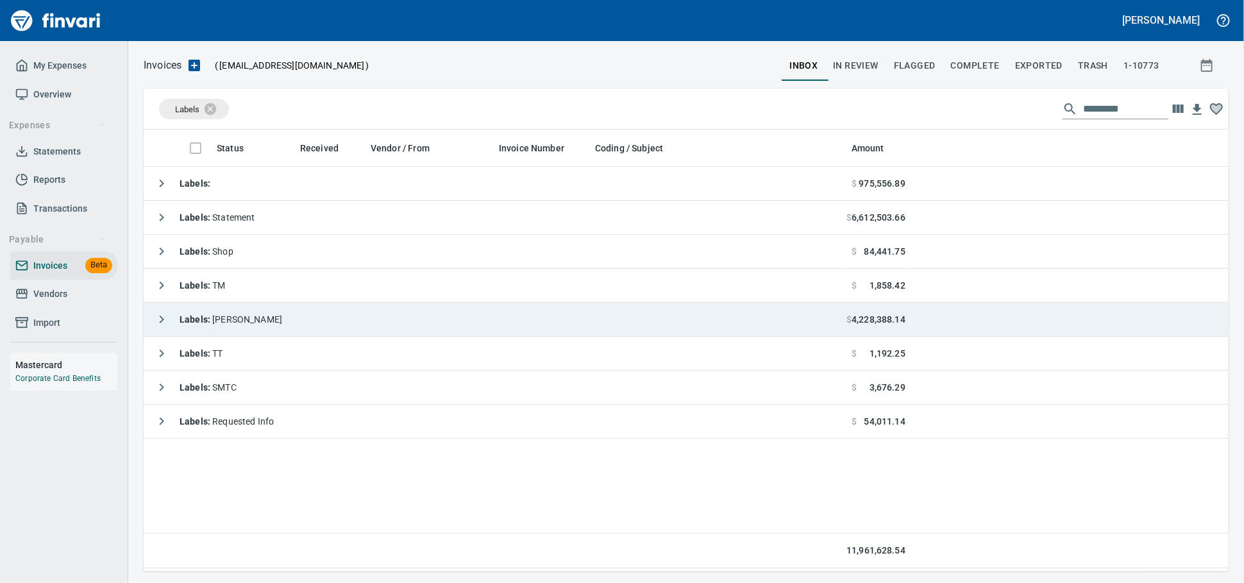
scroll to position [430, 1072]
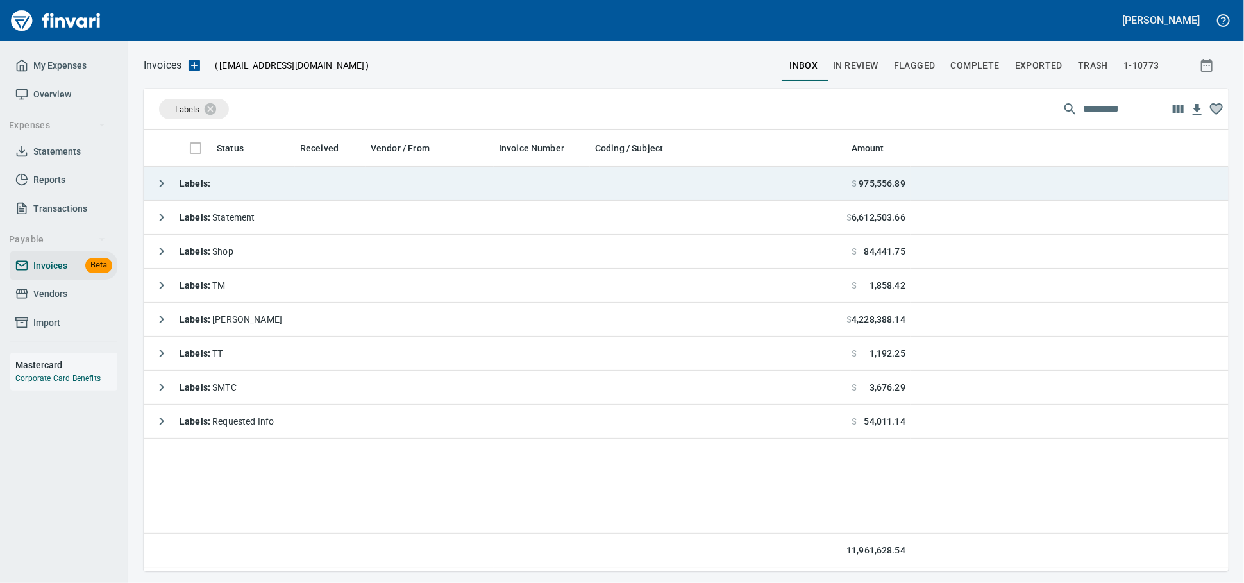
click at [371, 190] on td "Labels :" at bounding box center [495, 184] width 703 height 34
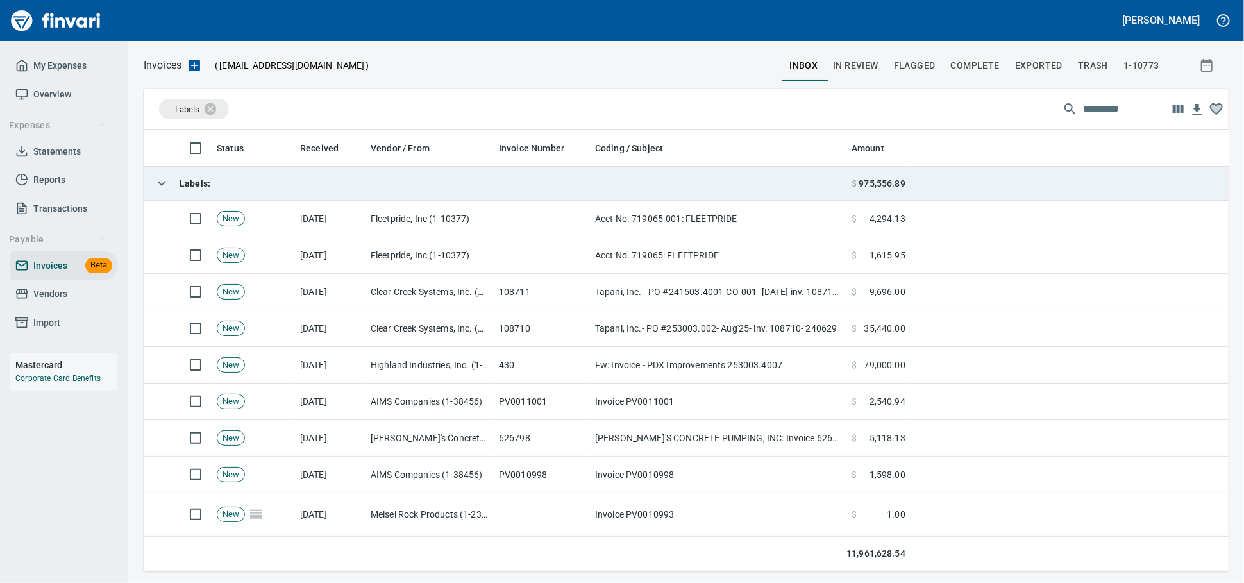
scroll to position [430, 1062]
click at [371, 190] on td "Labels :" at bounding box center [495, 184] width 703 height 34
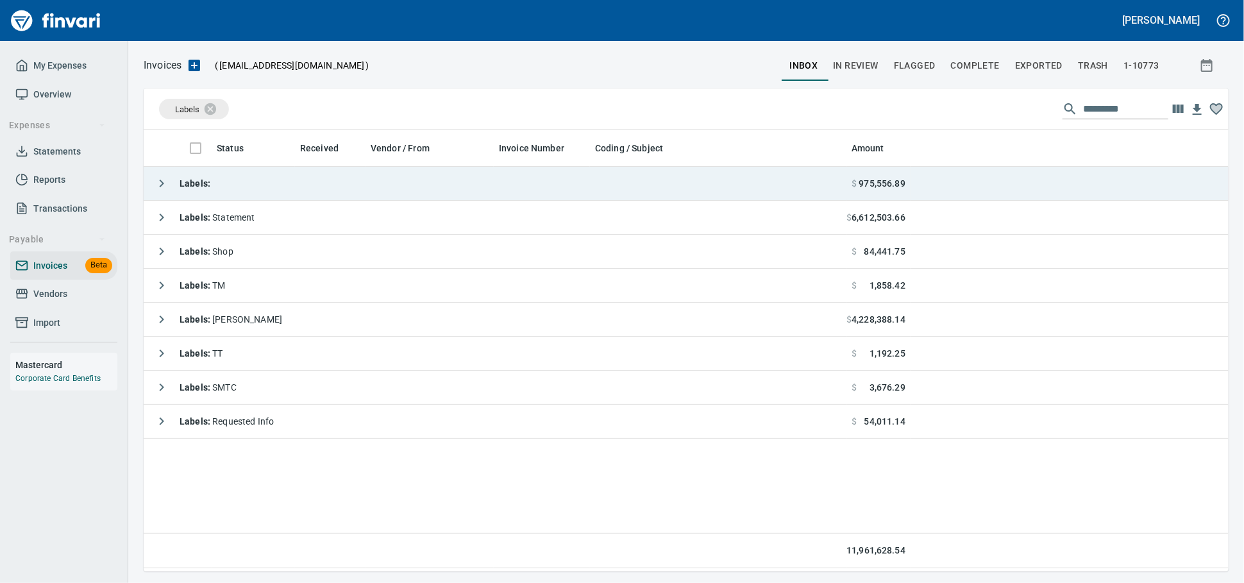
scroll to position [1, 1]
click at [372, 188] on td "Labels :" at bounding box center [495, 184] width 703 height 34
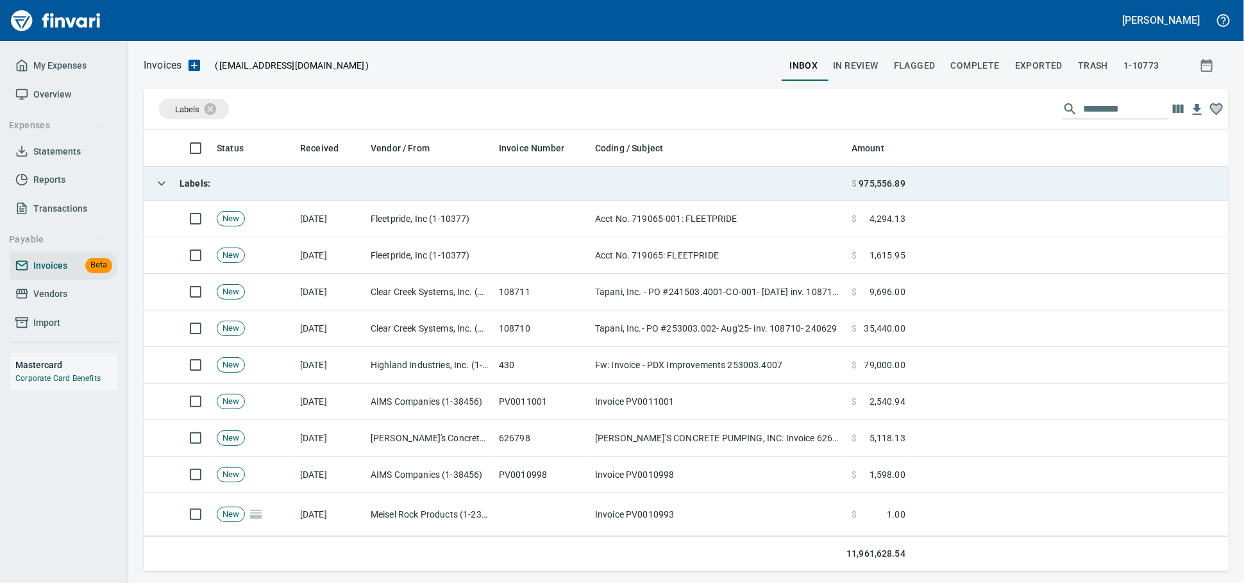
scroll to position [430, 1062]
click at [372, 185] on td "Labels :" at bounding box center [495, 184] width 703 height 34
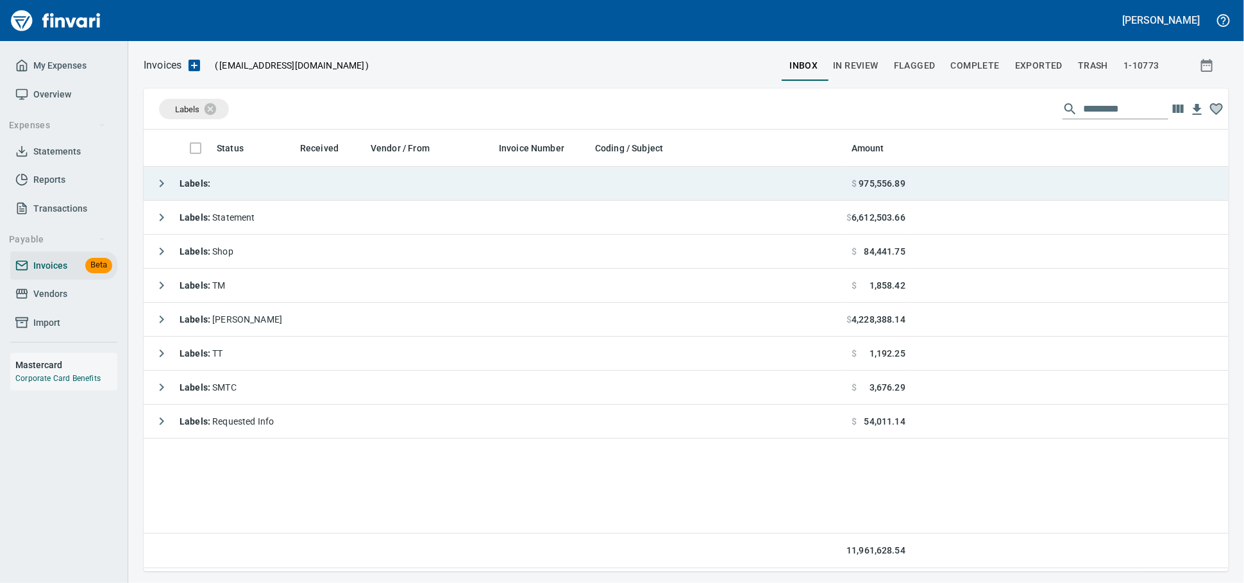
click at [265, 183] on td "Labels :" at bounding box center [495, 184] width 703 height 34
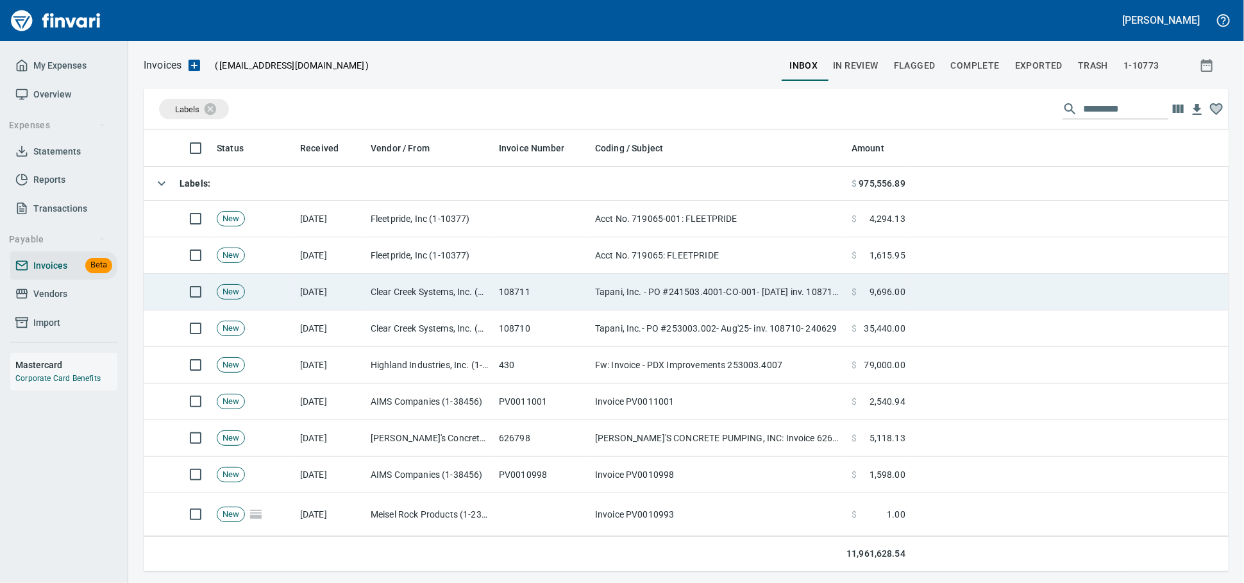
scroll to position [430, 1062]
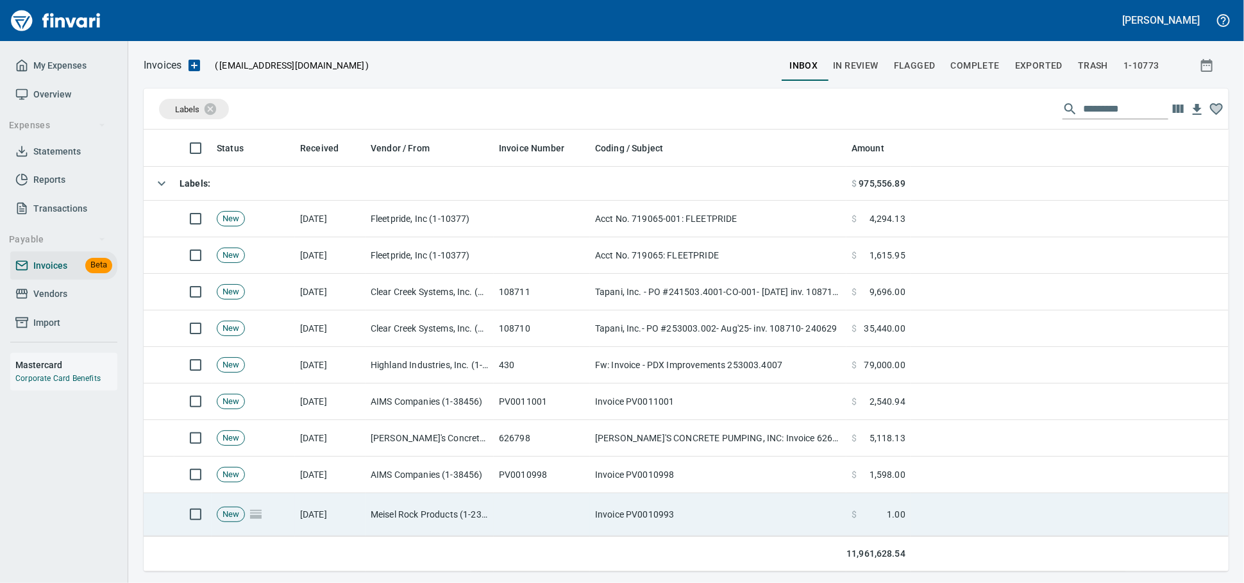
click at [477, 526] on td "Meisel Rock Products (1-23075)" at bounding box center [429, 514] width 128 height 43
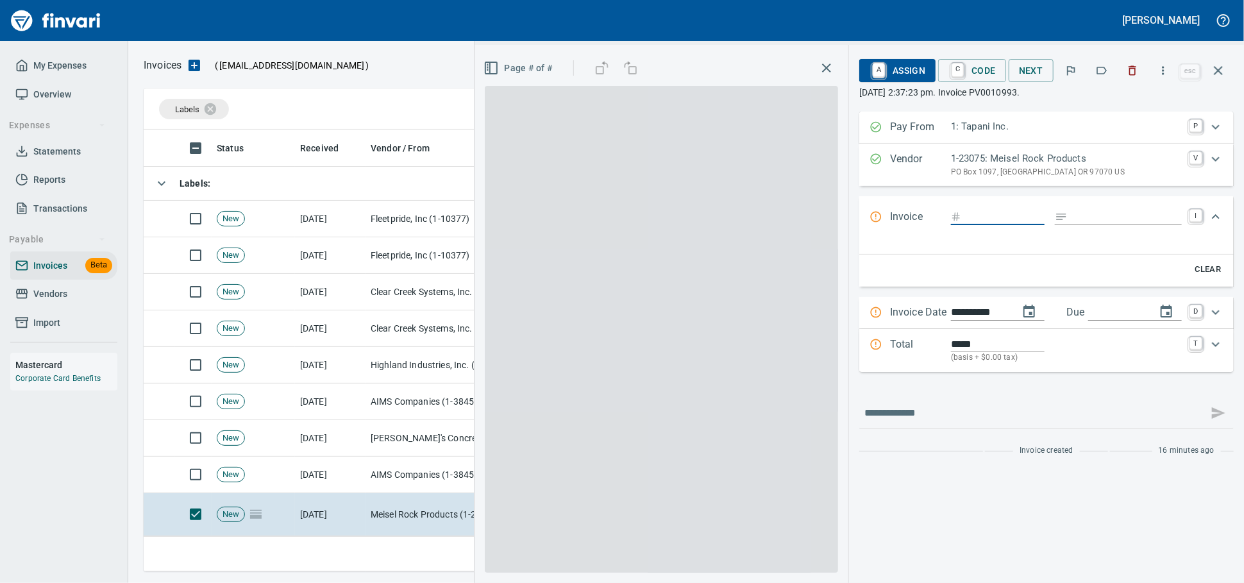
scroll to position [430, 1062]
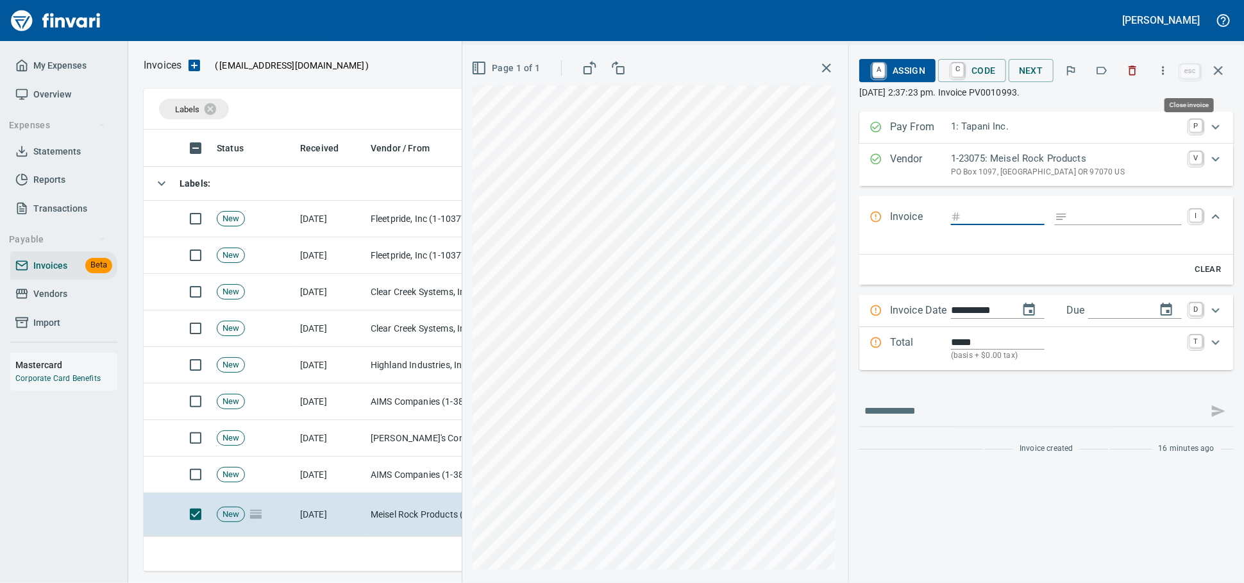
click at [1214, 69] on icon "button" at bounding box center [1217, 70] width 15 height 15
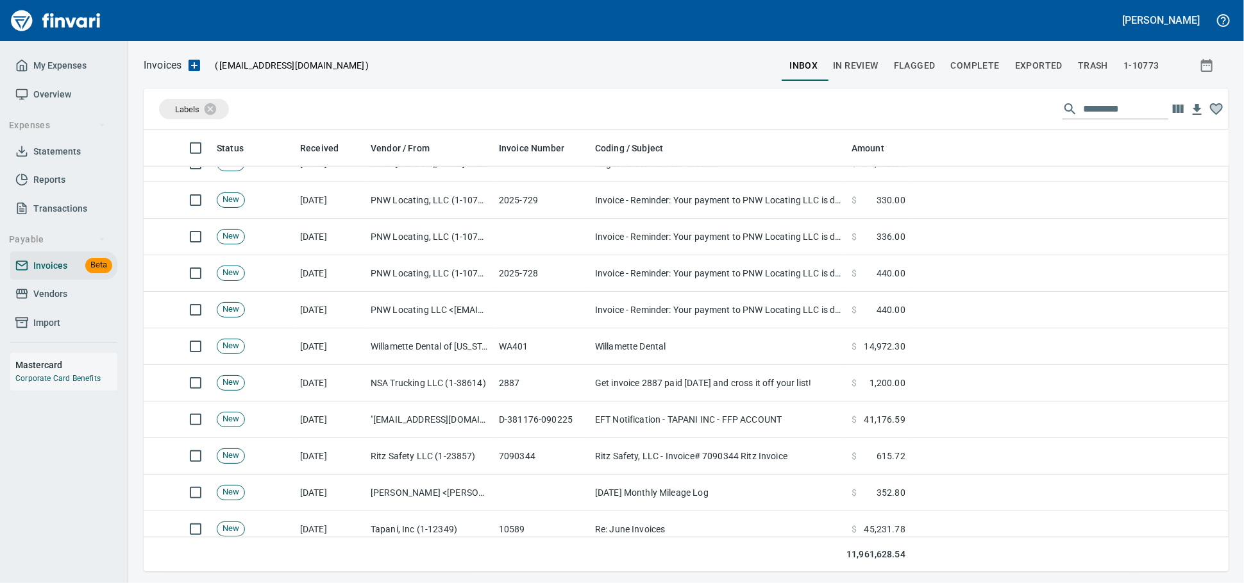
scroll to position [1068, 0]
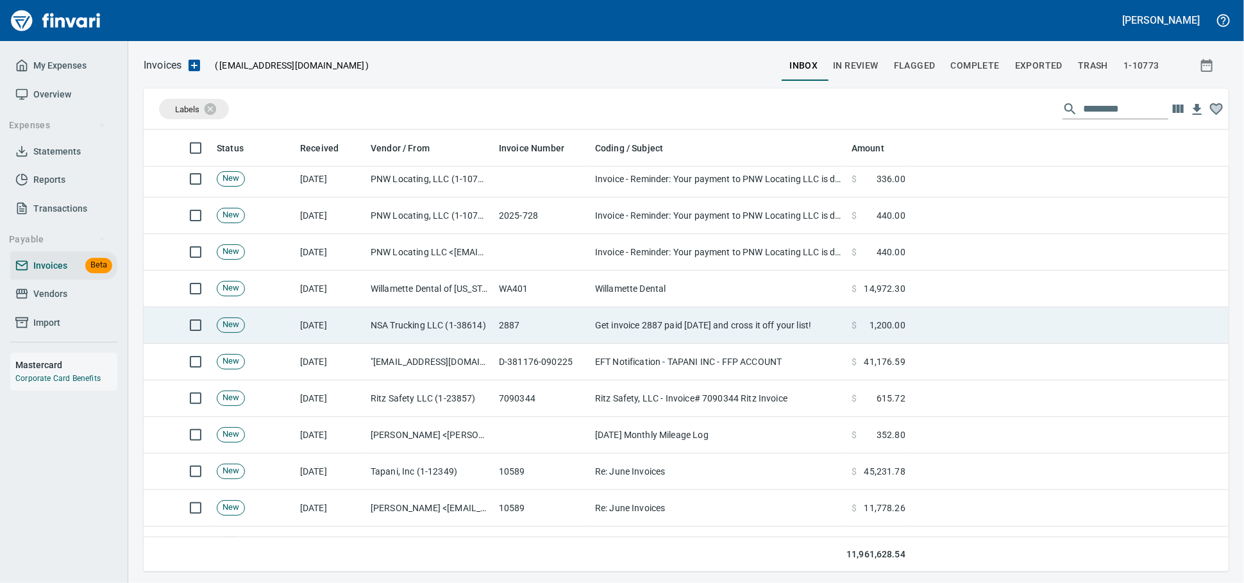
click at [485, 338] on td "NSA Trucking LLC (1-38614)" at bounding box center [429, 325] width 128 height 37
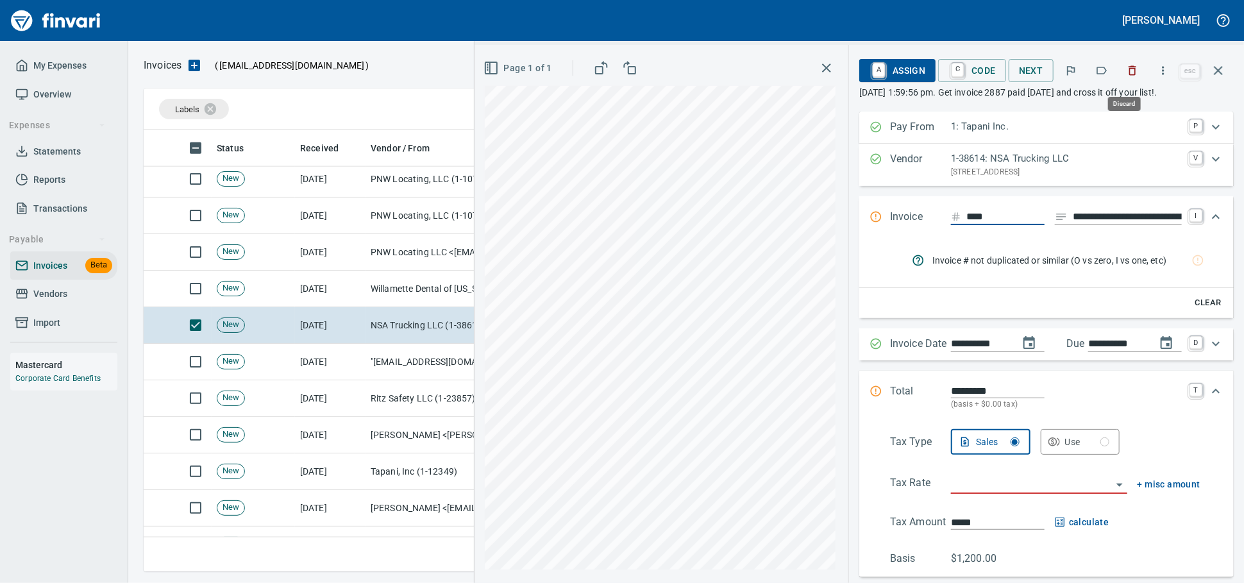
click at [1128, 67] on icon "button" at bounding box center [1132, 70] width 13 height 13
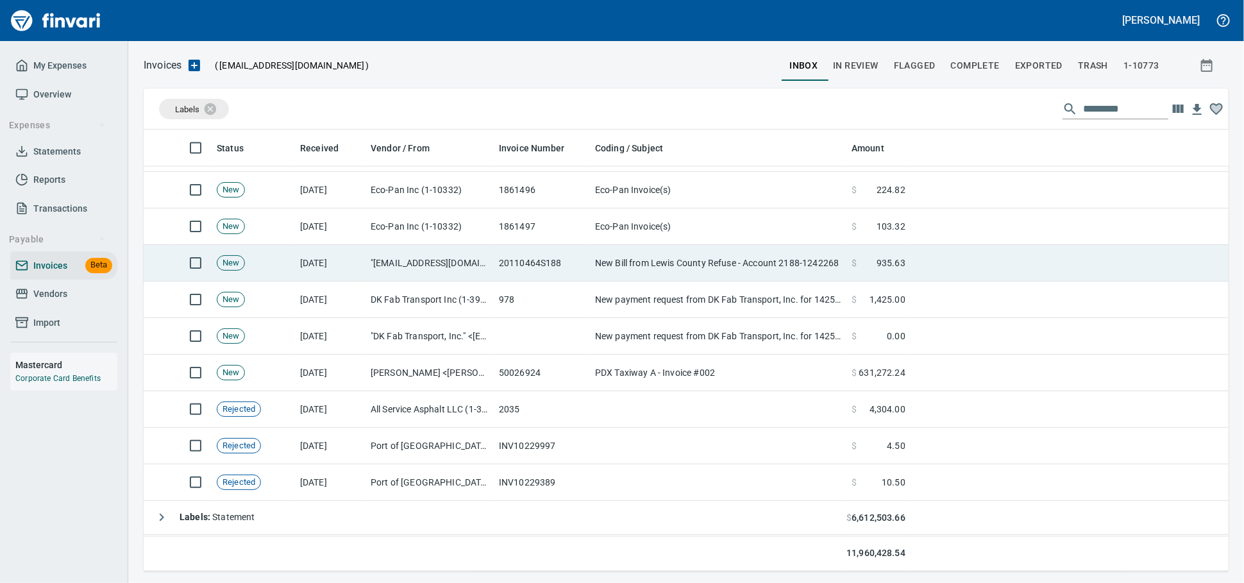
scroll to position [1496, 0]
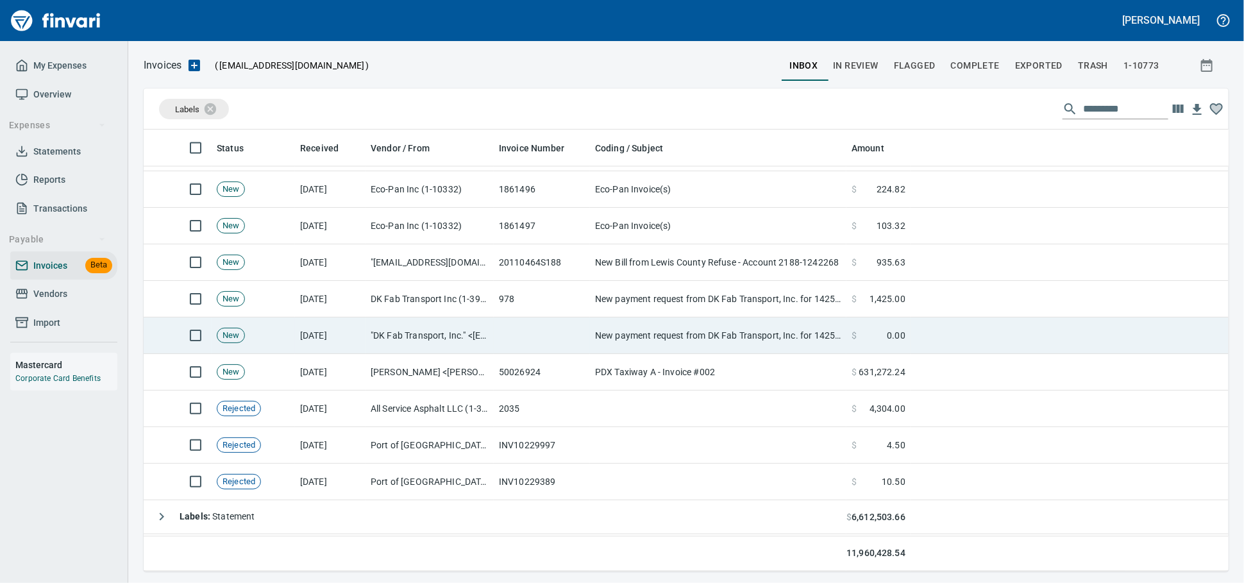
click at [506, 342] on td at bounding box center [542, 335] width 96 height 37
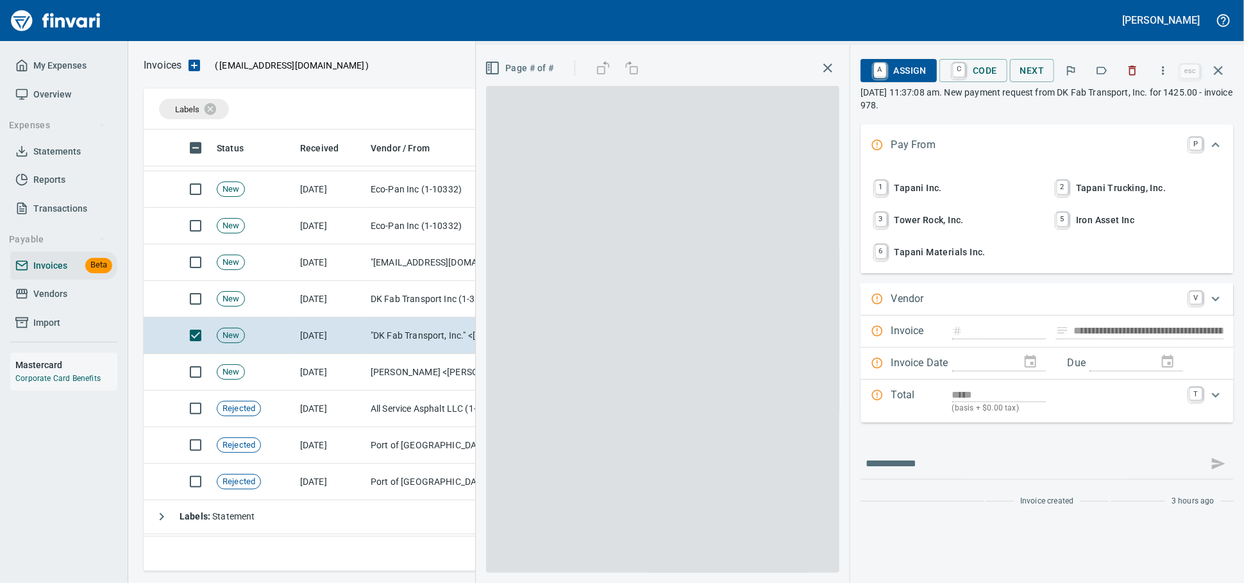
scroll to position [430, 1062]
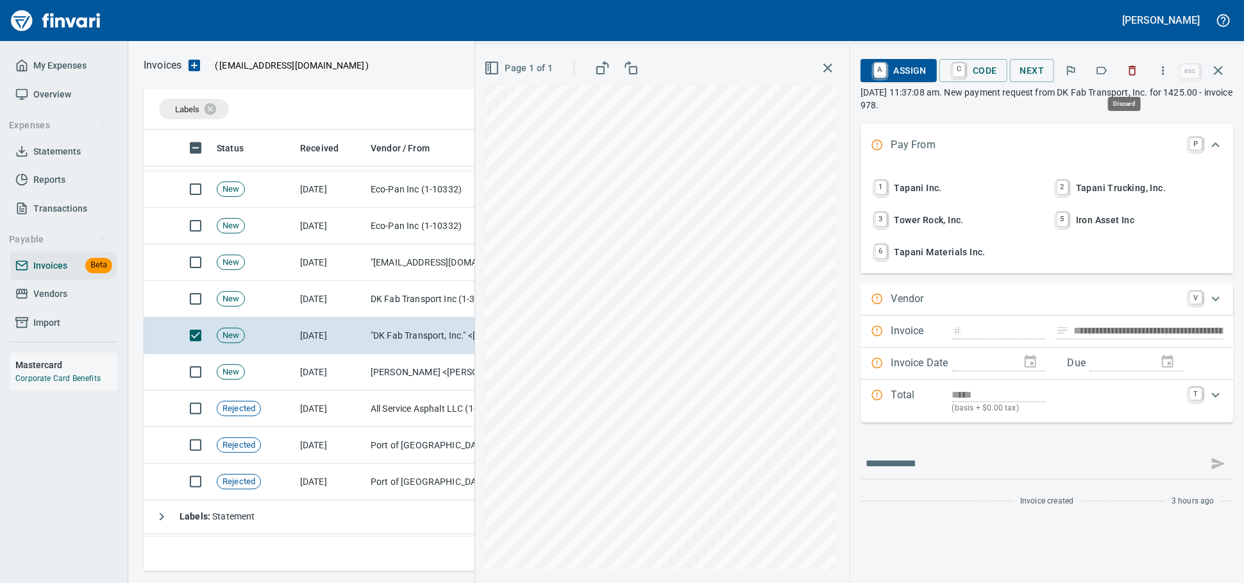
click at [1129, 77] on icon "button" at bounding box center [1132, 70] width 13 height 13
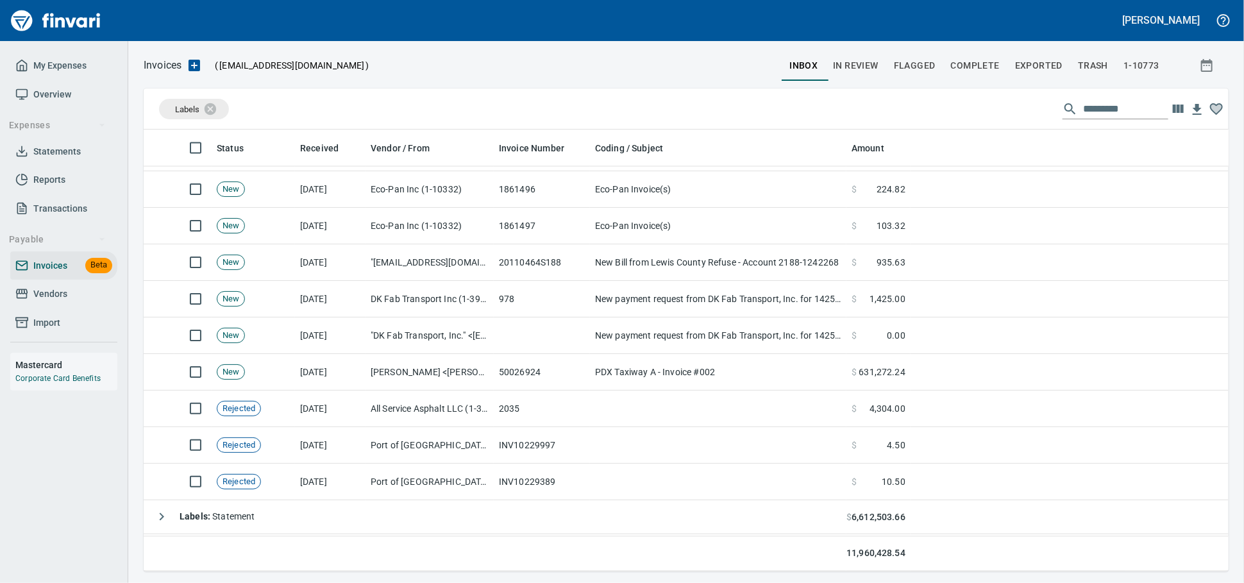
scroll to position [430, 1062]
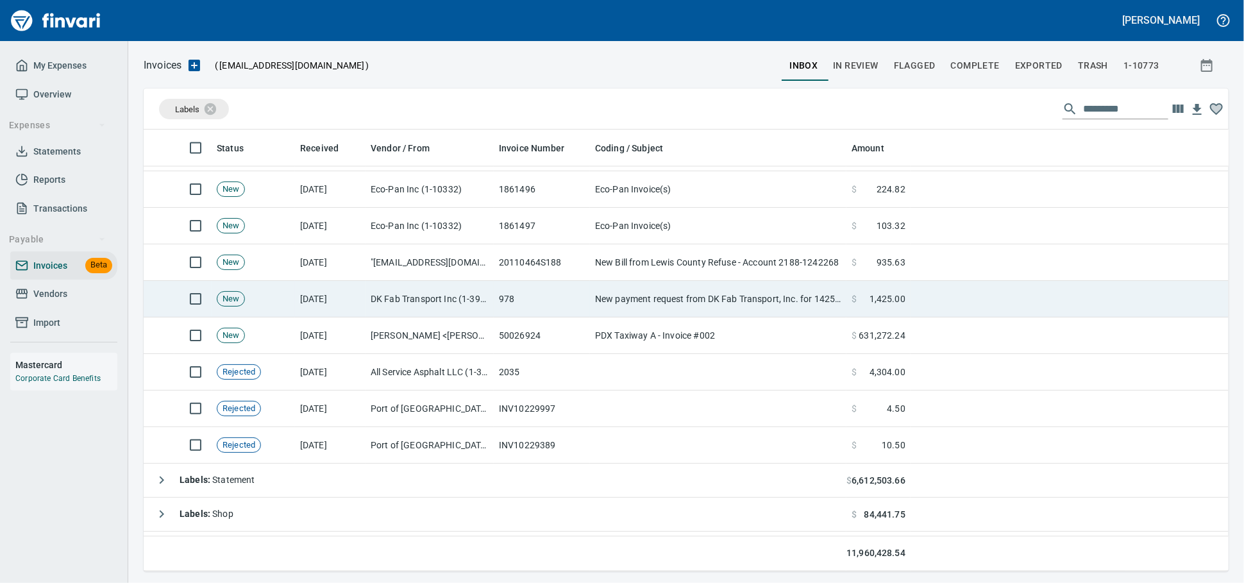
click at [531, 303] on td "978" at bounding box center [542, 299] width 96 height 37
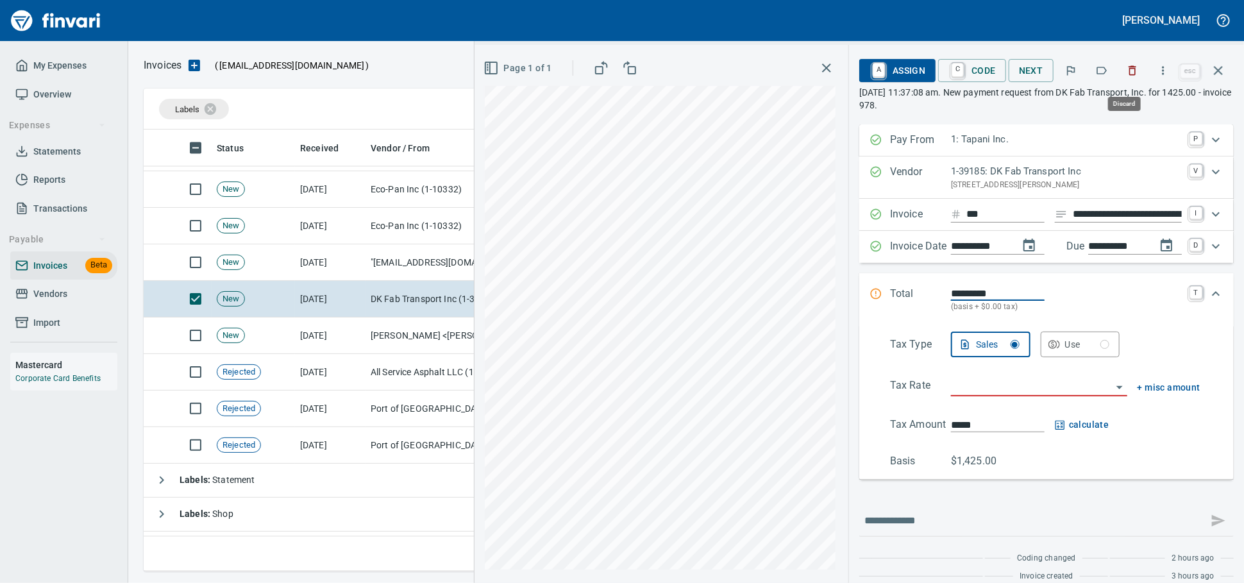
click at [1126, 73] on icon "button" at bounding box center [1132, 70] width 13 height 13
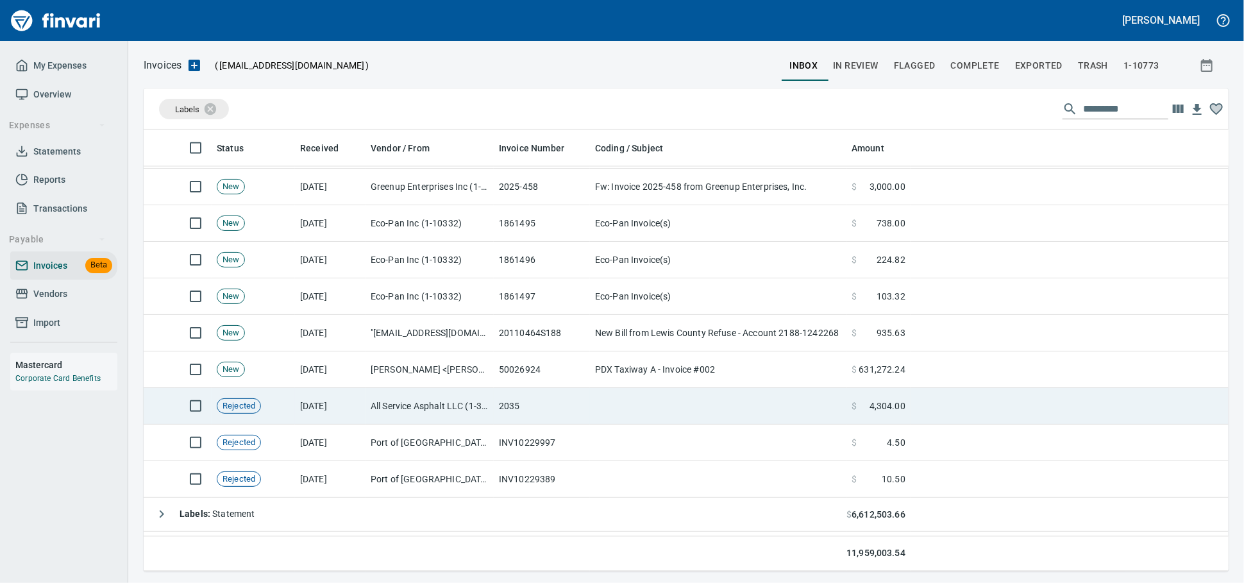
scroll to position [1424, 0]
click at [520, 417] on td "2035" at bounding box center [542, 406] width 96 height 37
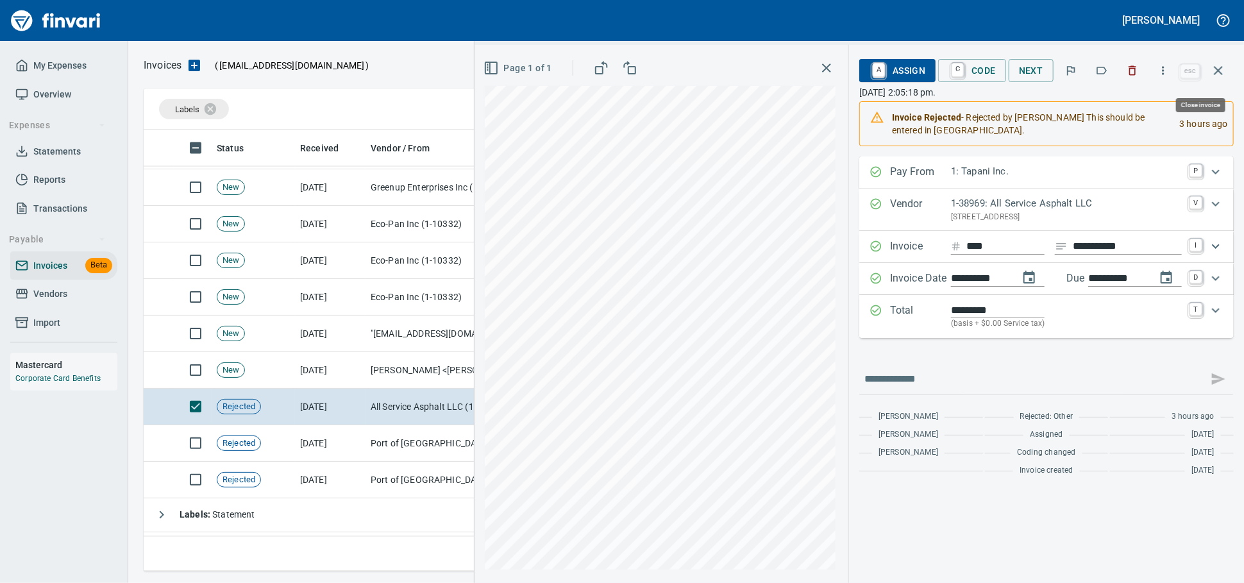
scroll to position [430, 1062]
click at [1223, 74] on icon "button" at bounding box center [1217, 70] width 15 height 15
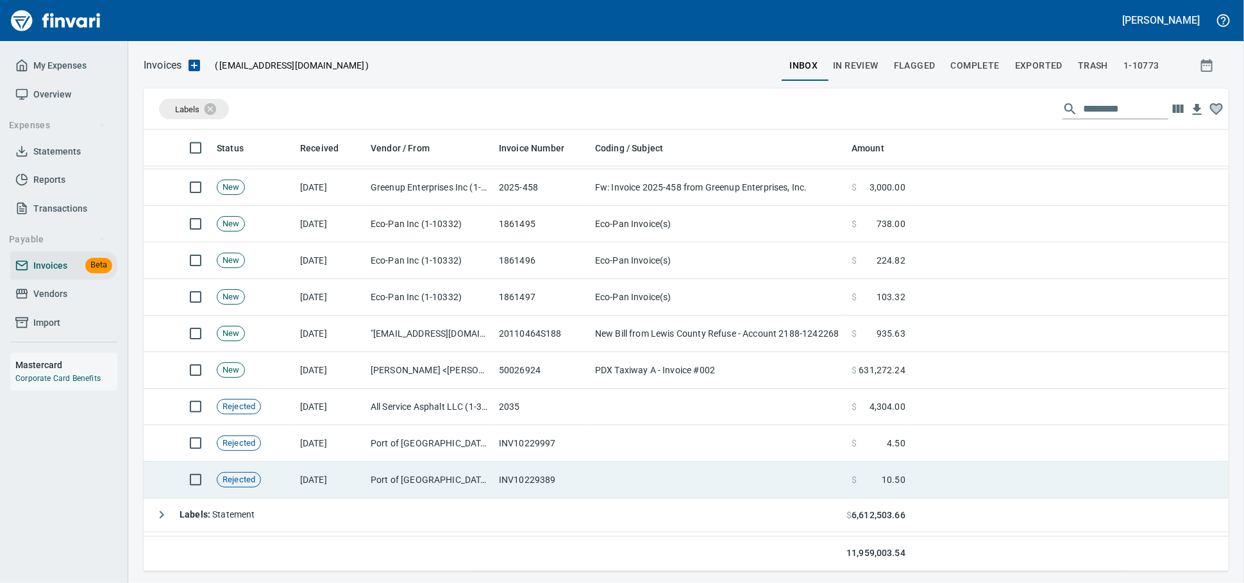
scroll to position [430, 1062]
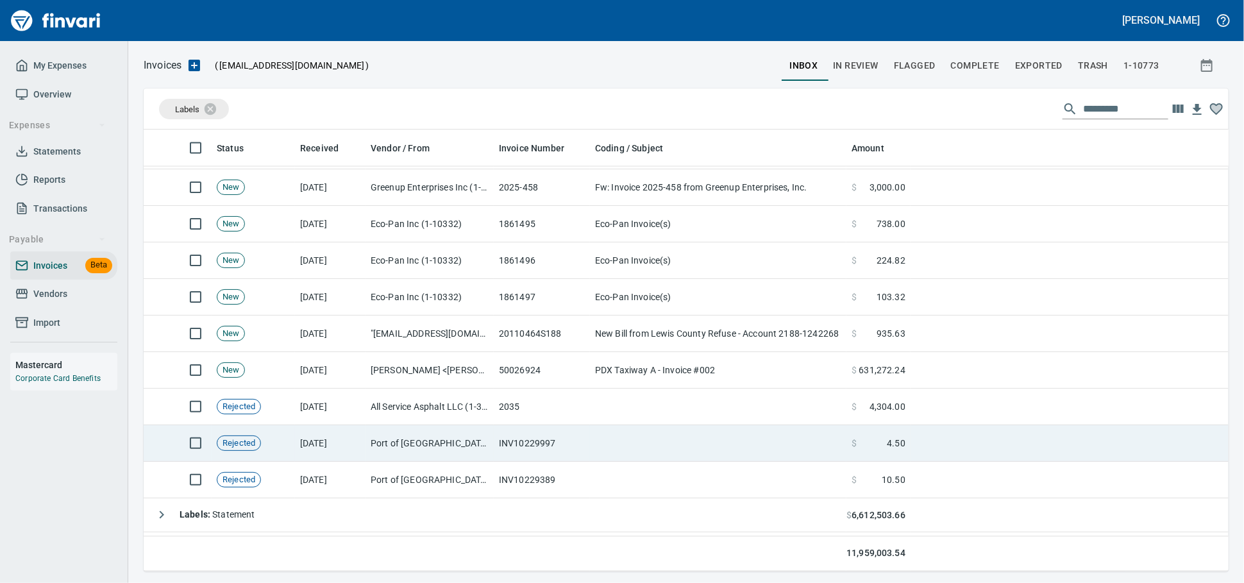
click at [444, 444] on td "Port of [GEOGRAPHIC_DATA] (1-24796)" at bounding box center [429, 443] width 128 height 37
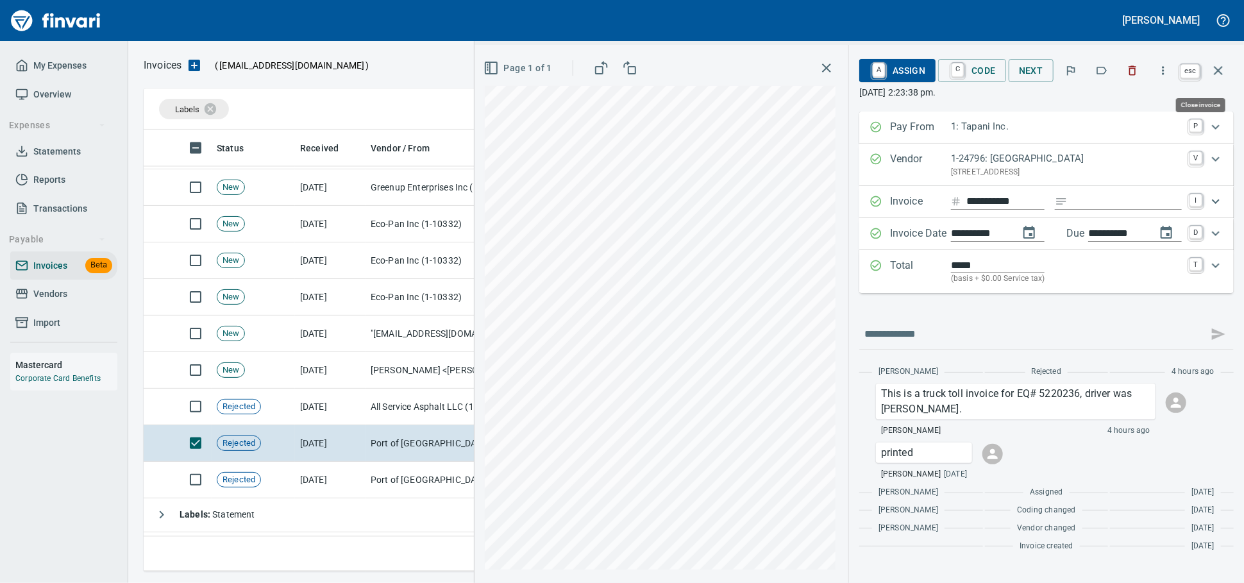
scroll to position [430, 1062]
click at [1217, 69] on icon "button" at bounding box center [1217, 70] width 15 height 15
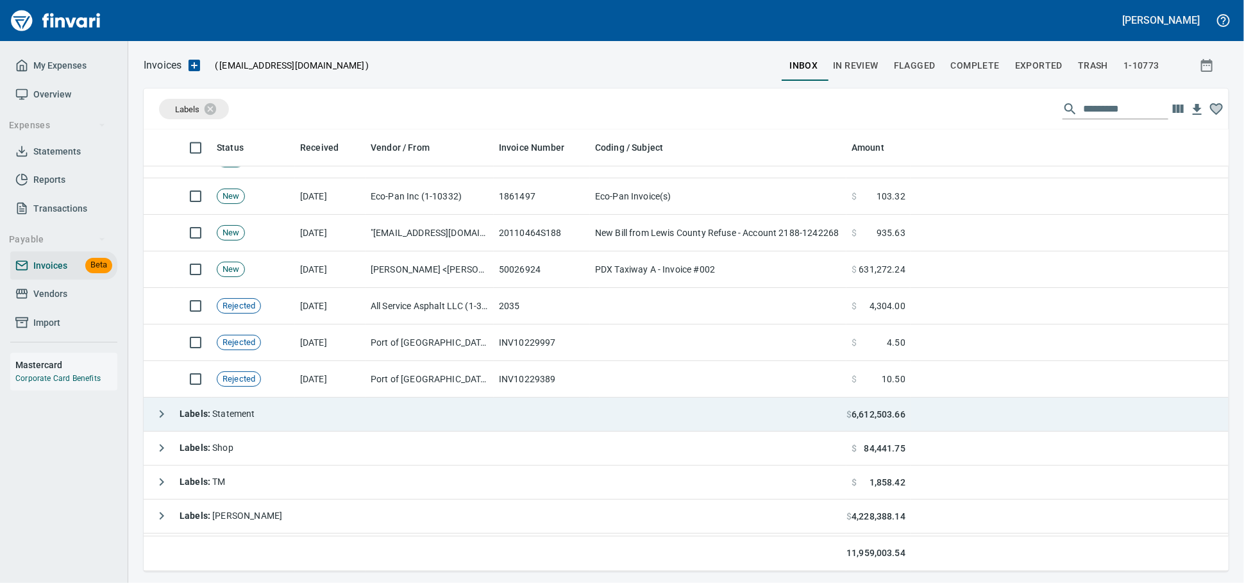
scroll to position [1567, 0]
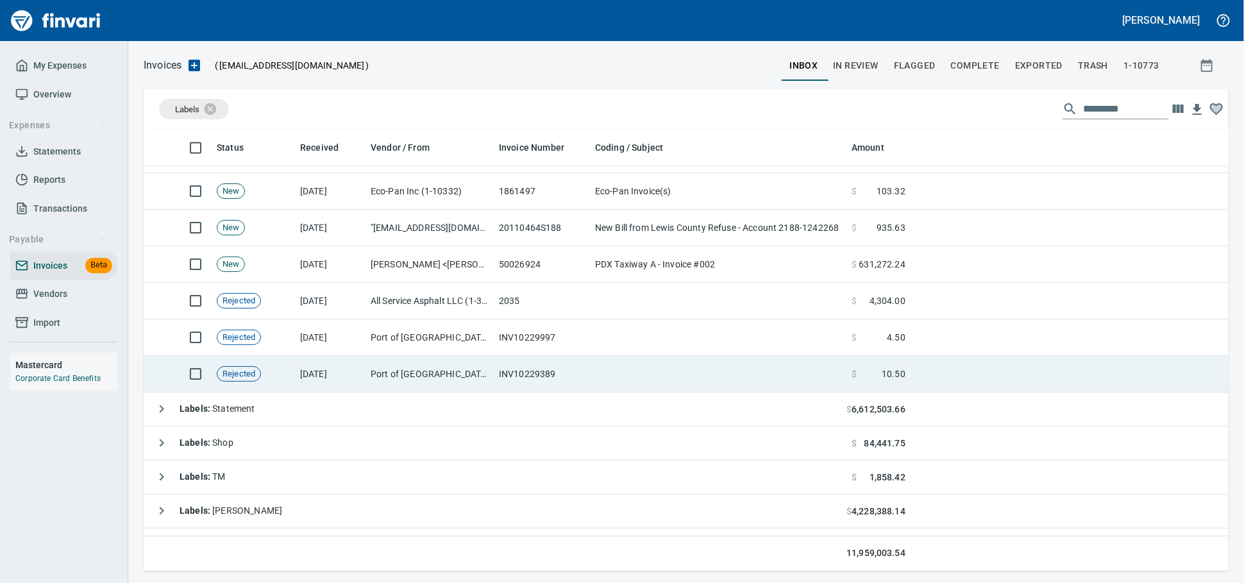
click at [503, 369] on td "INV10229389" at bounding box center [542, 374] width 96 height 37
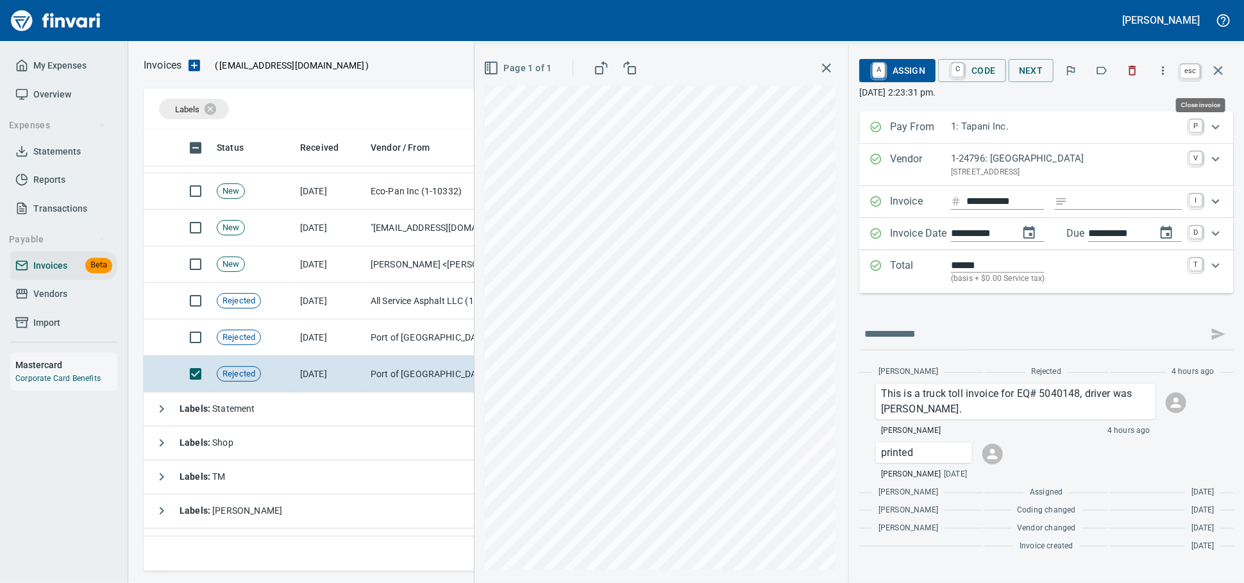
click at [1215, 68] on icon "button" at bounding box center [1217, 70] width 15 height 15
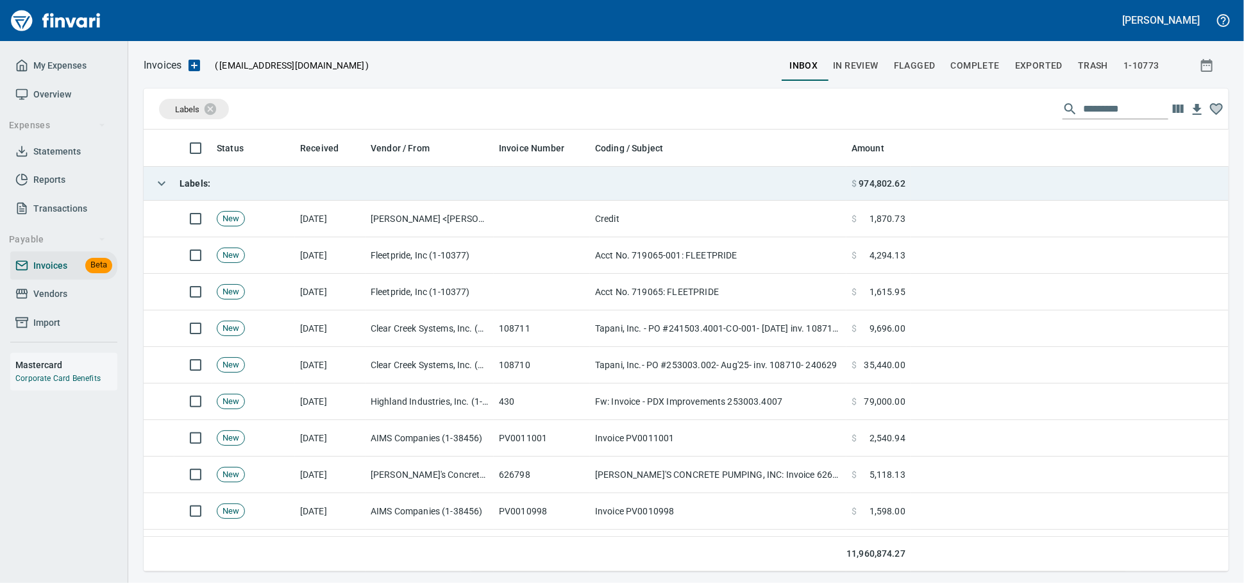
click at [323, 191] on td "Labels :" at bounding box center [495, 184] width 703 height 34
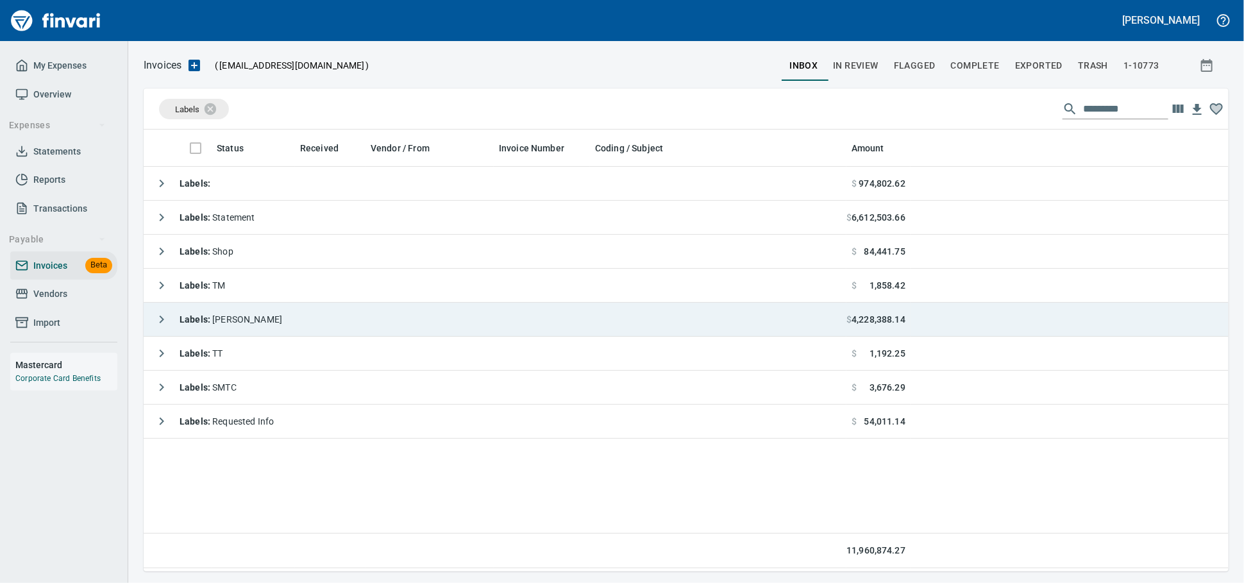
scroll to position [430, 1073]
